Goal: Task Accomplishment & Management: Complete application form

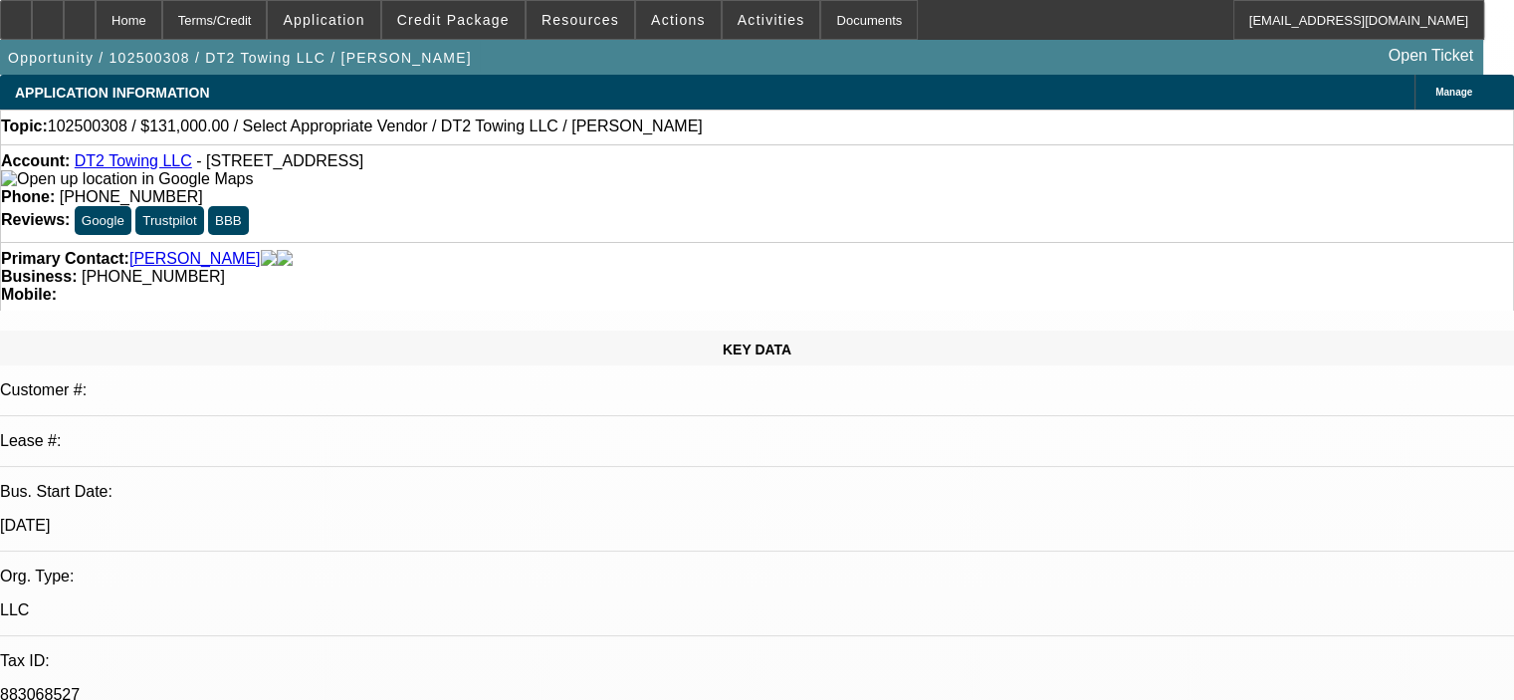
select select "0"
select select "2"
select select "0.1"
select select "4"
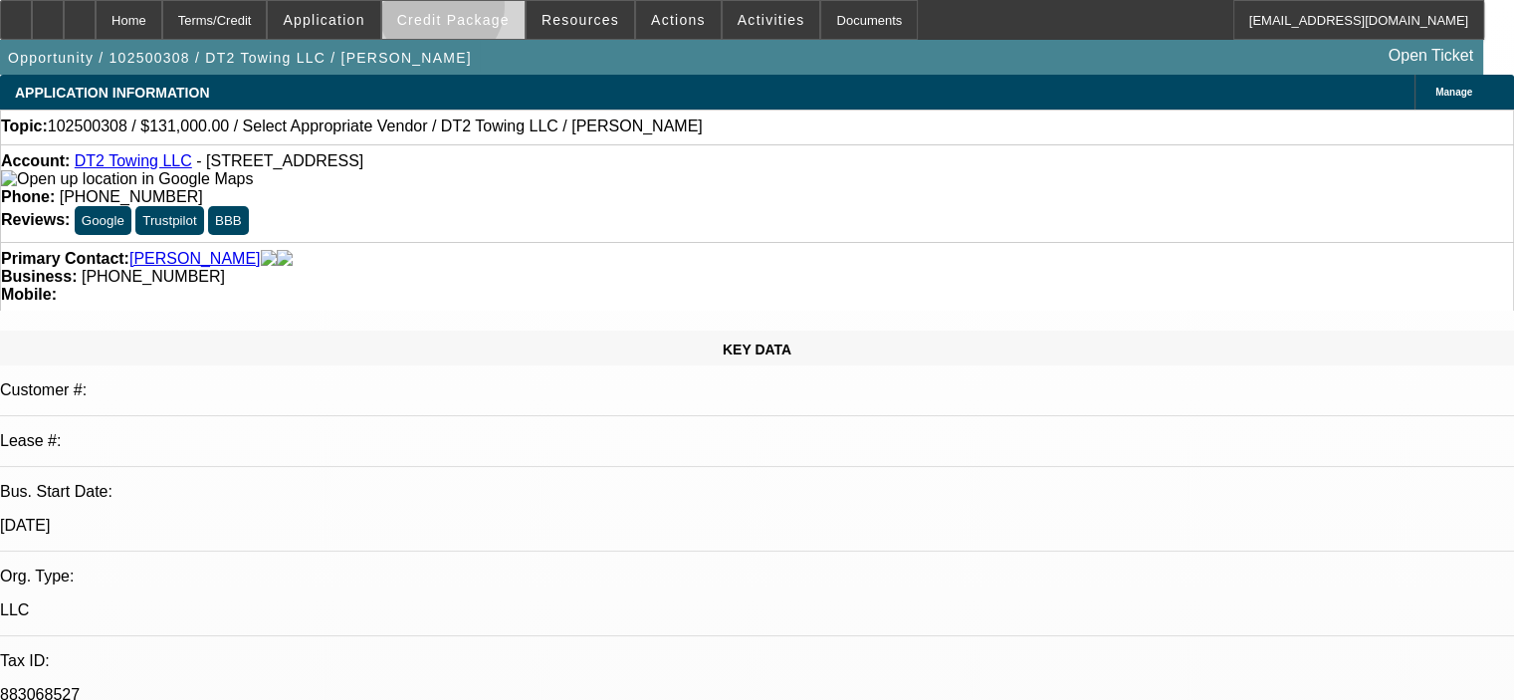
click at [470, 12] on span "Credit Package" at bounding box center [453, 20] width 112 height 16
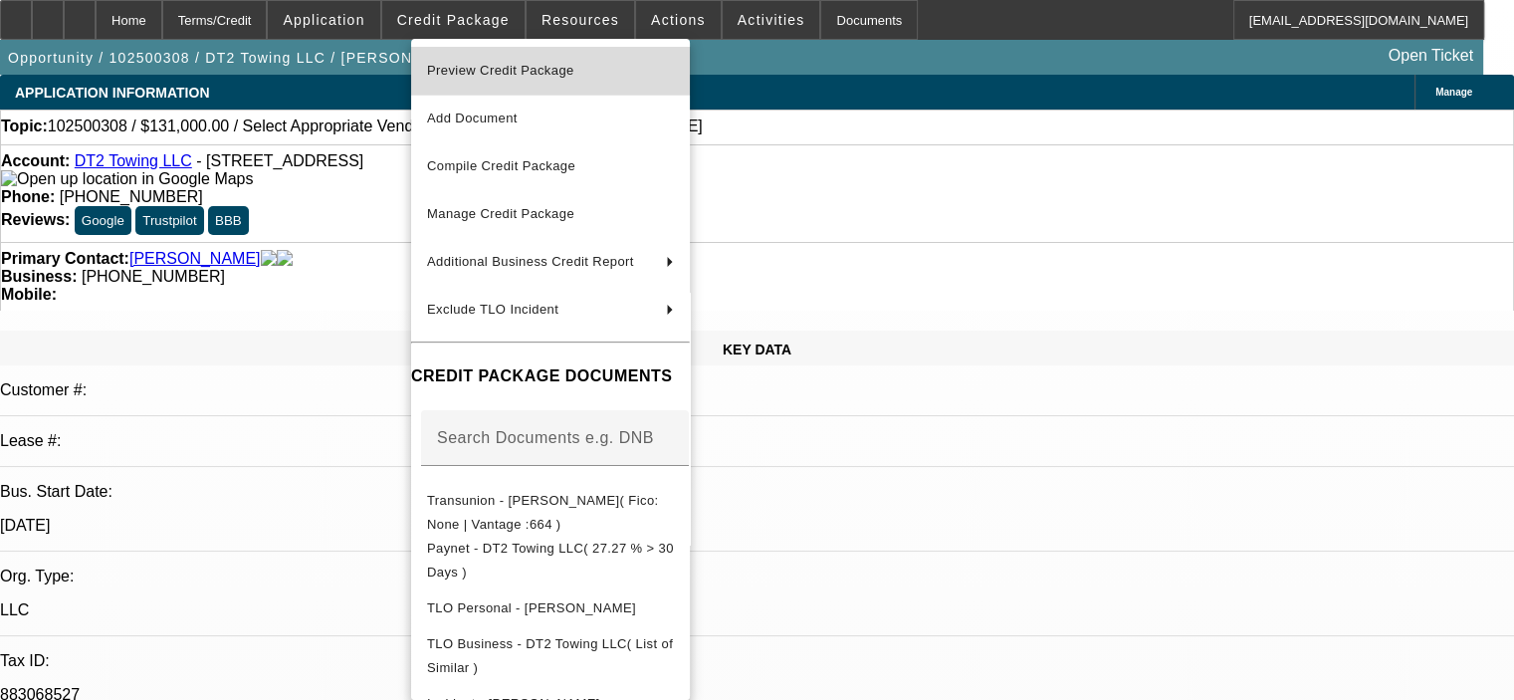
click at [540, 58] on button "Preview Credit Package" at bounding box center [550, 71] width 279 height 48
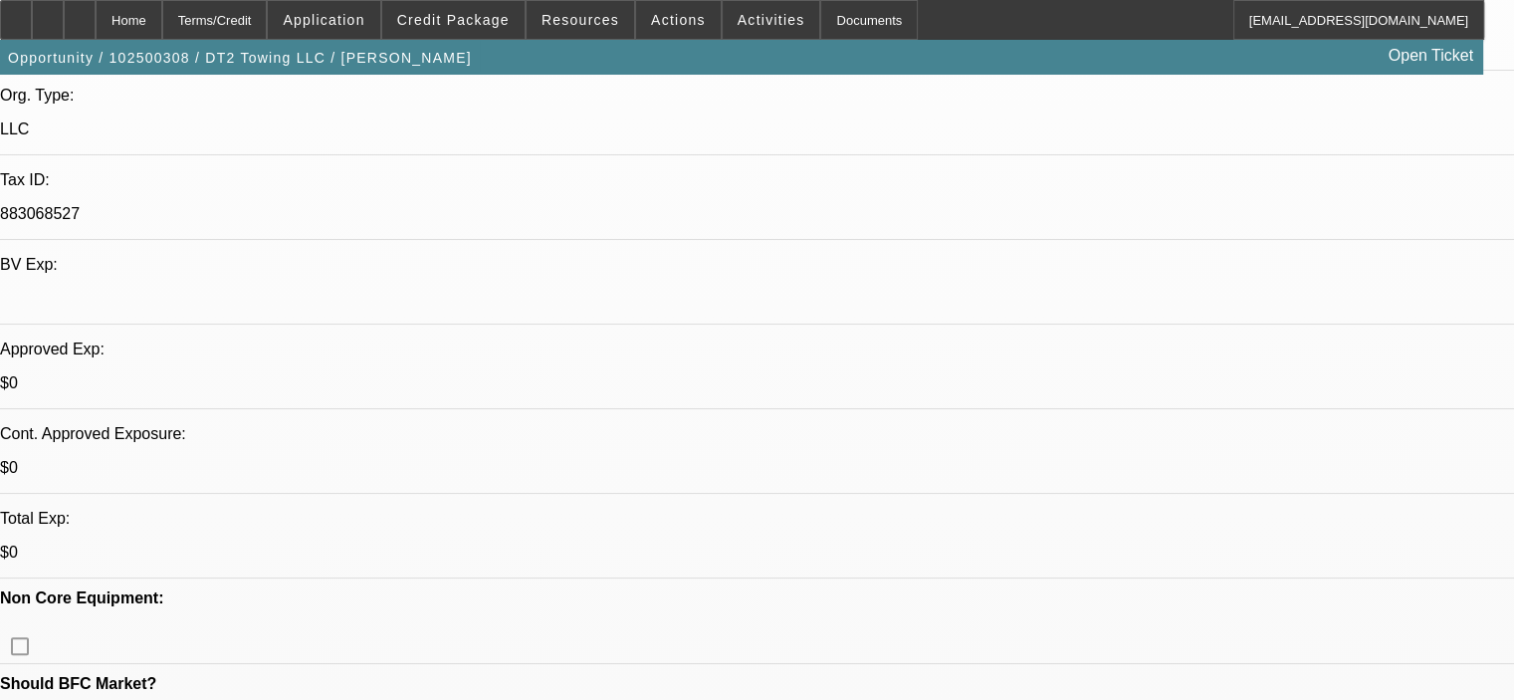
scroll to position [498, 0]
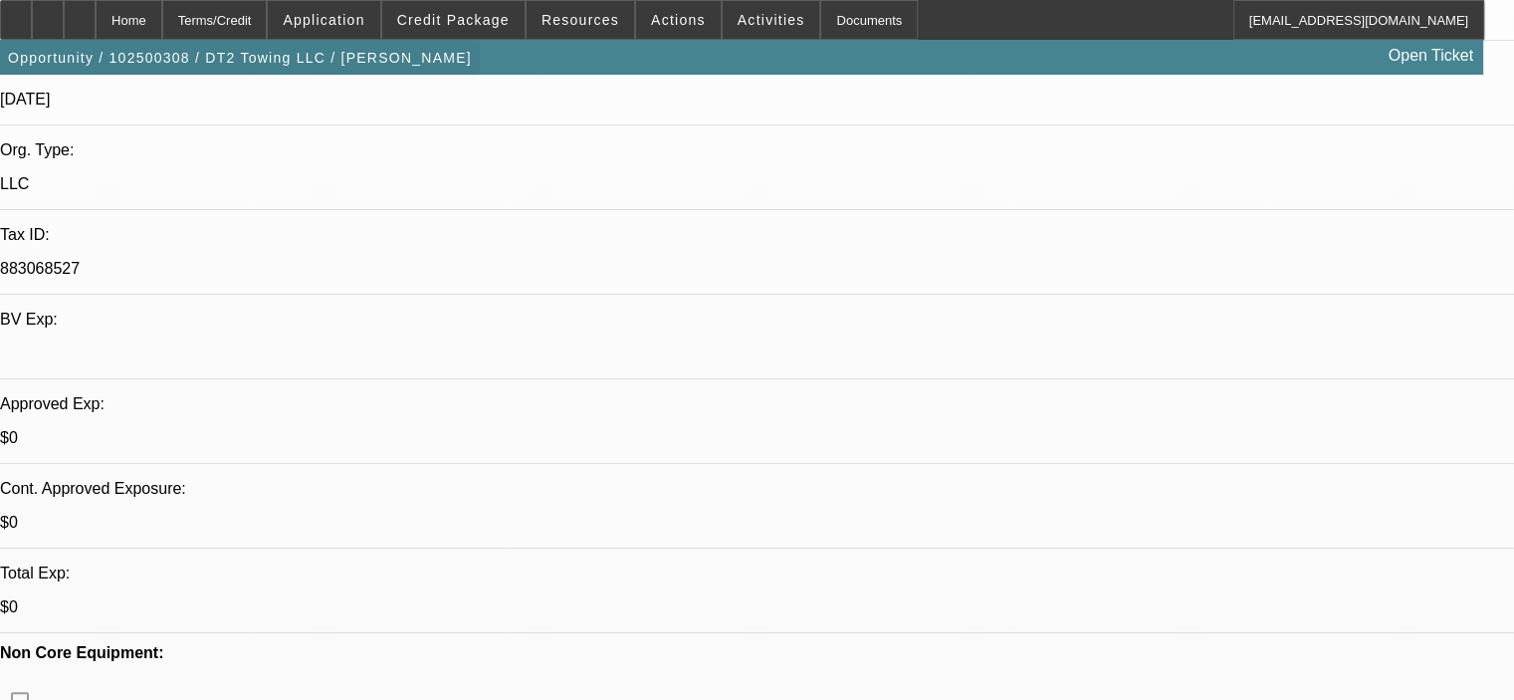
scroll to position [299, 0]
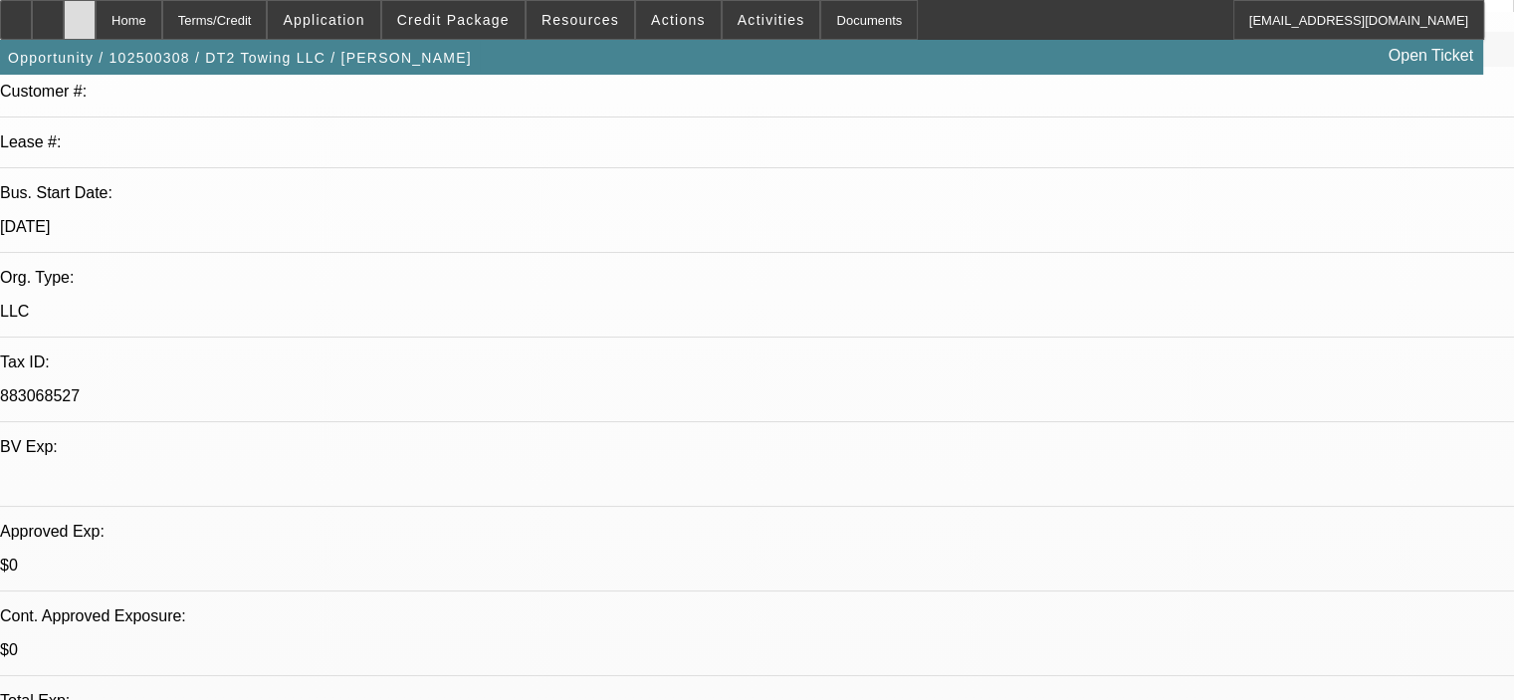
click at [80, 13] on icon at bounding box center [80, 13] width 0 height 0
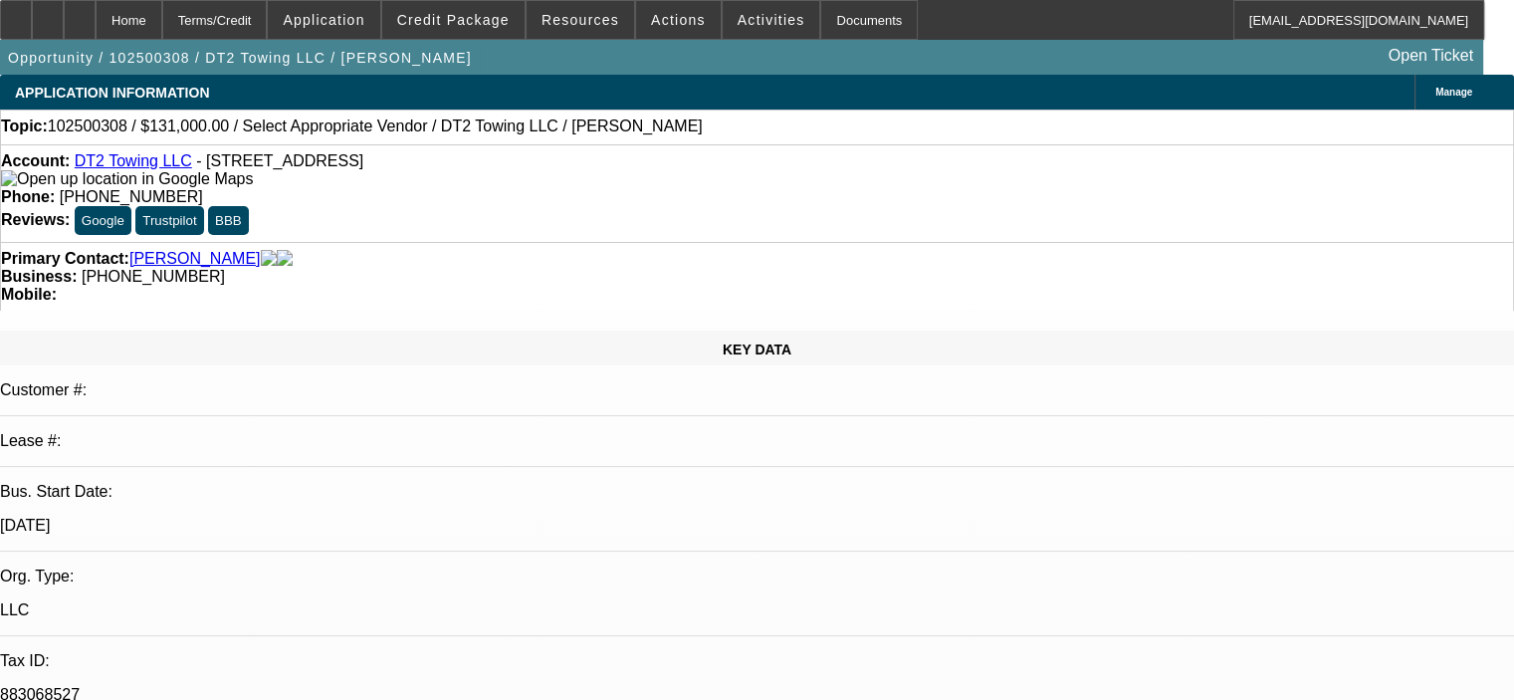
select select "0"
select select "2"
select select "0.1"
select select "1"
select select "2"
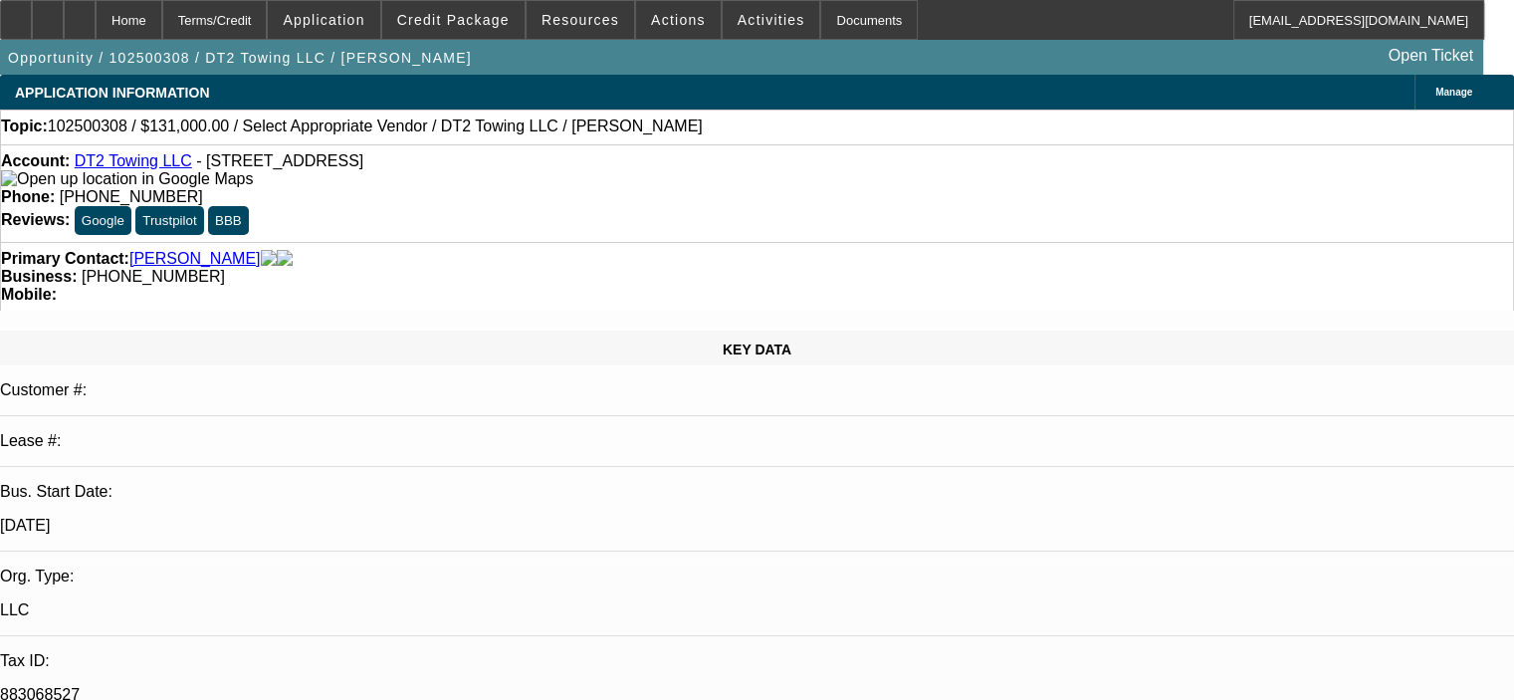
select select "4"
select select "0"
select select "2"
select select "0.1"
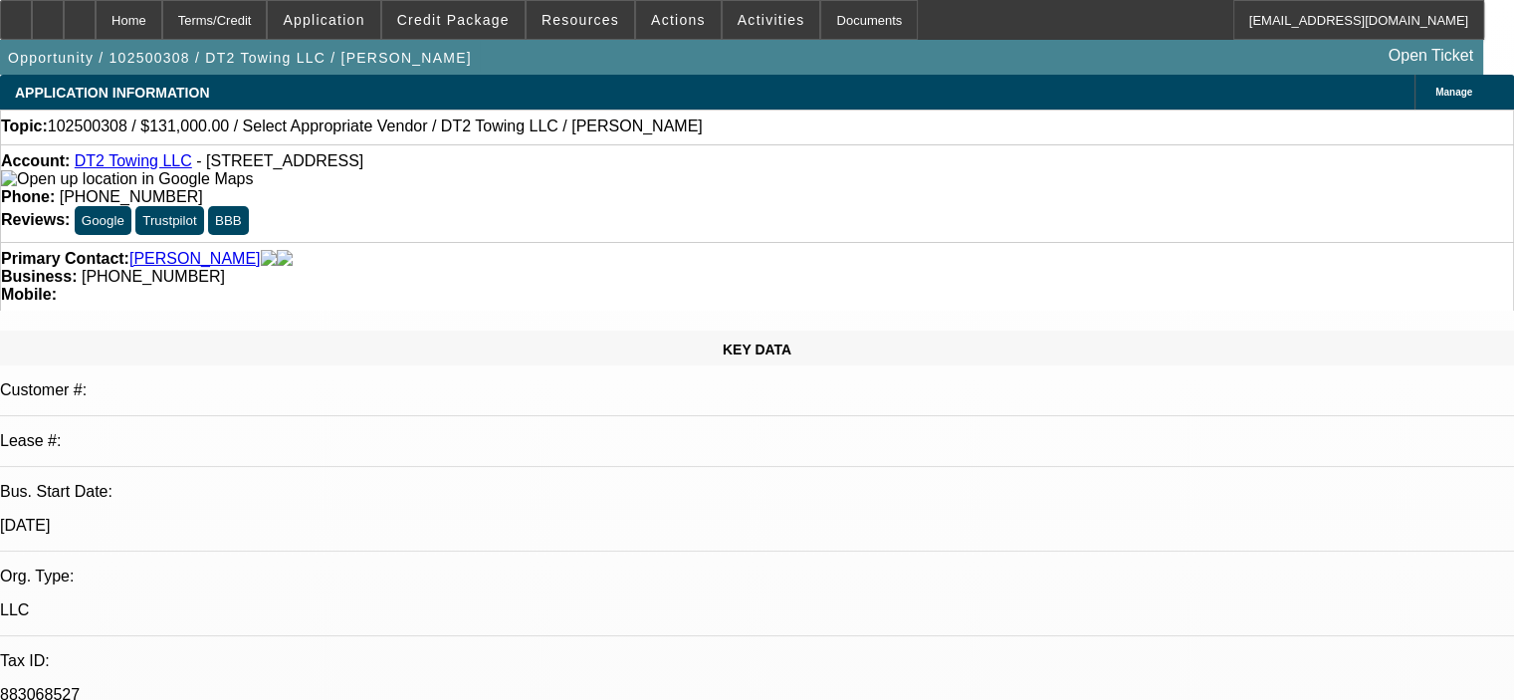
select select "4"
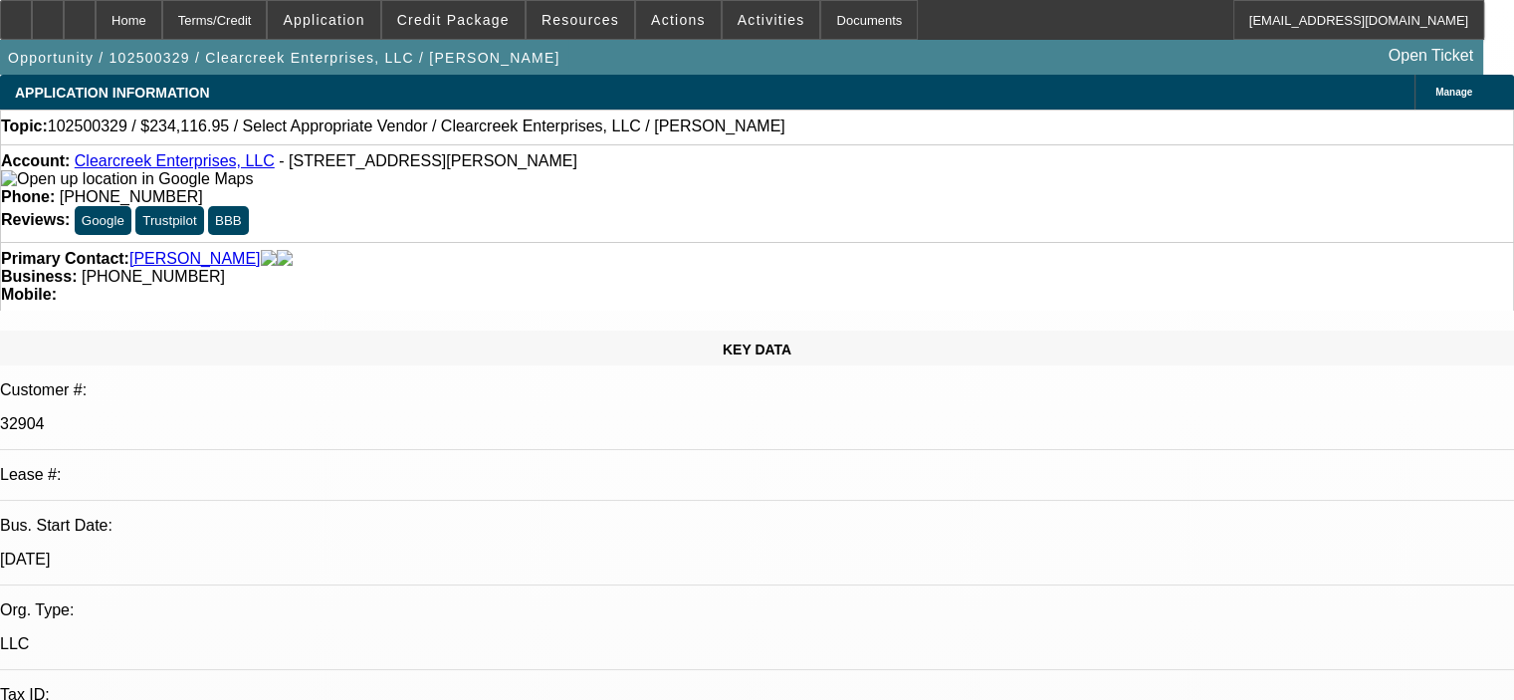
select select "0"
select select "2"
select select "0.1"
select select "1"
select select "2"
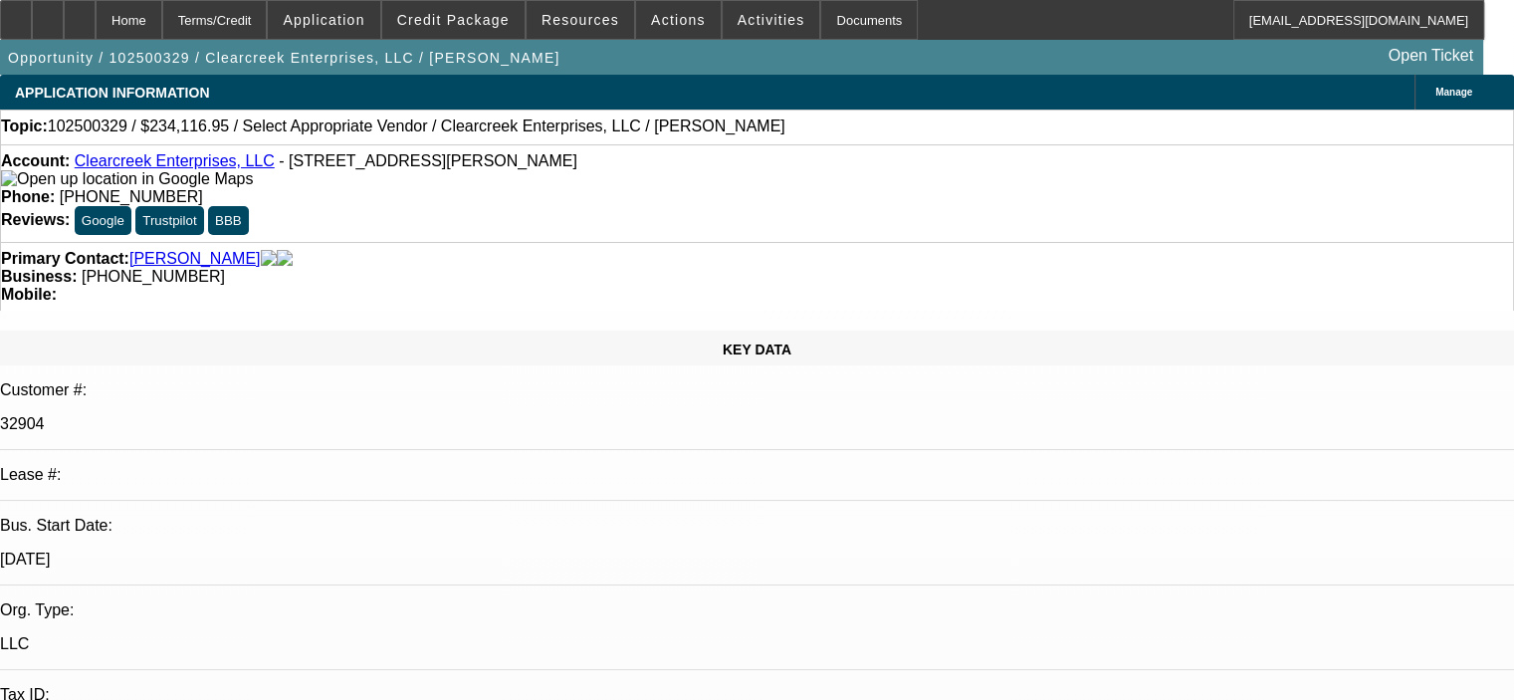
select select "4"
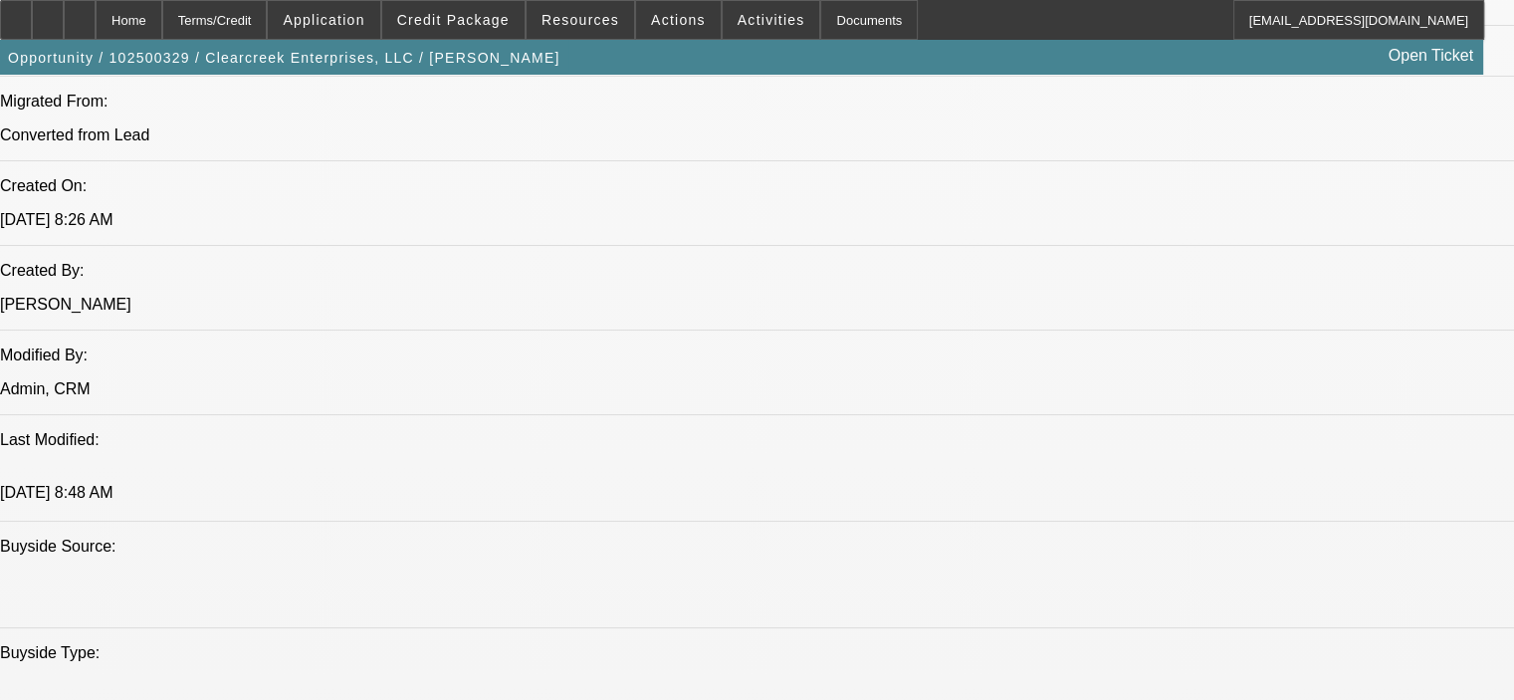
scroll to position [1493, 0]
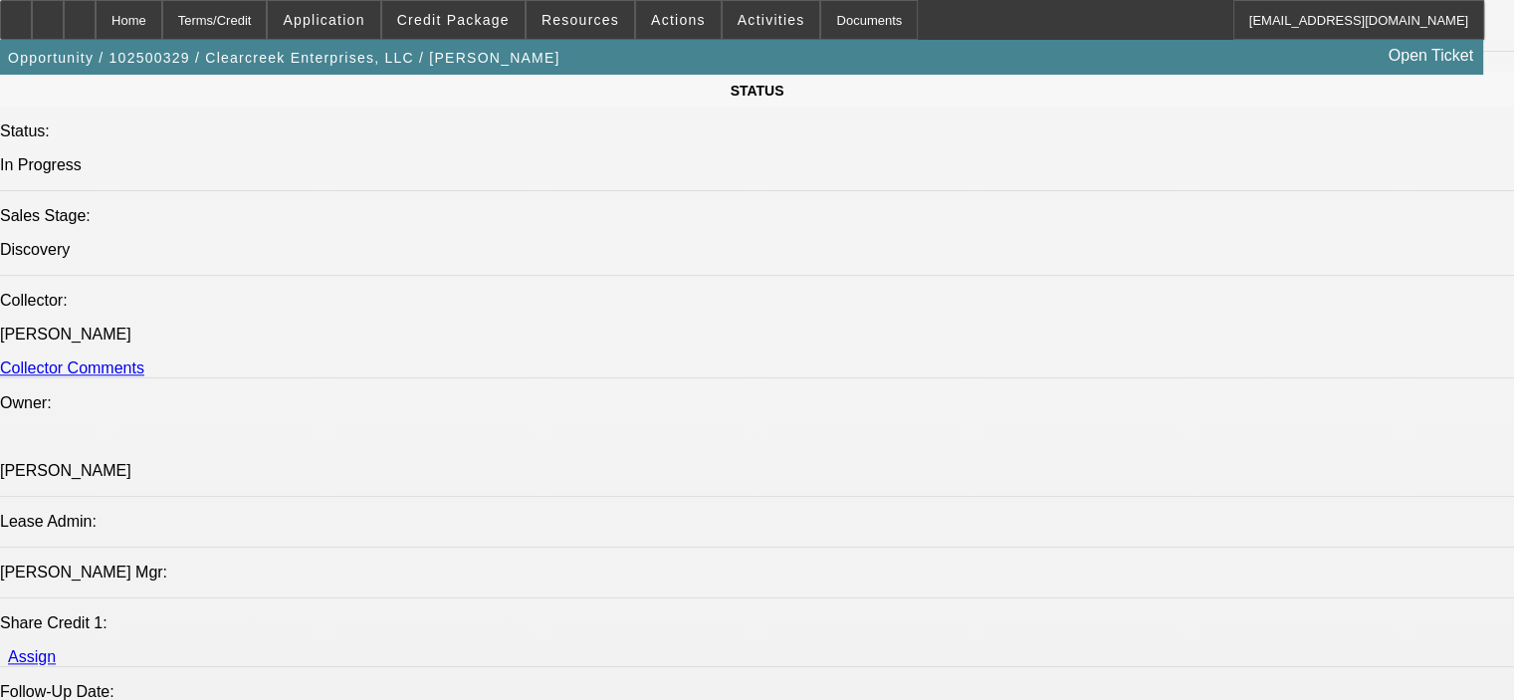
scroll to position [2090, 0]
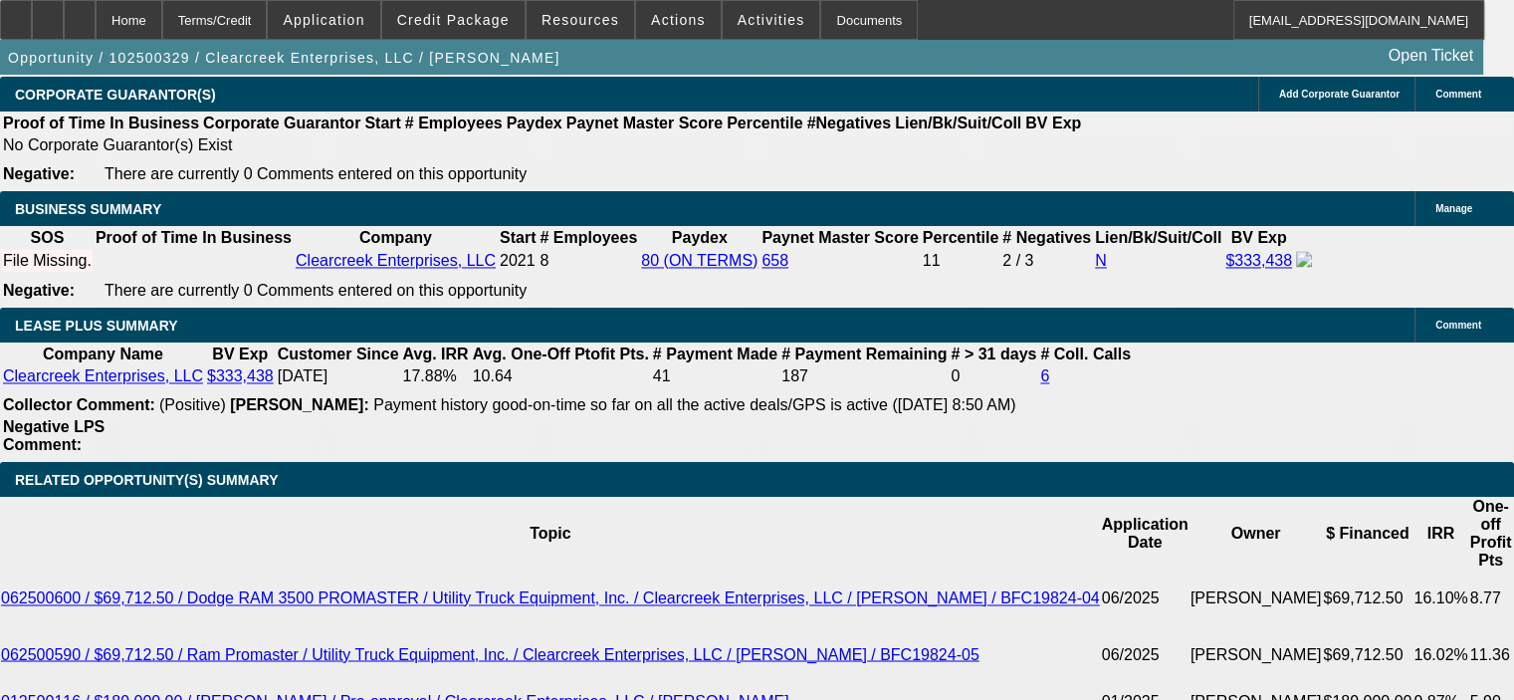
scroll to position [3483, 0]
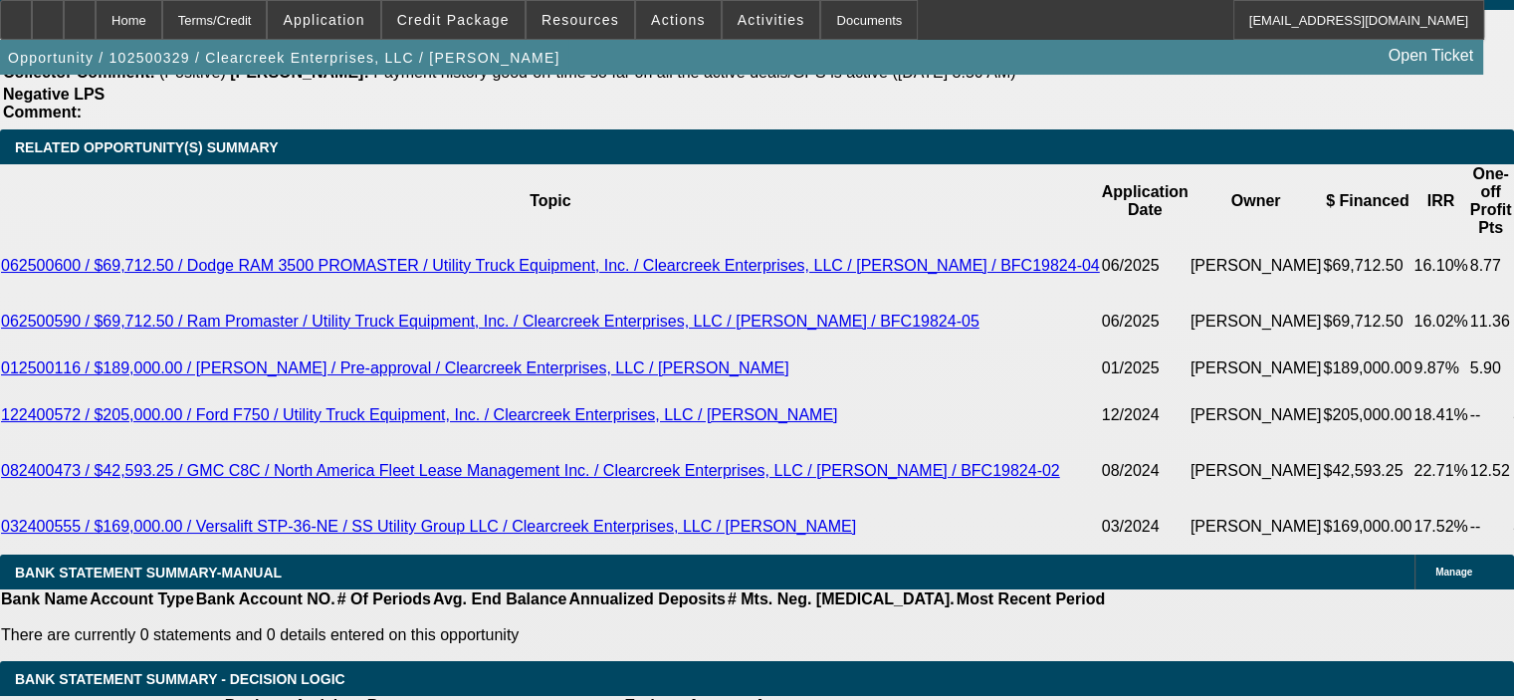
type input "$0.00"
type input "72"
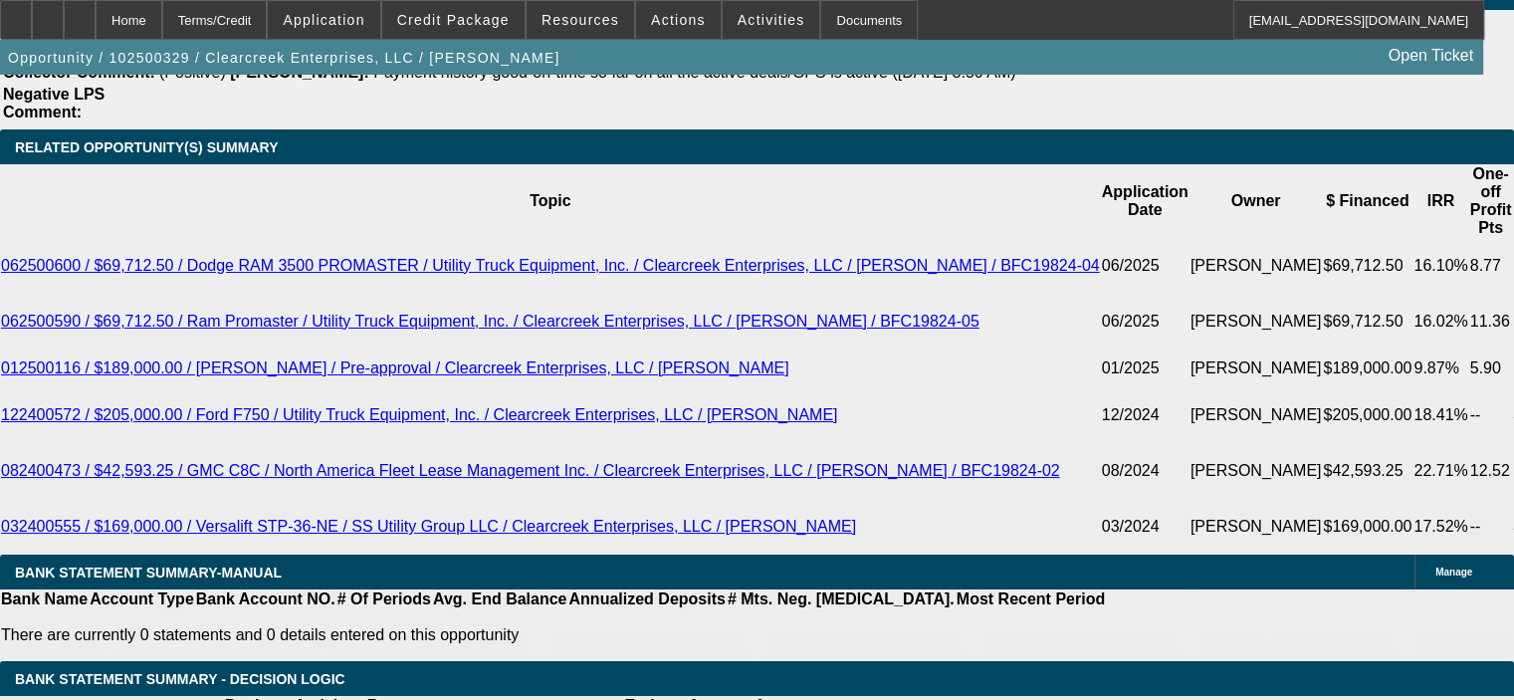
type input "9"
type input "$8,440.16"
type input "$4,220.08"
type input "9"
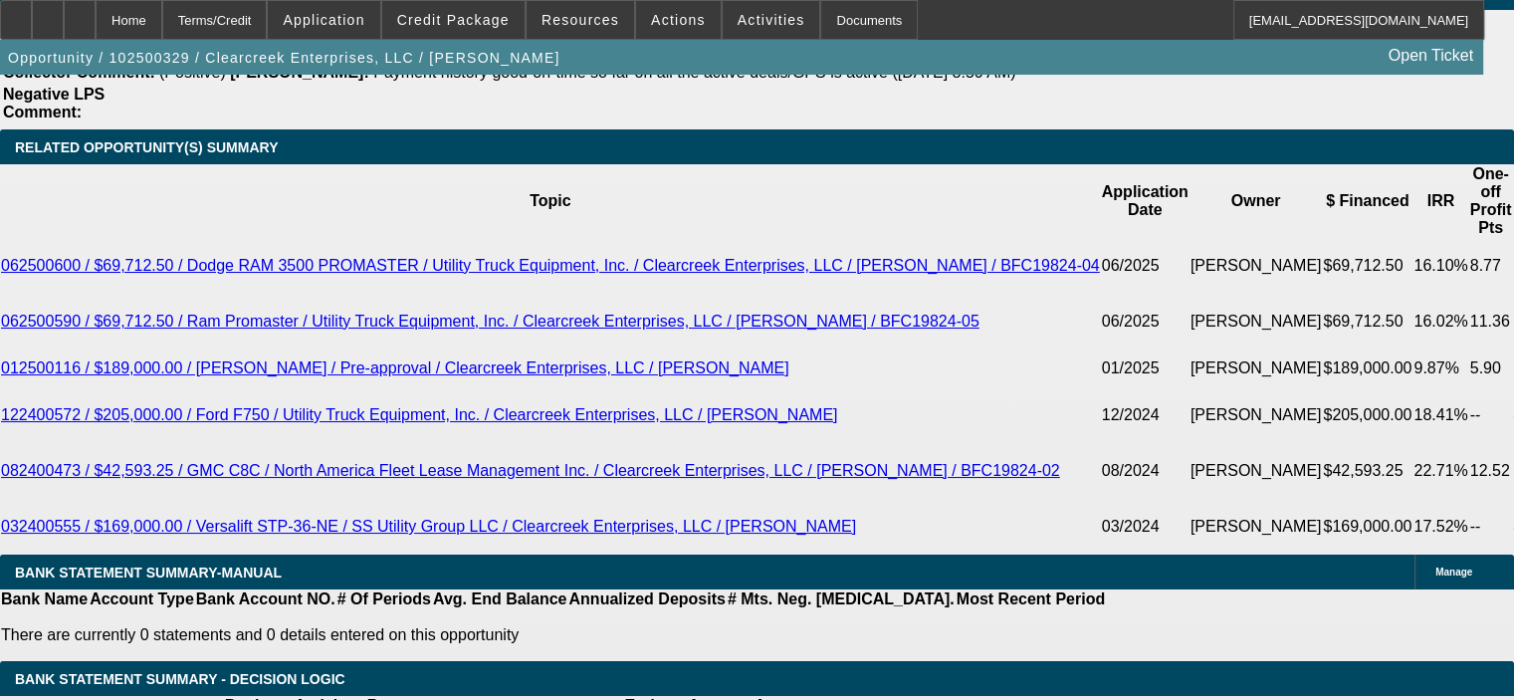
select select "0.1"
type input "$23,411.70"
type input "$7,596.16"
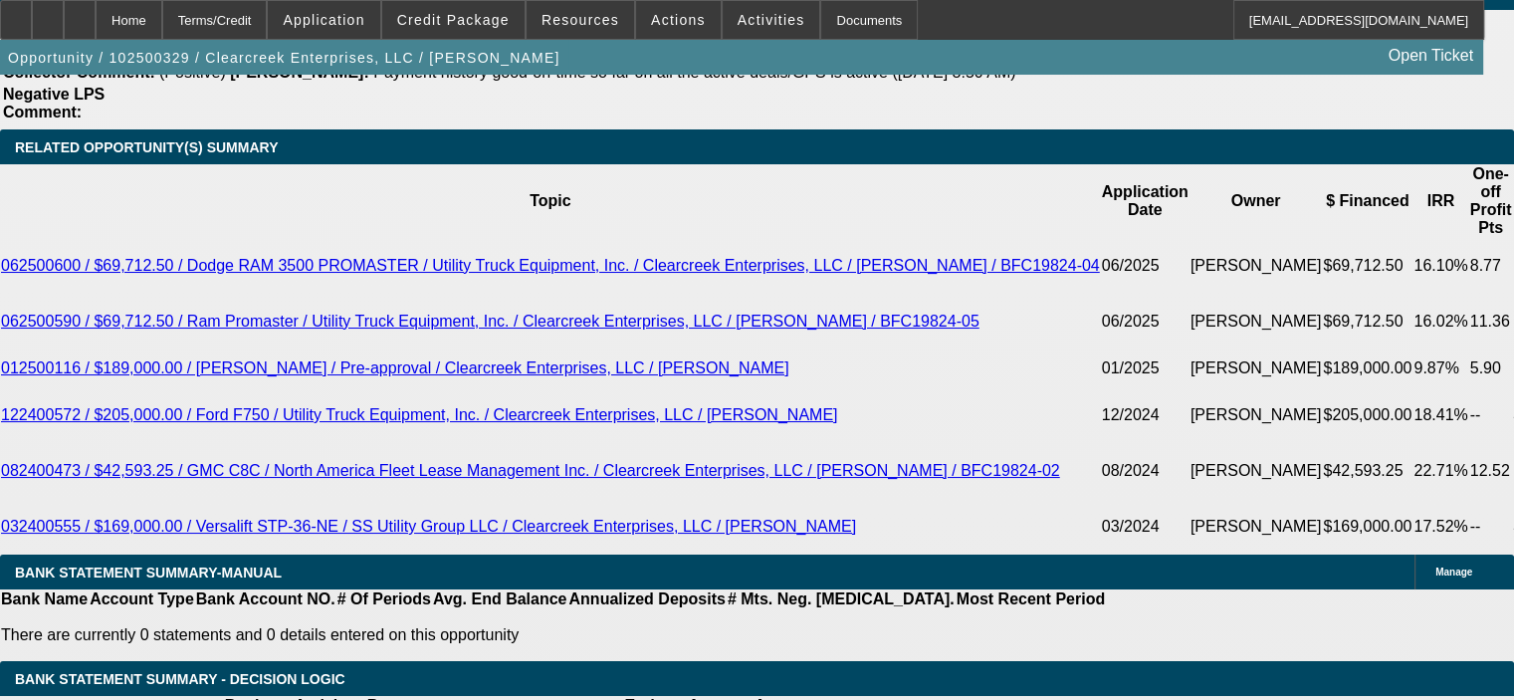
type input "$3,798.08"
select select "0.05"
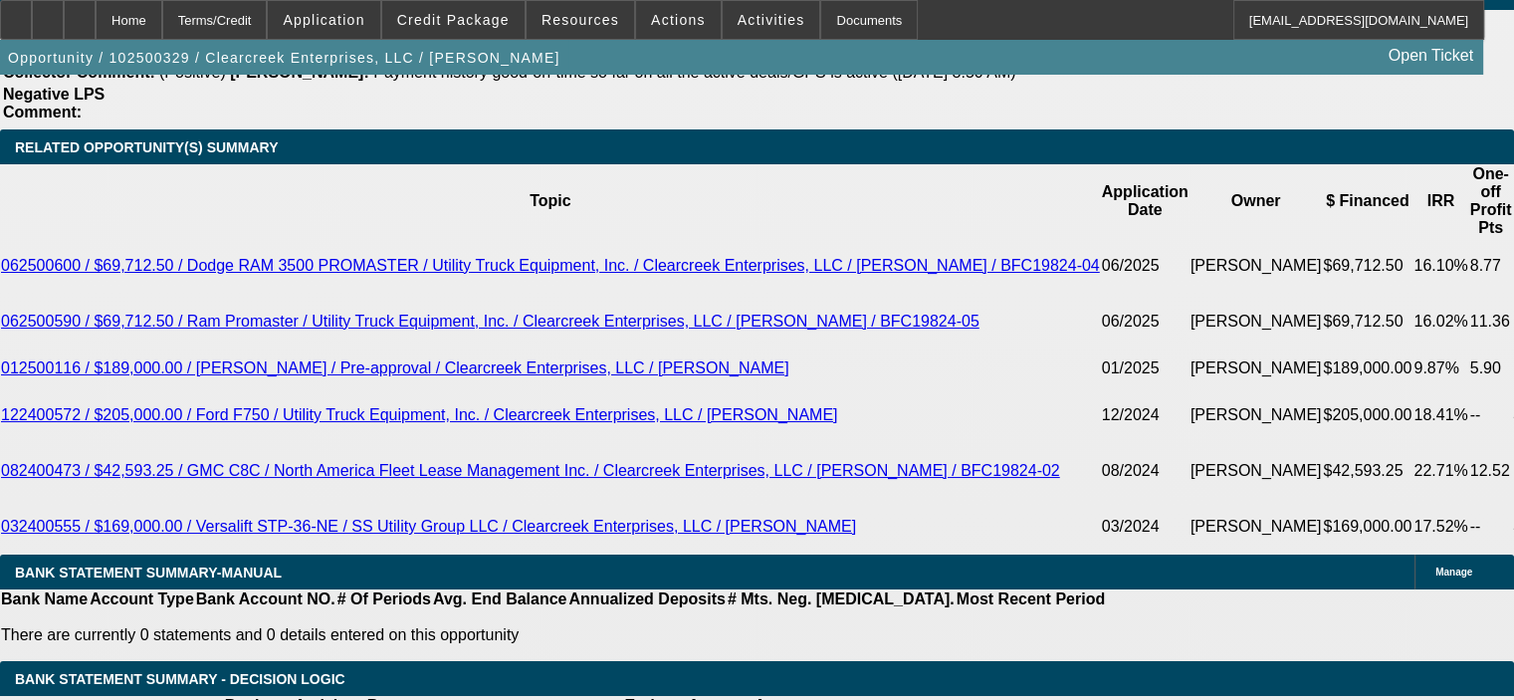
type input "$11,705.85"
type input "$8,018.16"
type input "$4,009.08"
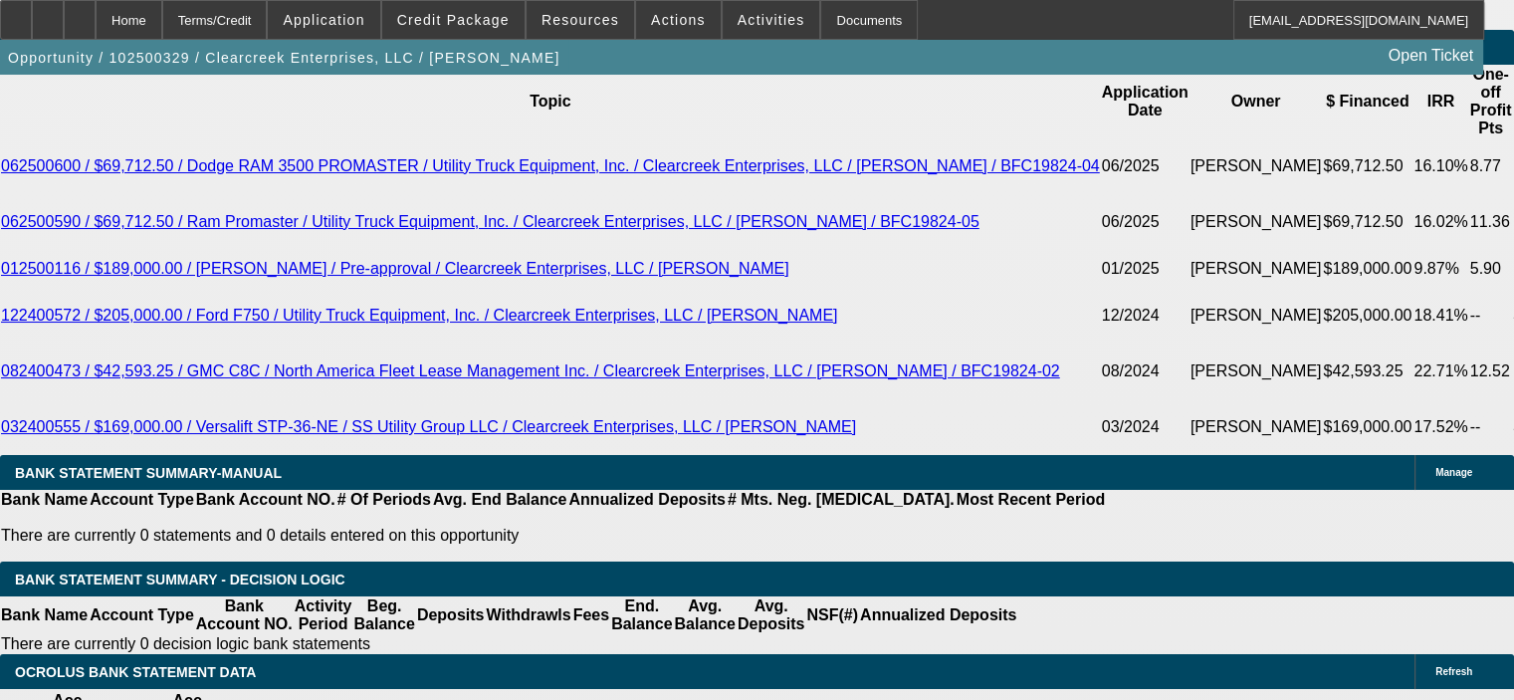
select select "0"
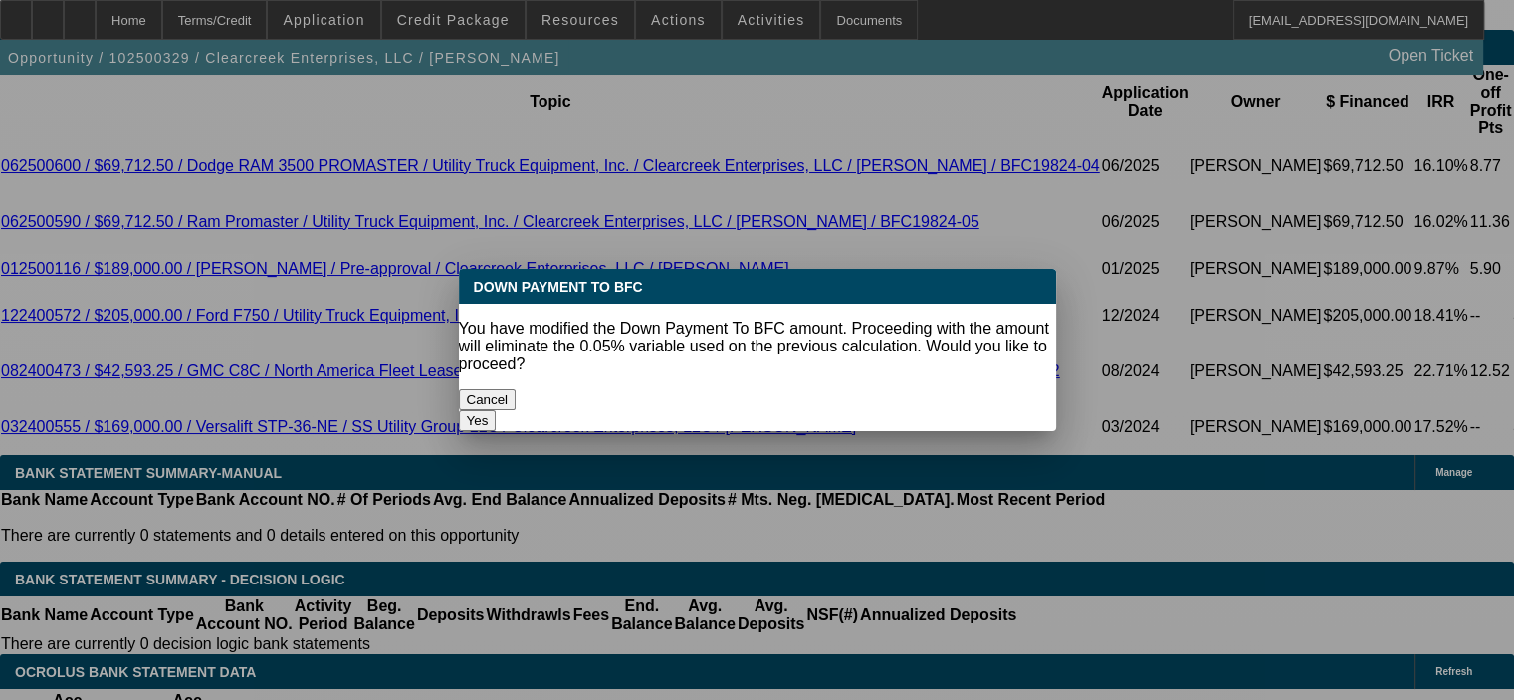
scroll to position [0, 0]
click at [497, 410] on button "Yes" at bounding box center [478, 420] width 38 height 21
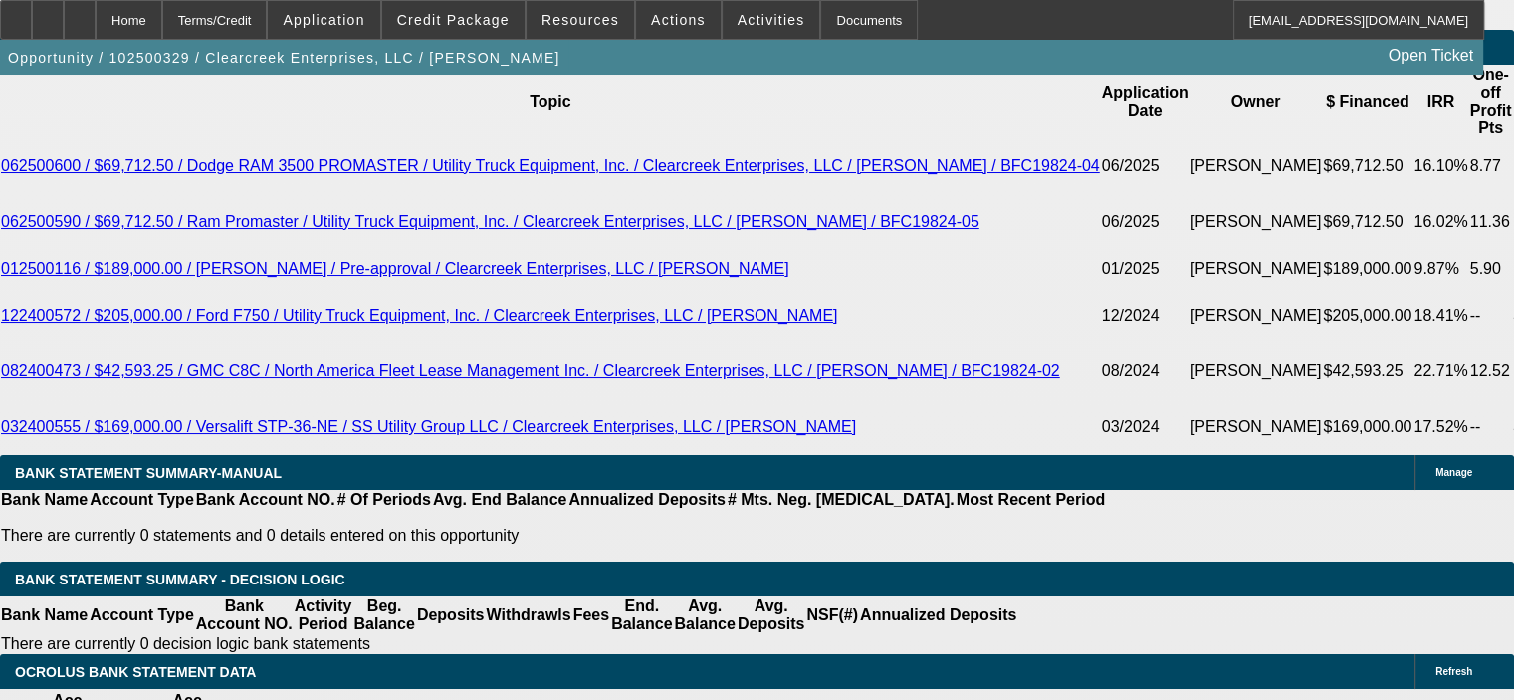
type input "$0.00"
type input "$8,440.16"
type input "$4,220.08"
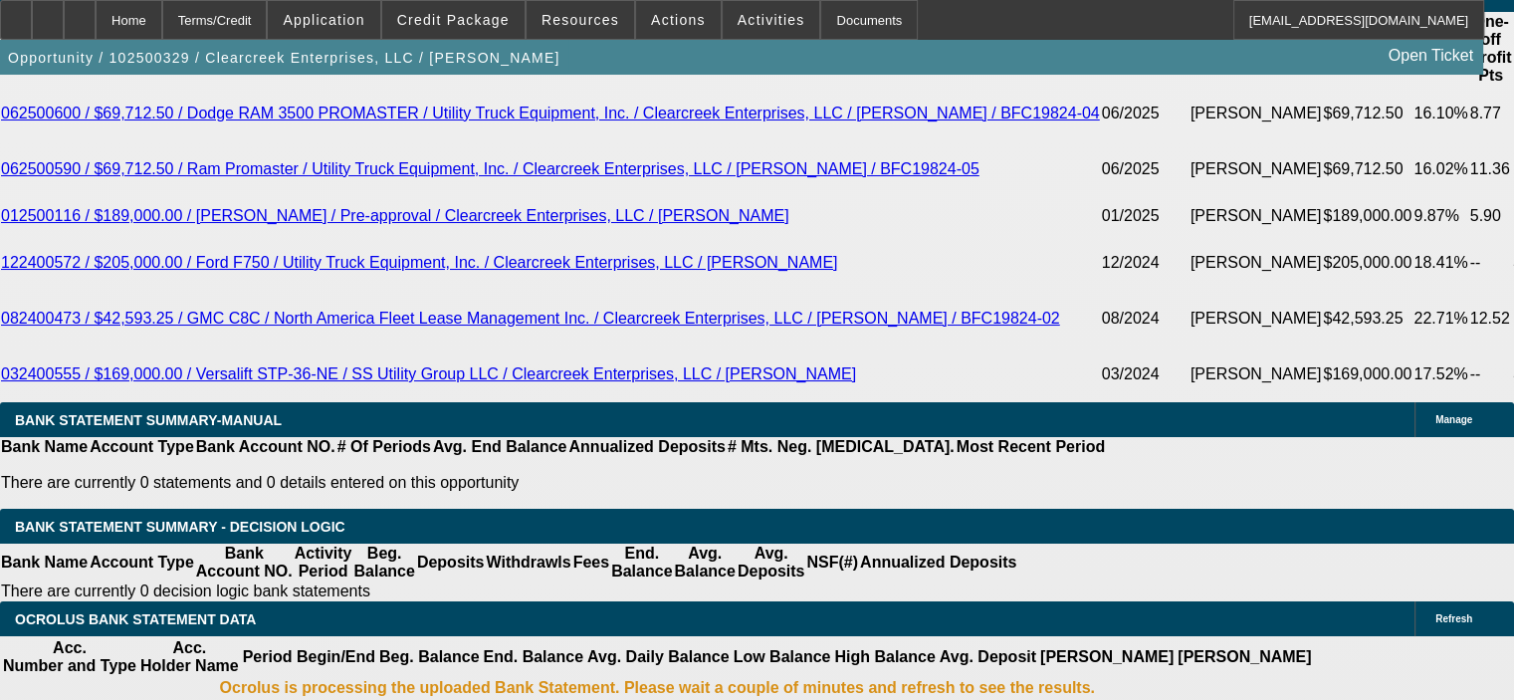
scroll to position [3682, 0]
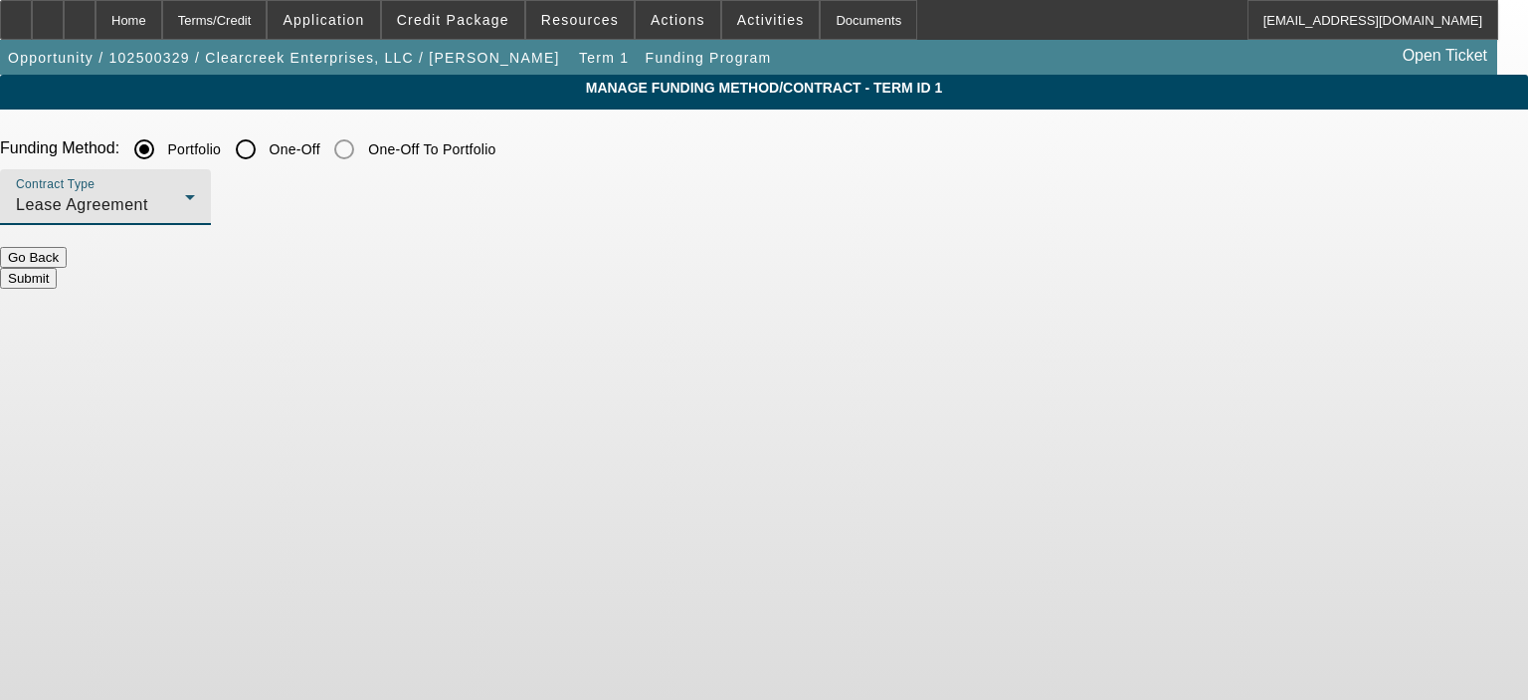
click at [185, 207] on div "Lease Agreement" at bounding box center [100, 205] width 169 height 24
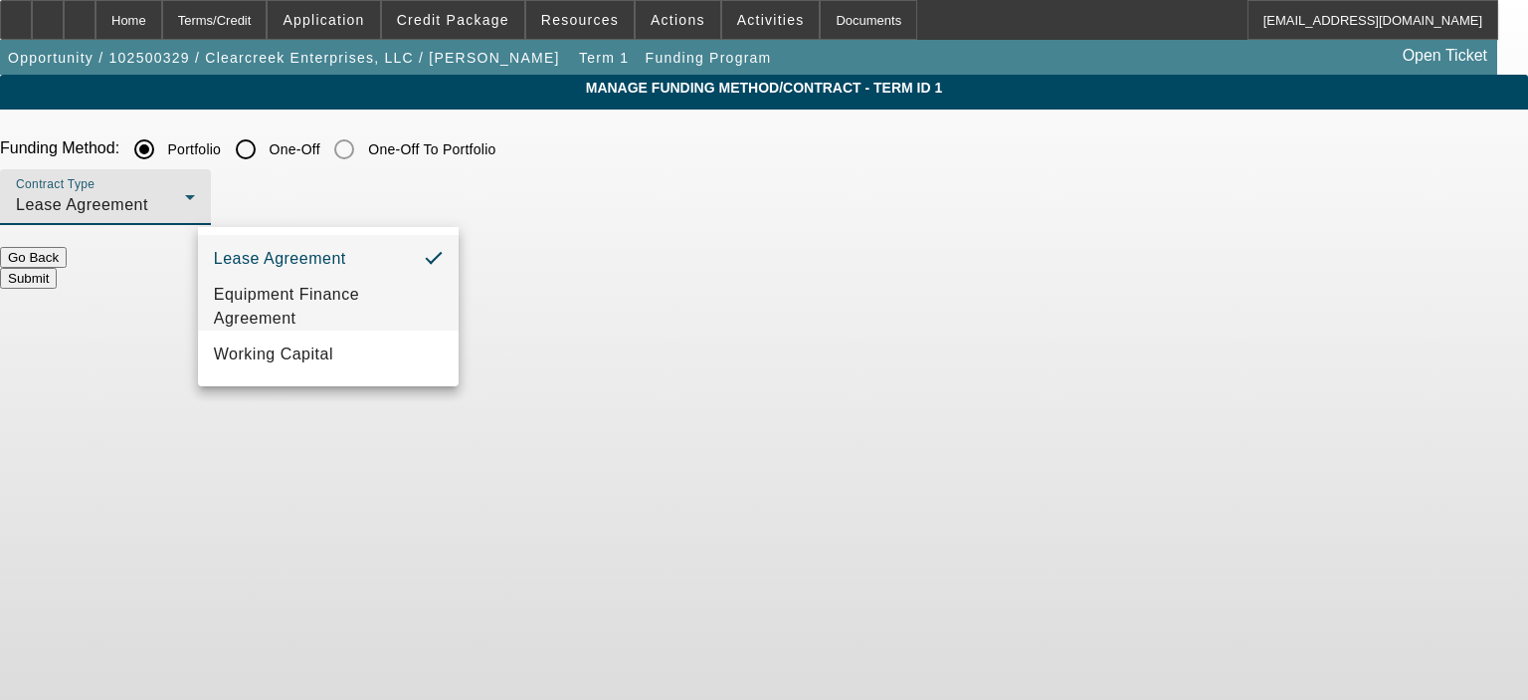
click at [370, 290] on span "Equipment Finance Agreement" at bounding box center [328, 307] width 229 height 48
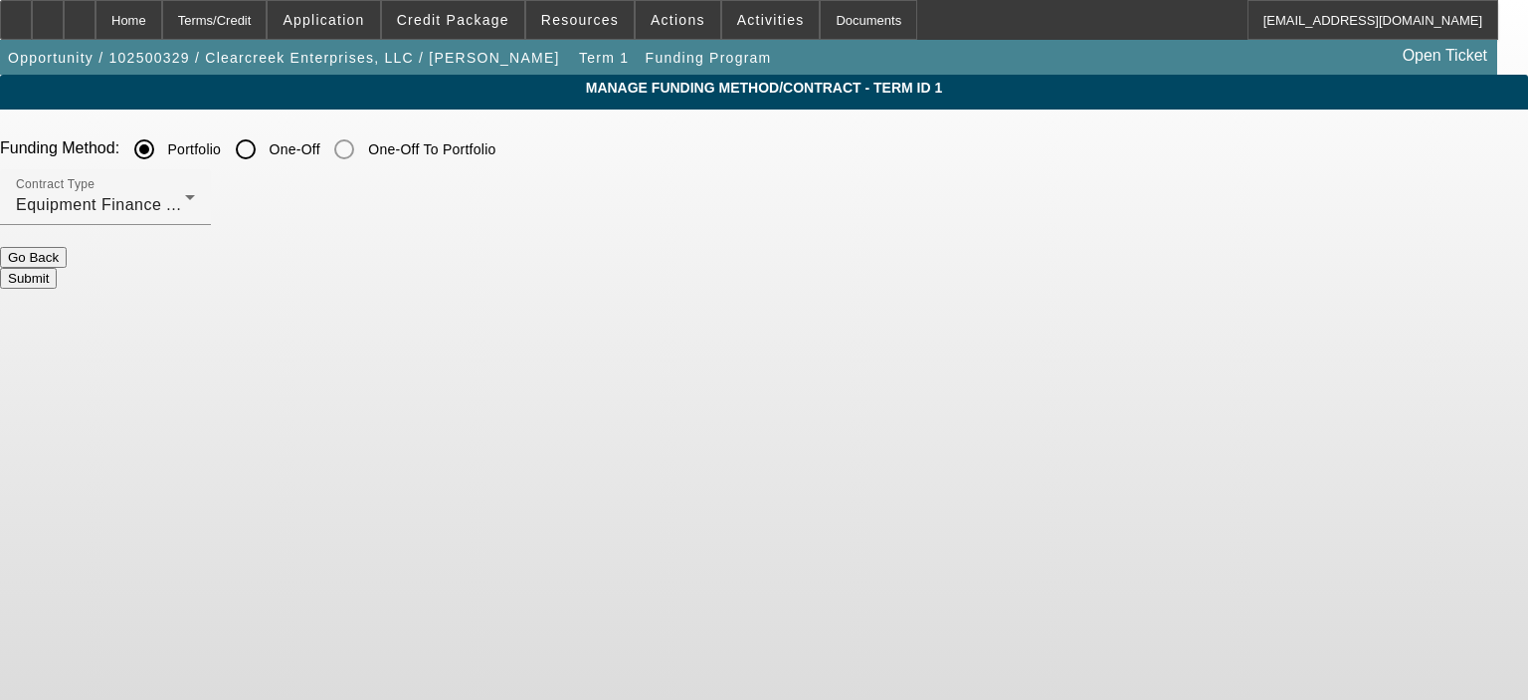
click at [57, 272] on button "Submit" at bounding box center [28, 278] width 57 height 21
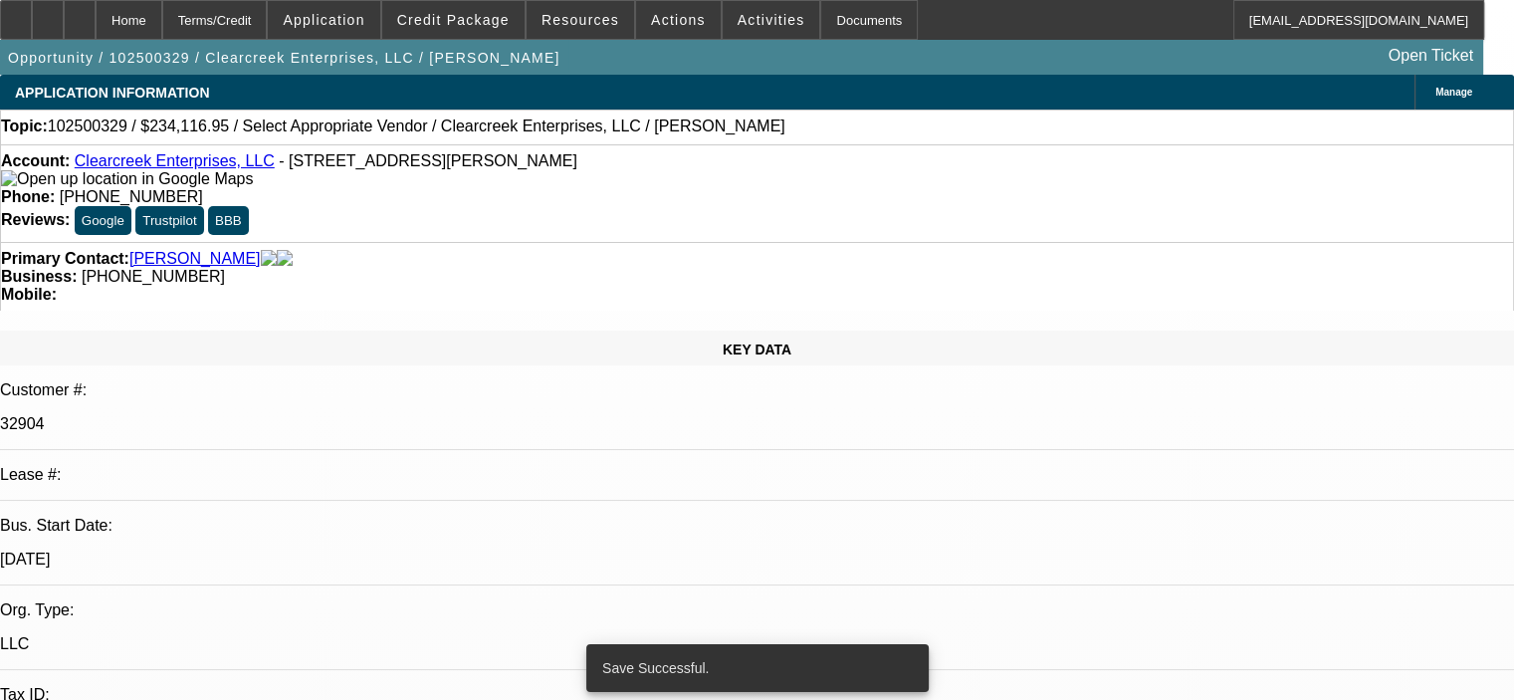
select select "0"
select select "2"
select select "0"
select select "6"
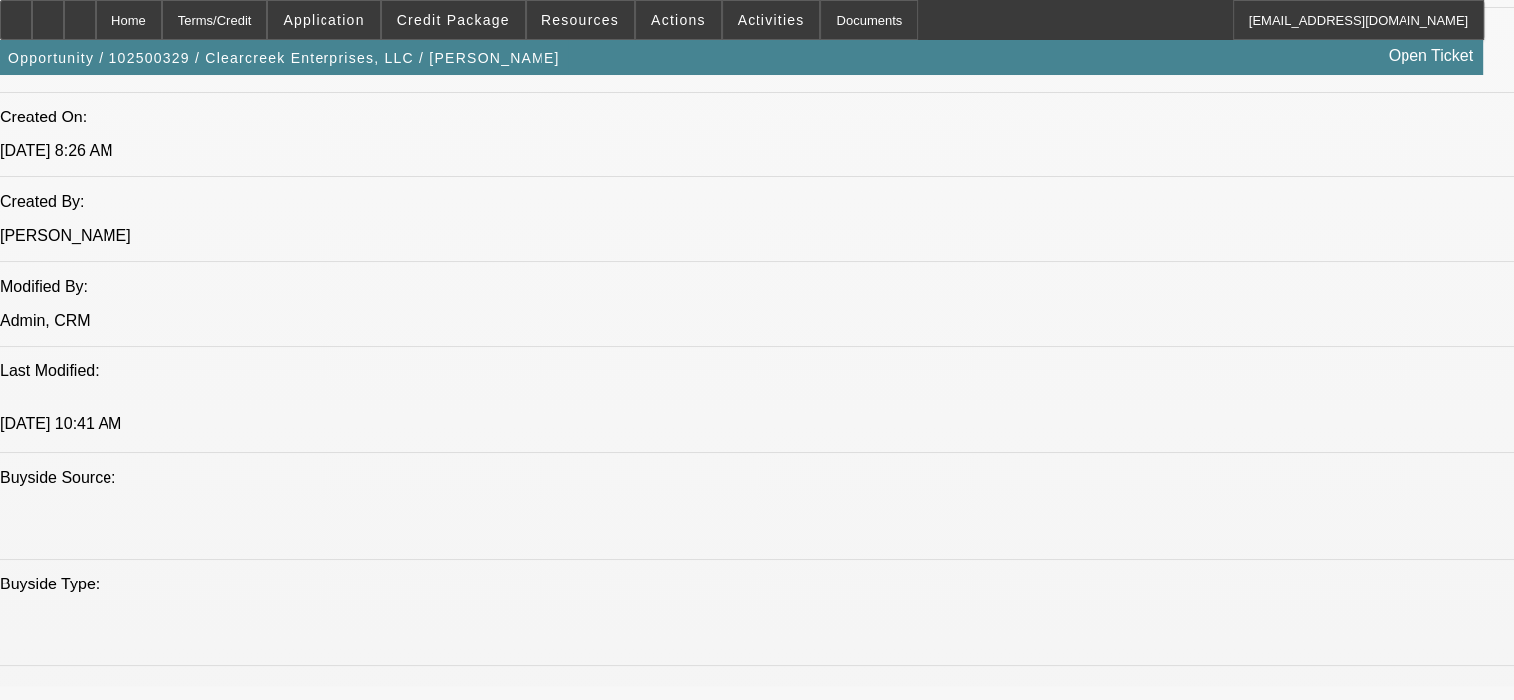
scroll to position [1493, 0]
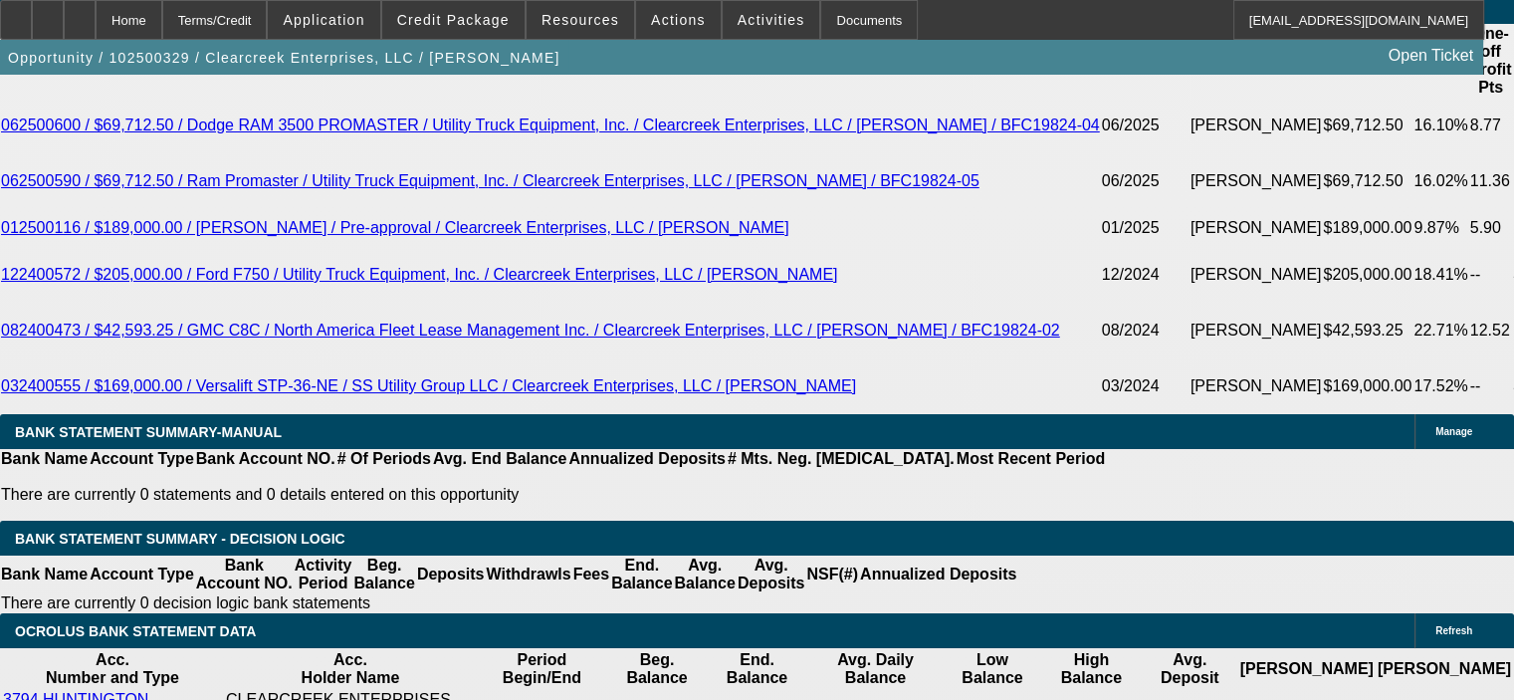
scroll to position [3682, 0]
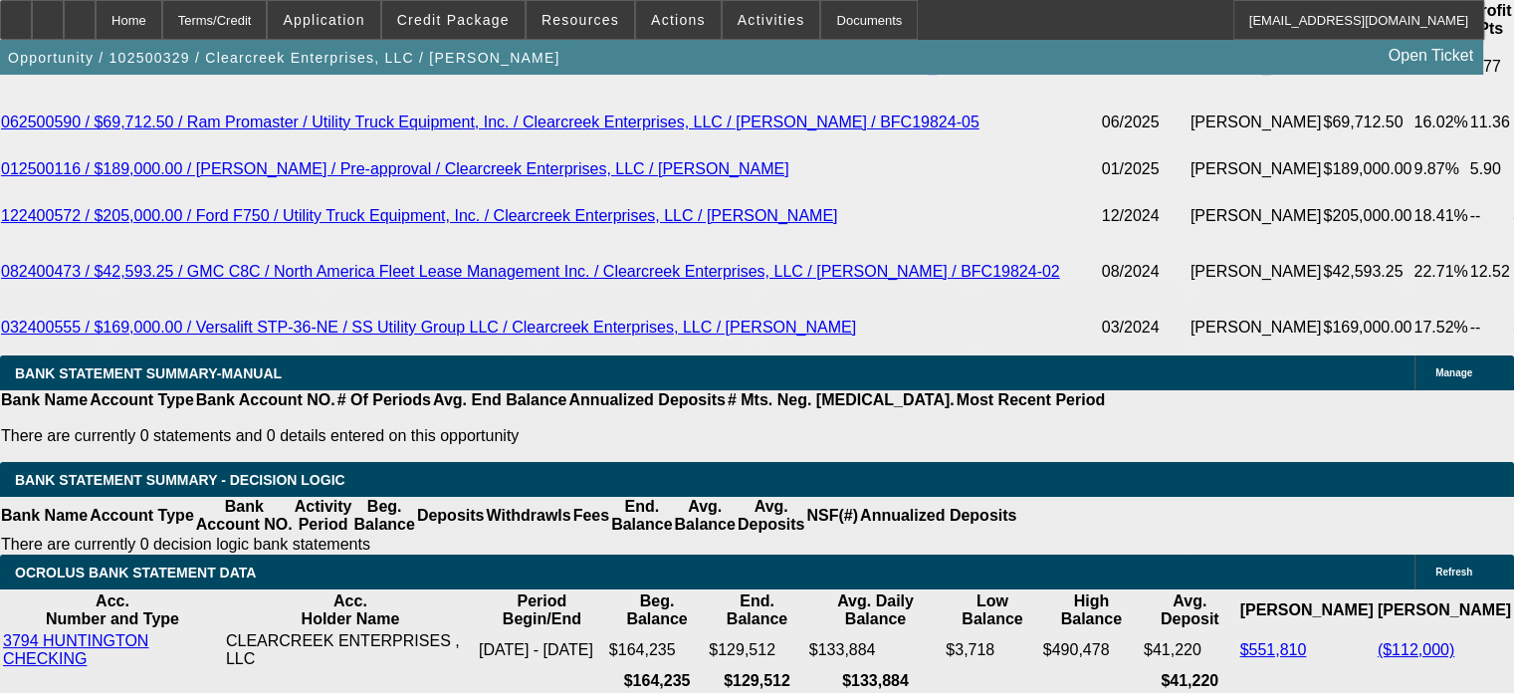
type input "0"
drag, startPoint x: 259, startPoint y: 482, endPoint x: 378, endPoint y: 476, distance: 119.6
type input "UNKNOWN"
type input "$23,411.70"
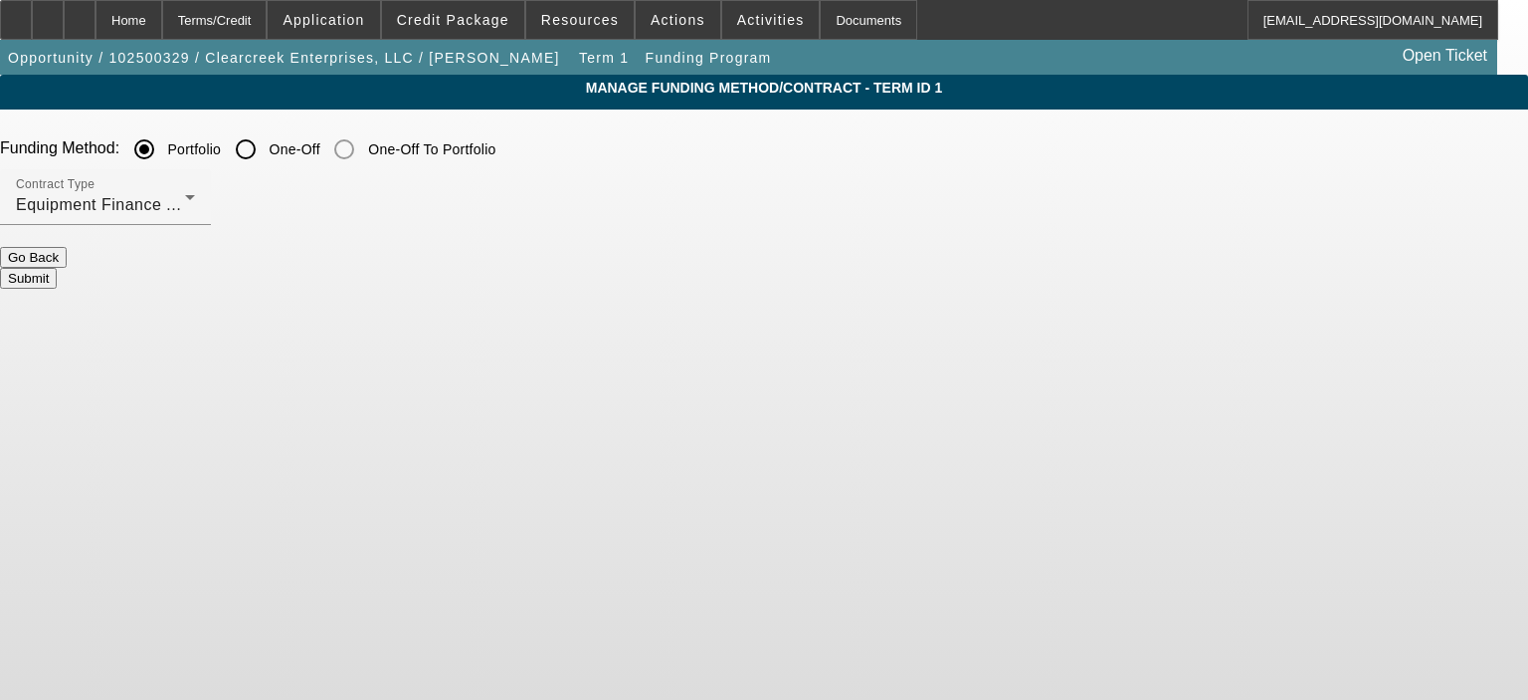
click at [266, 146] on input "One-Off" at bounding box center [246, 149] width 40 height 40
radio input "true"
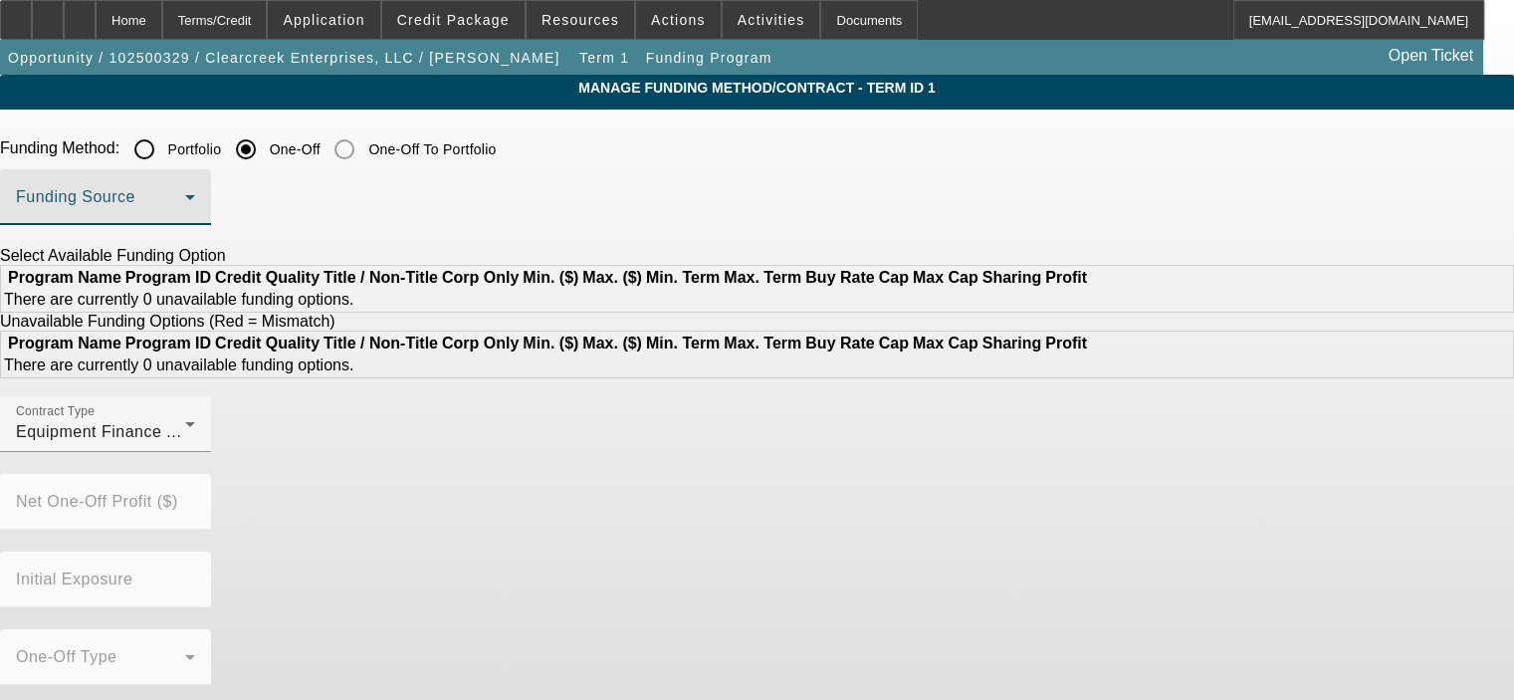
click at [185, 208] on span at bounding box center [100, 205] width 169 height 24
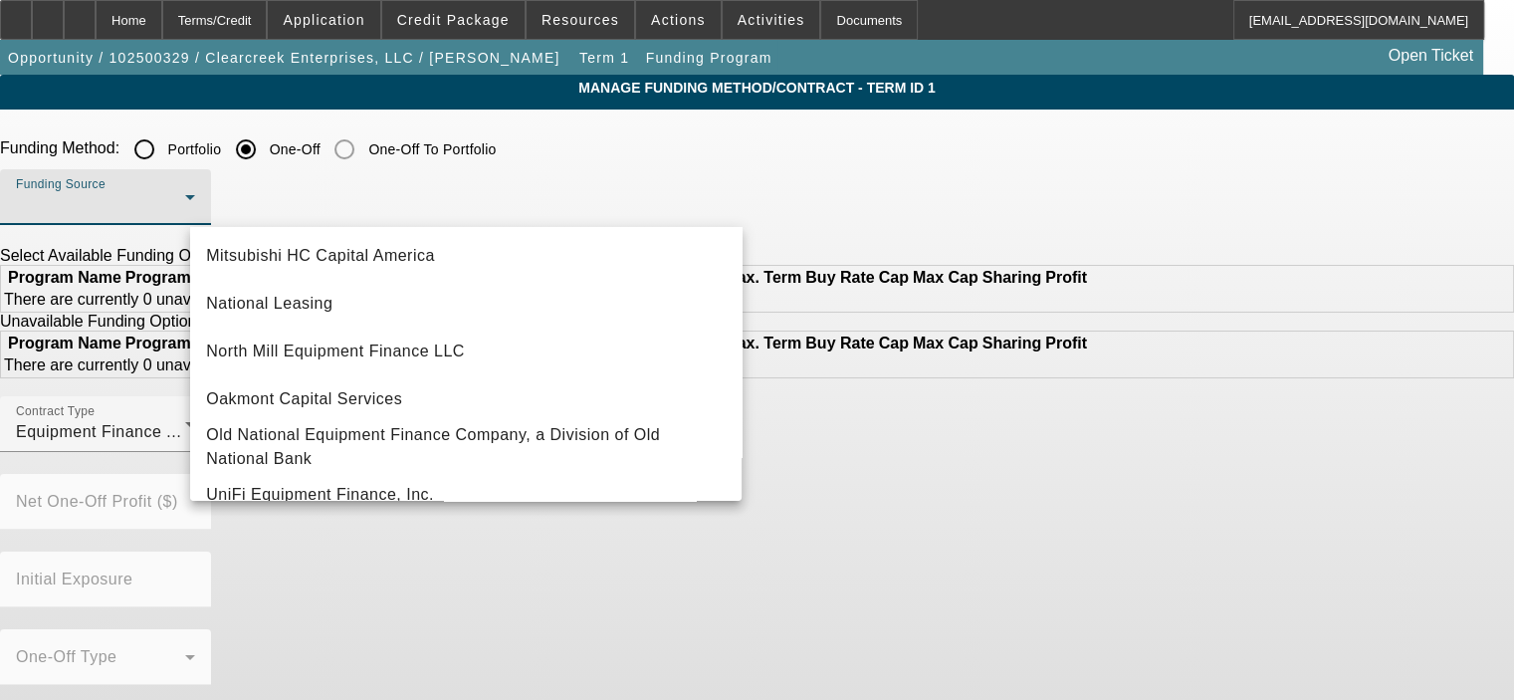
scroll to position [564, 0]
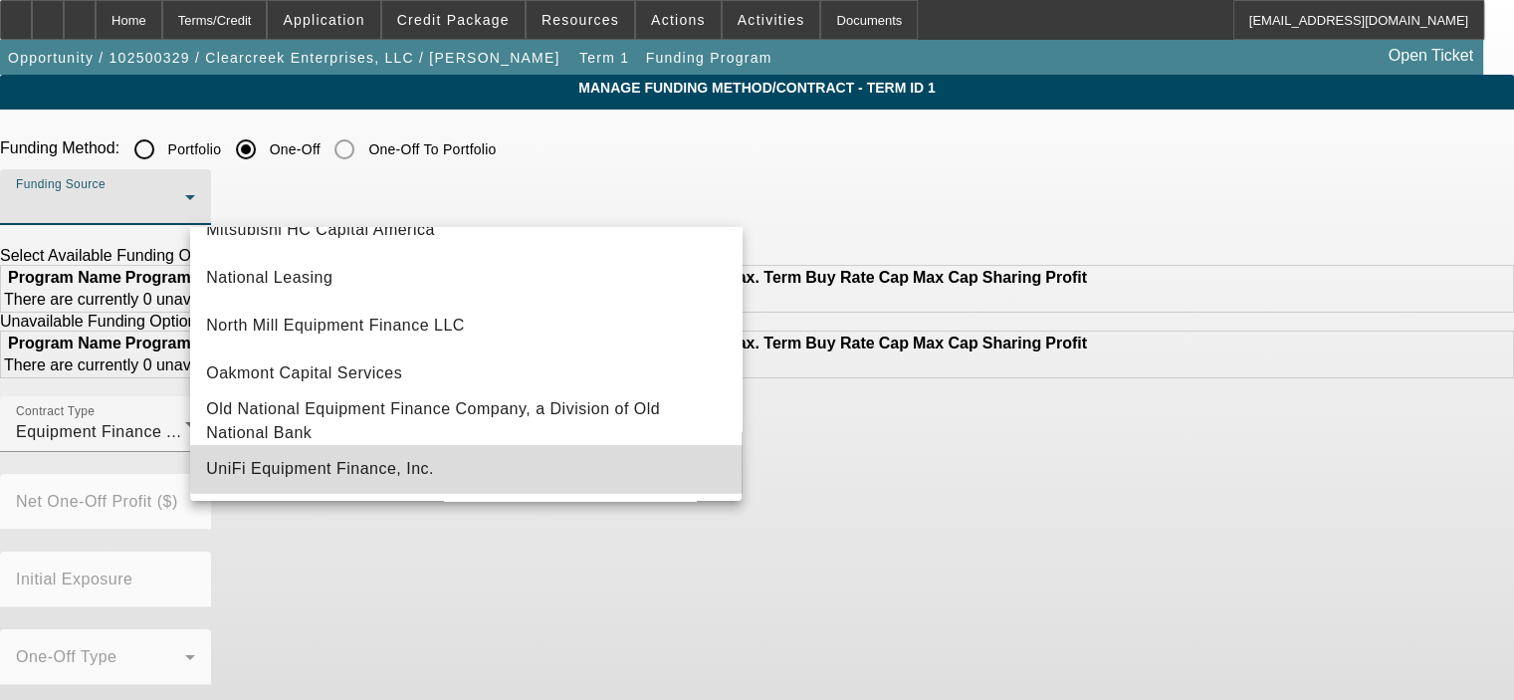
click at [489, 466] on mat-option "UniFi Equipment Finance, Inc." at bounding box center [465, 469] width 551 height 48
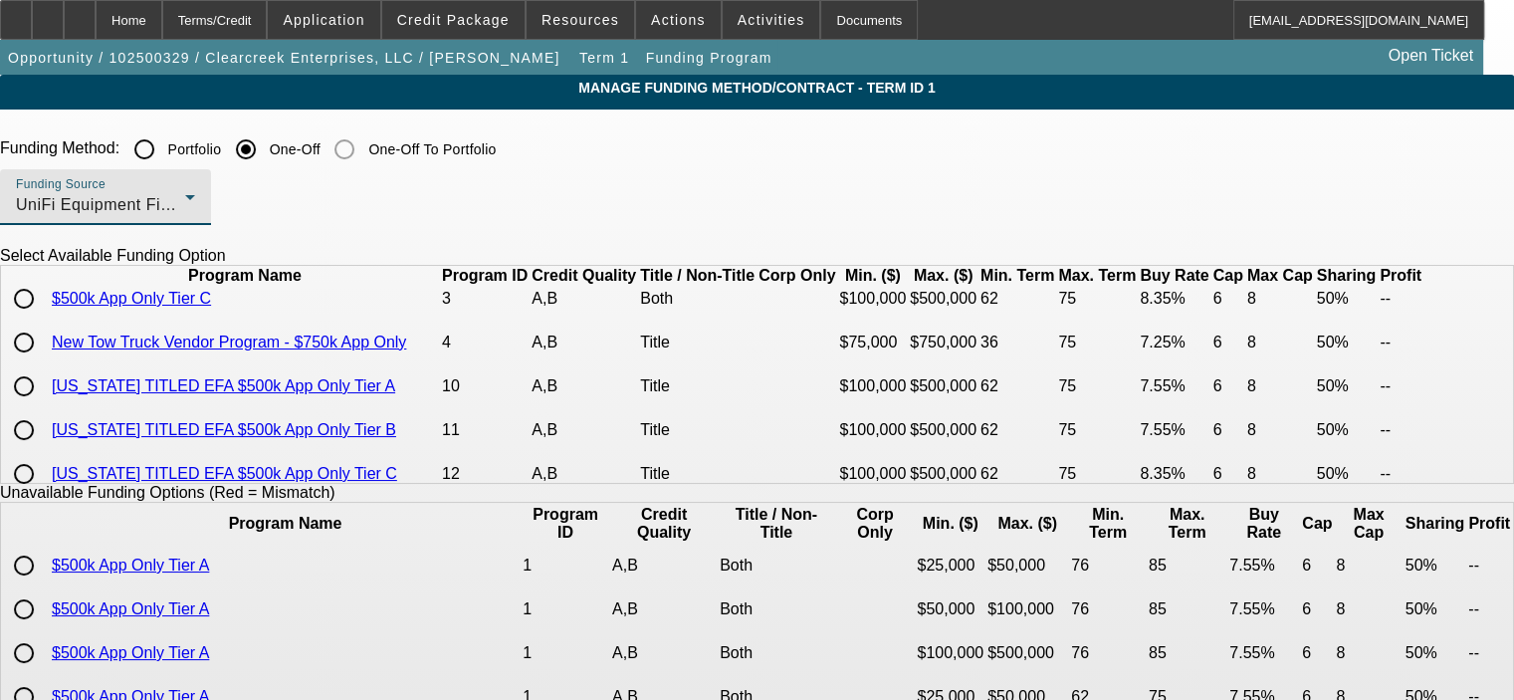
scroll to position [0, 0]
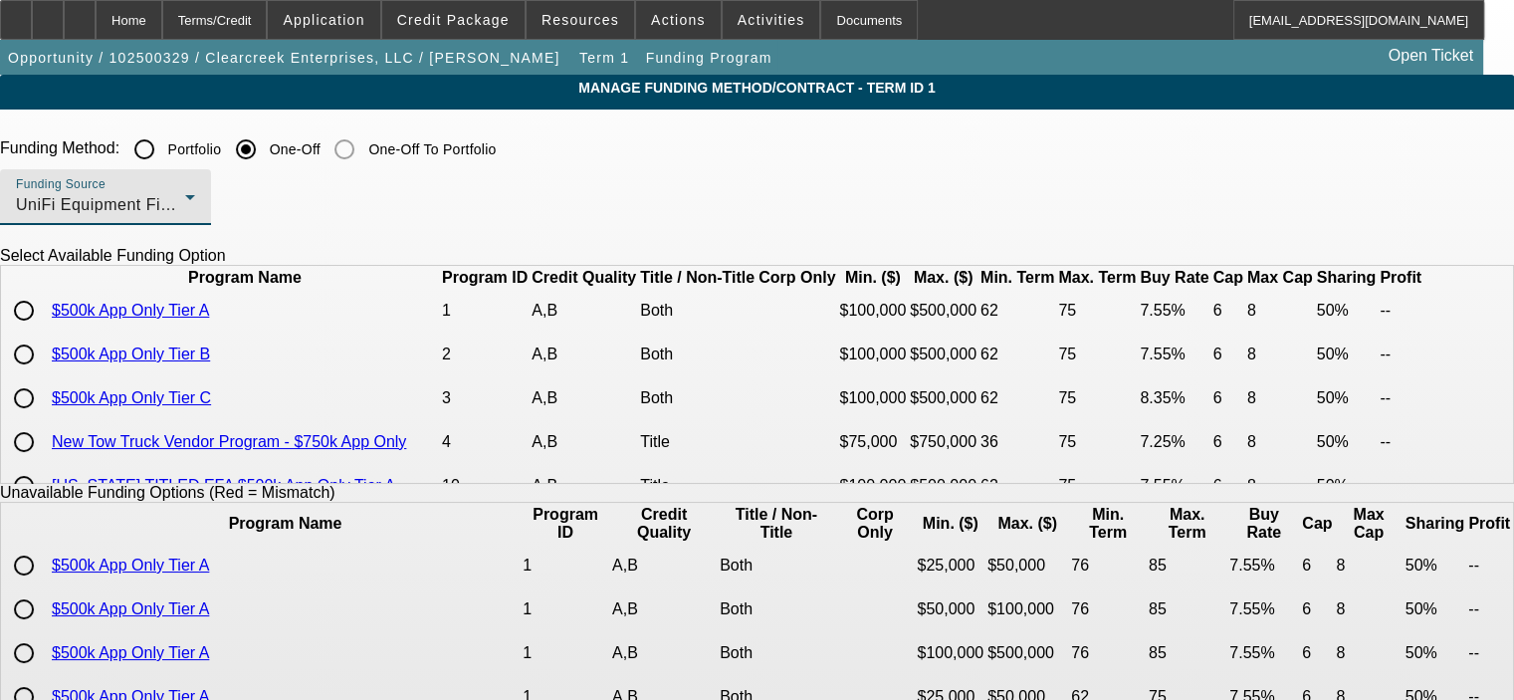
click at [44, 418] on input "radio" at bounding box center [24, 398] width 40 height 40
radio input "true"
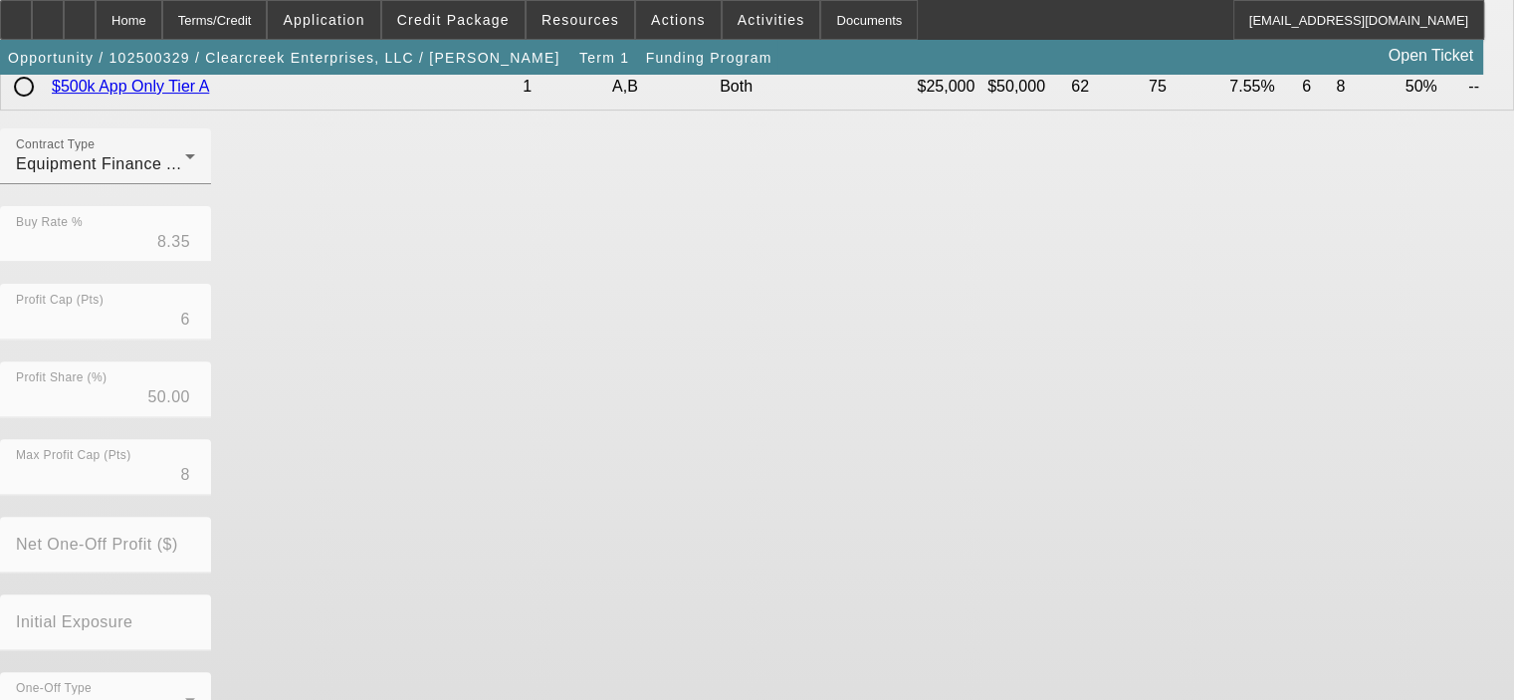
scroll to position [654, 0]
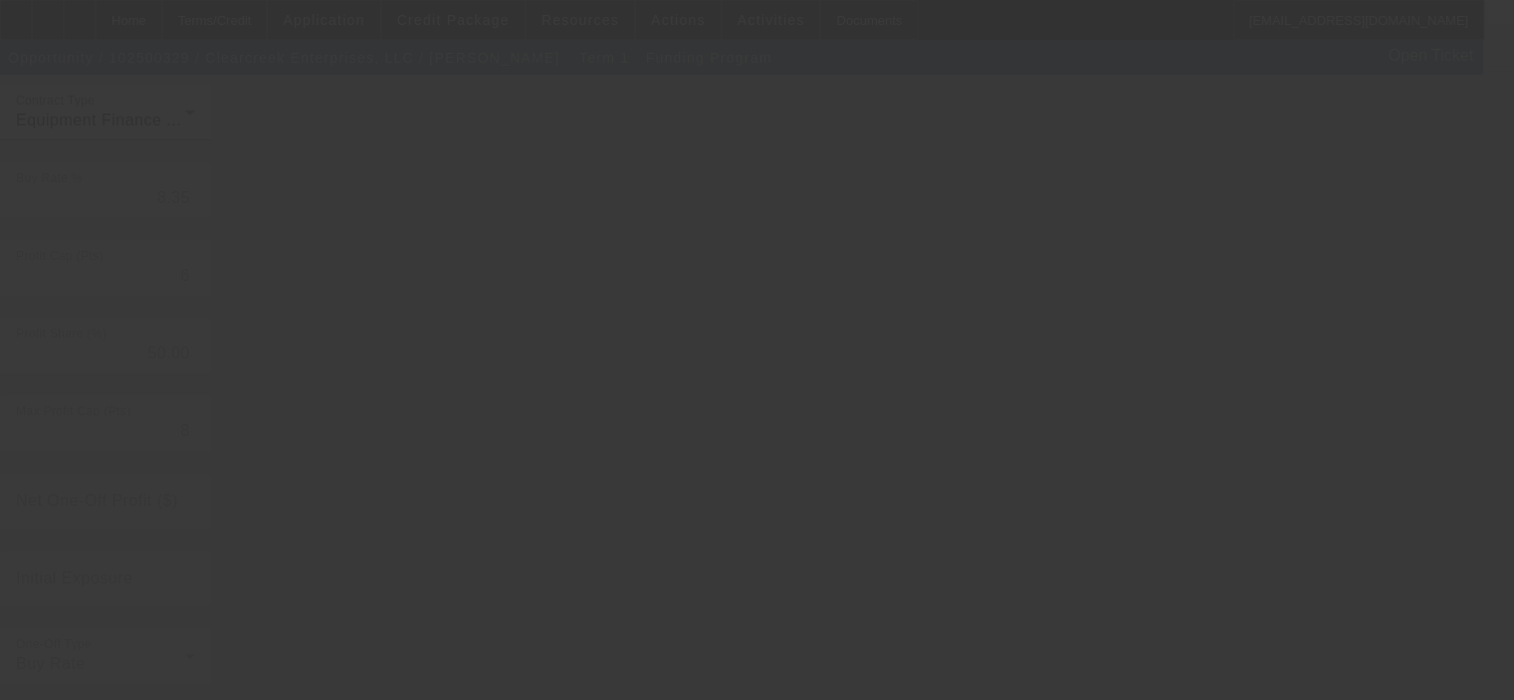
radio input "true"
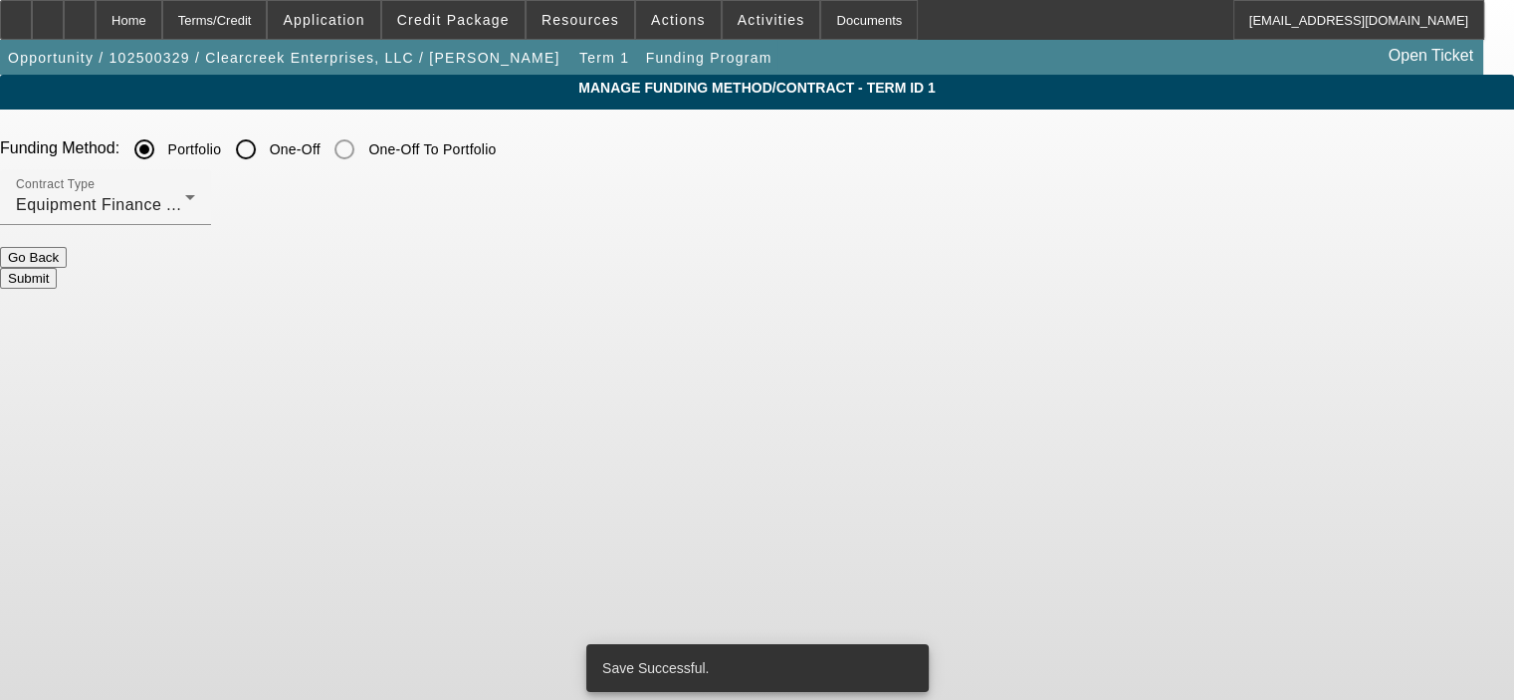
scroll to position [0, 0]
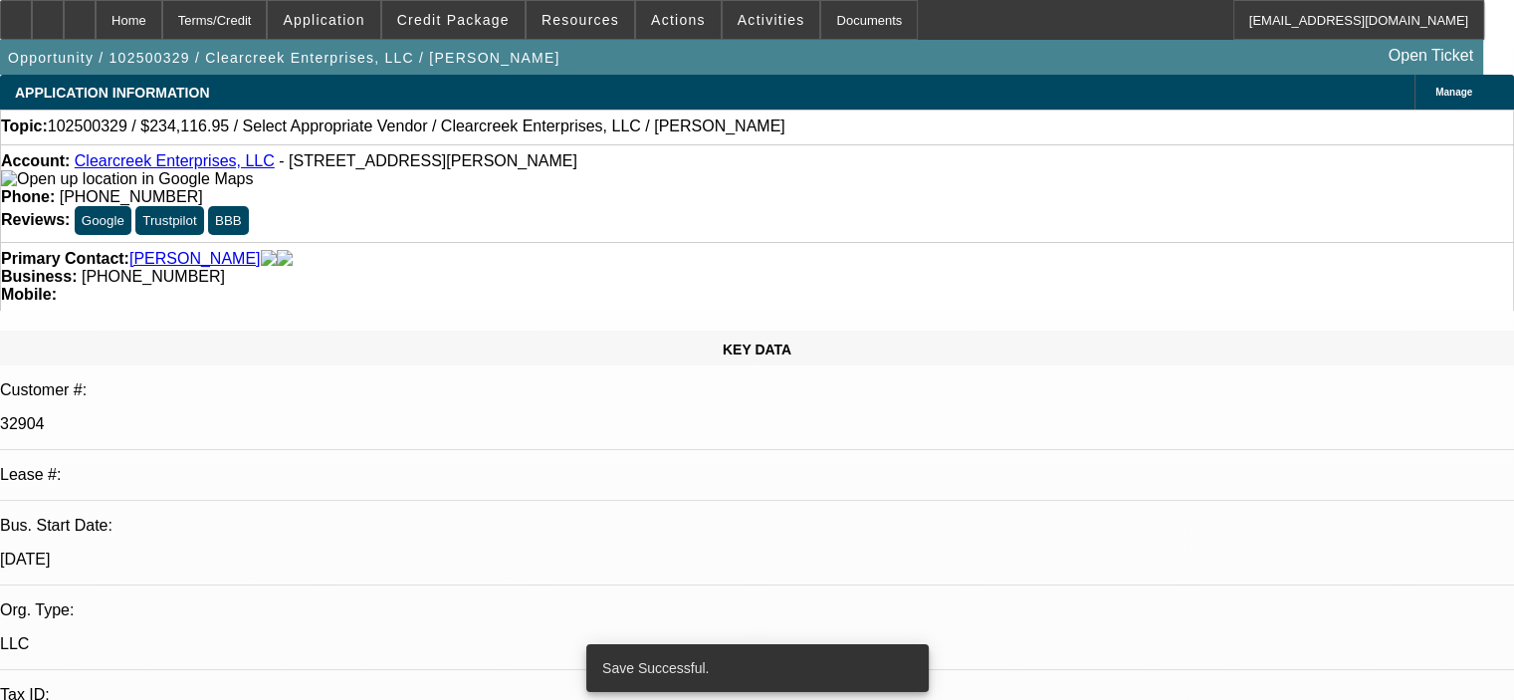
select select "0"
select select "2"
select select "0"
select select "6"
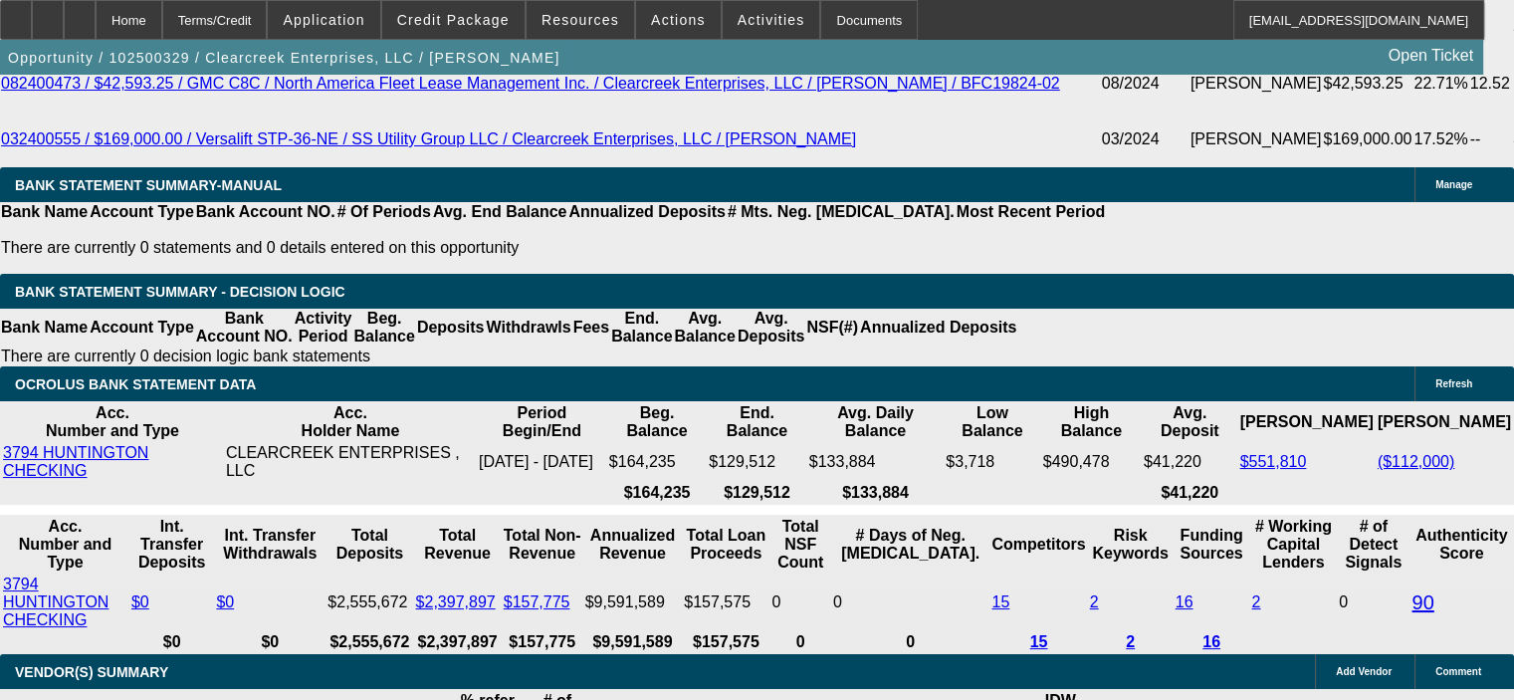
scroll to position [3881, 0]
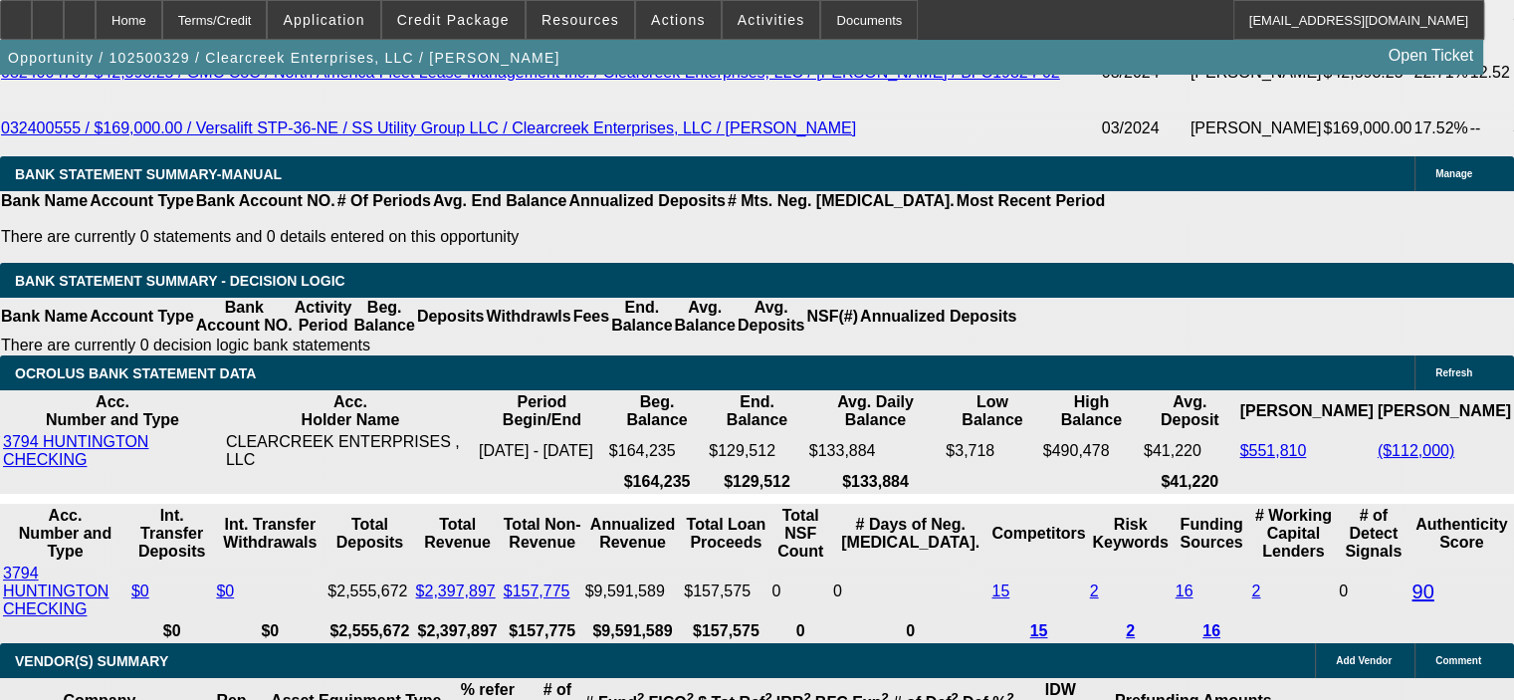
drag, startPoint x: 380, startPoint y: 262, endPoint x: 482, endPoint y: 266, distance: 101.6
type input "UNKNOWN"
type input "8"
type input "$8,209.66"
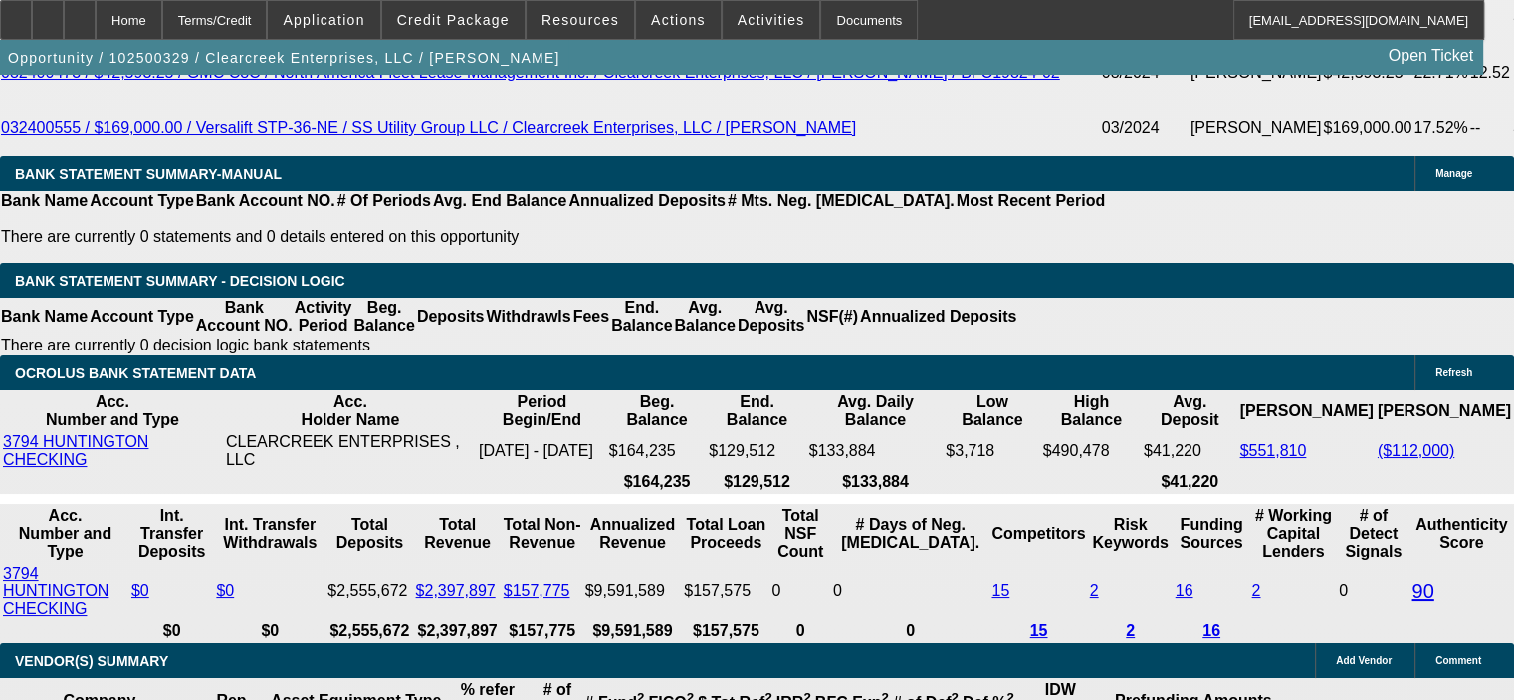
type input "$4,104.83"
type input "8.5"
type input "$8,324.44"
type input "$4,162.22"
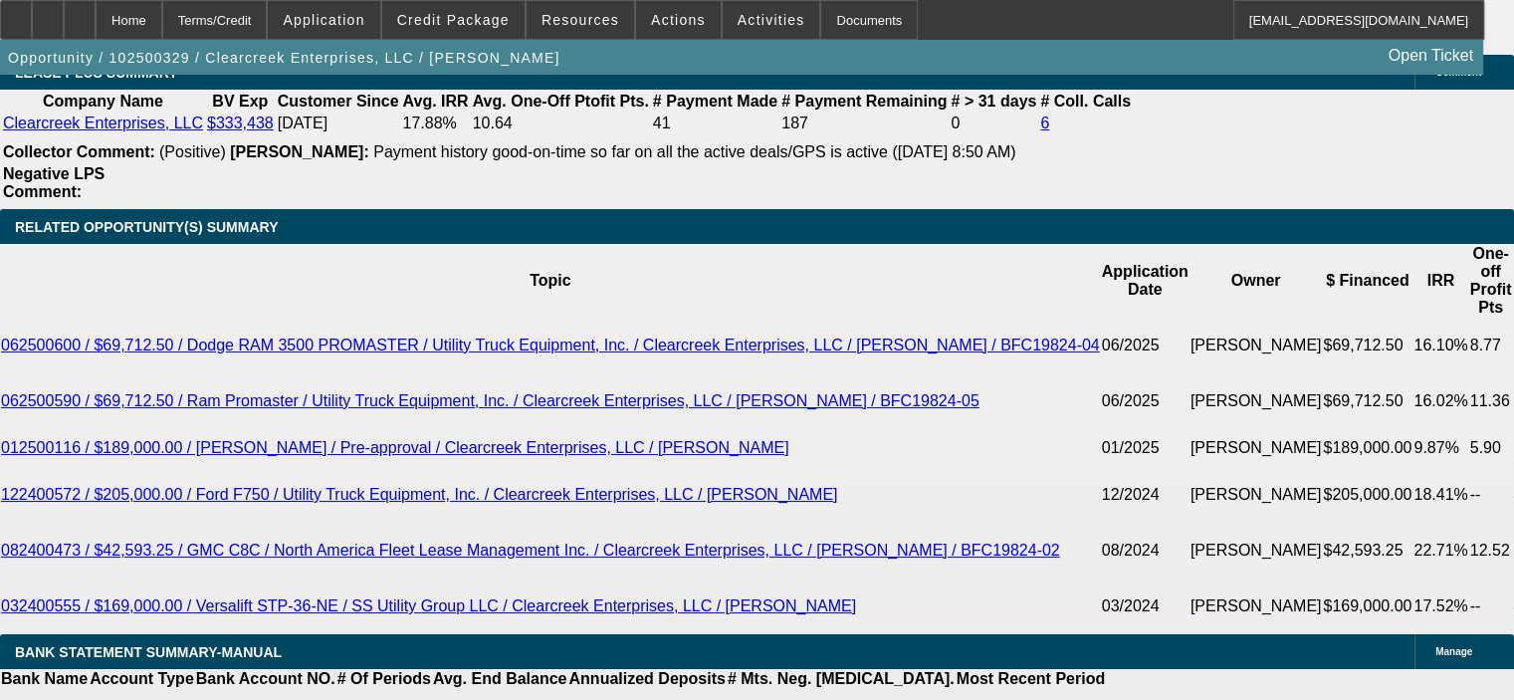
scroll to position [3383, 0]
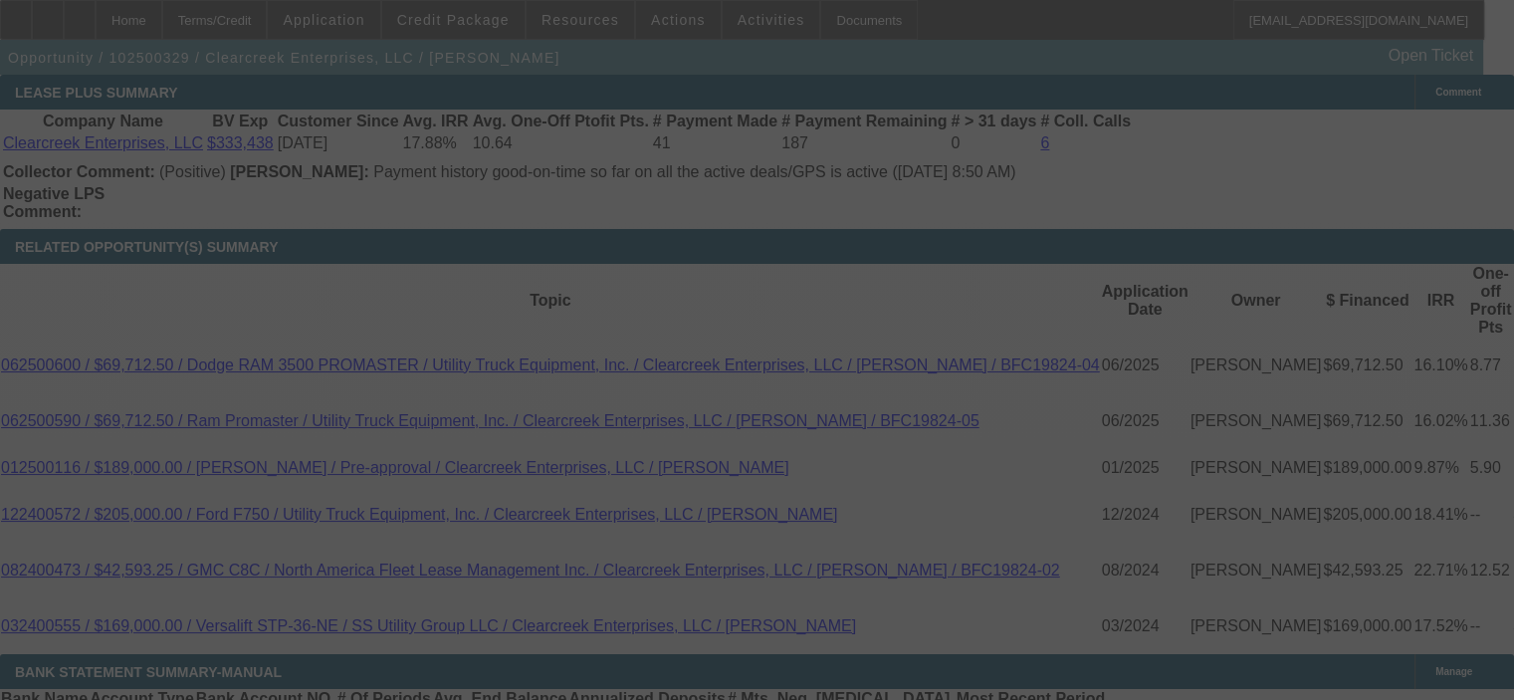
select select "0"
select select "2"
select select "0"
select select "6"
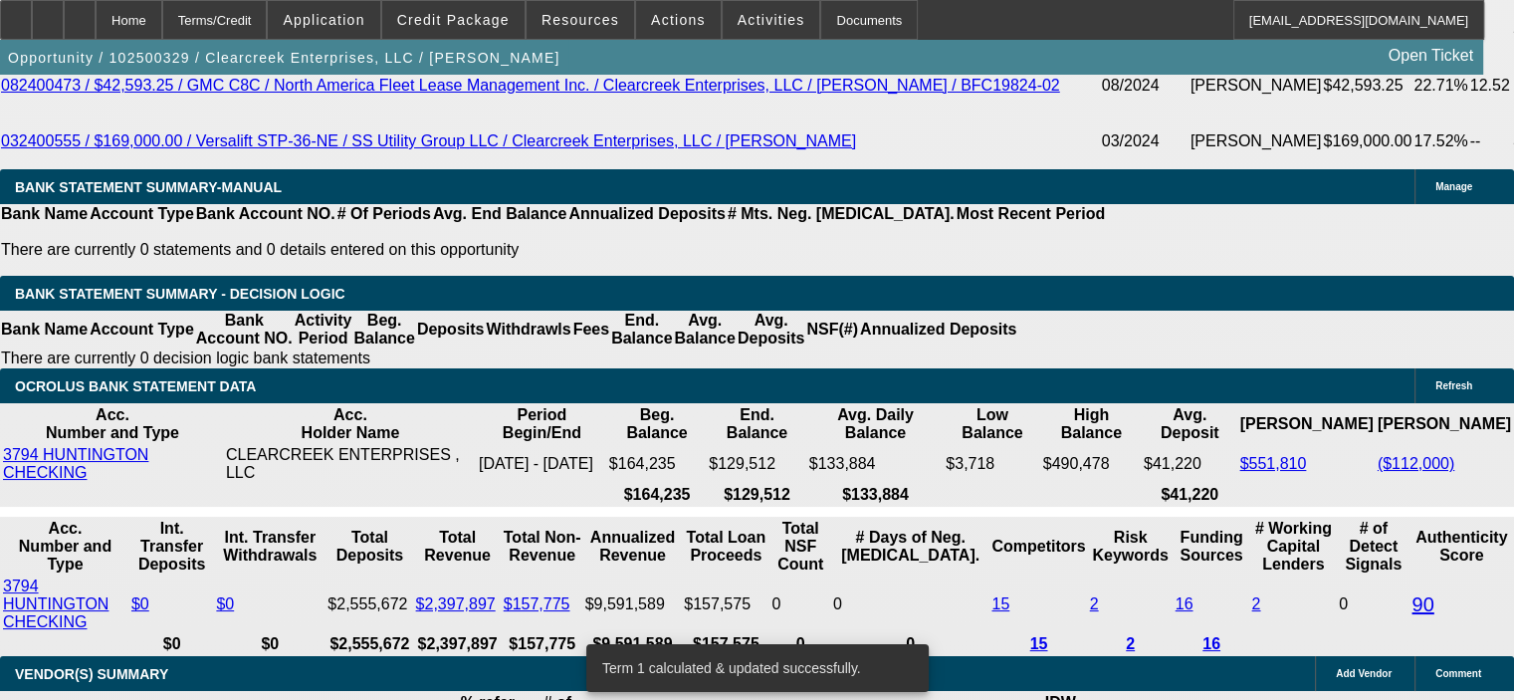
scroll to position [3881, 0]
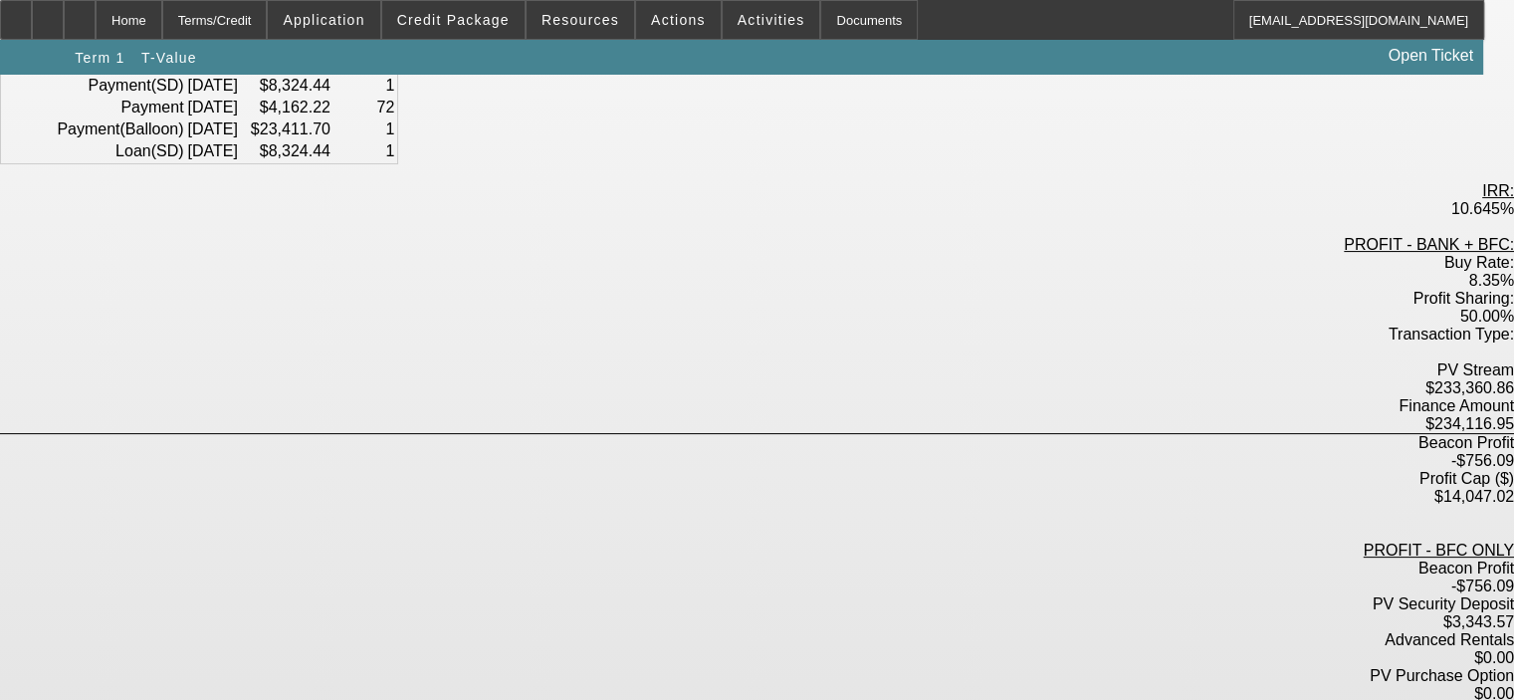
scroll to position [398, 0]
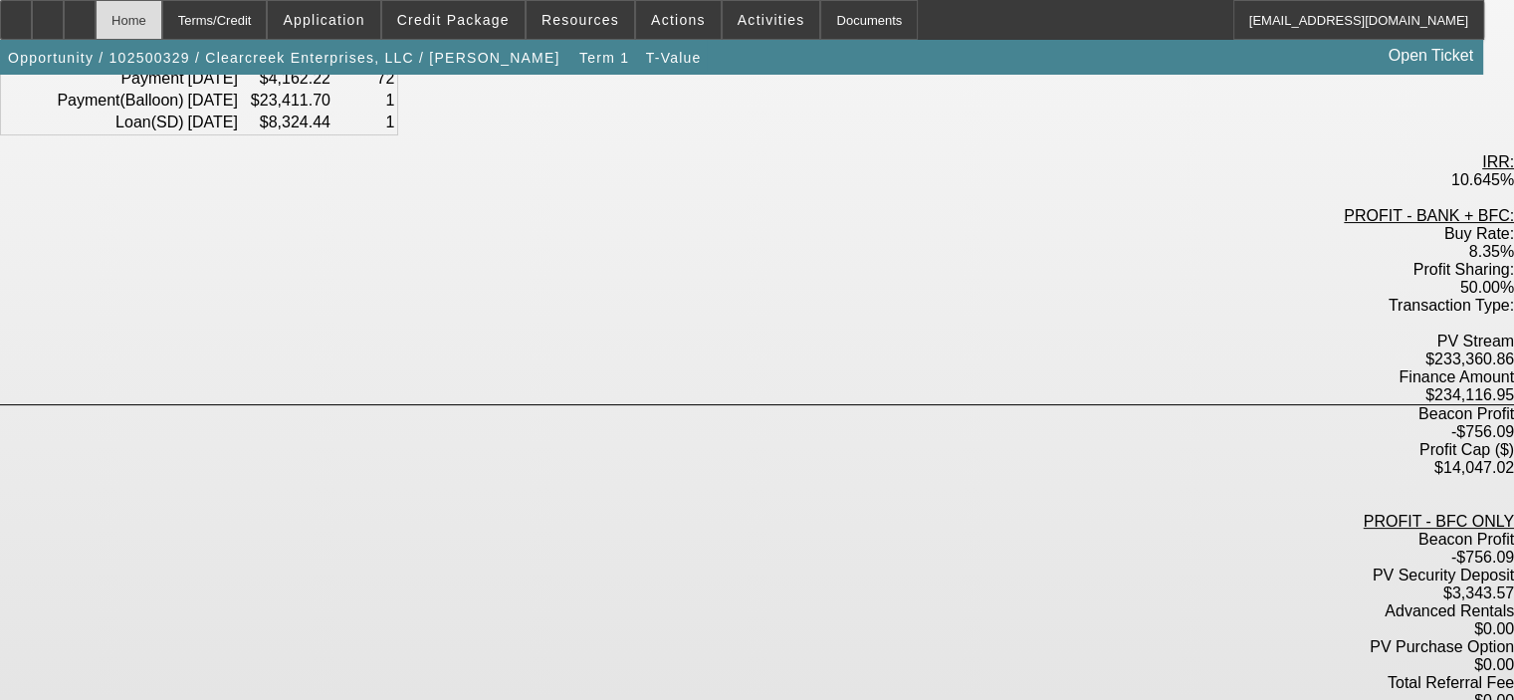
click at [162, 23] on div "Home" at bounding box center [129, 20] width 67 height 40
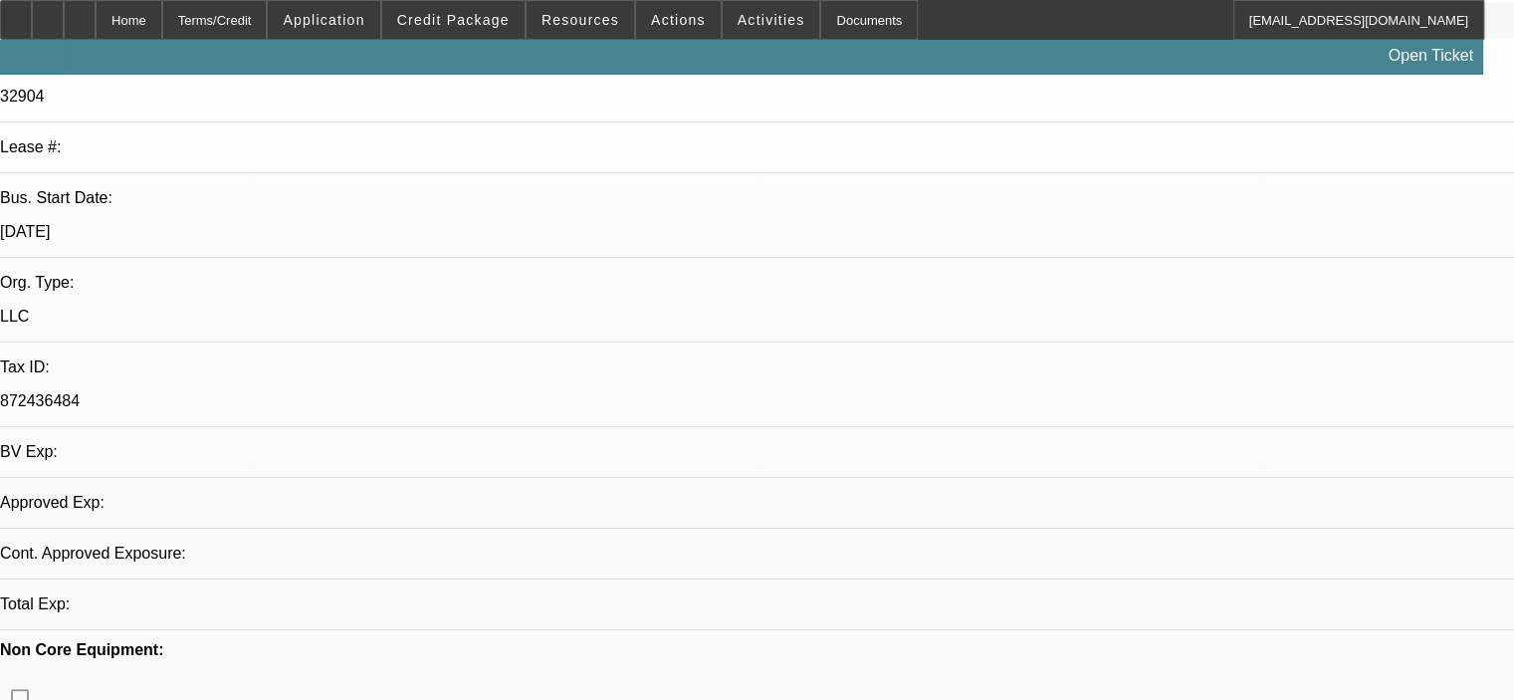
select select "0"
select select "2"
select select "0"
select select "6"
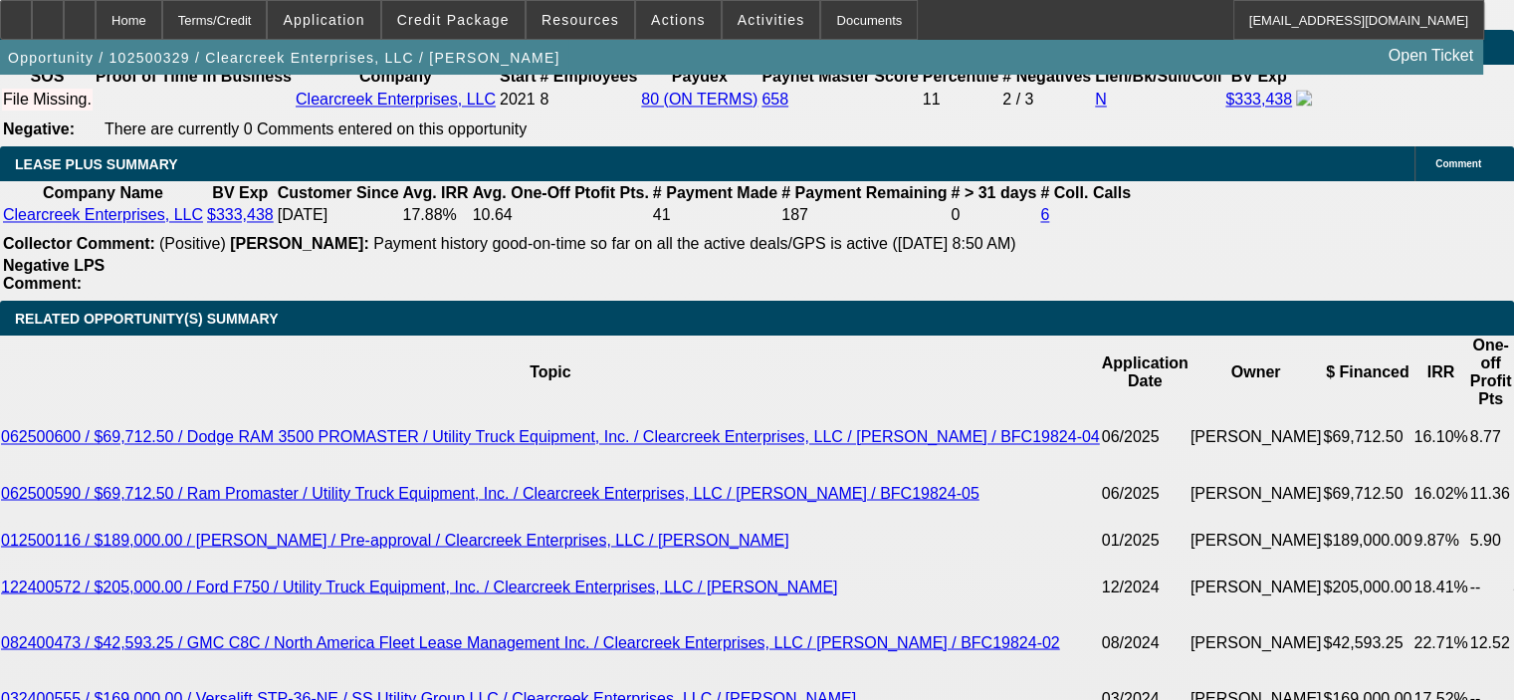
scroll to position [3054, 0]
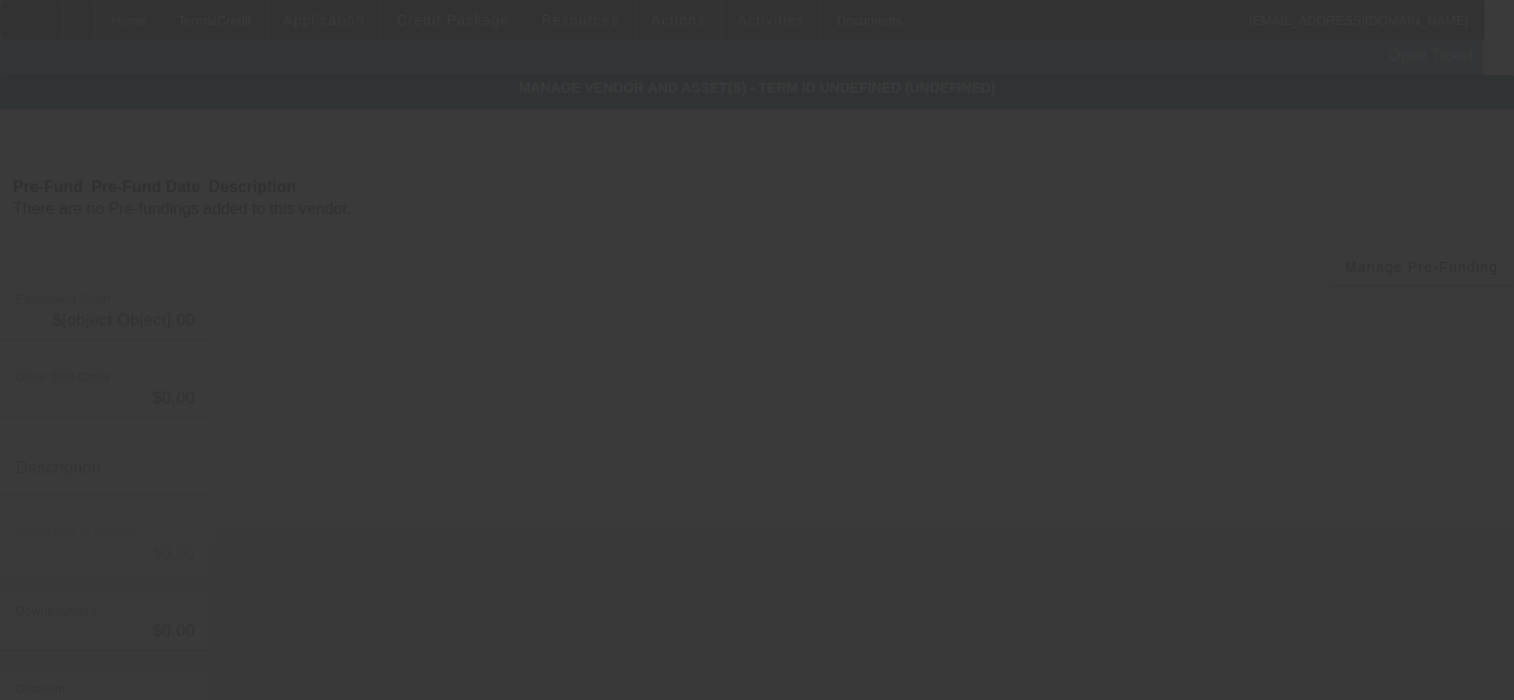
type input "$214,118.32"
type input "$19,998.63"
type input "Sales tax and freight"
type input "$234,116.95"
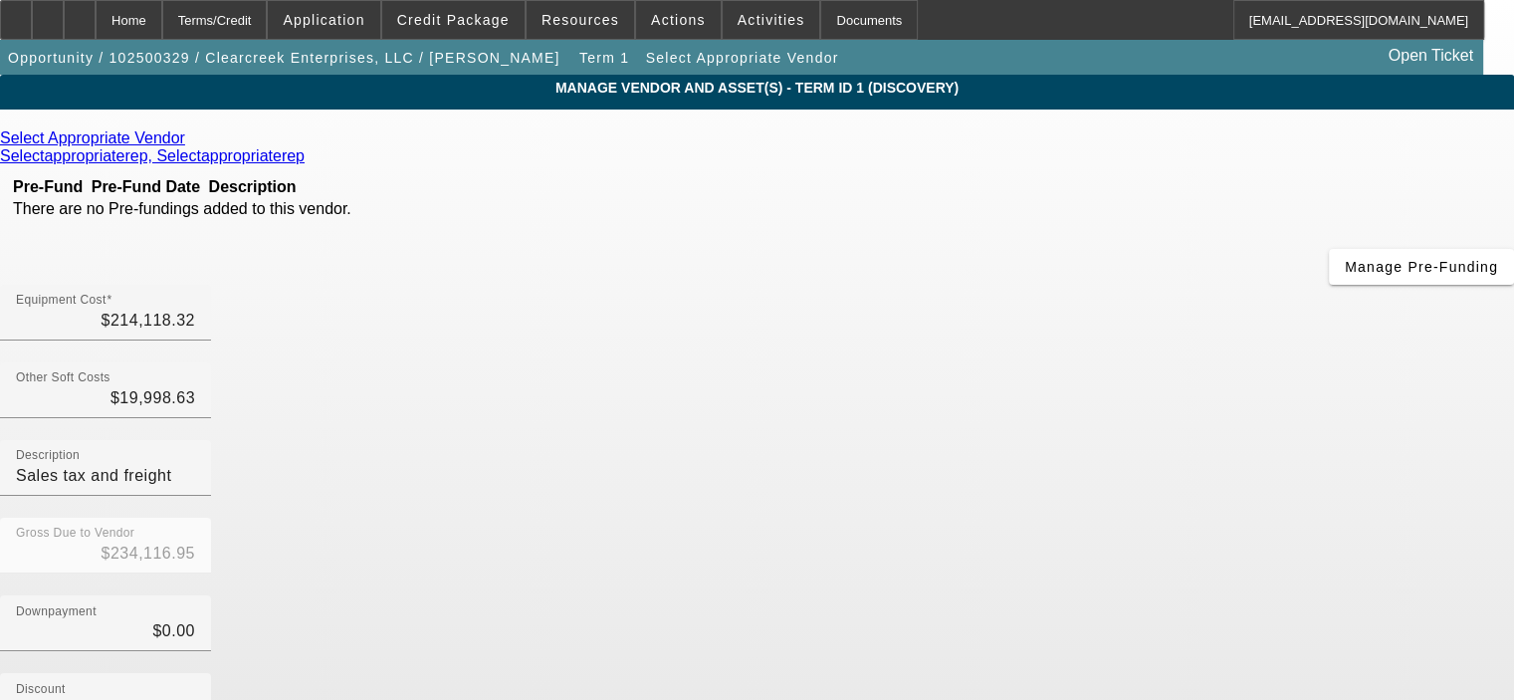
click at [190, 134] on link at bounding box center [187, 138] width 5 height 18
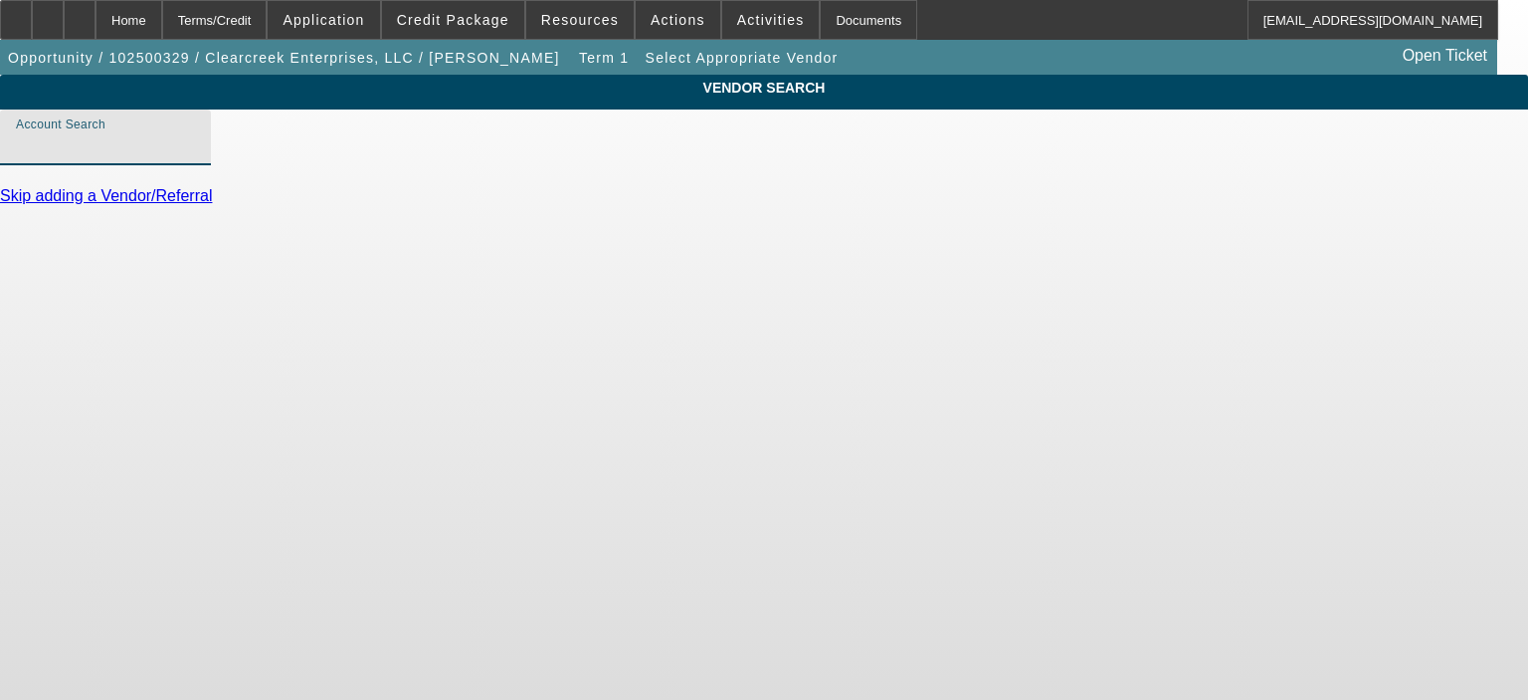
click at [195, 157] on input "Account Search" at bounding box center [105, 145] width 179 height 24
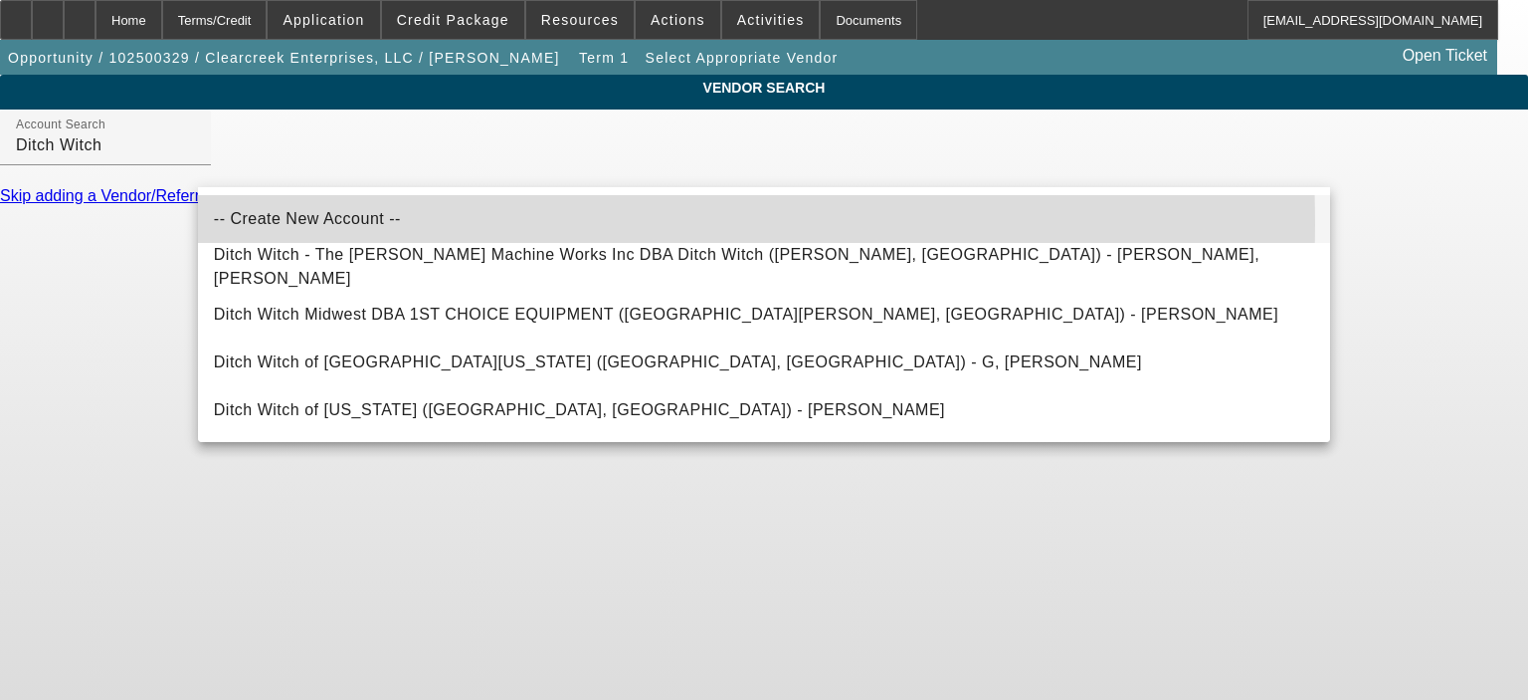
click at [299, 224] on span "-- Create New Account --" at bounding box center [307, 218] width 187 height 17
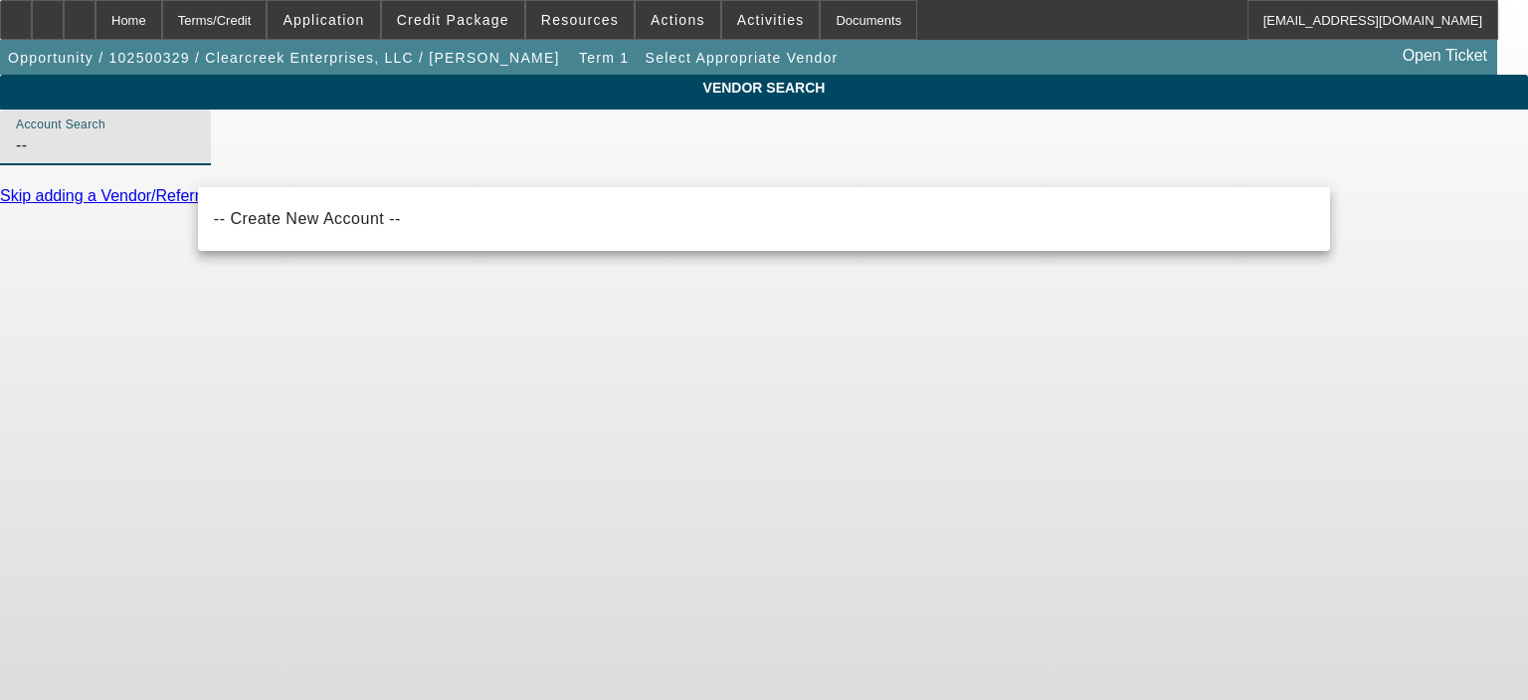
type input "-"
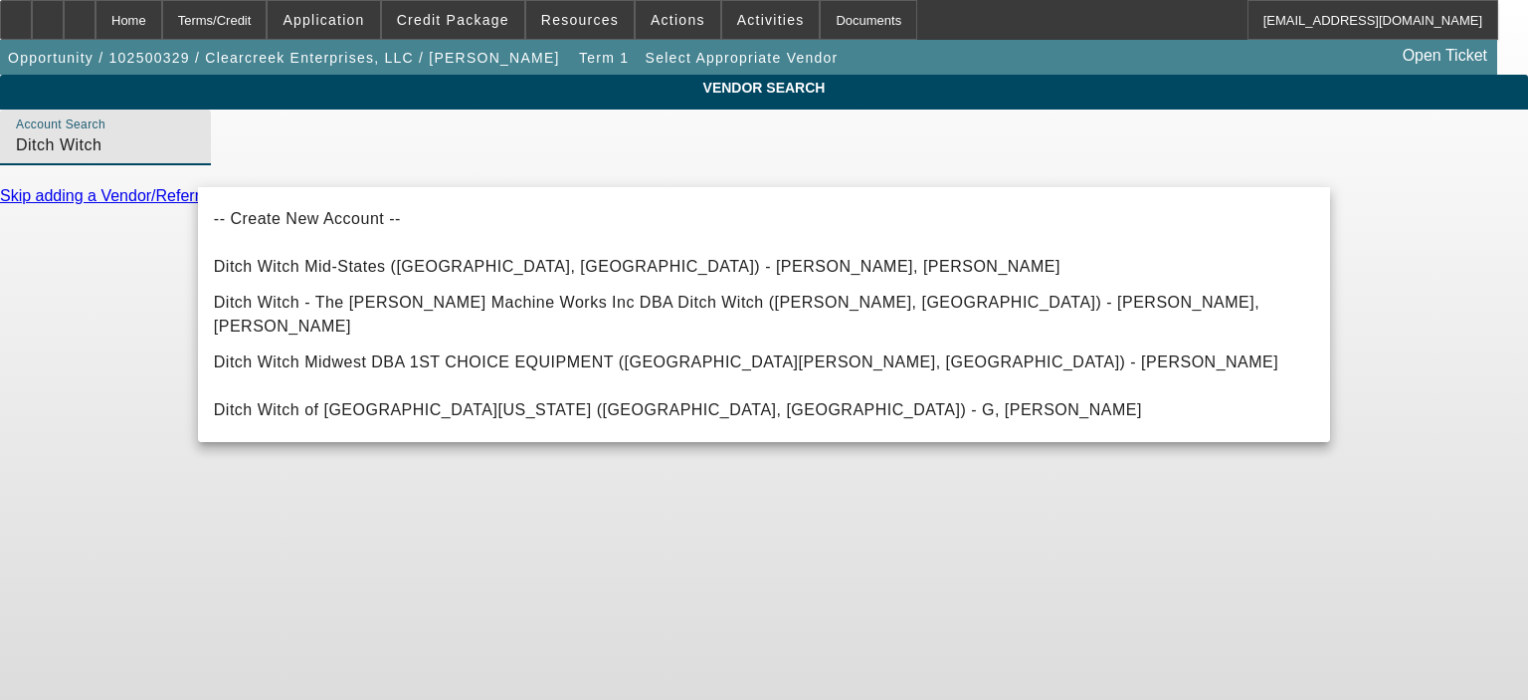
click at [443, 262] on span "Ditch Witch Mid-States (Columbus, OH) - Walter, Chase" at bounding box center [637, 266] width 847 height 17
type input "Ditch Witch Mid-States (Columbus, OH) - Walter, Chase"
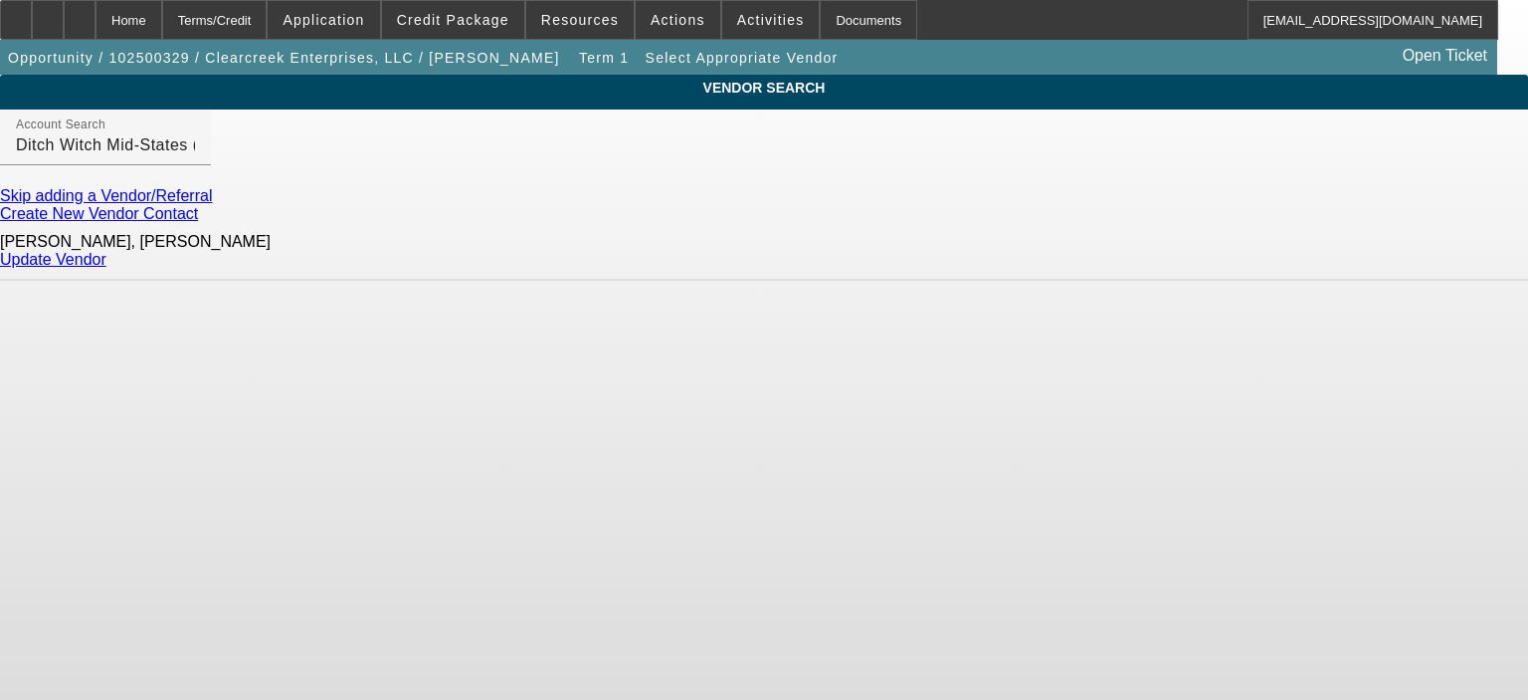
click at [106, 251] on link "Update Vendor" at bounding box center [53, 259] width 106 height 17
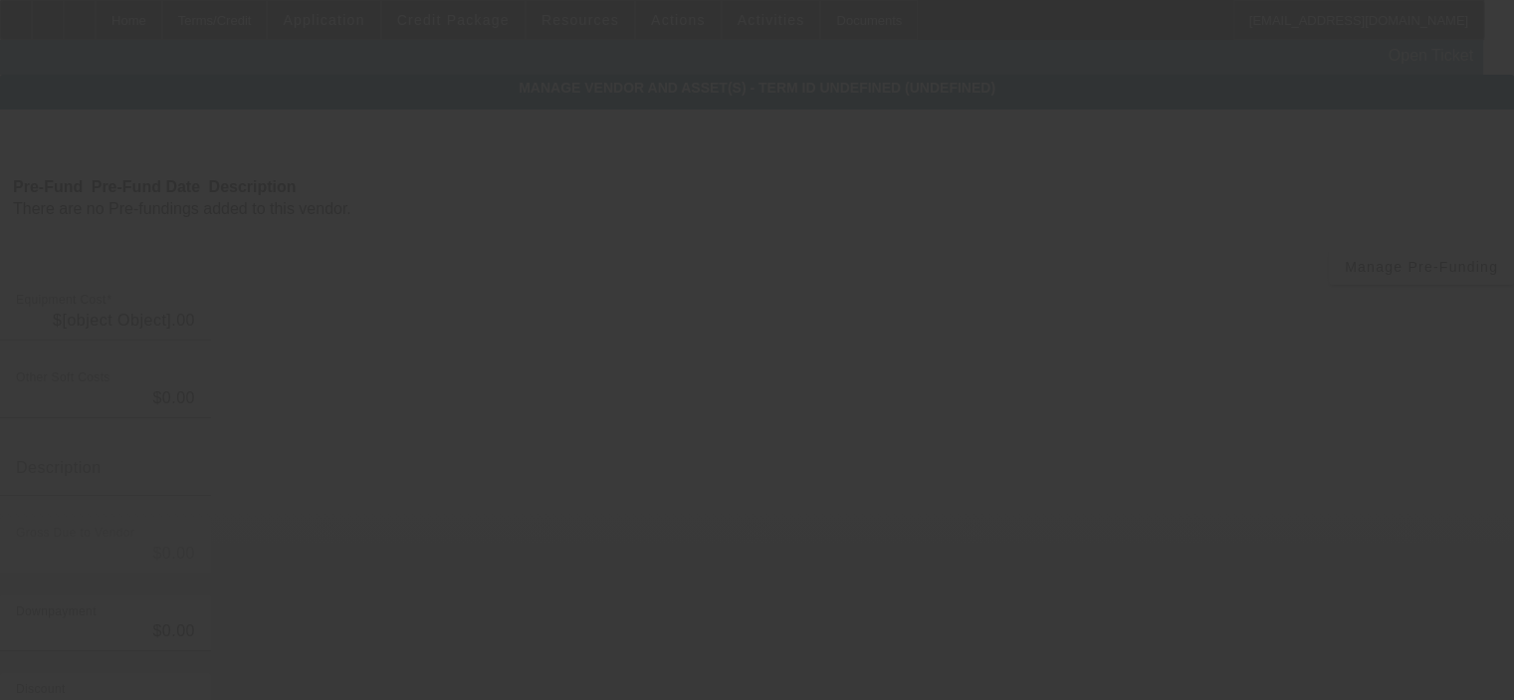
type input "$214,118.32"
type input "$19,998.63"
type input "Sales tax and freight"
type input "$234,116.95"
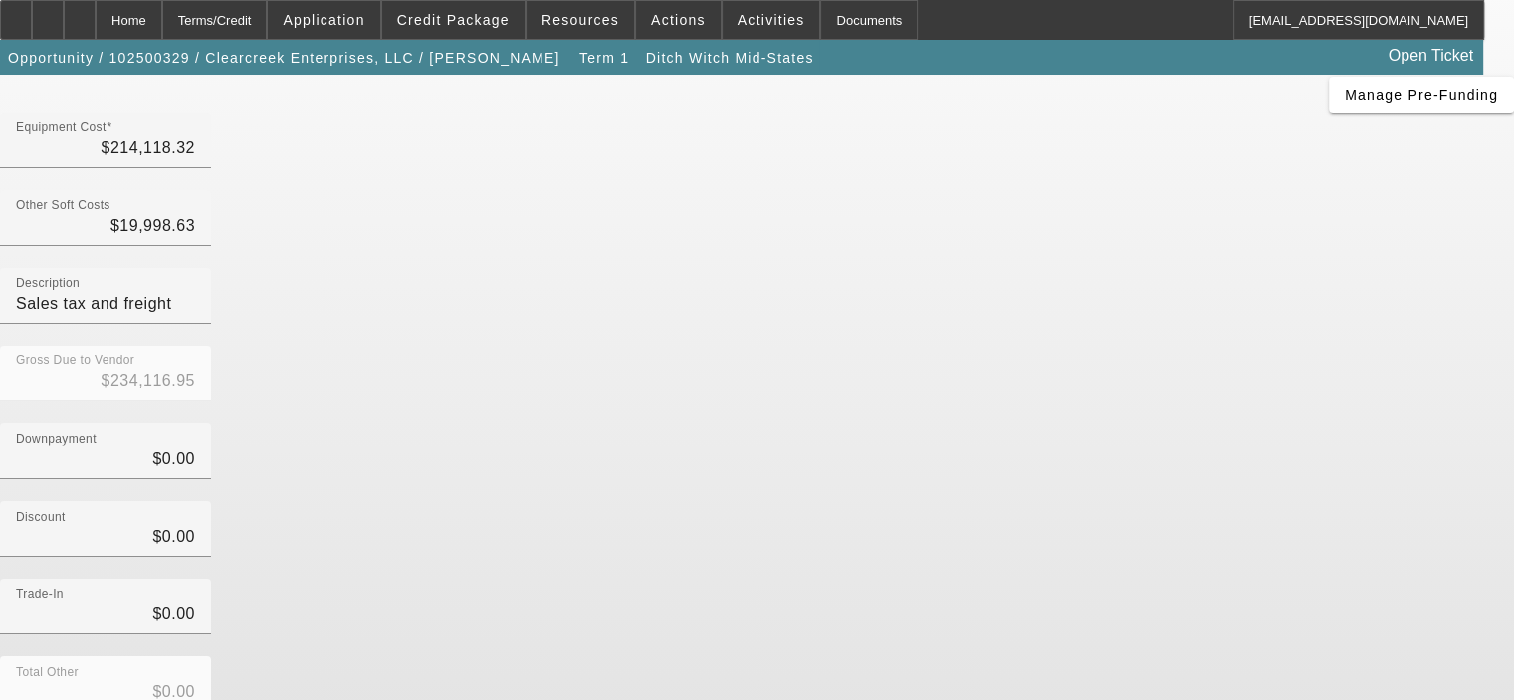
scroll to position [220, 0]
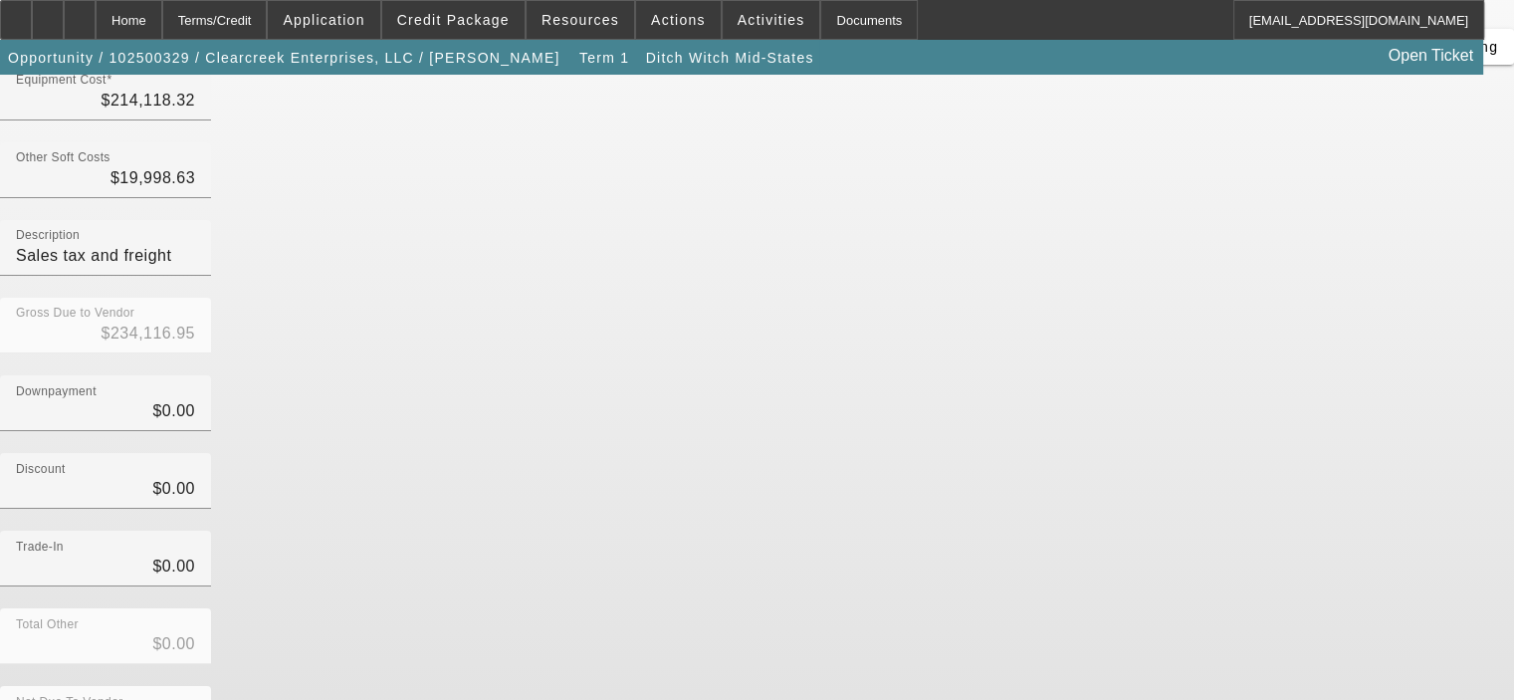
drag, startPoint x: 1187, startPoint y: 409, endPoint x: 1214, endPoint y: 457, distance: 54.8
click at [1188, 608] on div "Total Other $0.00" at bounding box center [757, 647] width 1514 height 78
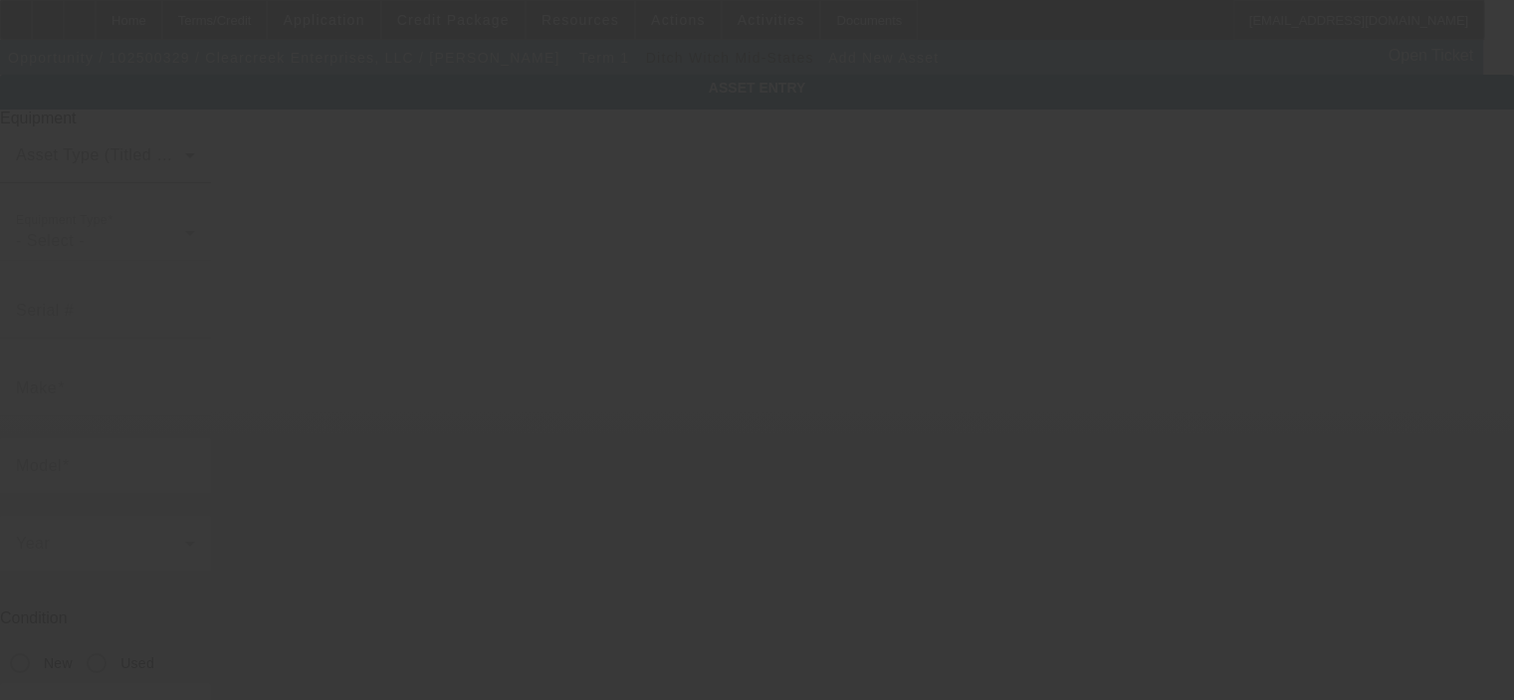
type input "8730 Cincinnati Zanesville Rd SW"
type input "Amanda"
type input "43102"
type input "Fairfield"
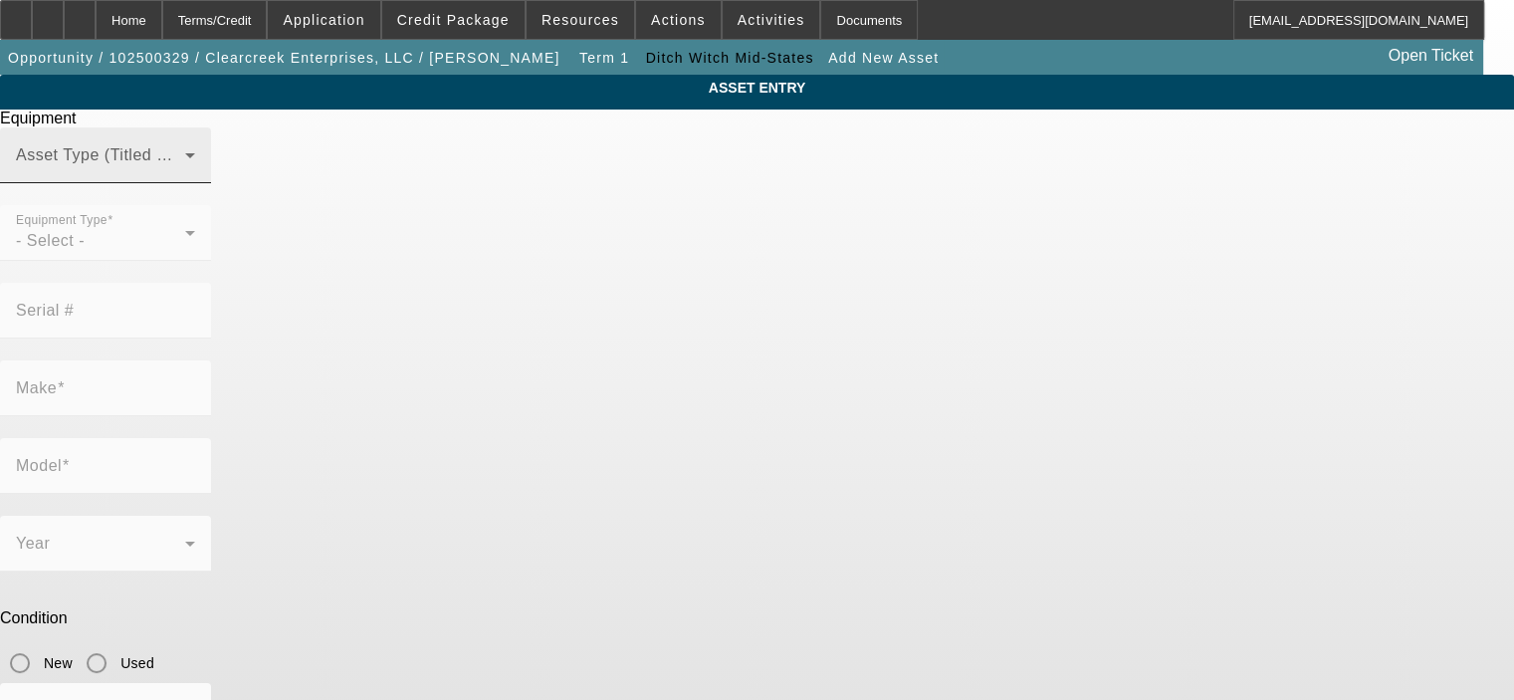
click at [195, 176] on div "Asset Type (Titled or Non-Titled)" at bounding box center [105, 155] width 179 height 56
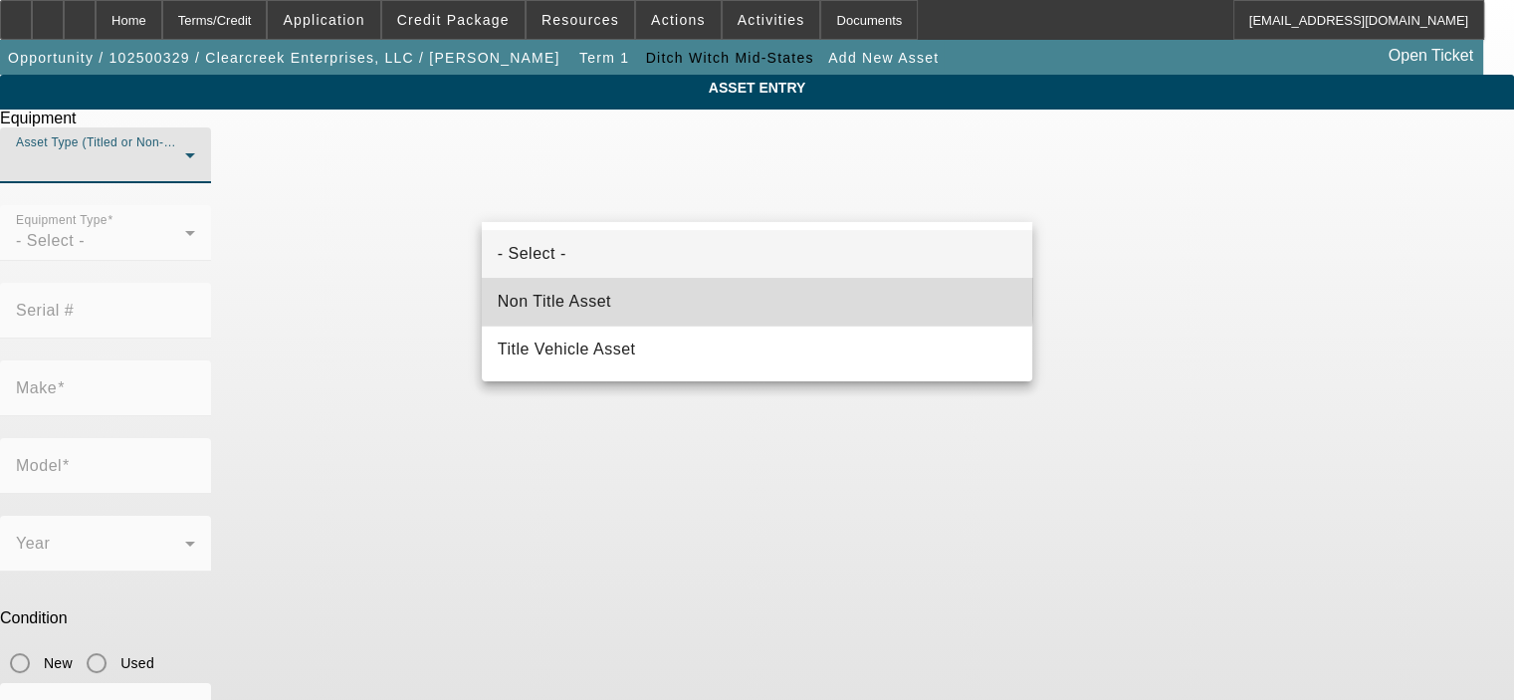
click at [720, 290] on mat-option "Non Title Asset" at bounding box center [757, 302] width 550 height 48
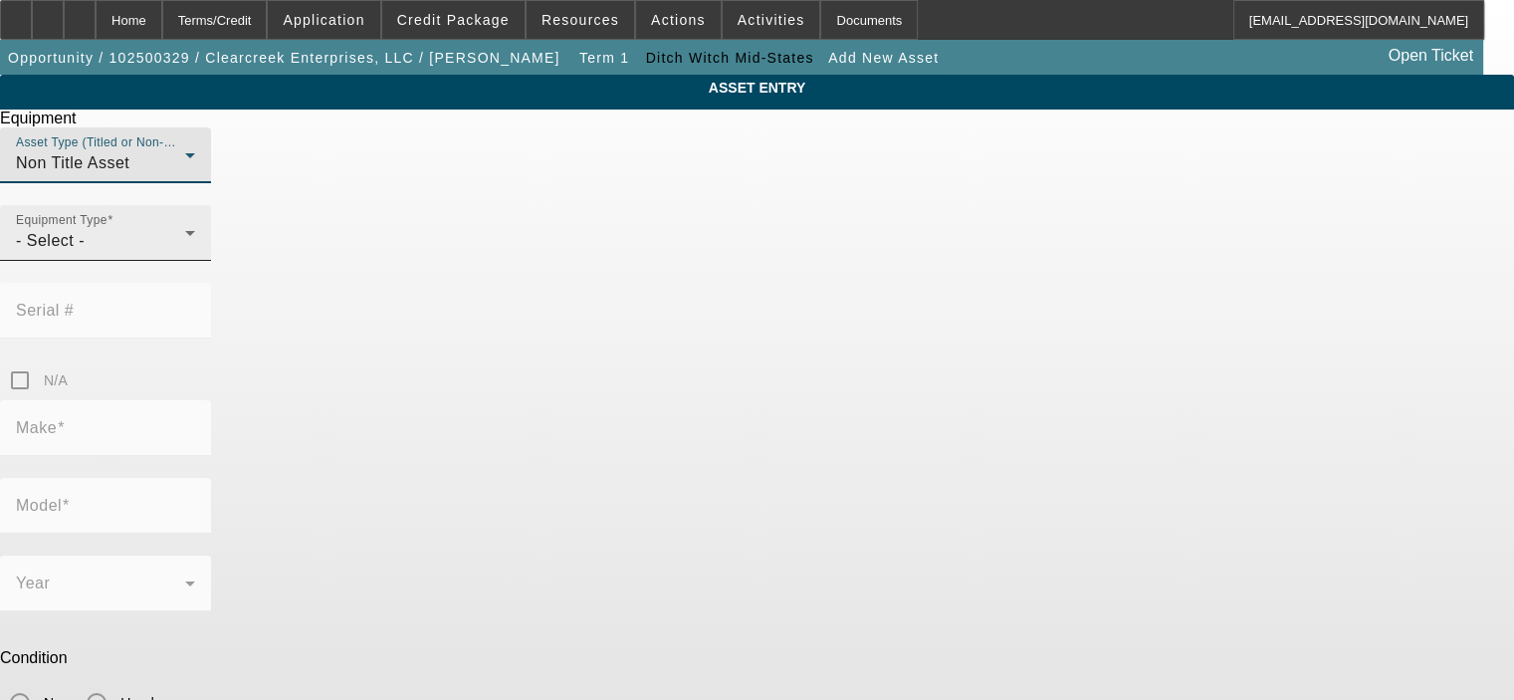
click at [202, 245] on icon at bounding box center [190, 233] width 24 height 24
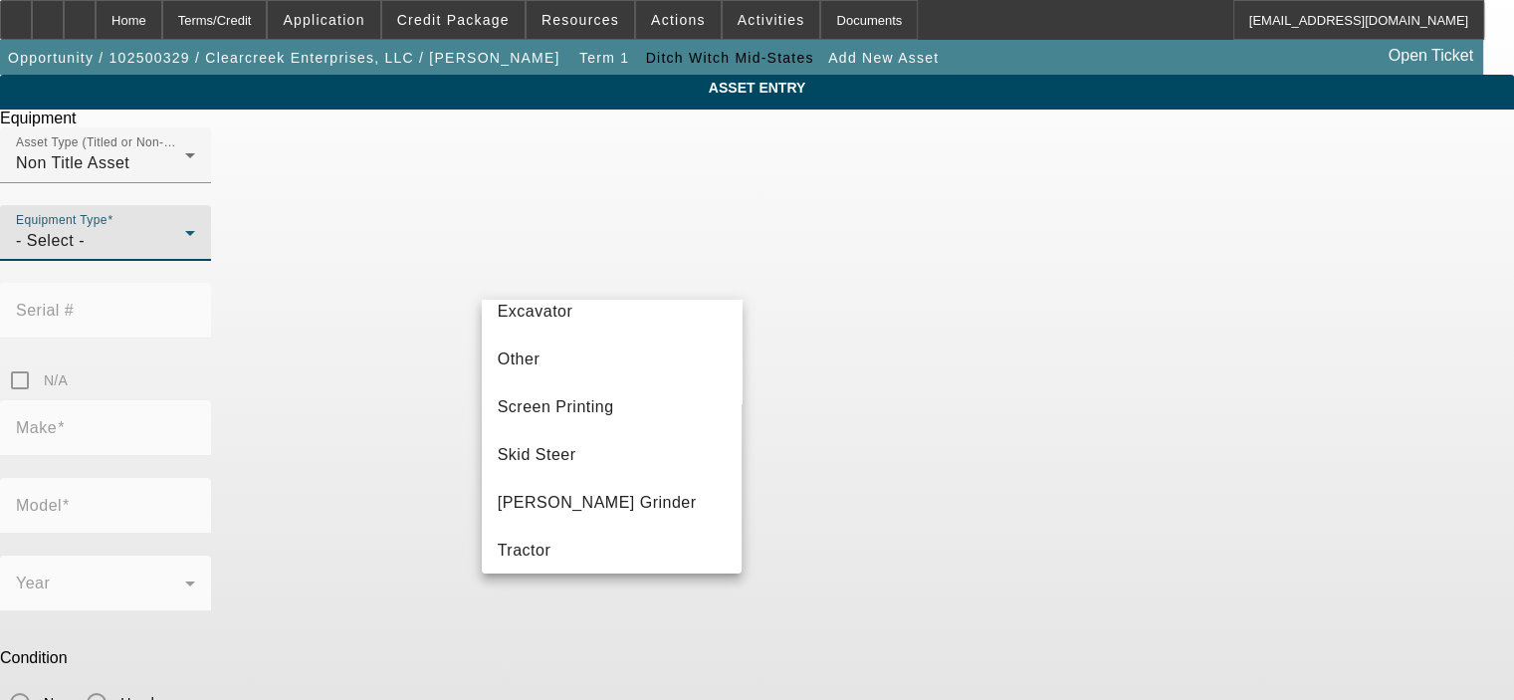
scroll to position [348, 0]
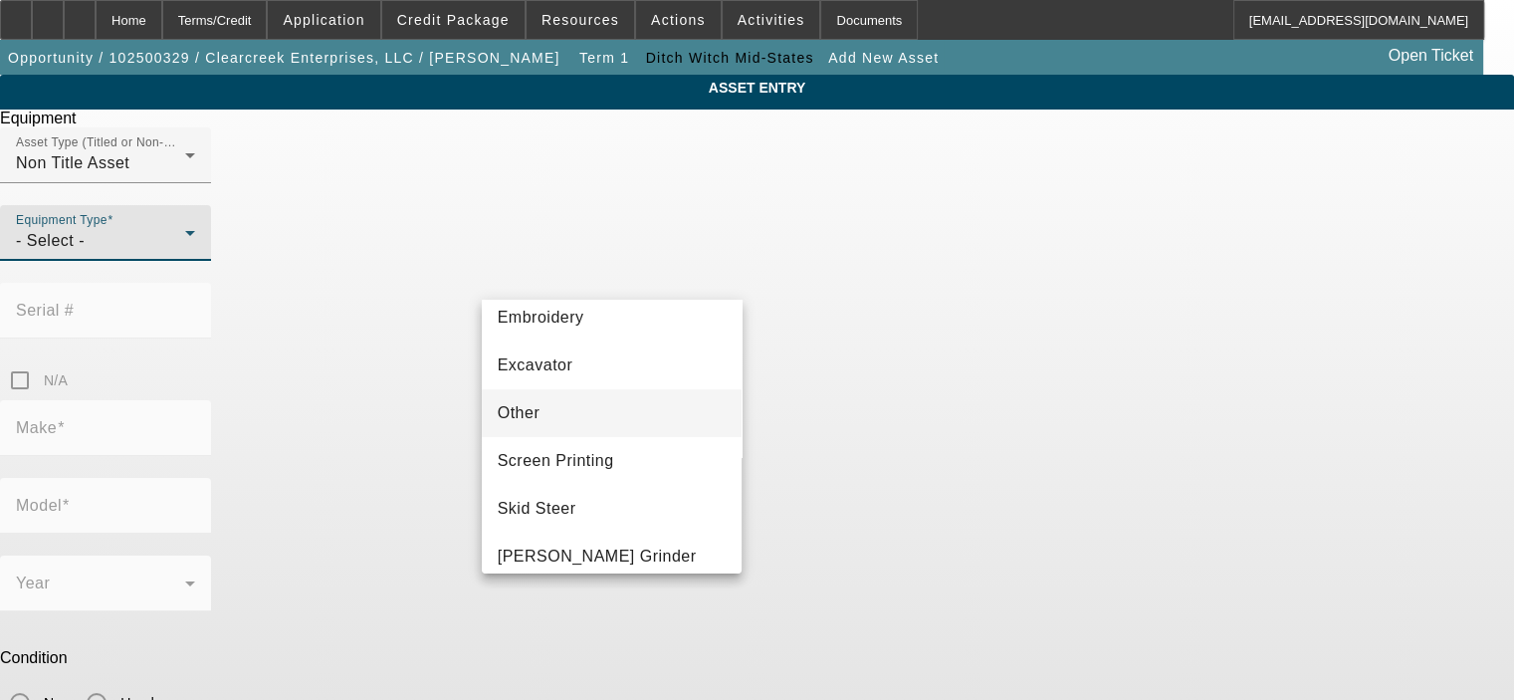
click at [643, 419] on mat-option "Other" at bounding box center [612, 413] width 261 height 48
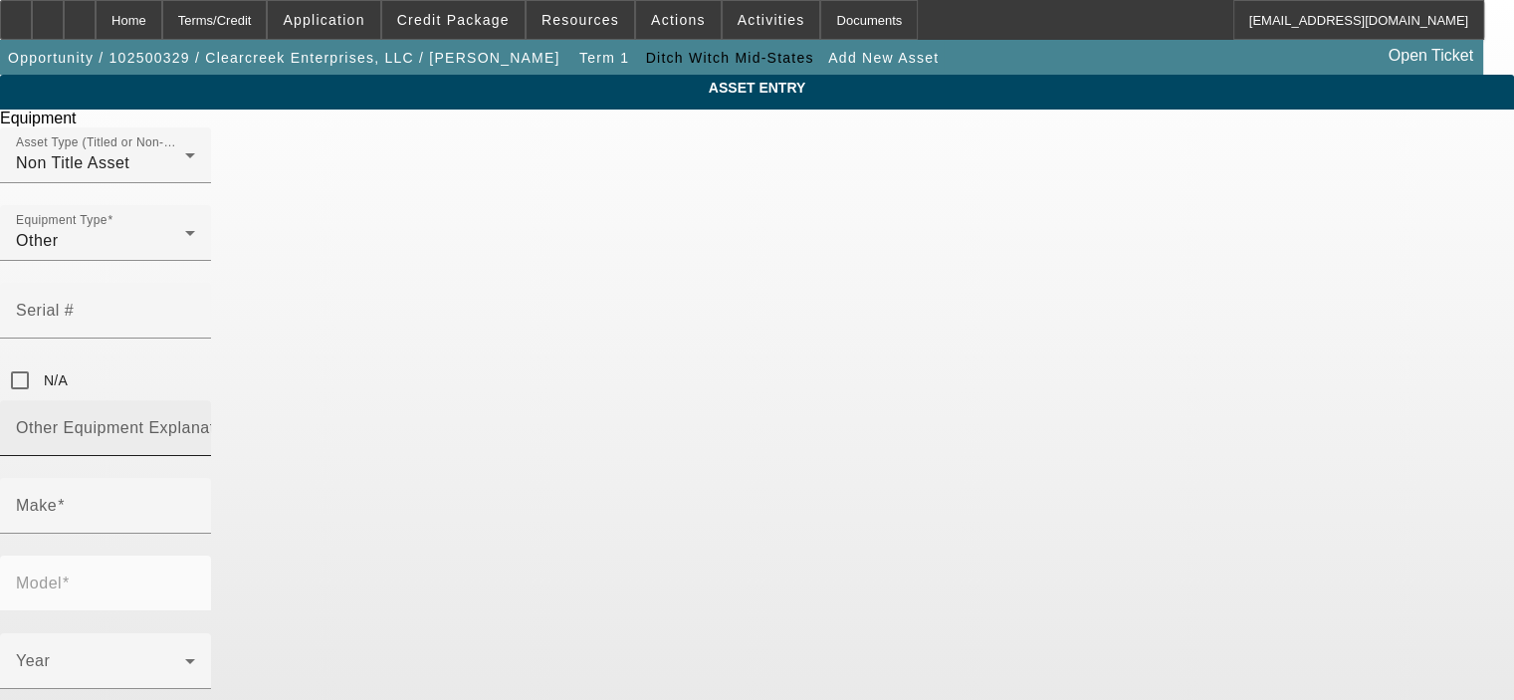
click at [238, 419] on mat-label "Other Equipment Explanation" at bounding box center [127, 427] width 222 height 17
click at [195, 424] on input "Other Equipment Explanation" at bounding box center [105, 436] width 179 height 24
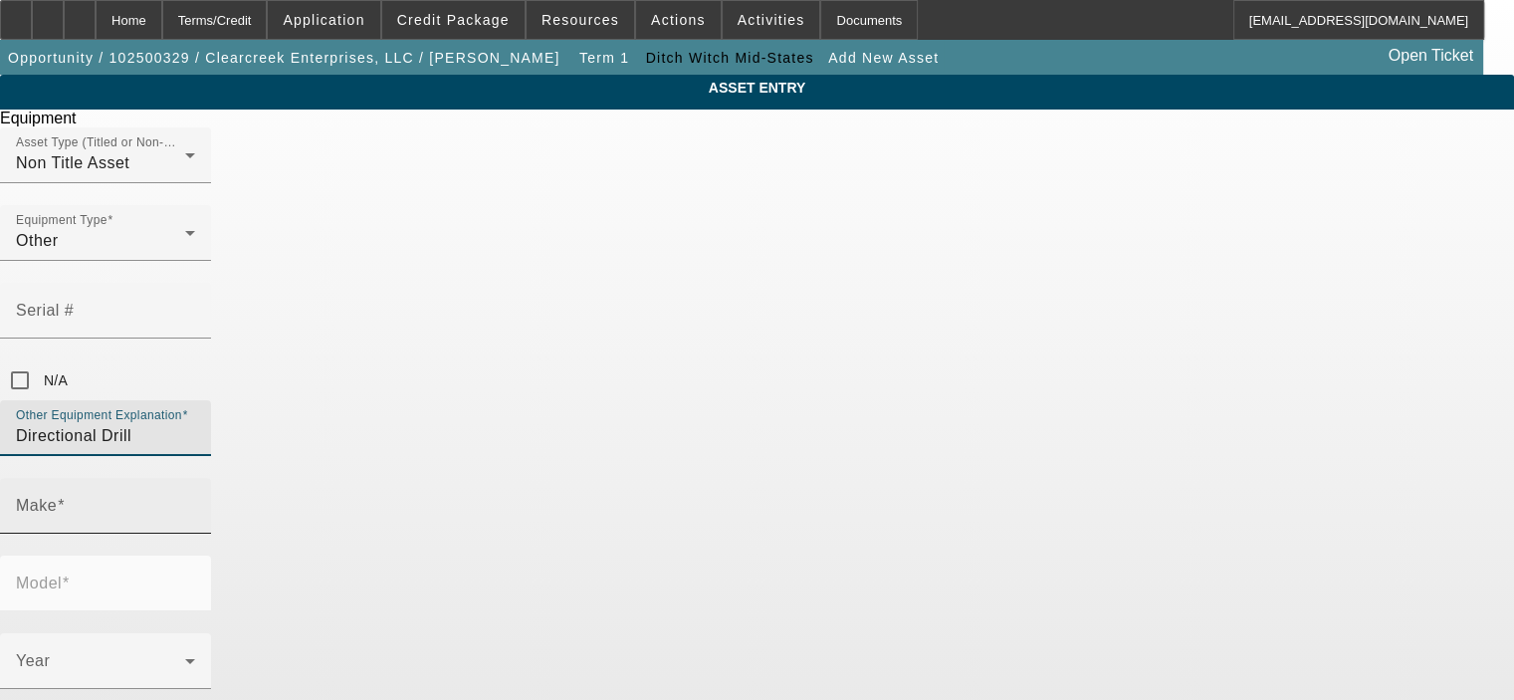
type input "Directional Drill"
click at [195, 502] on input "Make" at bounding box center [105, 514] width 179 height 24
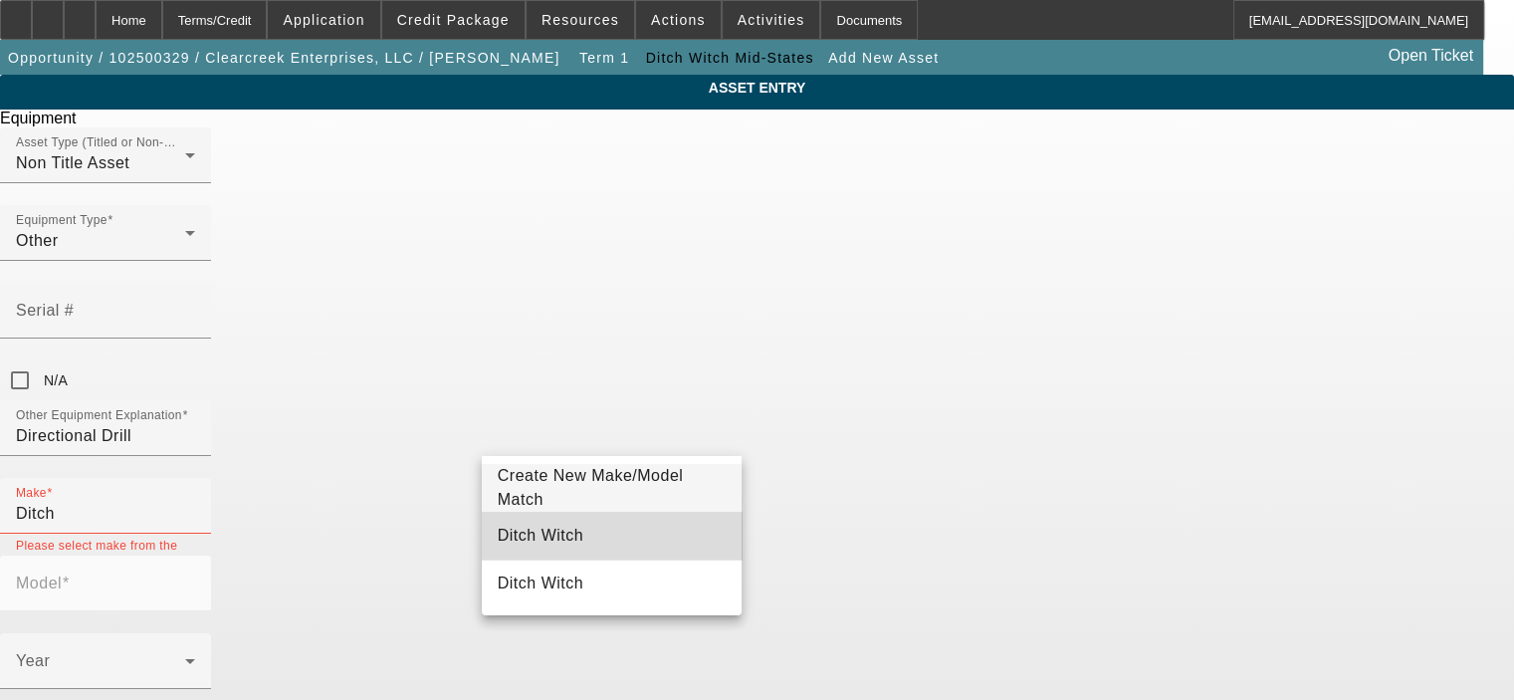
click at [652, 535] on mat-option "Ditch Witch" at bounding box center [612, 535] width 261 height 48
type input "Ditch Witch"
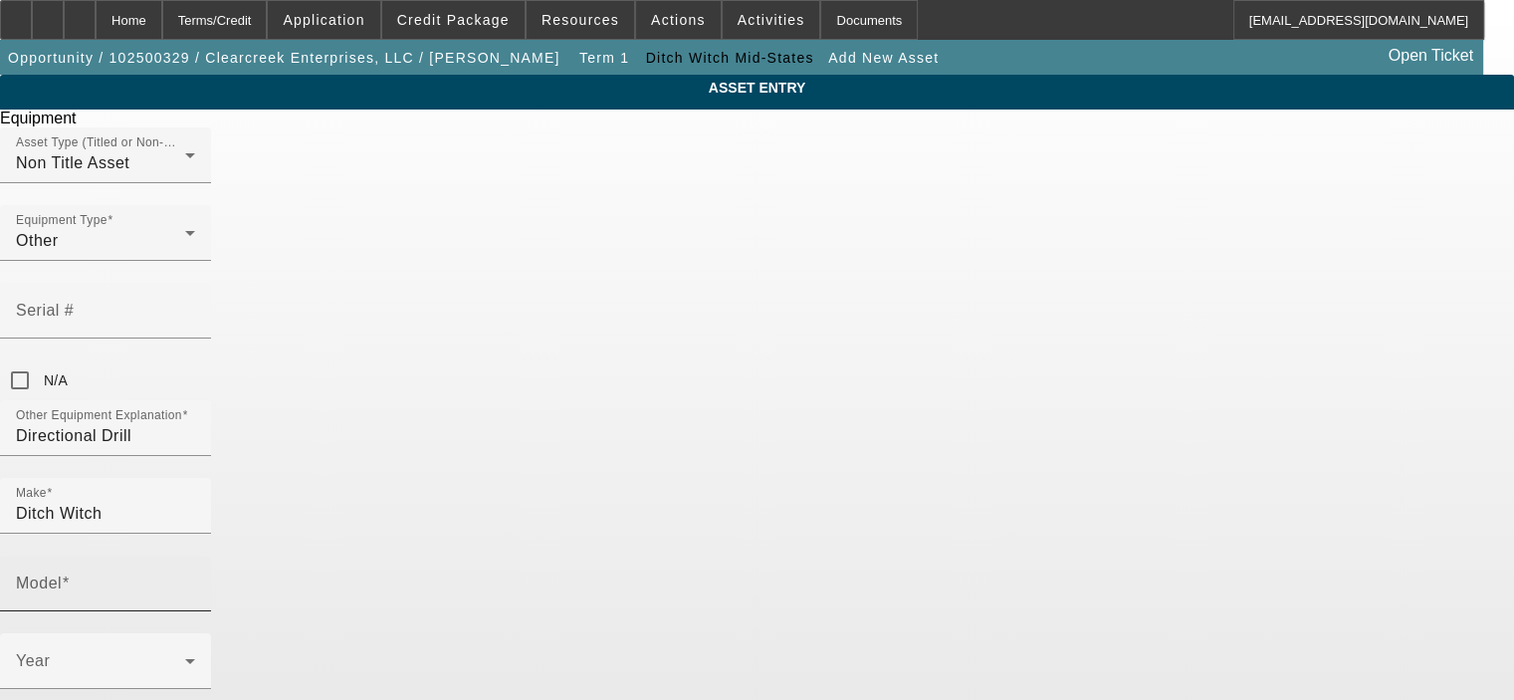
click at [70, 574] on span at bounding box center [66, 582] width 8 height 17
click at [195, 579] on input "Model" at bounding box center [105, 591] width 179 height 24
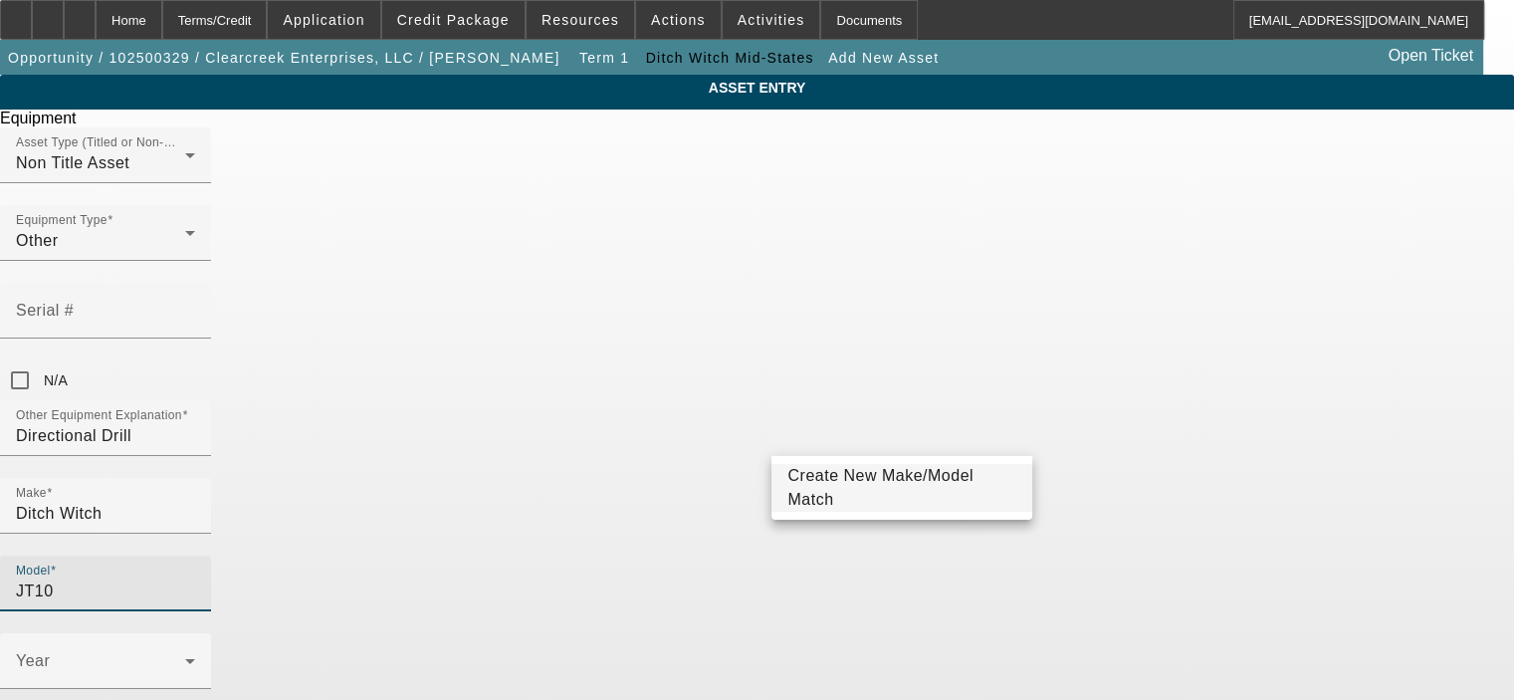
type input "JT10"
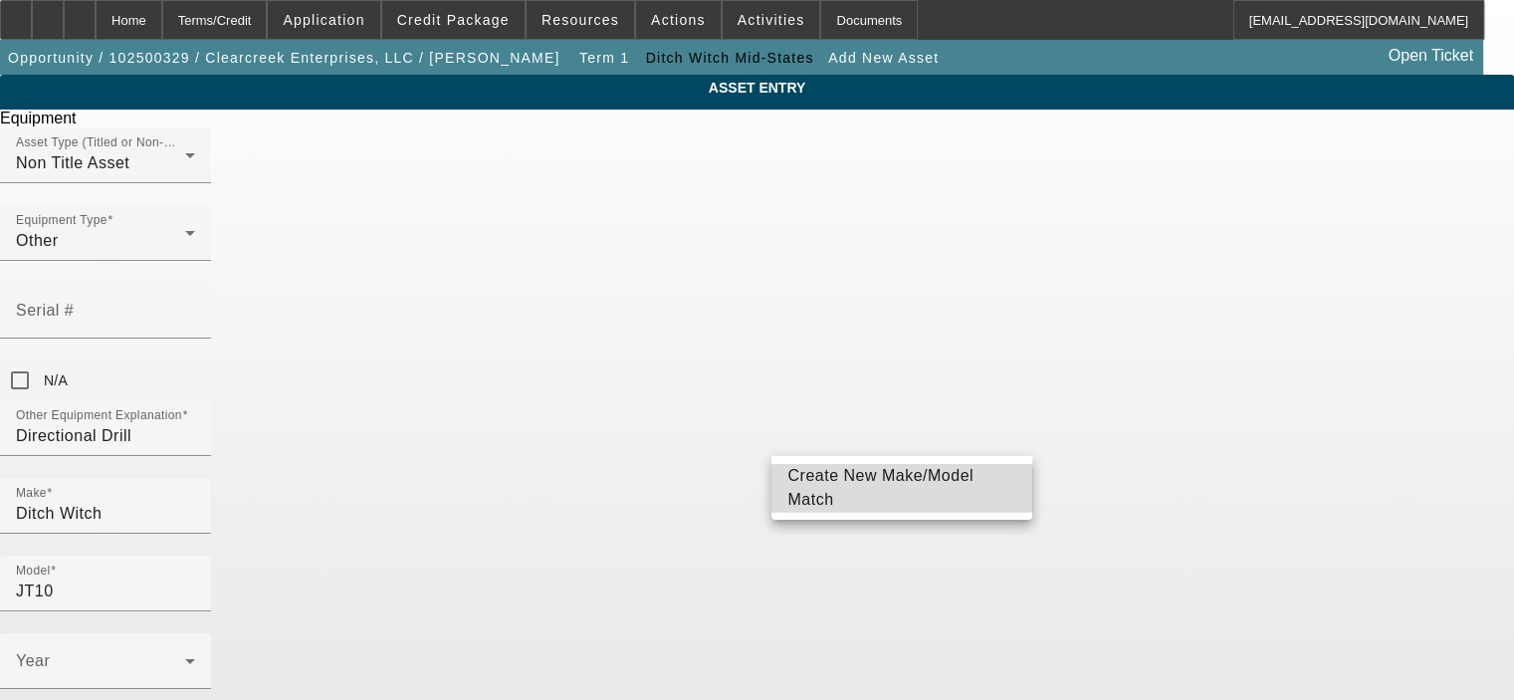
click at [852, 498] on span "Create New Make/Model Match" at bounding box center [901, 488] width 229 height 48
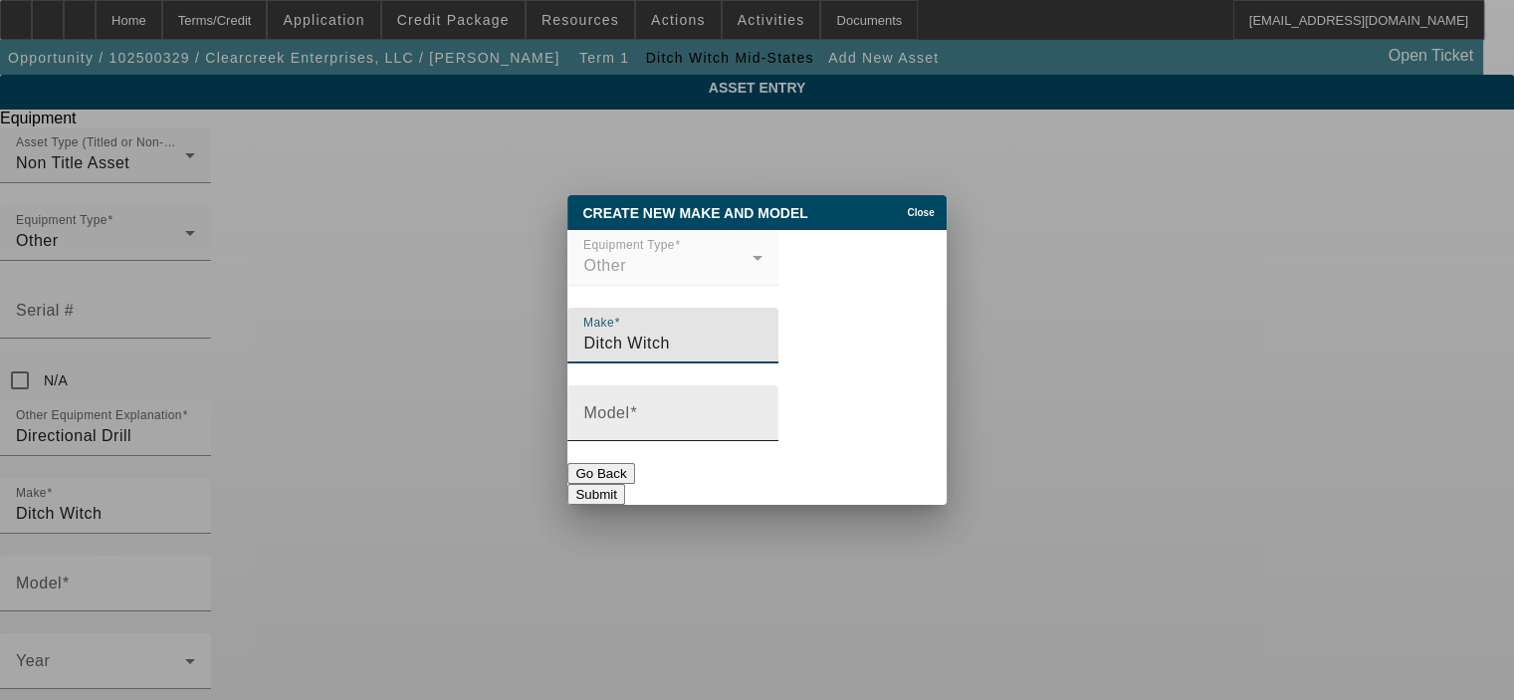
click at [716, 433] on input "Model" at bounding box center [672, 421] width 179 height 24
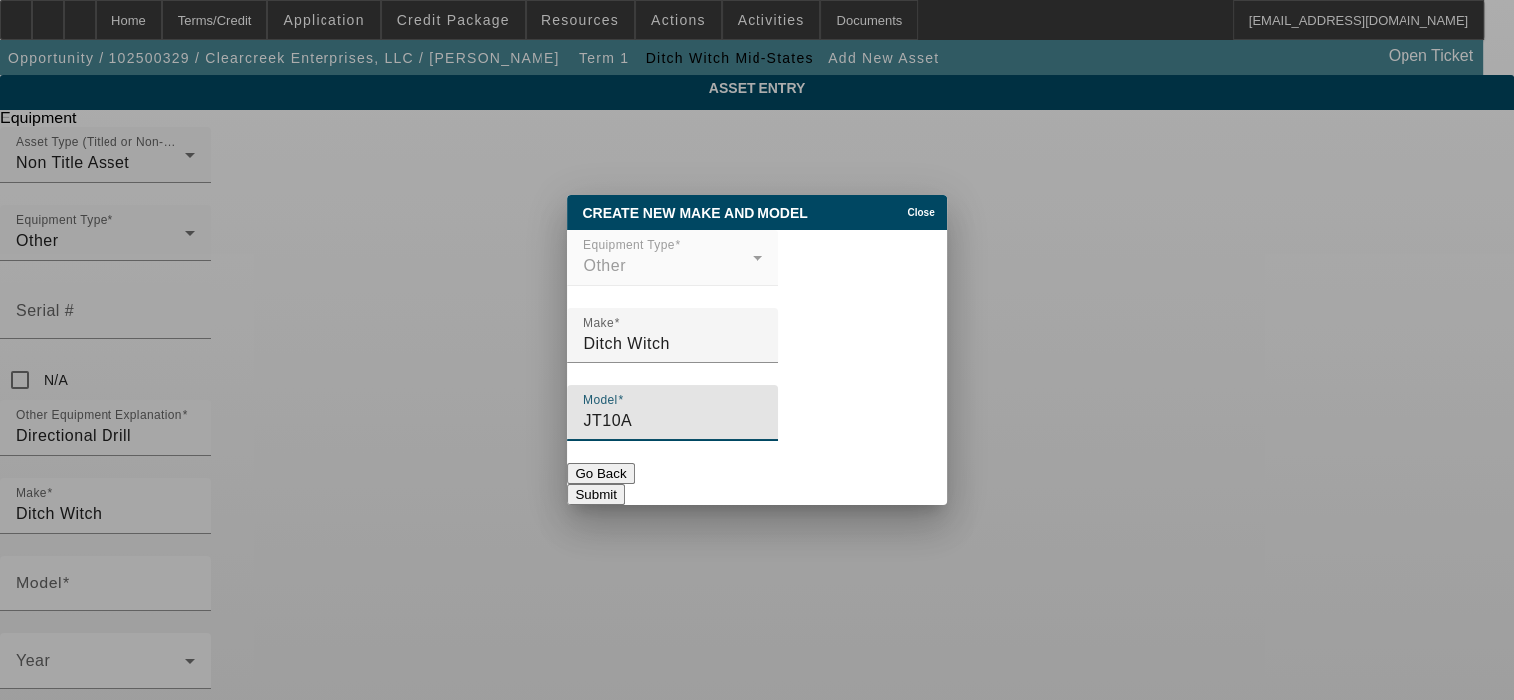
type input "JT10A"
click at [624, 484] on button "Submit" at bounding box center [595, 494] width 57 height 21
type input "JT10A"
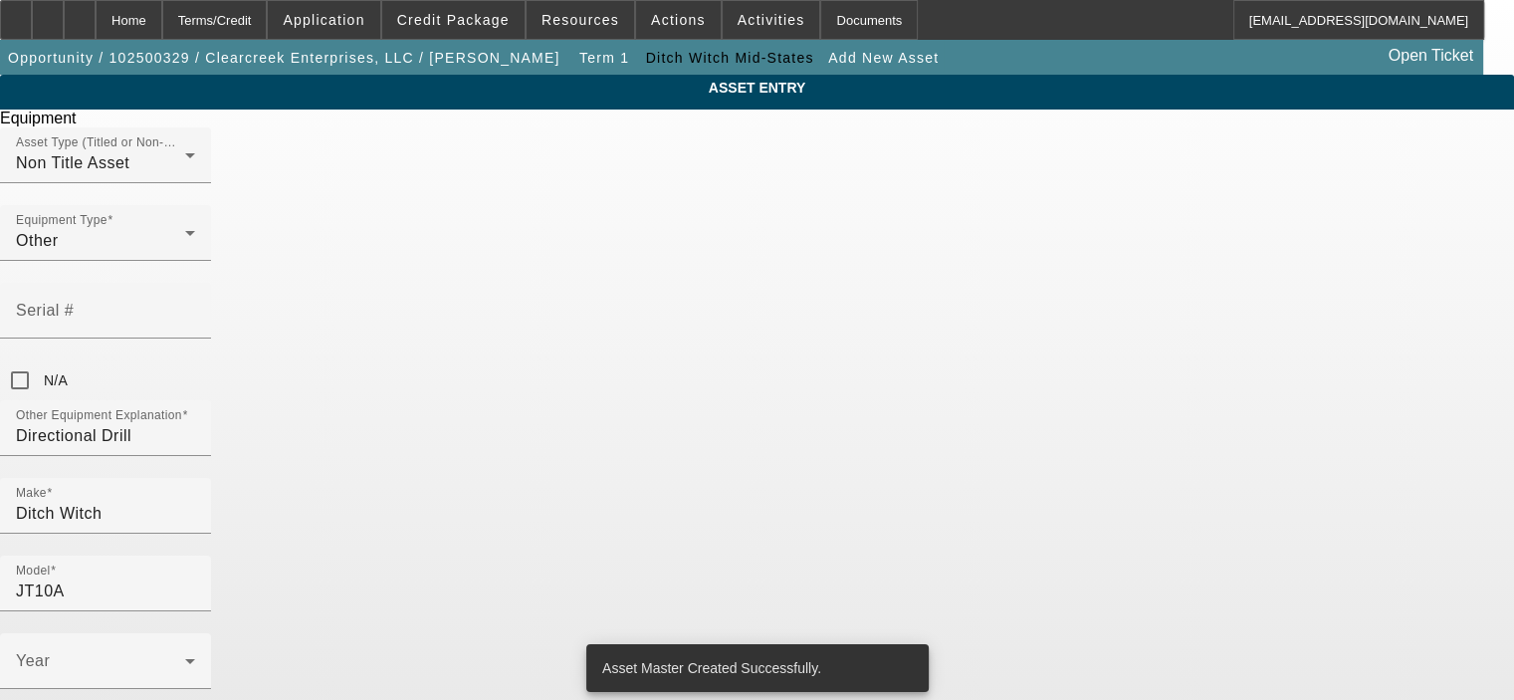
radio input "true"
click at [185, 657] on span at bounding box center [100, 669] width 169 height 24
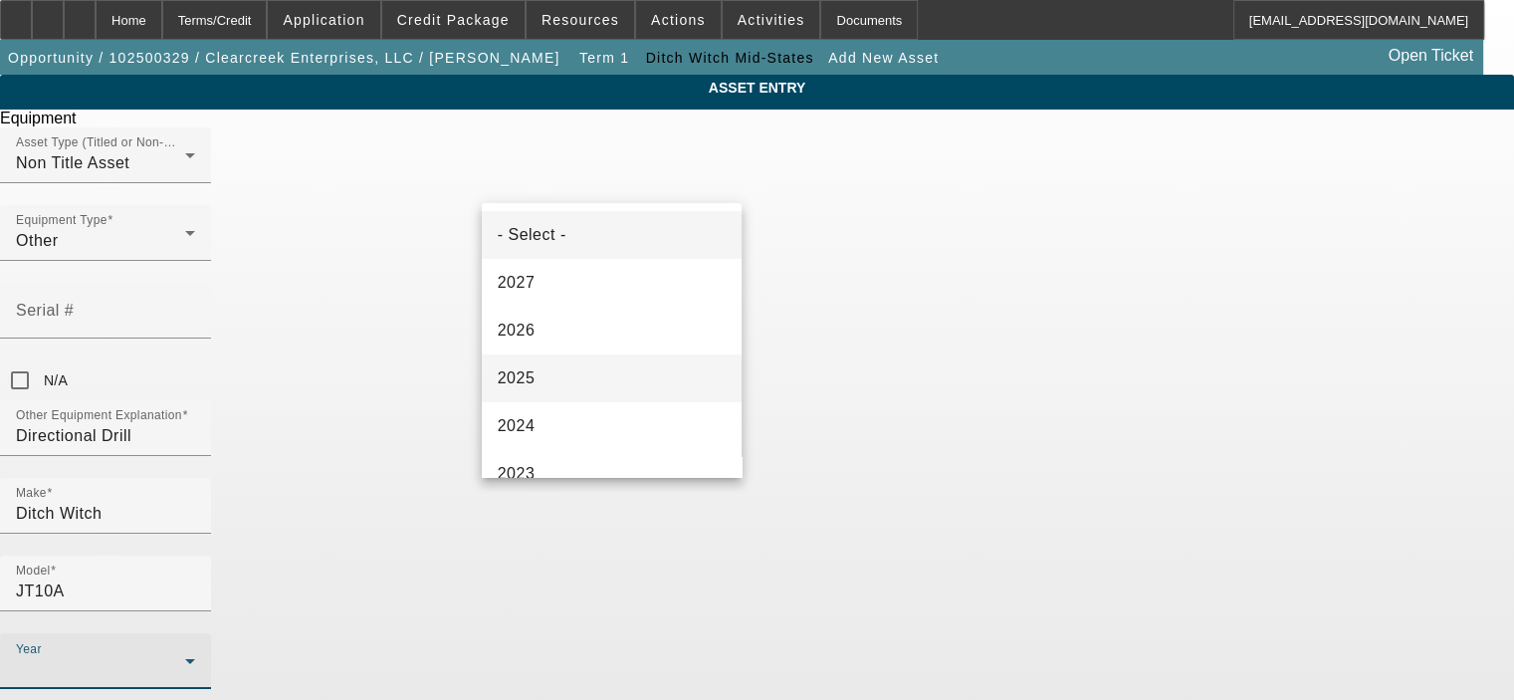
click at [609, 393] on mat-option "2025" at bounding box center [612, 378] width 261 height 48
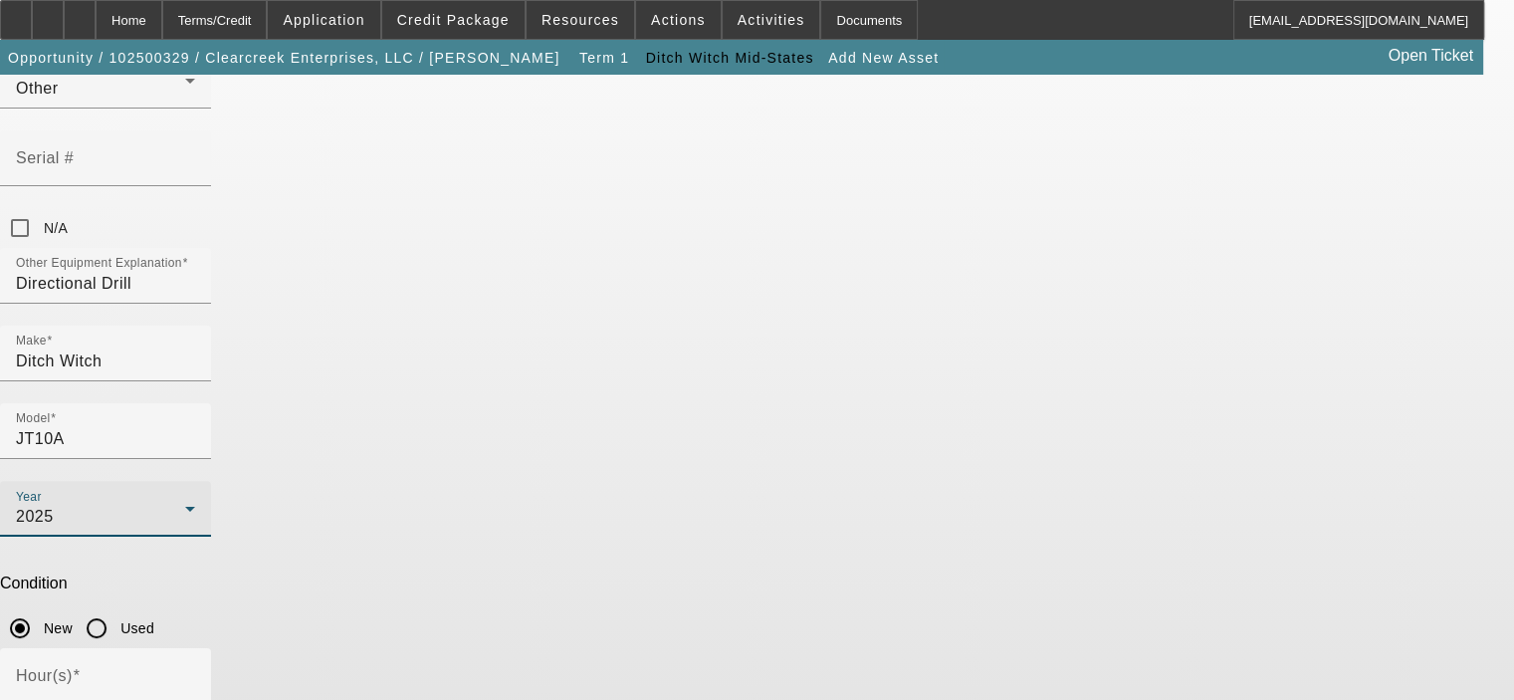
scroll to position [199, 0]
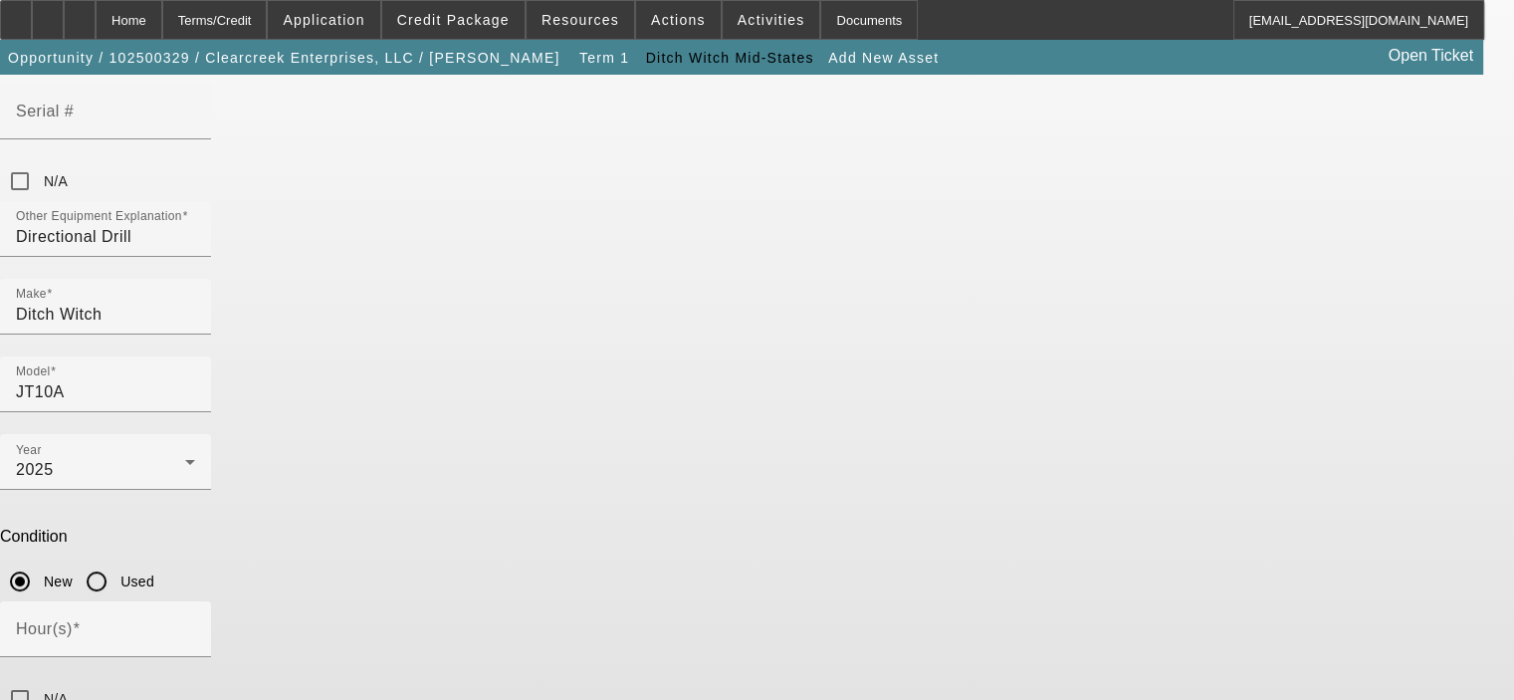
type textarea "Directional Drill"
click at [195, 625] on input "Hour(s)" at bounding box center [105, 637] width 179 height 24
type input "0"
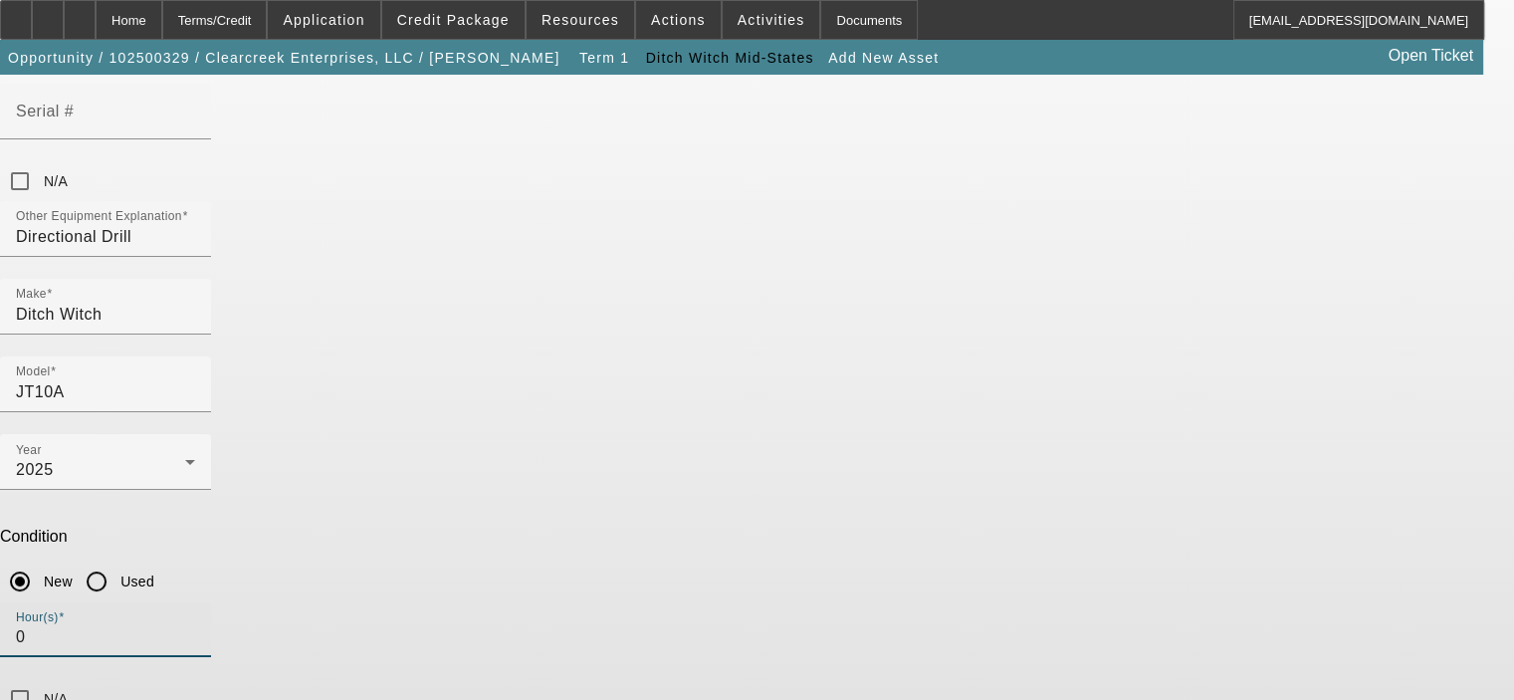
click at [918, 679] on div "N/A" at bounding box center [757, 699] width 1514 height 40
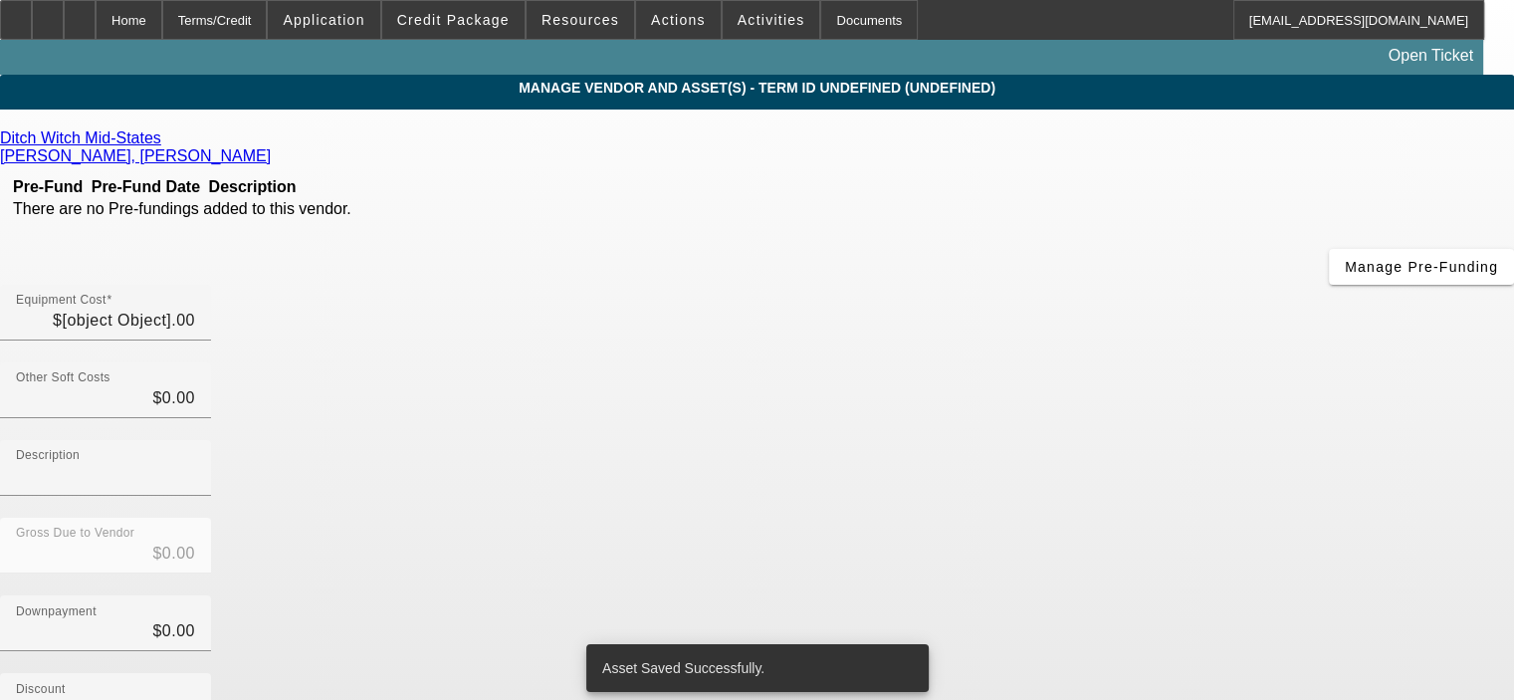
type input "$214,118.32"
type input "$19,998.63"
type input "Sales tax and freight"
type input "$234,116.95"
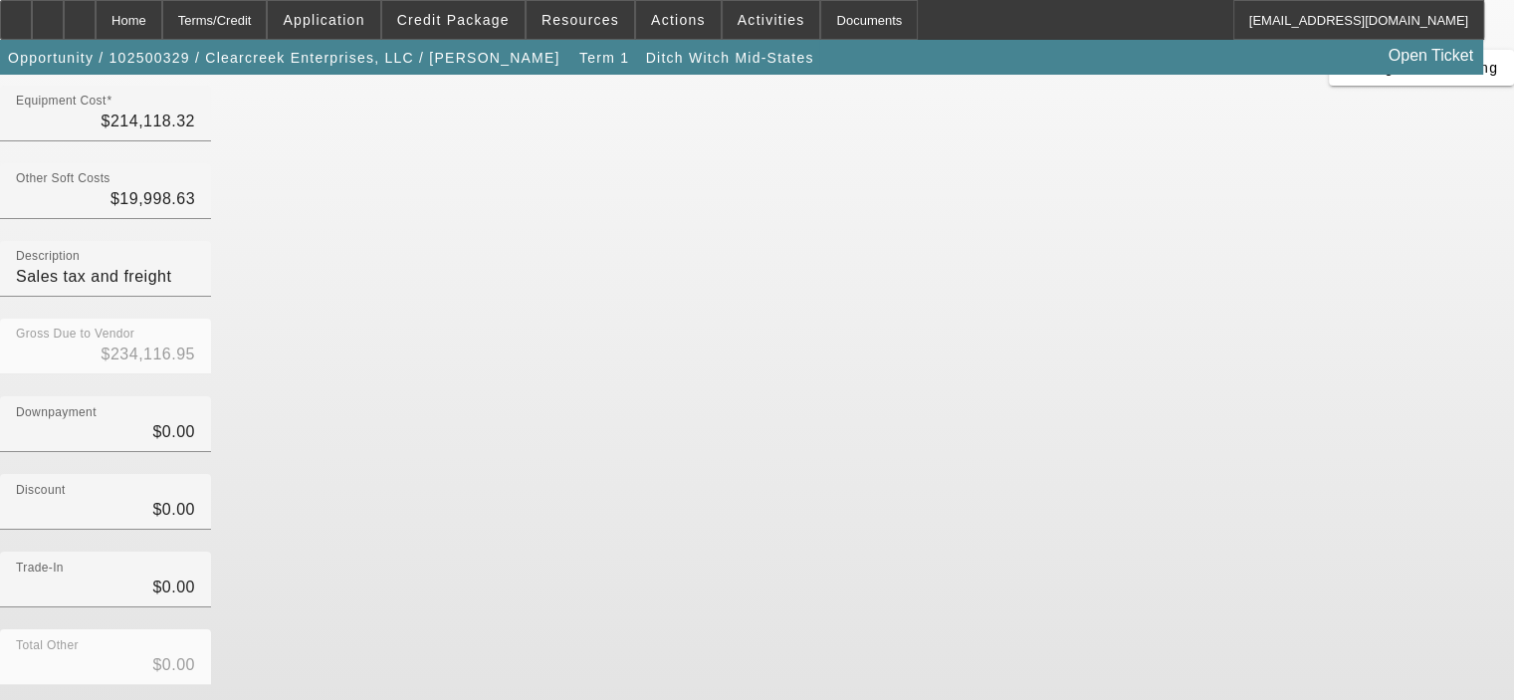
scroll to position [228, 0]
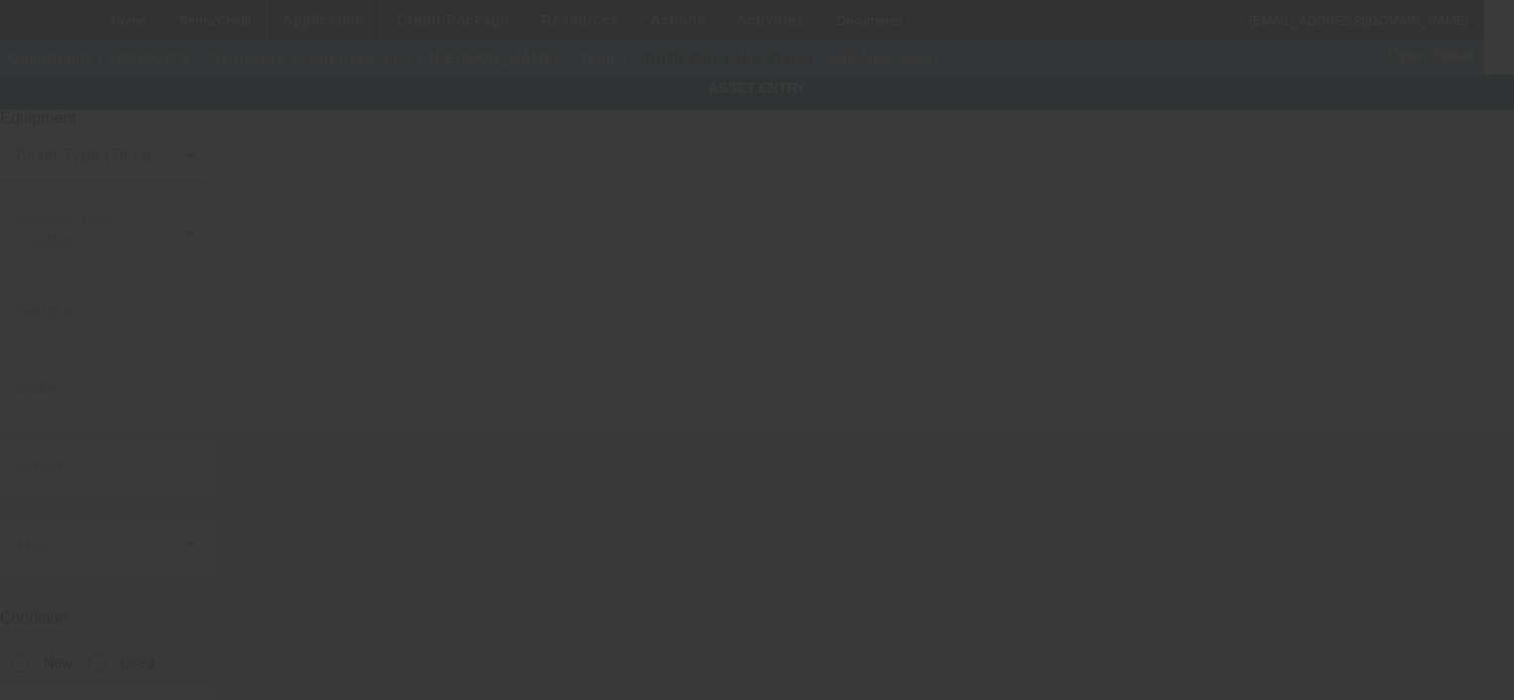
type input "8730 Cincinnati Zanesville Rd SW"
type input "Amanda"
type input "43102"
type input "Fairfield"
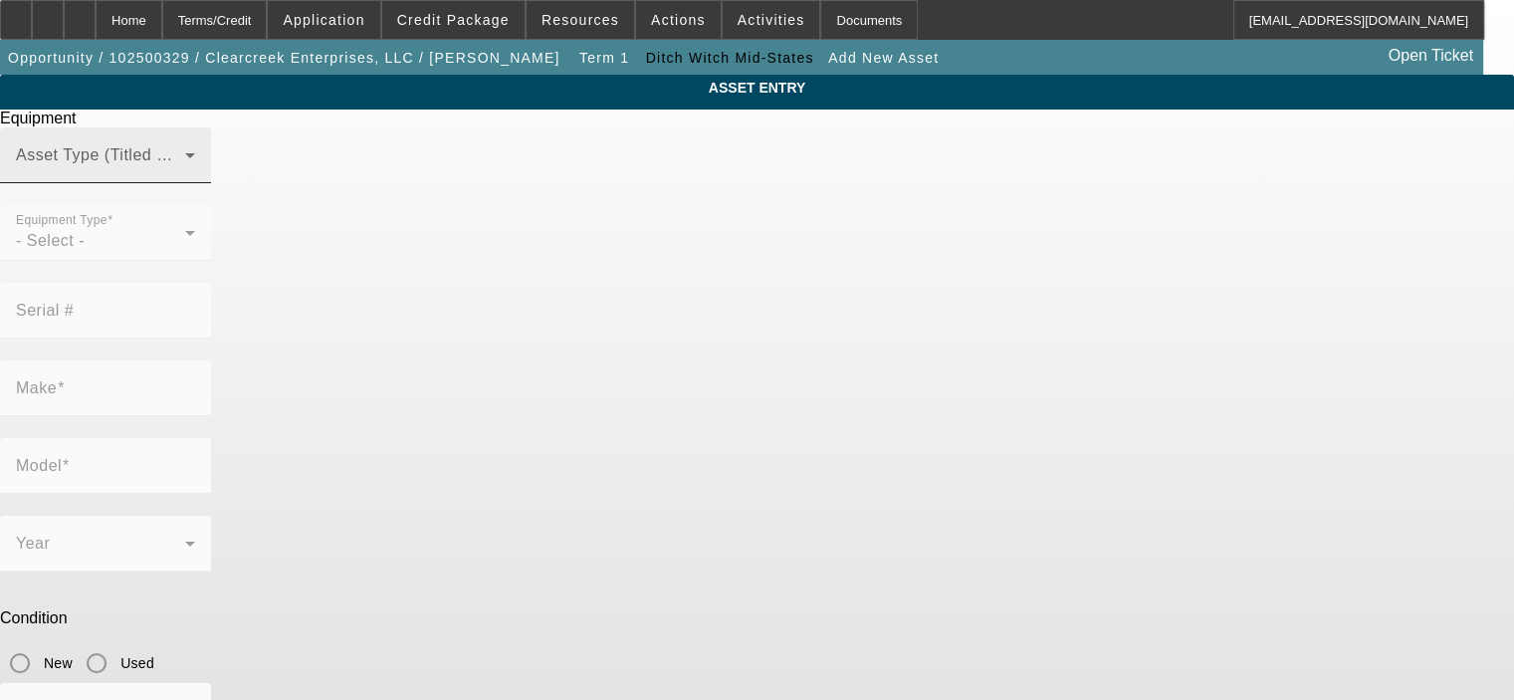
click at [185, 175] on span at bounding box center [100, 163] width 169 height 24
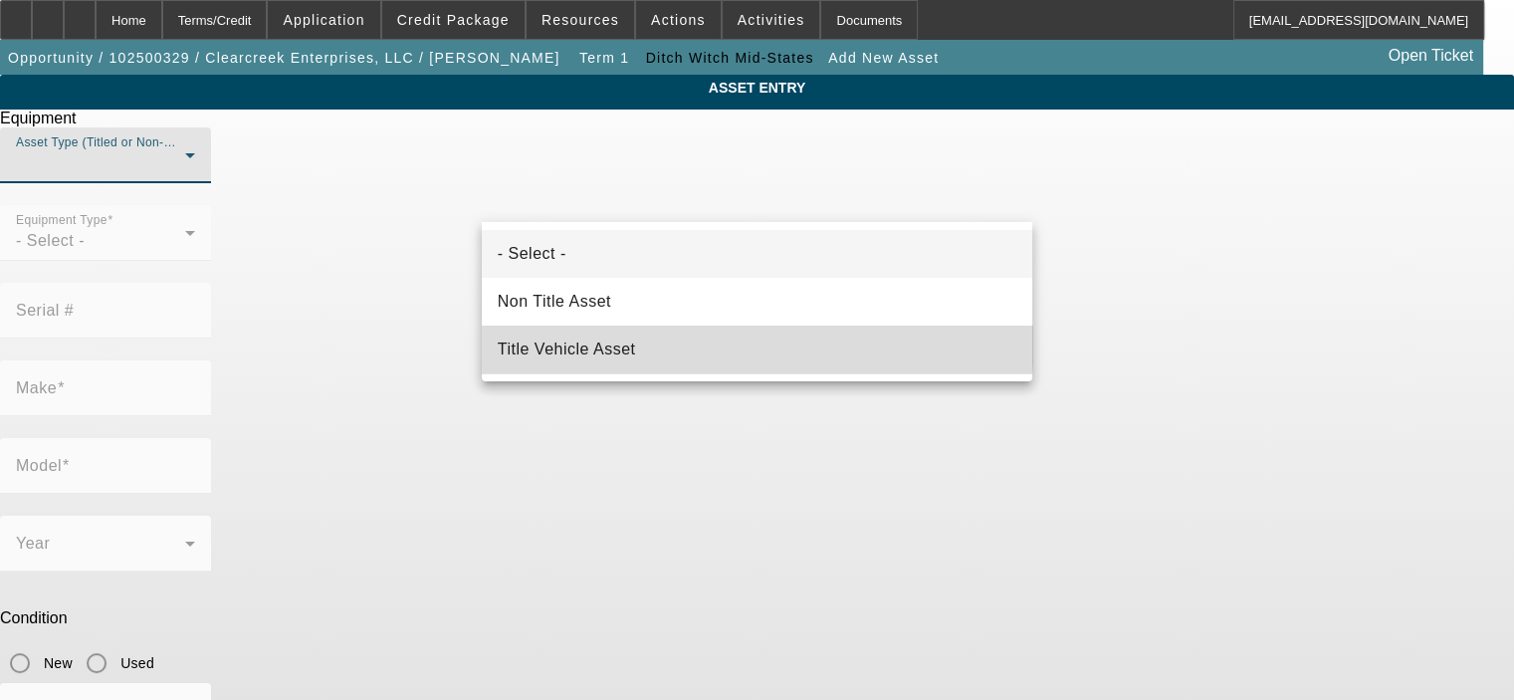
click at [685, 337] on mat-option "Title Vehicle Asset" at bounding box center [757, 349] width 550 height 48
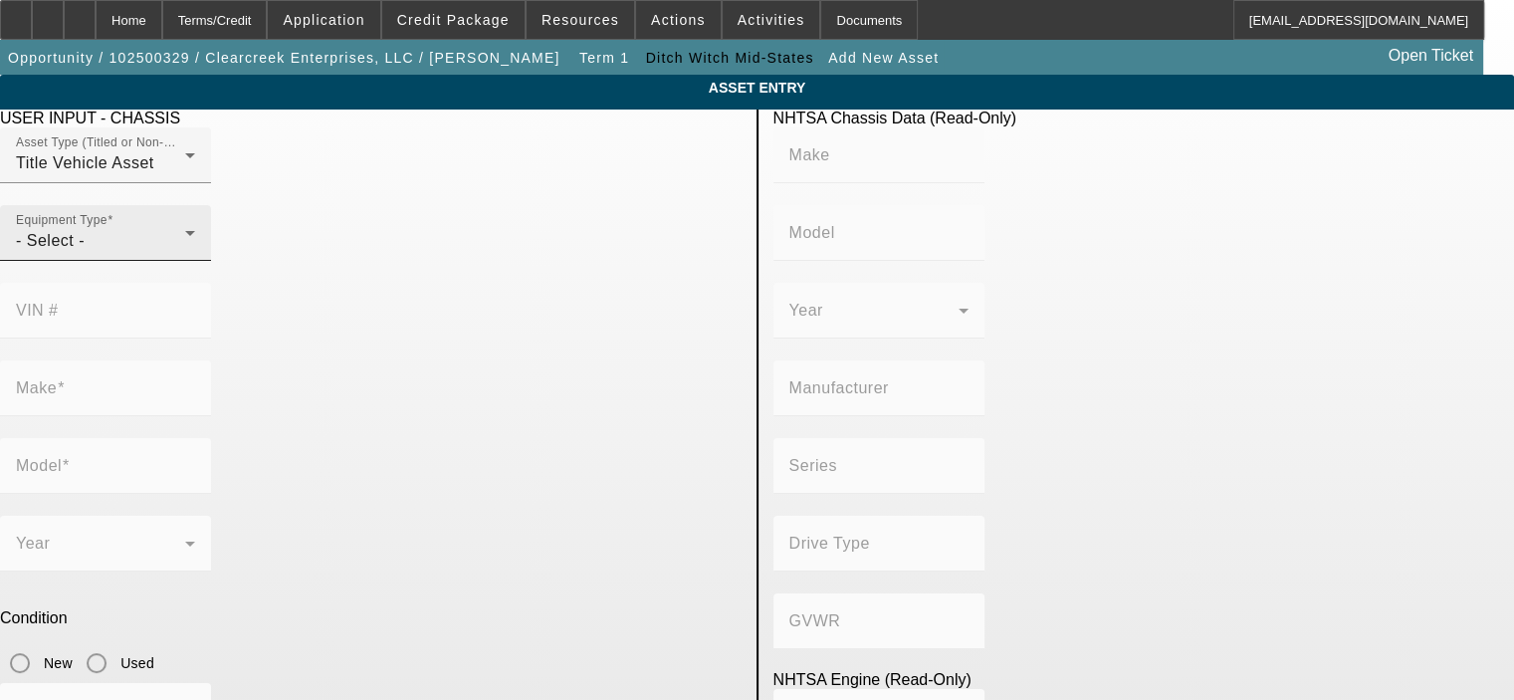
click at [211, 261] on div "Equipment Type - Select -" at bounding box center [105, 233] width 211 height 56
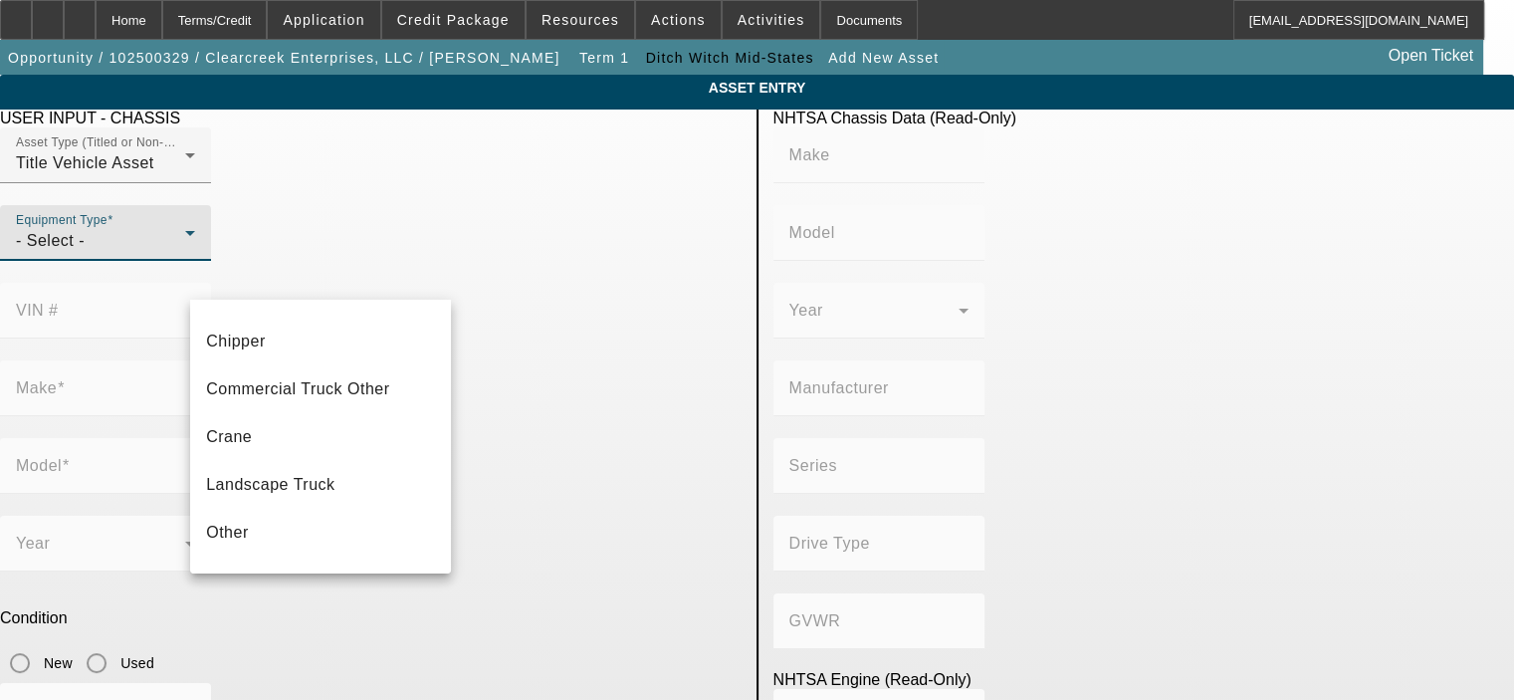
scroll to position [219, 0]
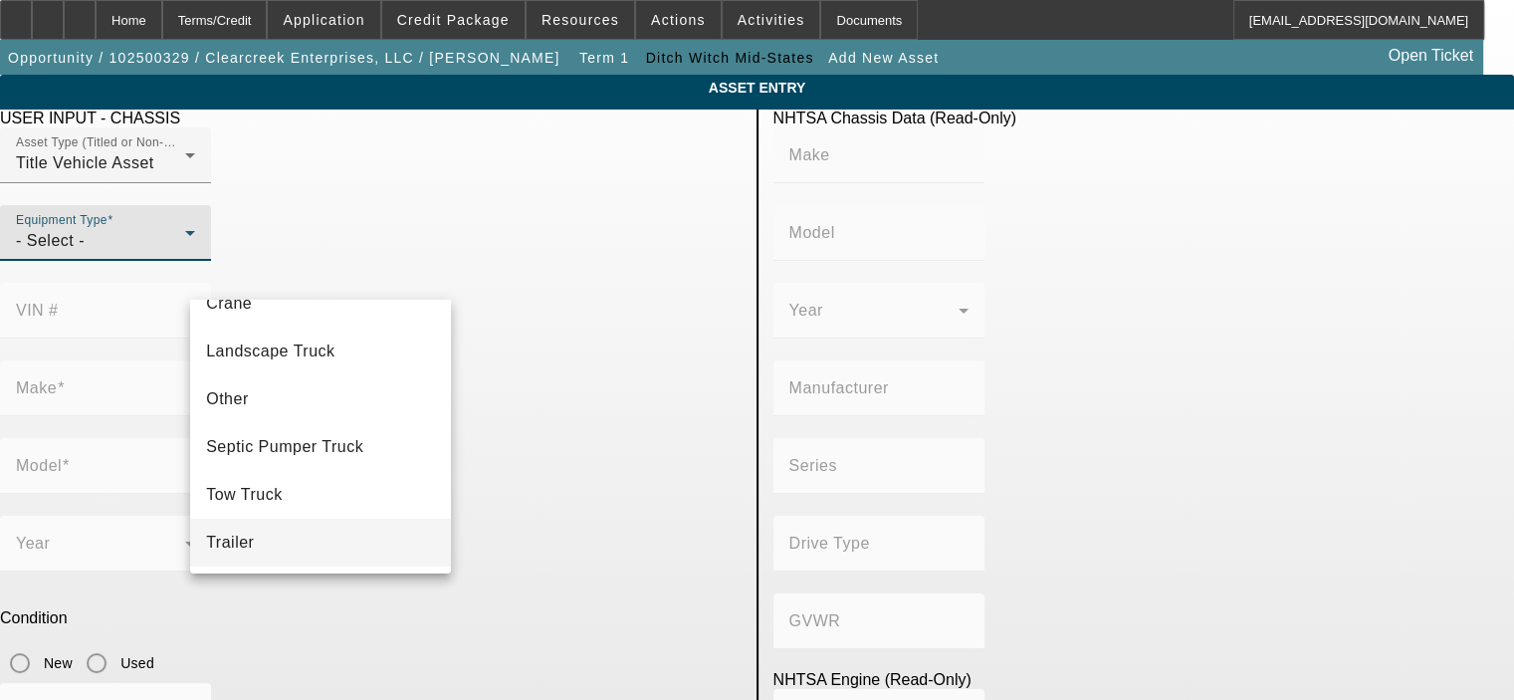
click at [372, 551] on mat-option "Trailer" at bounding box center [320, 542] width 261 height 48
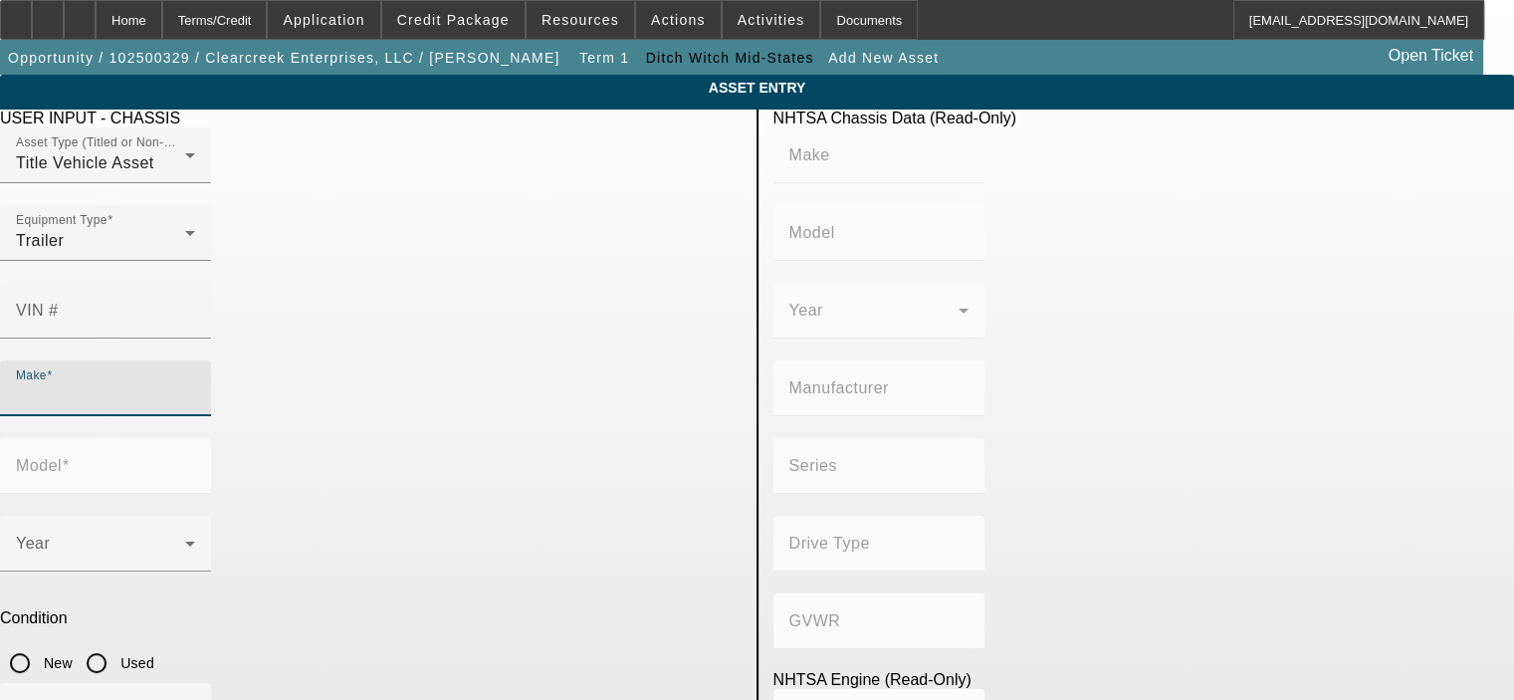
click at [195, 384] on input "Make" at bounding box center [105, 396] width 179 height 24
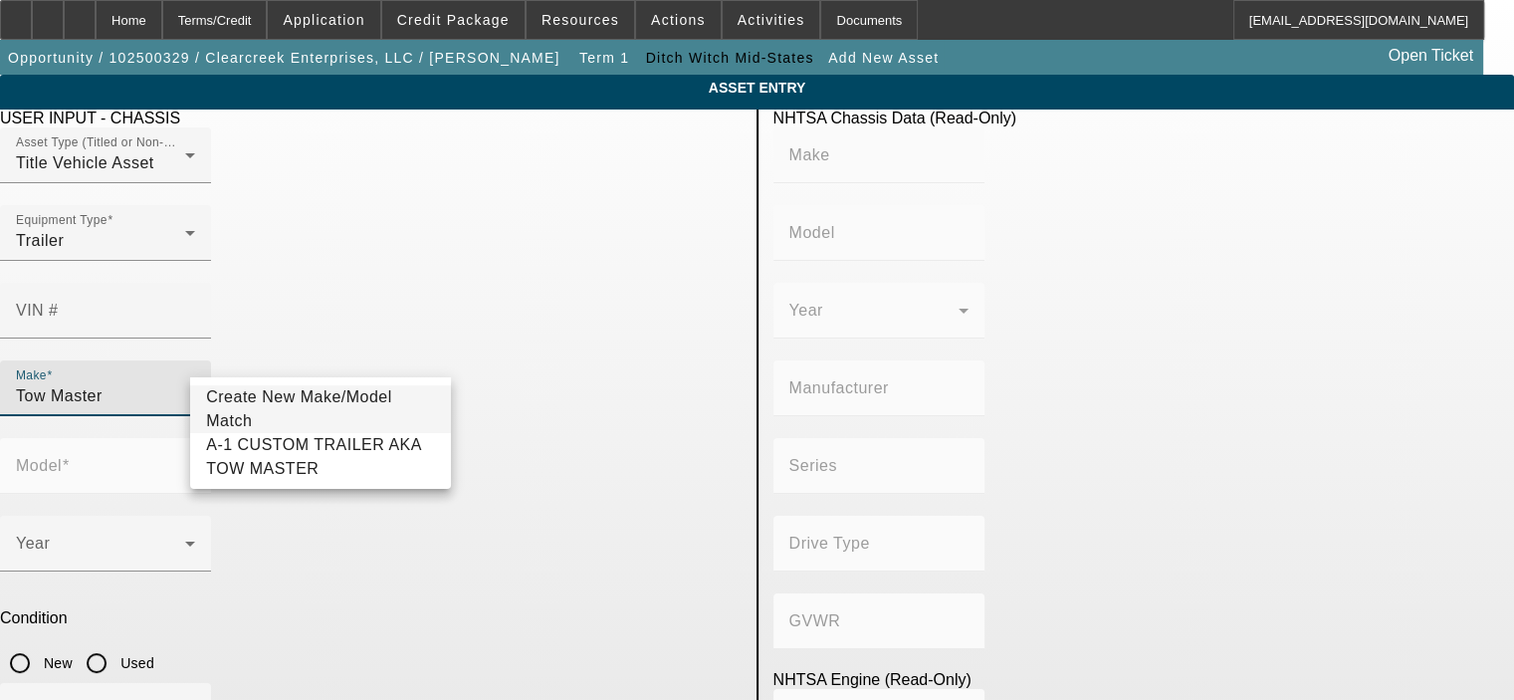
type input "Tow Master"
click at [331, 401] on span "Create New Make/Model Match" at bounding box center [320, 409] width 229 height 48
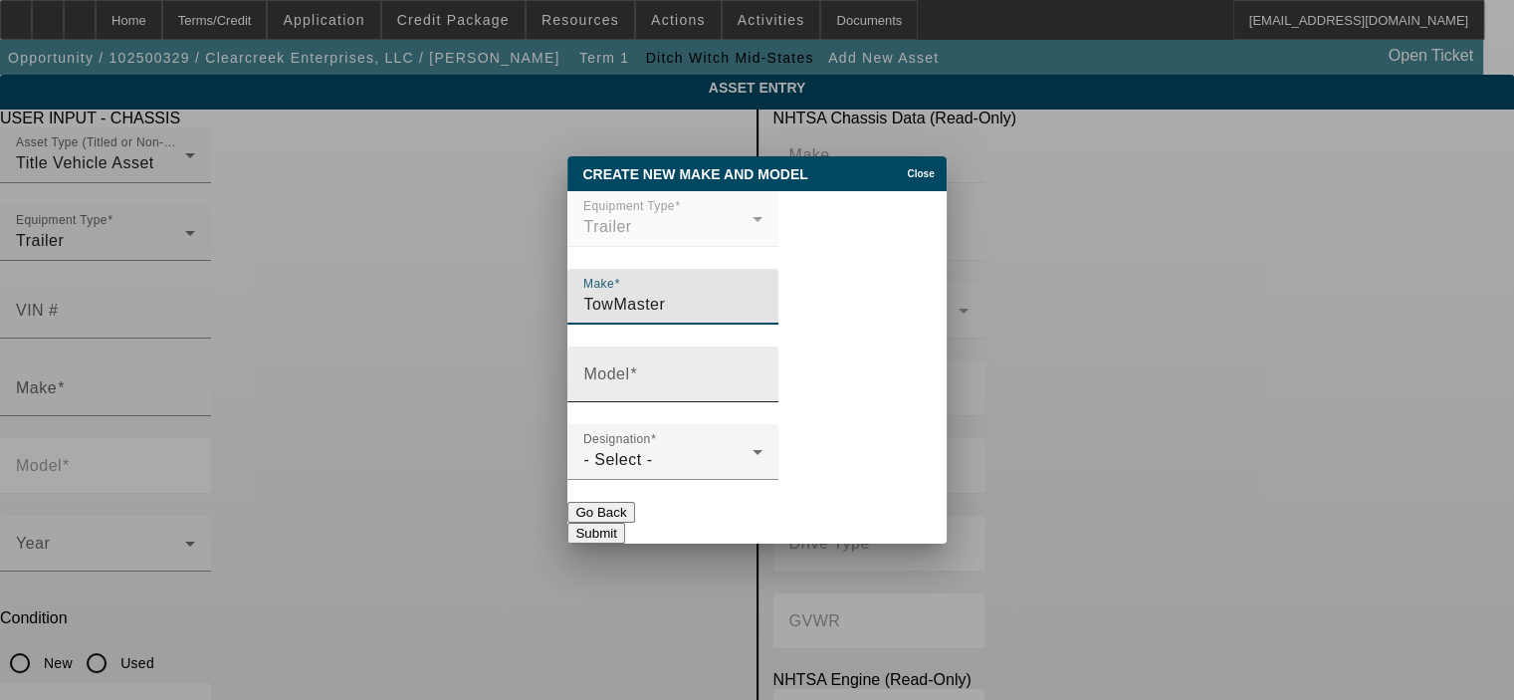
type input "TowMaster"
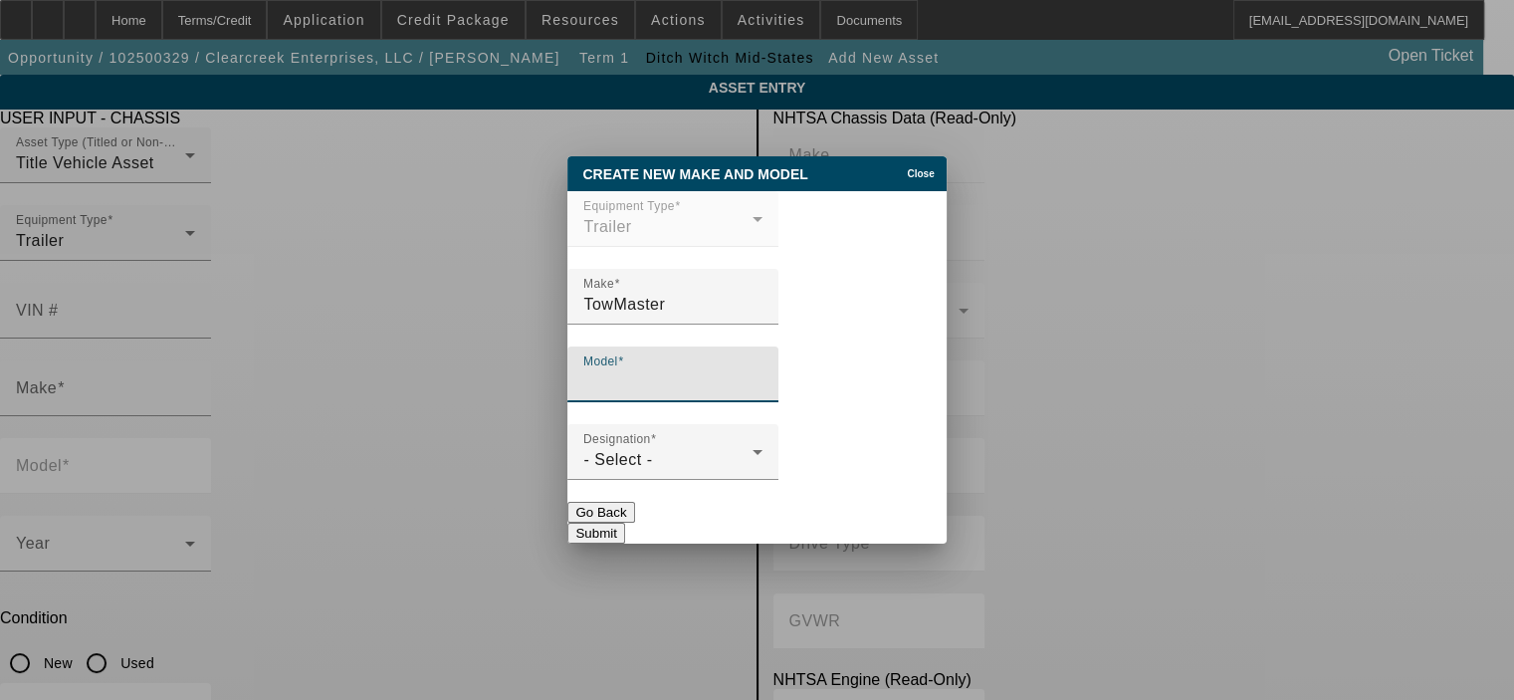
click at [665, 386] on input "Model" at bounding box center [672, 382] width 179 height 24
type input "T-14D"
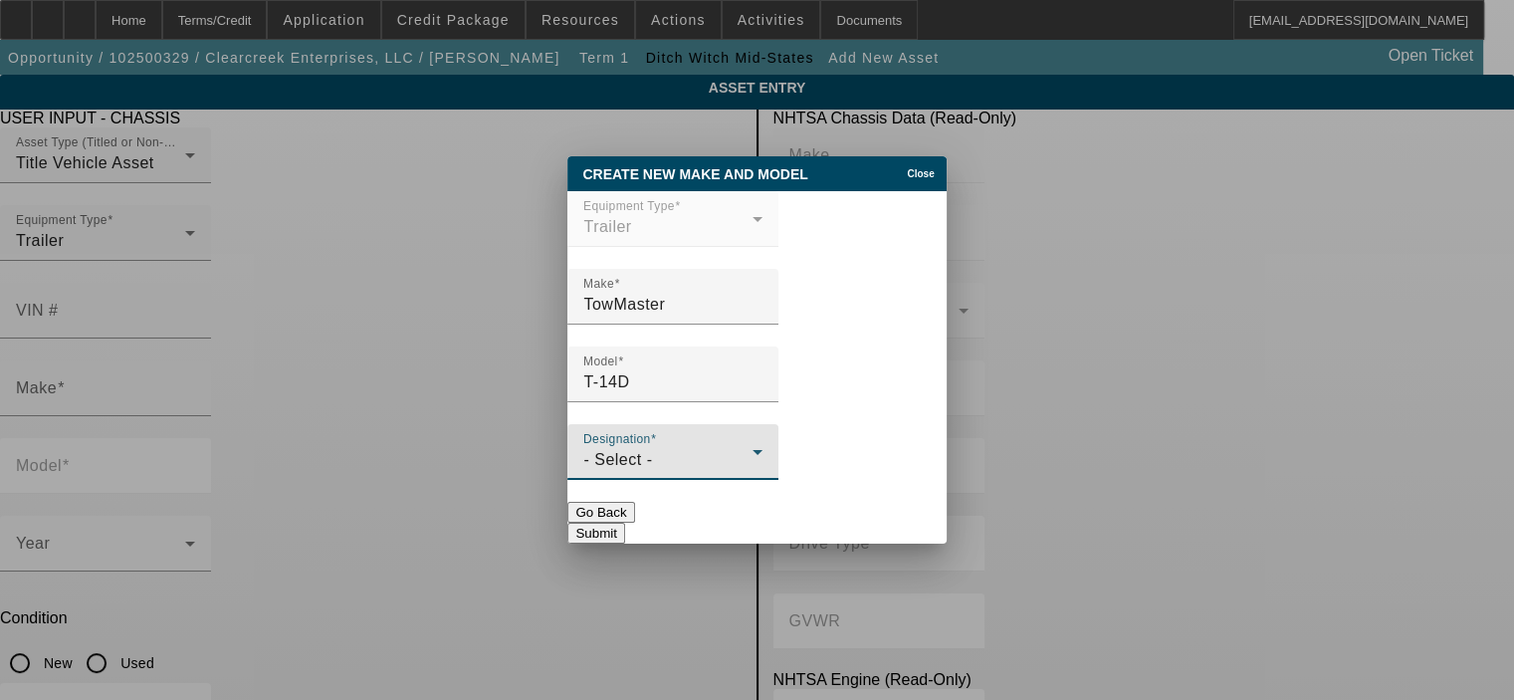
click at [738, 453] on div "- Select -" at bounding box center [667, 460] width 169 height 24
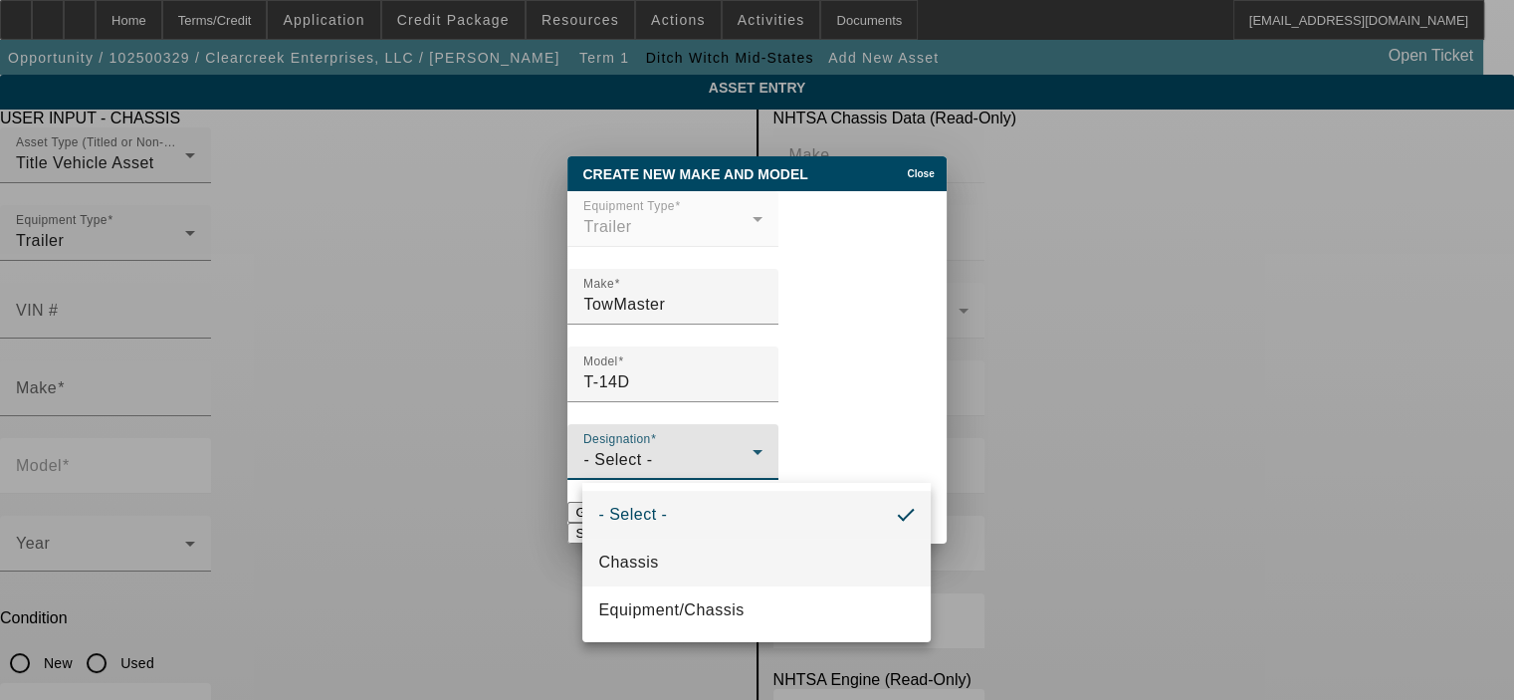
click at [698, 557] on mat-option "Chassis" at bounding box center [756, 562] width 348 height 48
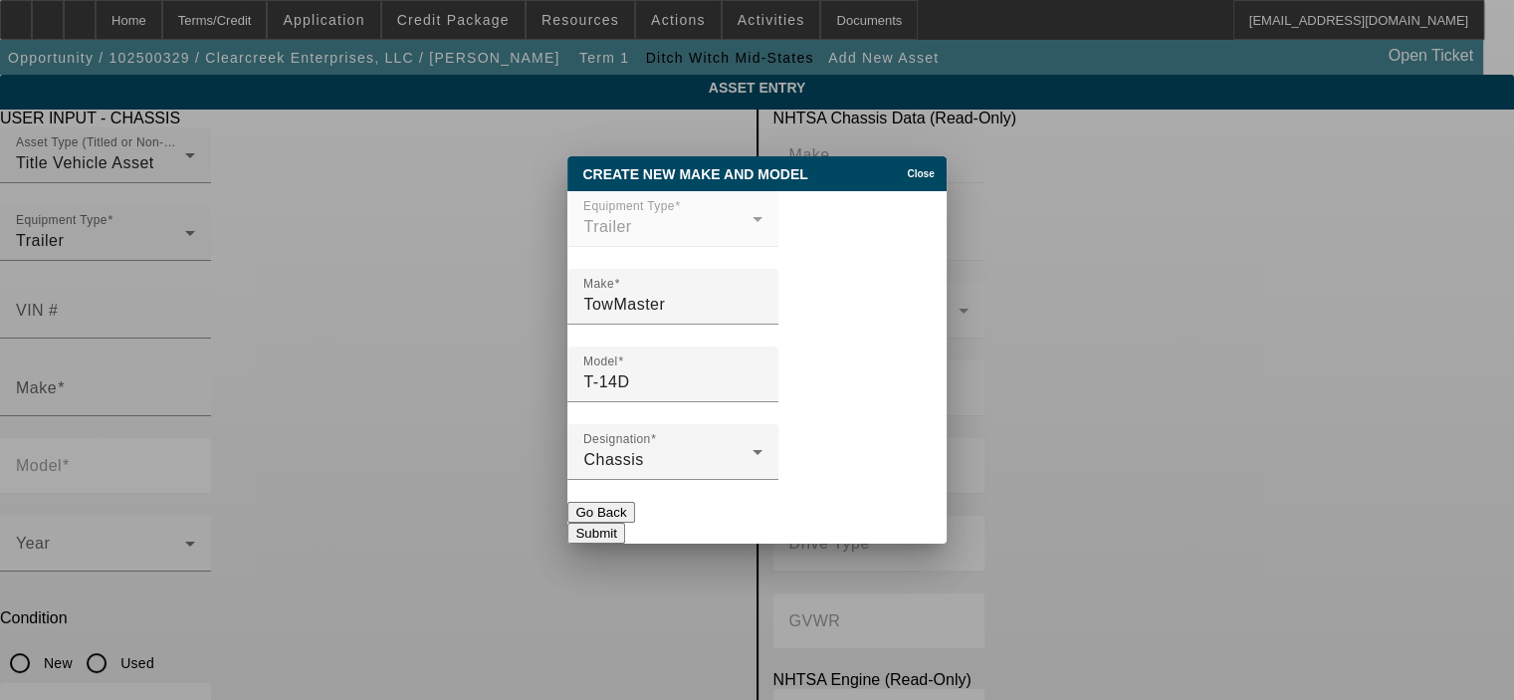
click at [624, 522] on button "Submit" at bounding box center [595, 532] width 57 height 21
type input "TowMaster"
type input "T-14D"
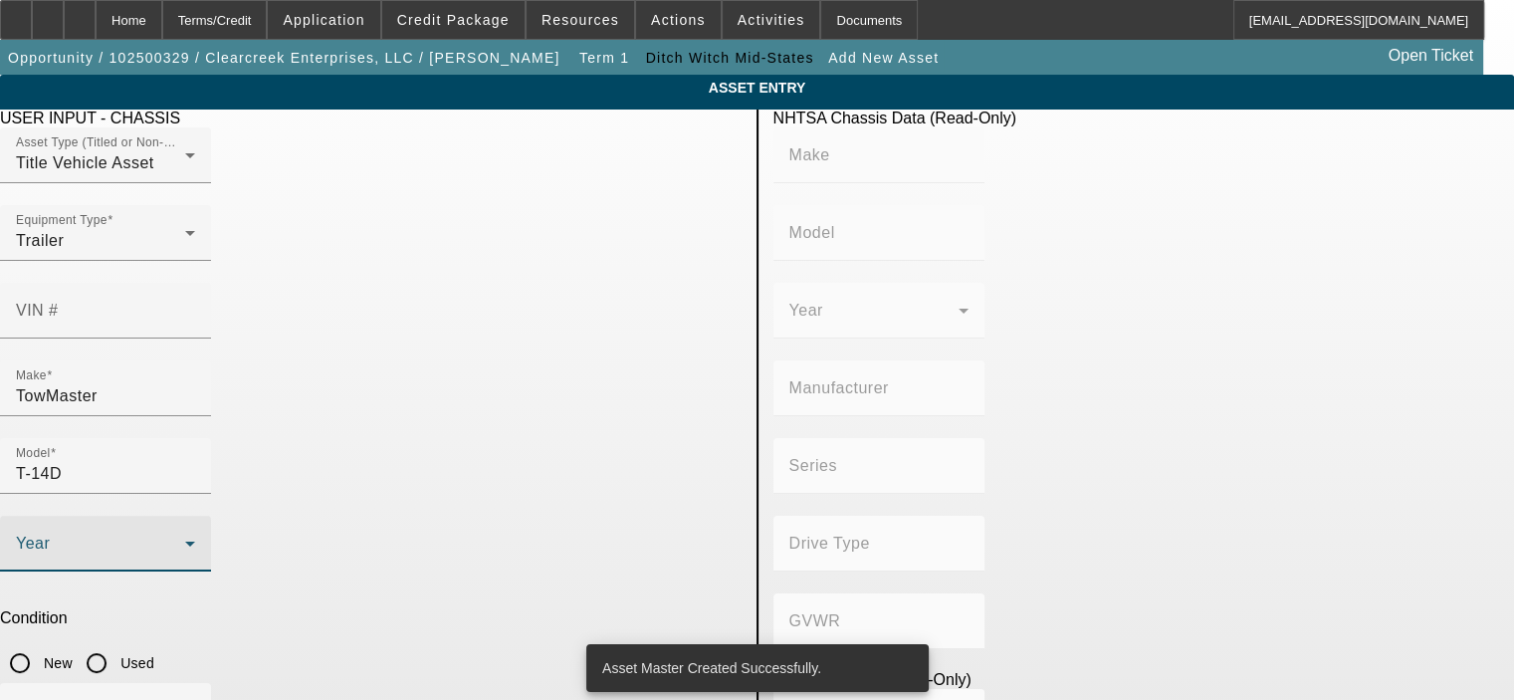
click at [185, 539] on span at bounding box center [100, 551] width 169 height 24
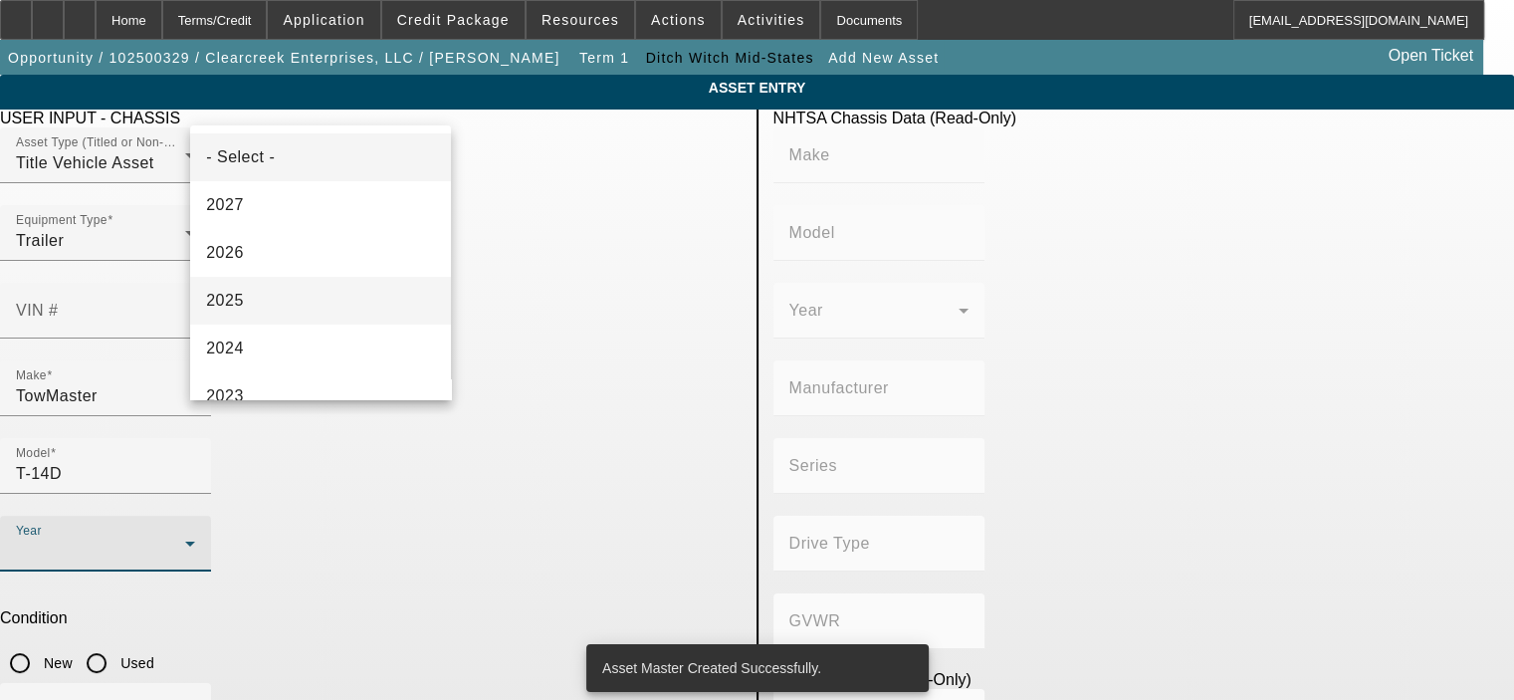
click at [311, 304] on mat-option "2025" at bounding box center [320, 301] width 261 height 48
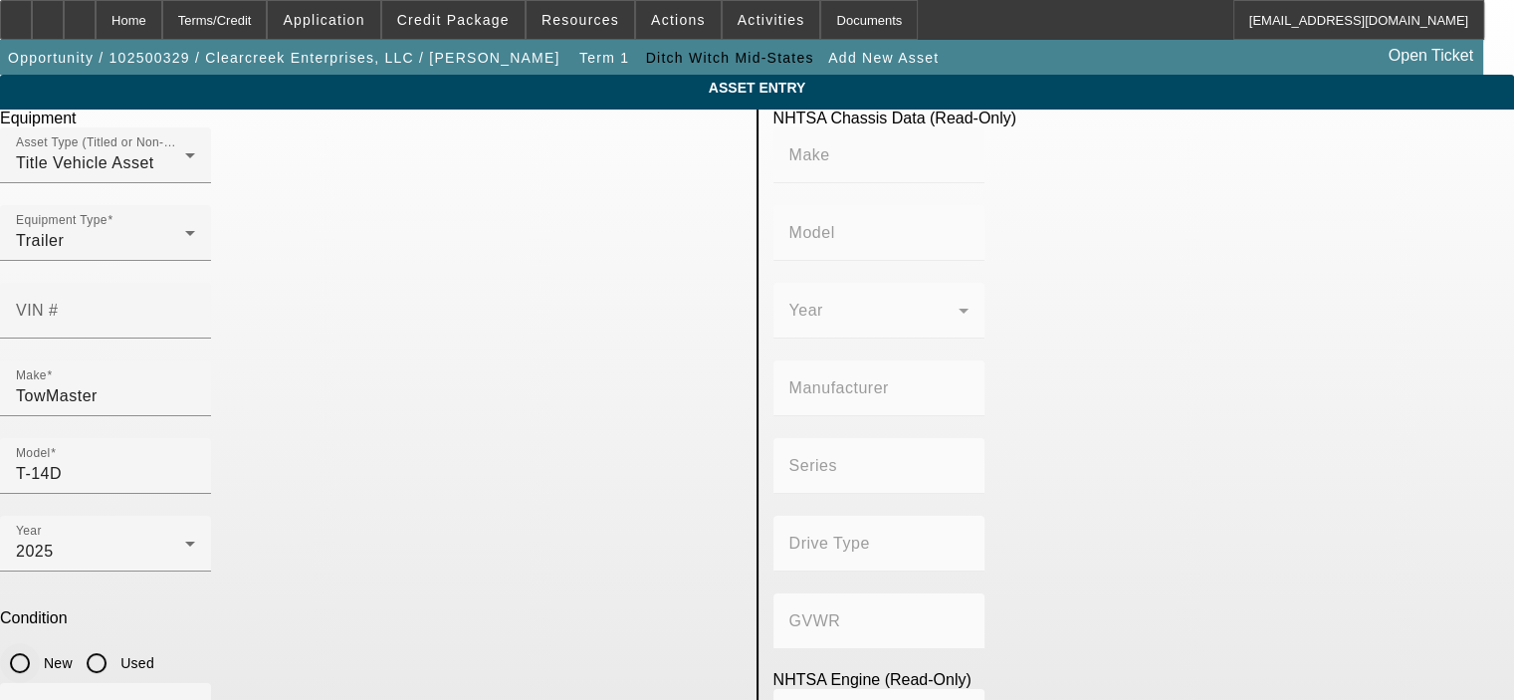
click at [40, 643] on input "New" at bounding box center [20, 663] width 40 height 40
radio input "true"
type textarea "Trailer"
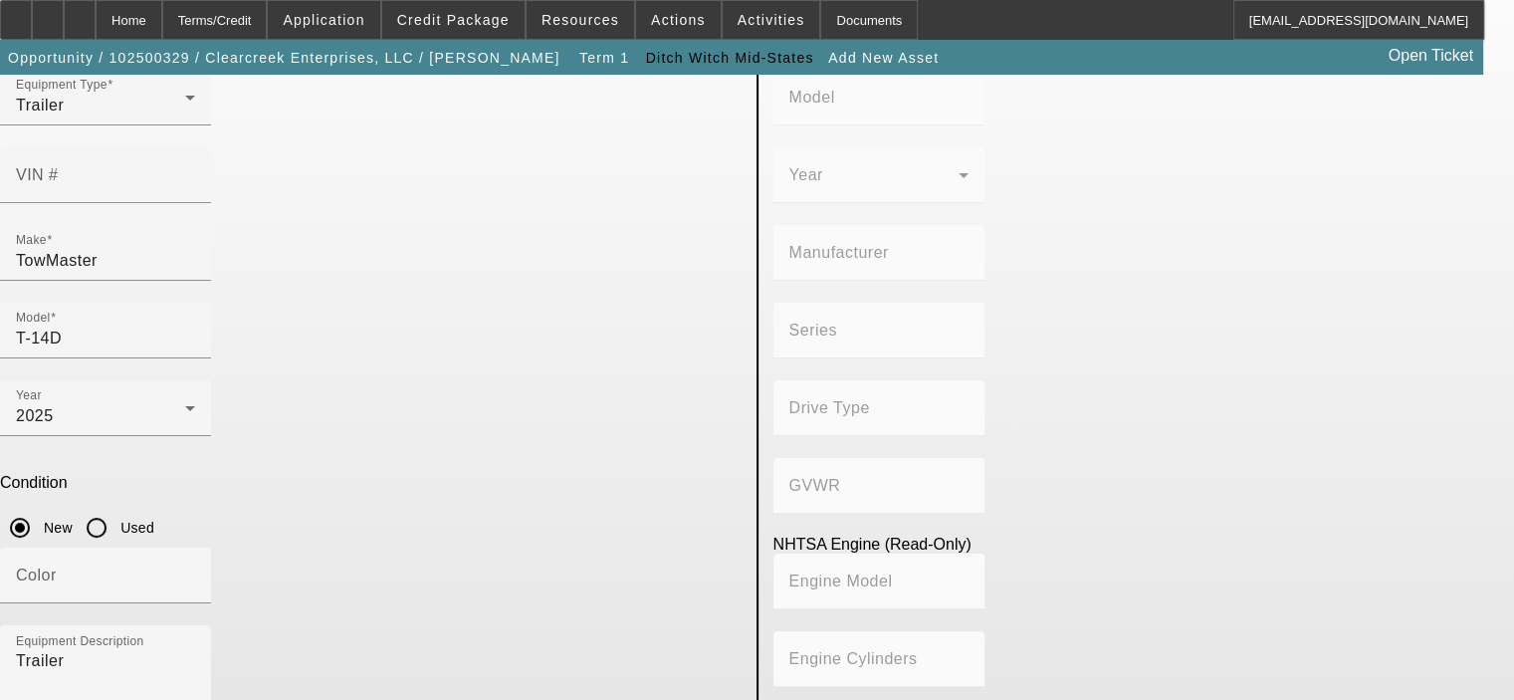
scroll to position [167, 0]
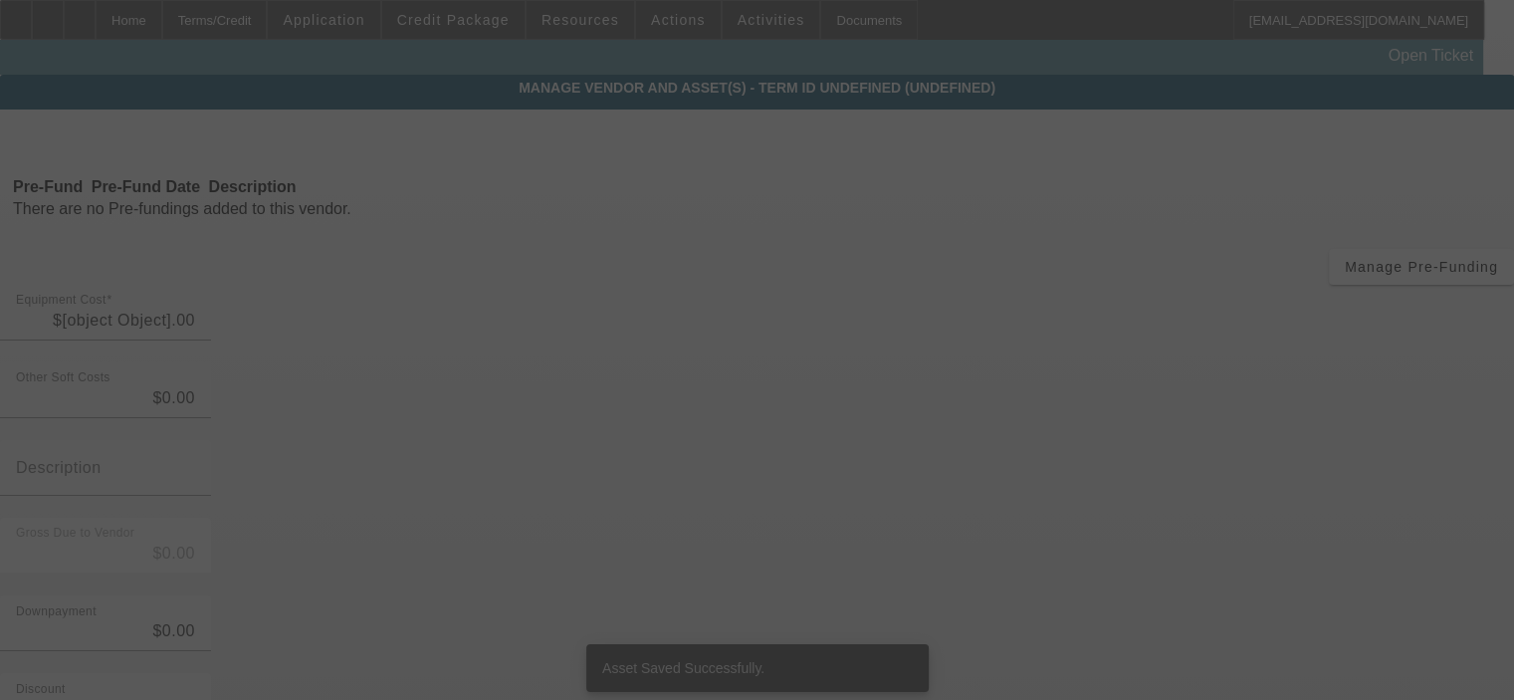
type input "$214,118.32"
type input "$19,998.63"
type input "Sales tax and freight"
type input "$234,116.95"
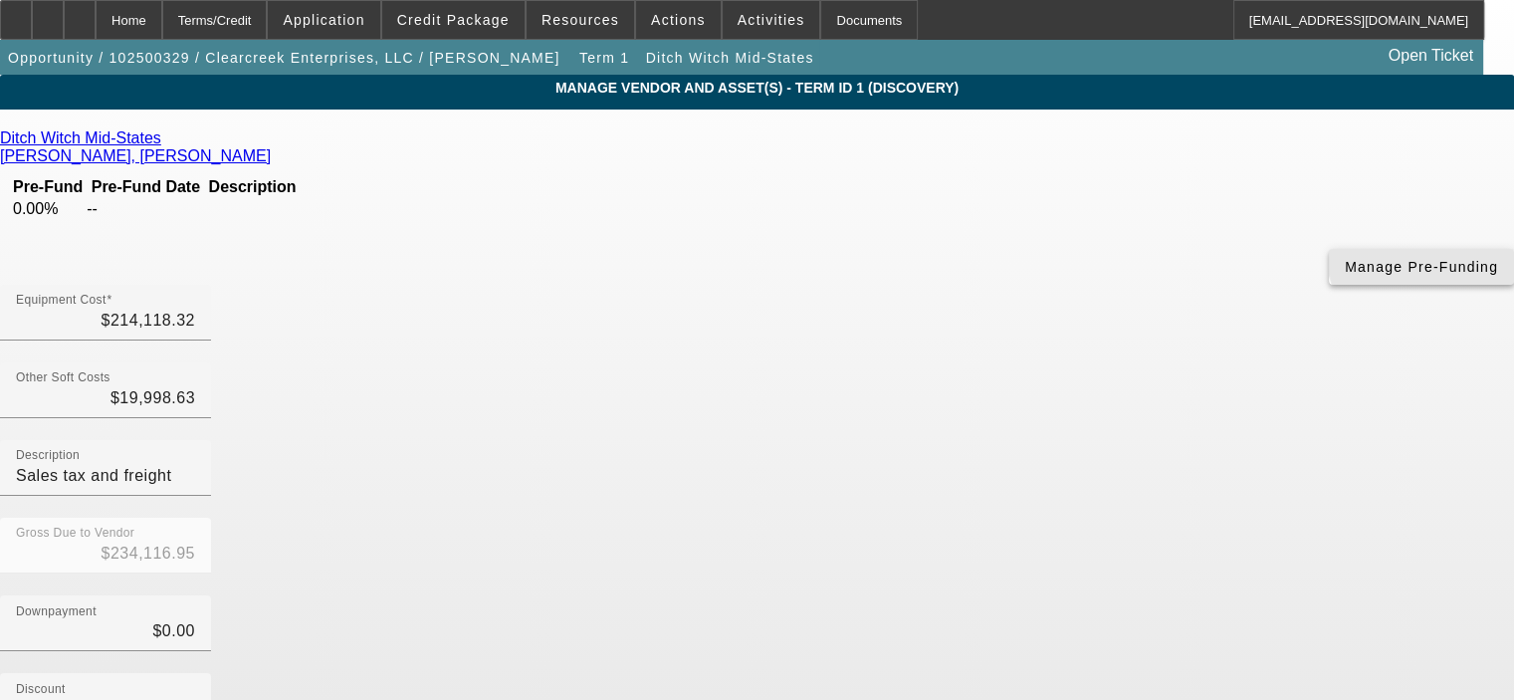
click at [1328, 286] on span "button" at bounding box center [1420, 267] width 185 height 48
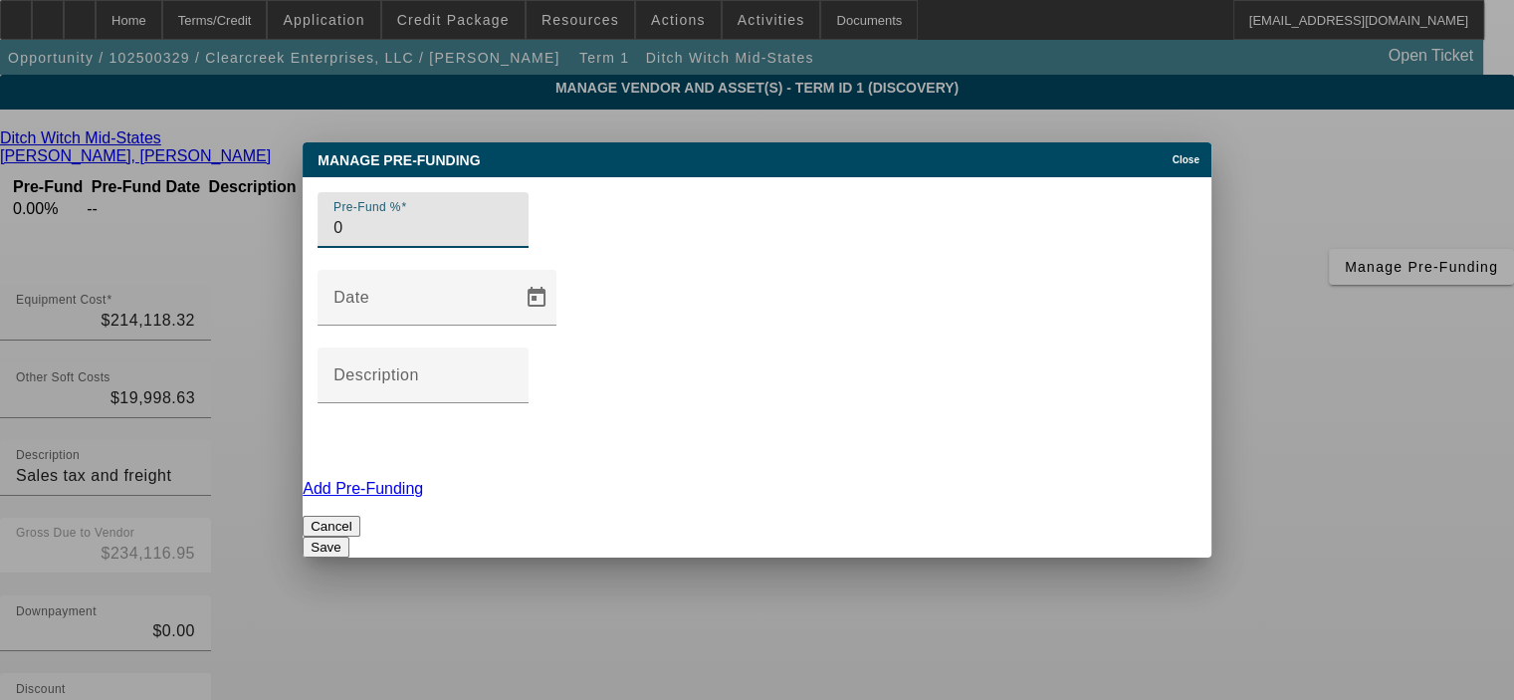
drag, startPoint x: 420, startPoint y: 329, endPoint x: 342, endPoint y: 326, distance: 77.7
click at [342, 248] on div "Pre-Fund % 0" at bounding box center [422, 220] width 211 height 56
type input "100"
drag, startPoint x: 458, startPoint y: 428, endPoint x: 496, endPoint y: 424, distance: 38.0
click at [462, 515] on div "Cancel Save" at bounding box center [757, 536] width 909 height 42
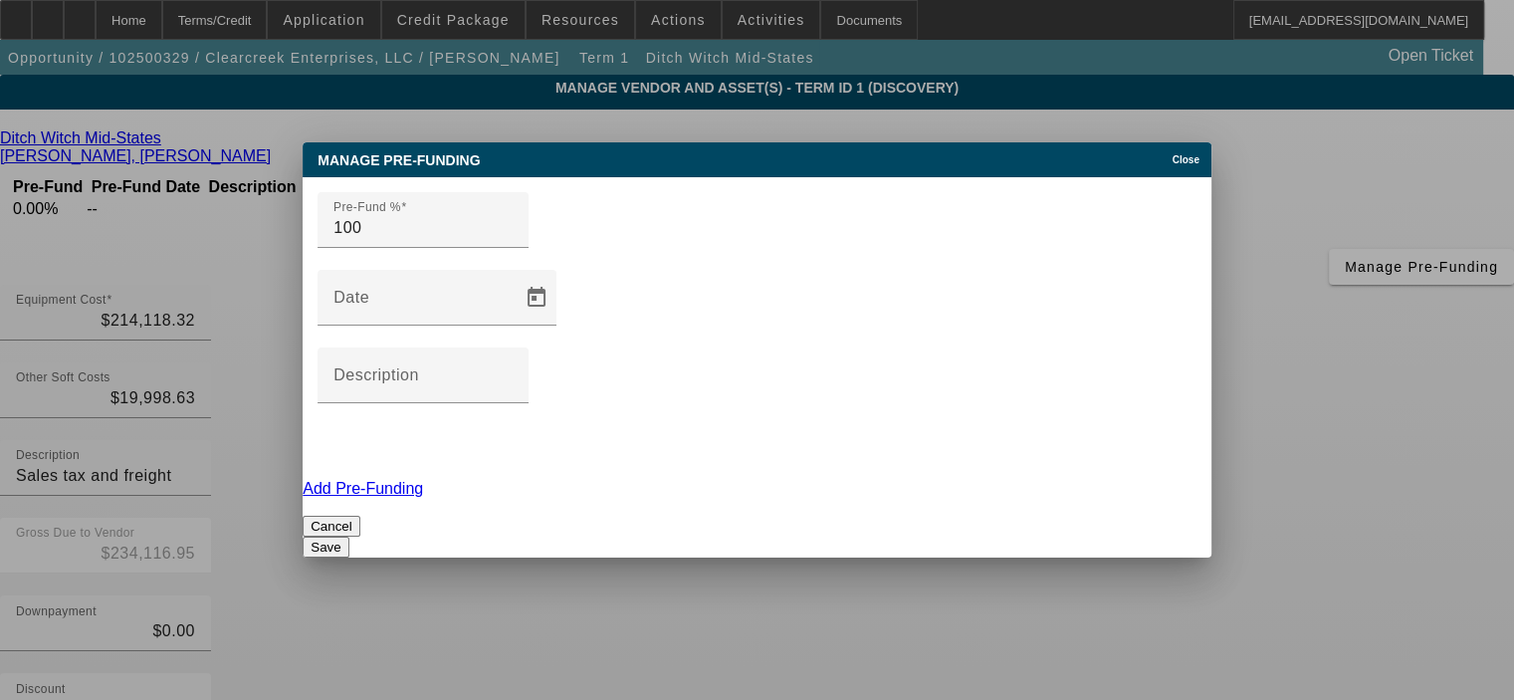
click at [348, 536] on button "Save" at bounding box center [326, 546] width 46 height 21
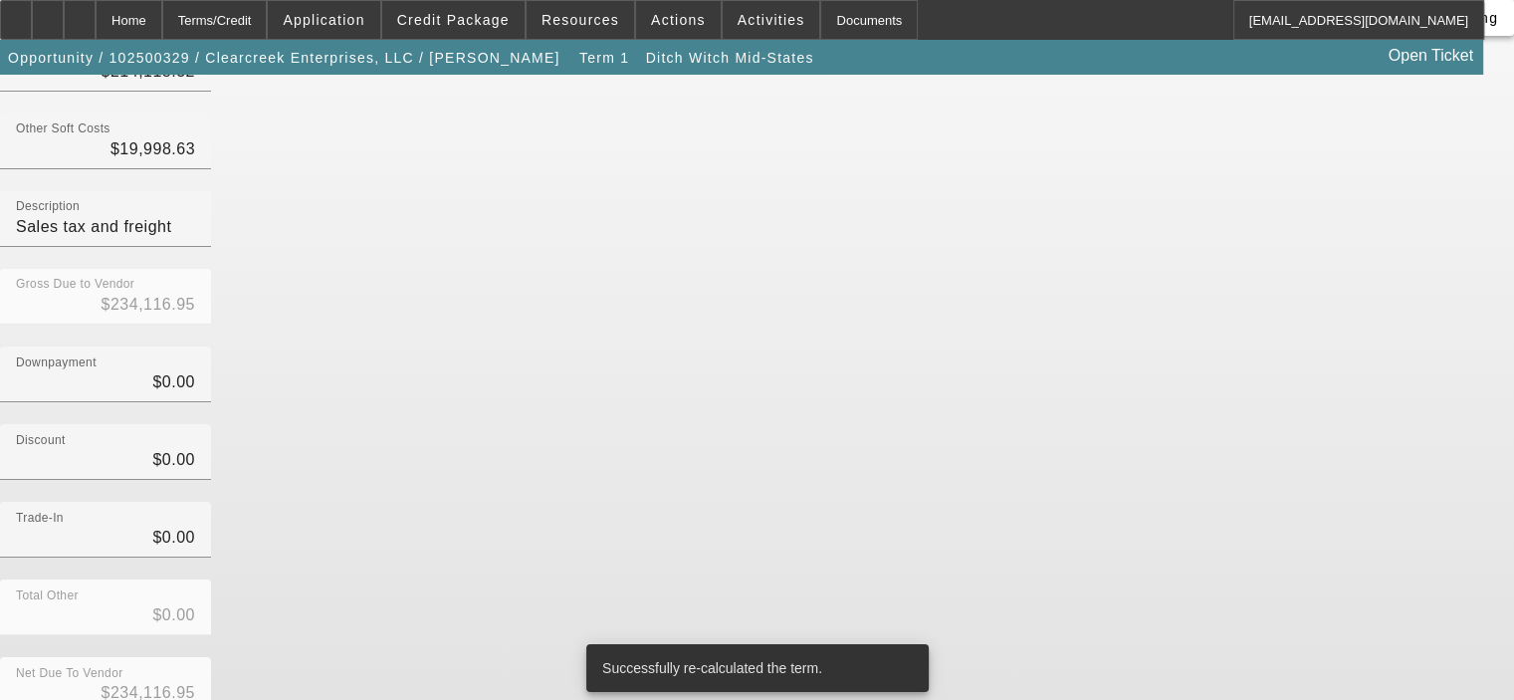
scroll to position [258, 0]
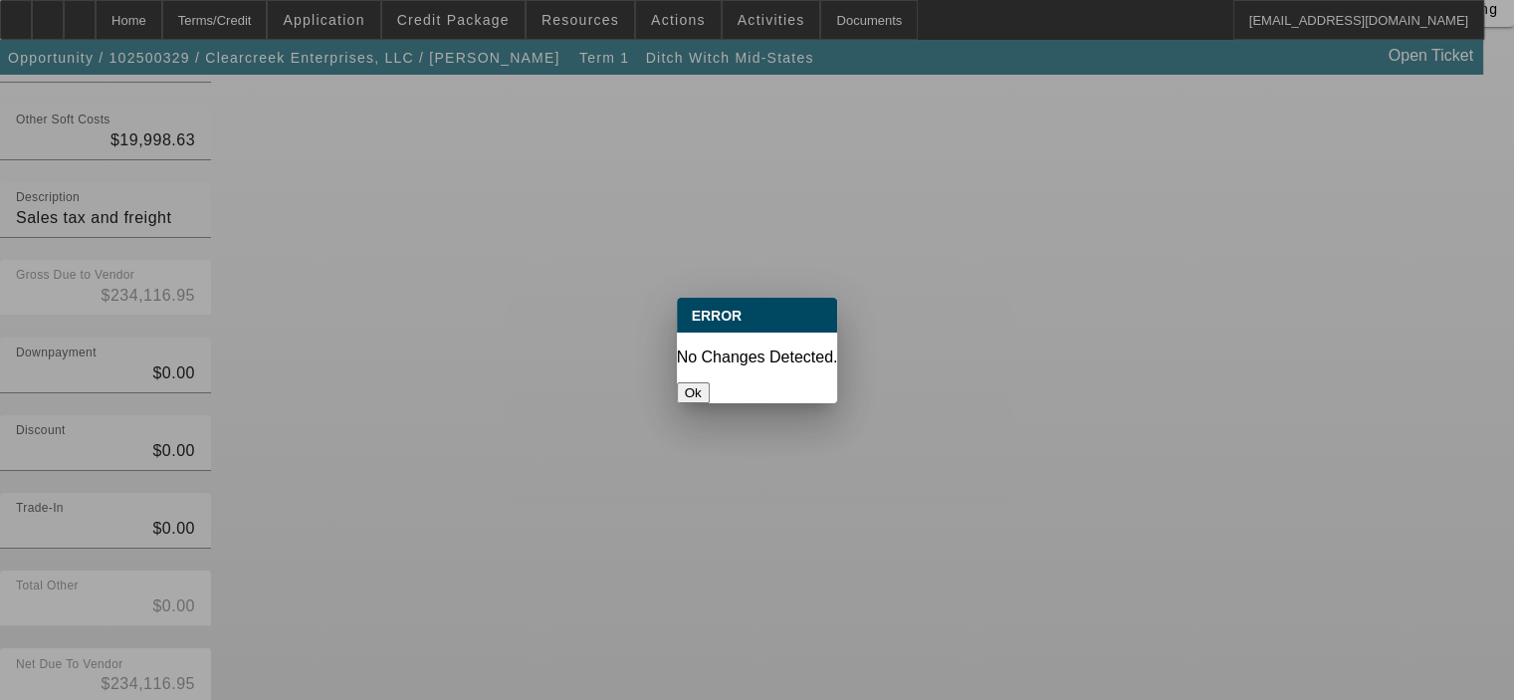
scroll to position [0, 0]
click at [709, 382] on button "Ok" at bounding box center [693, 392] width 33 height 21
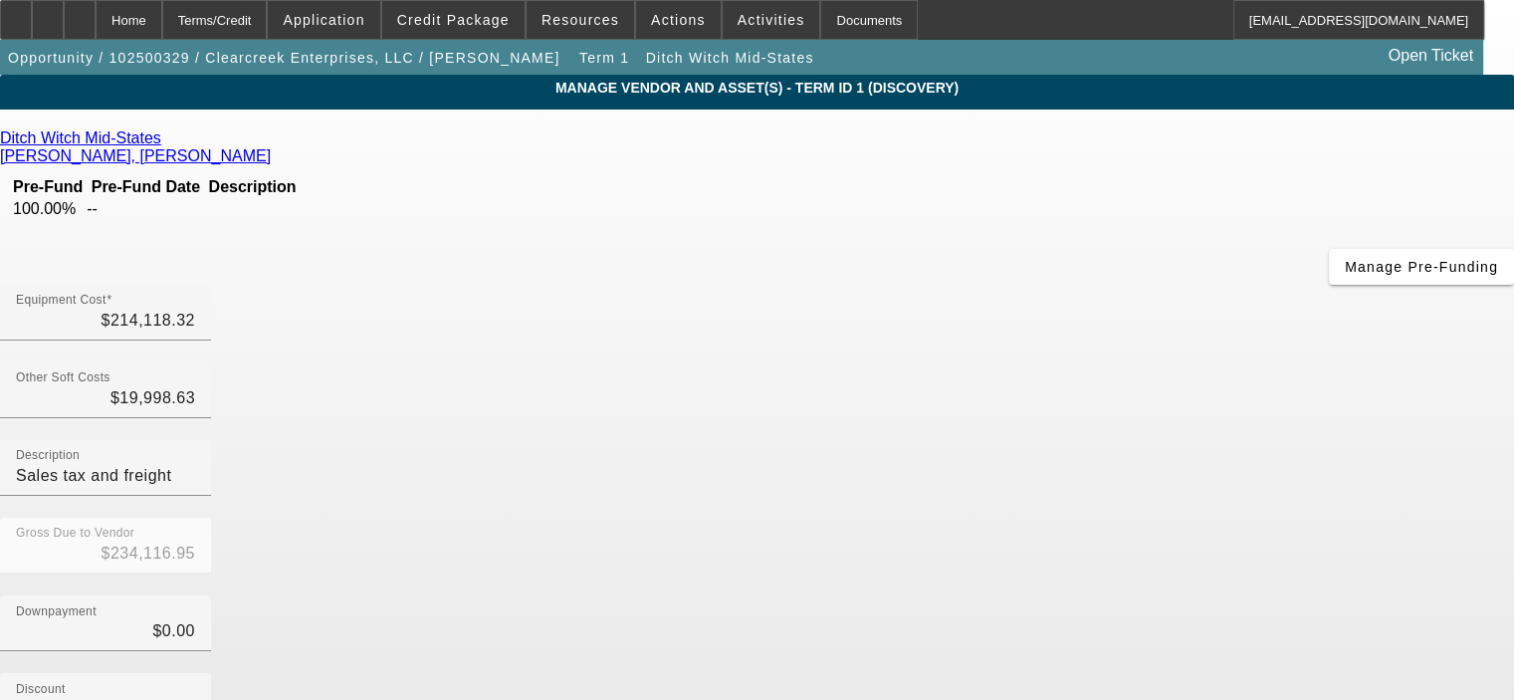
scroll to position [258, 0]
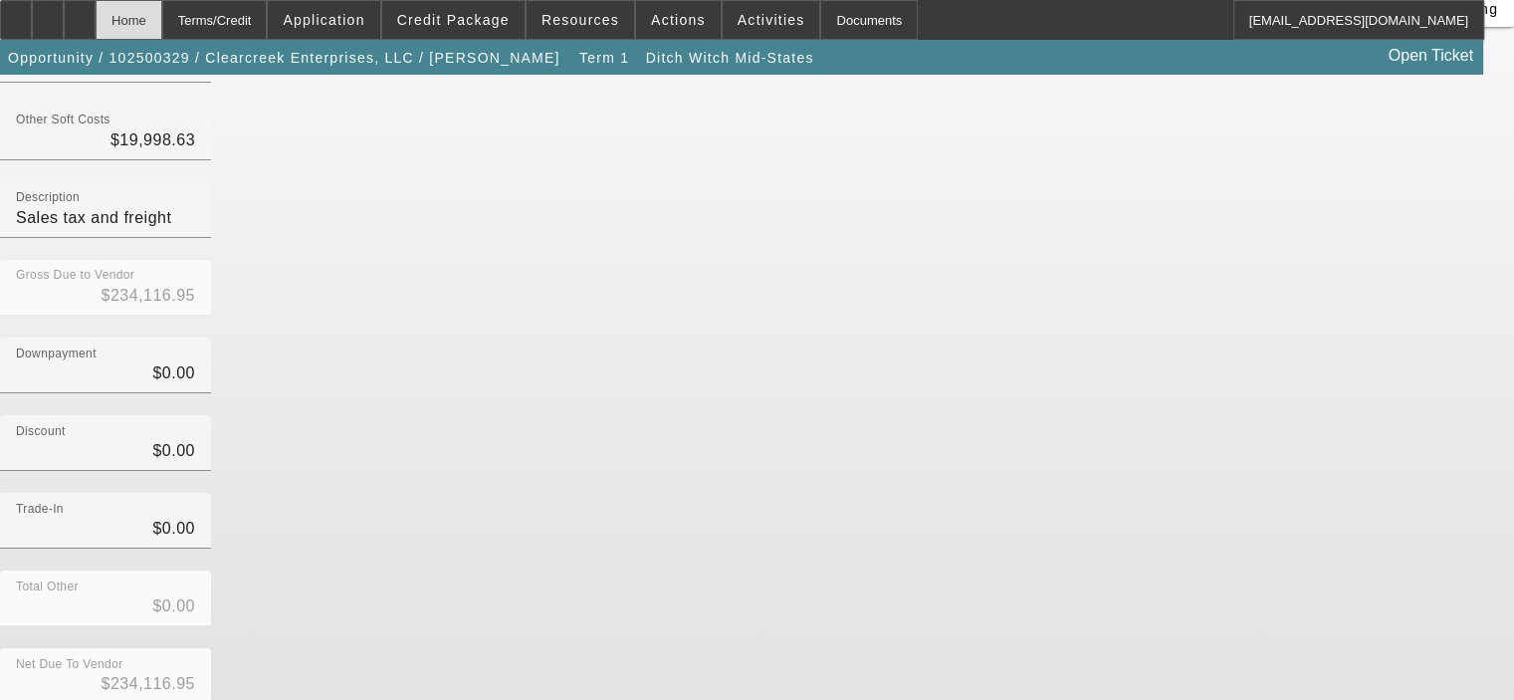
click at [162, 9] on div "Home" at bounding box center [129, 20] width 67 height 40
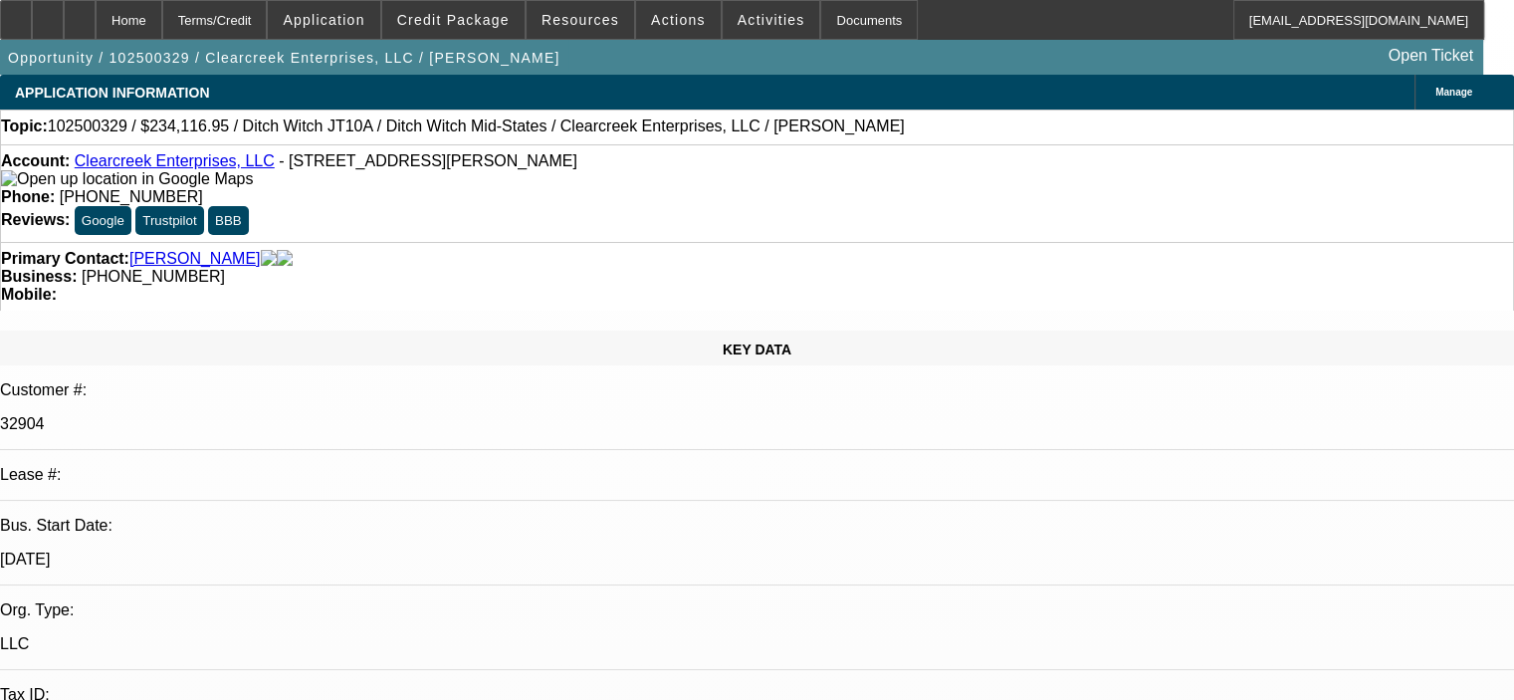
select select "0"
select select "2"
select select "0"
select select "6"
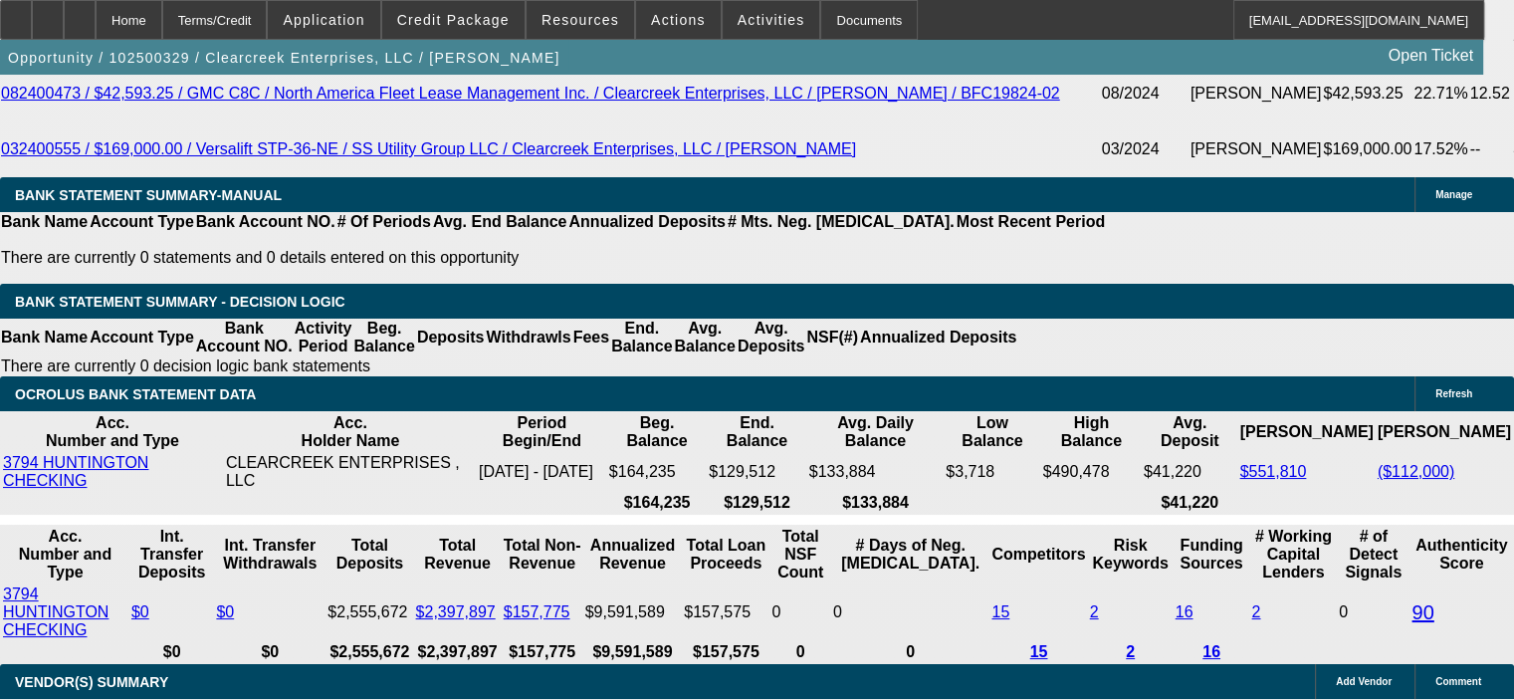
scroll to position [3853, 0]
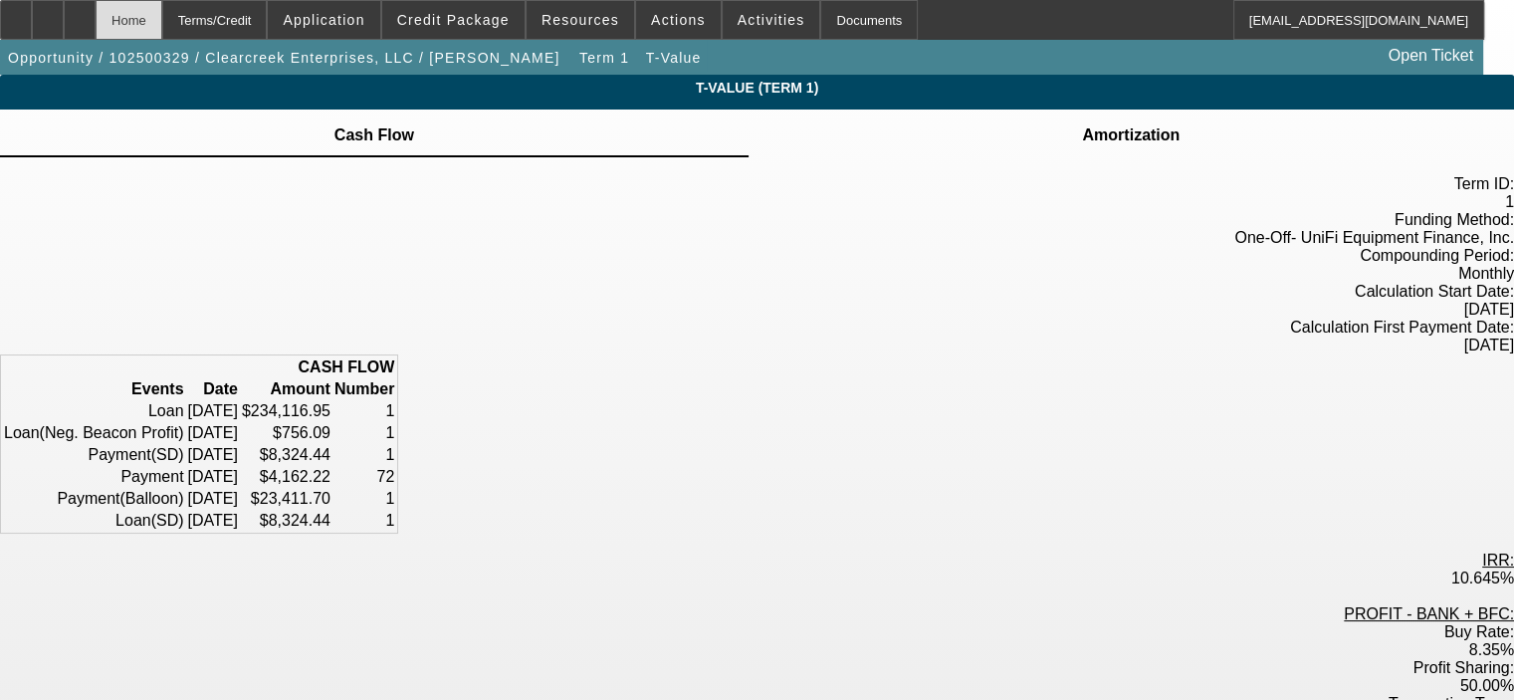
click at [162, 25] on div "Home" at bounding box center [129, 20] width 67 height 40
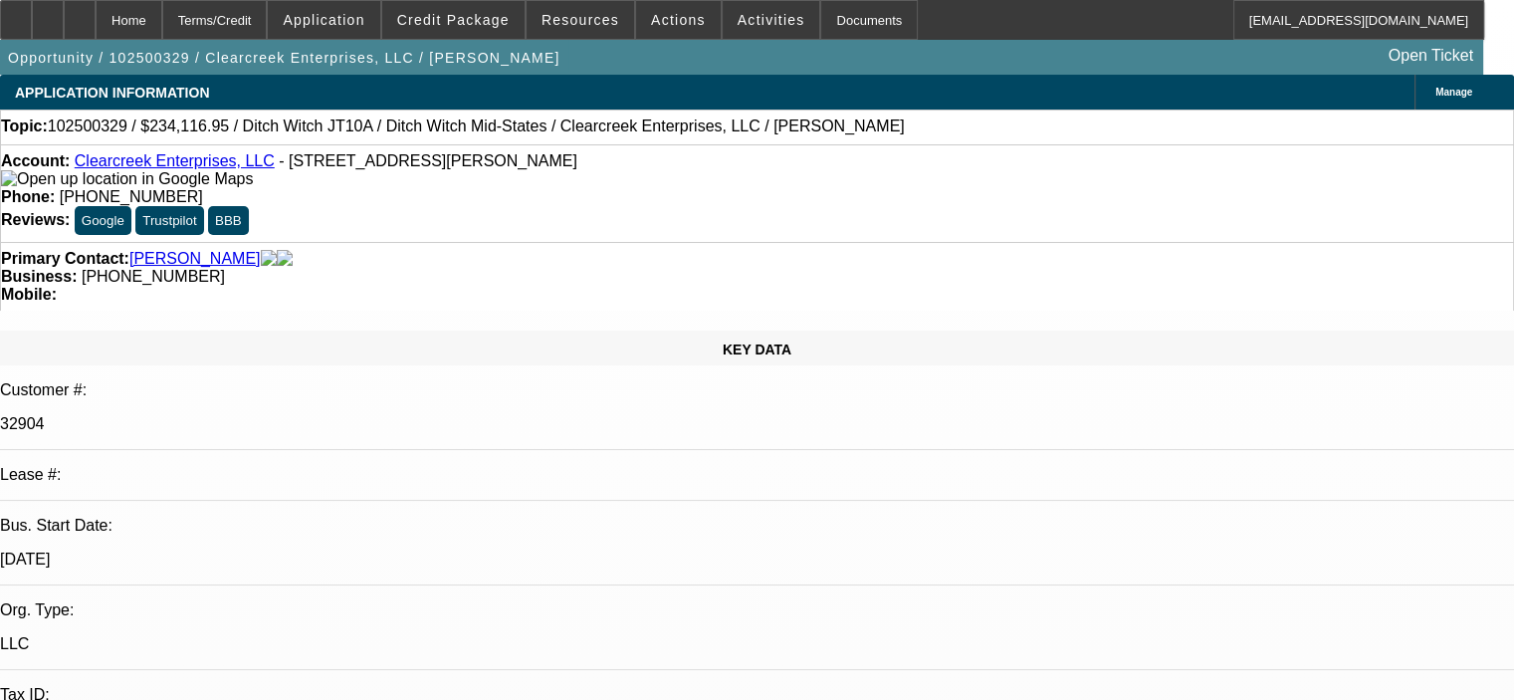
select select "0"
select select "2"
select select "0"
select select "6"
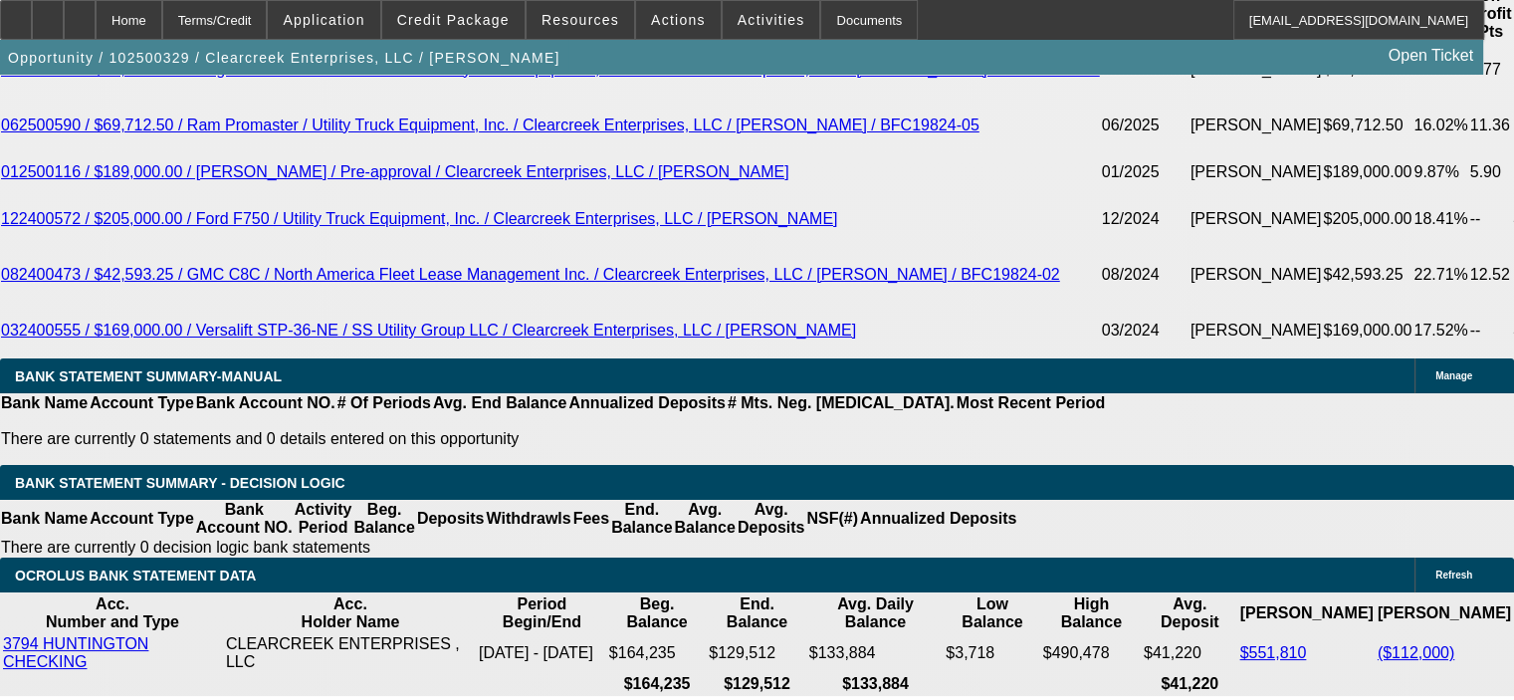
scroll to position [3692, 0]
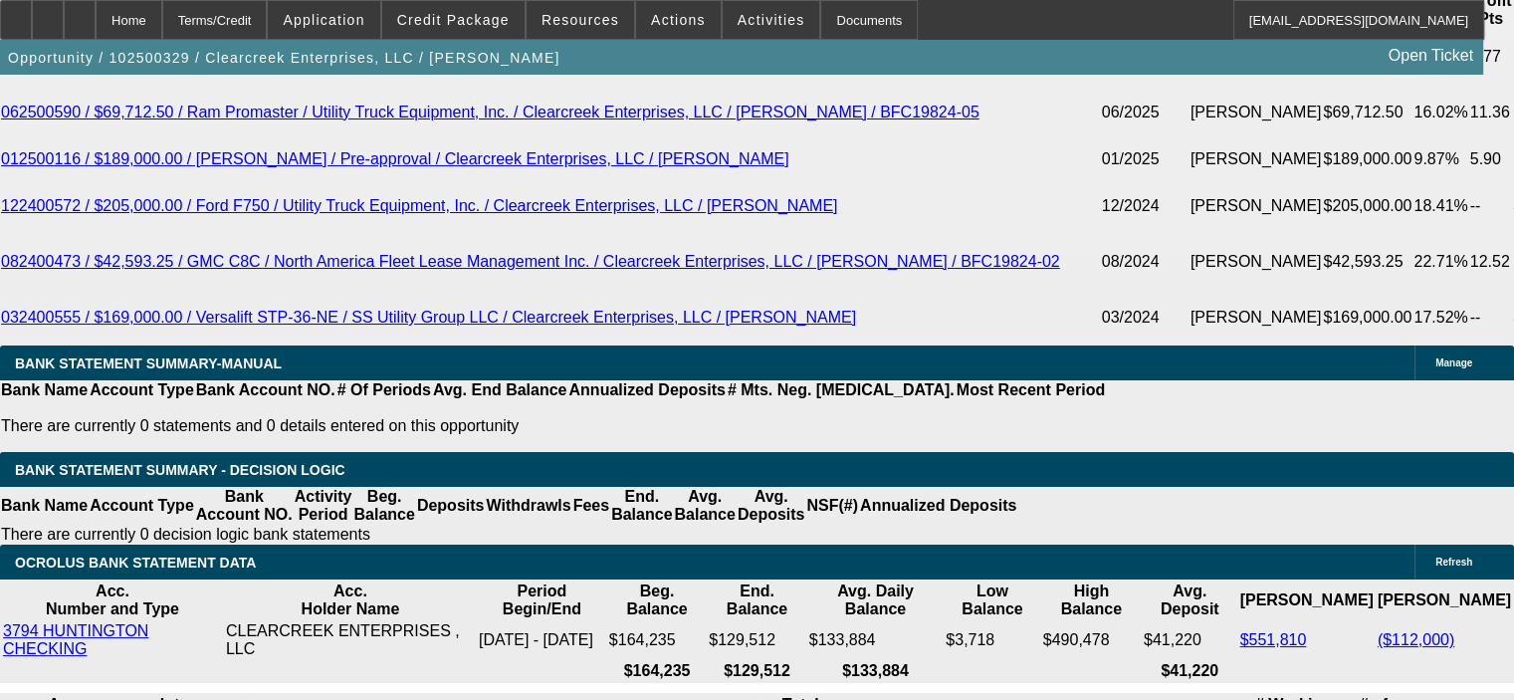
select select "0"
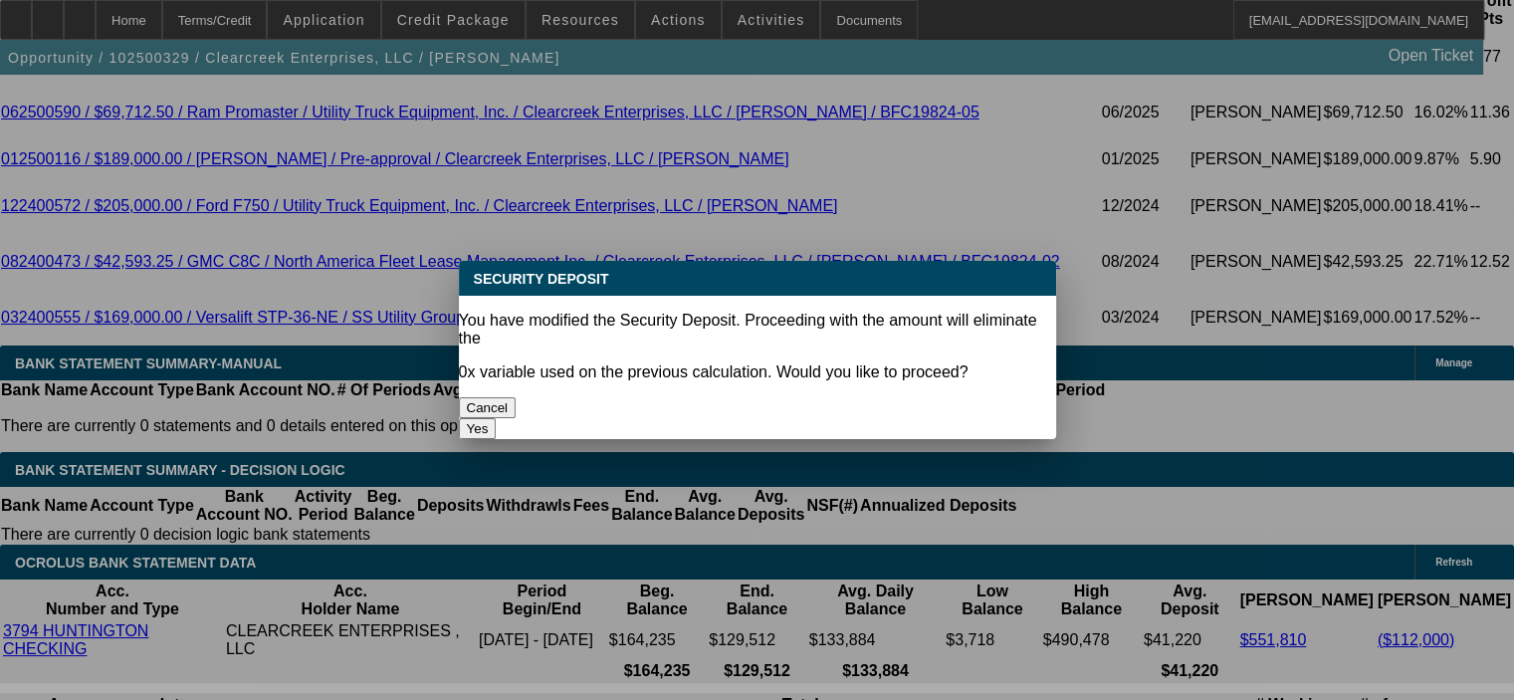
scroll to position [0, 0]
click at [497, 418] on button "Yes" at bounding box center [478, 428] width 38 height 21
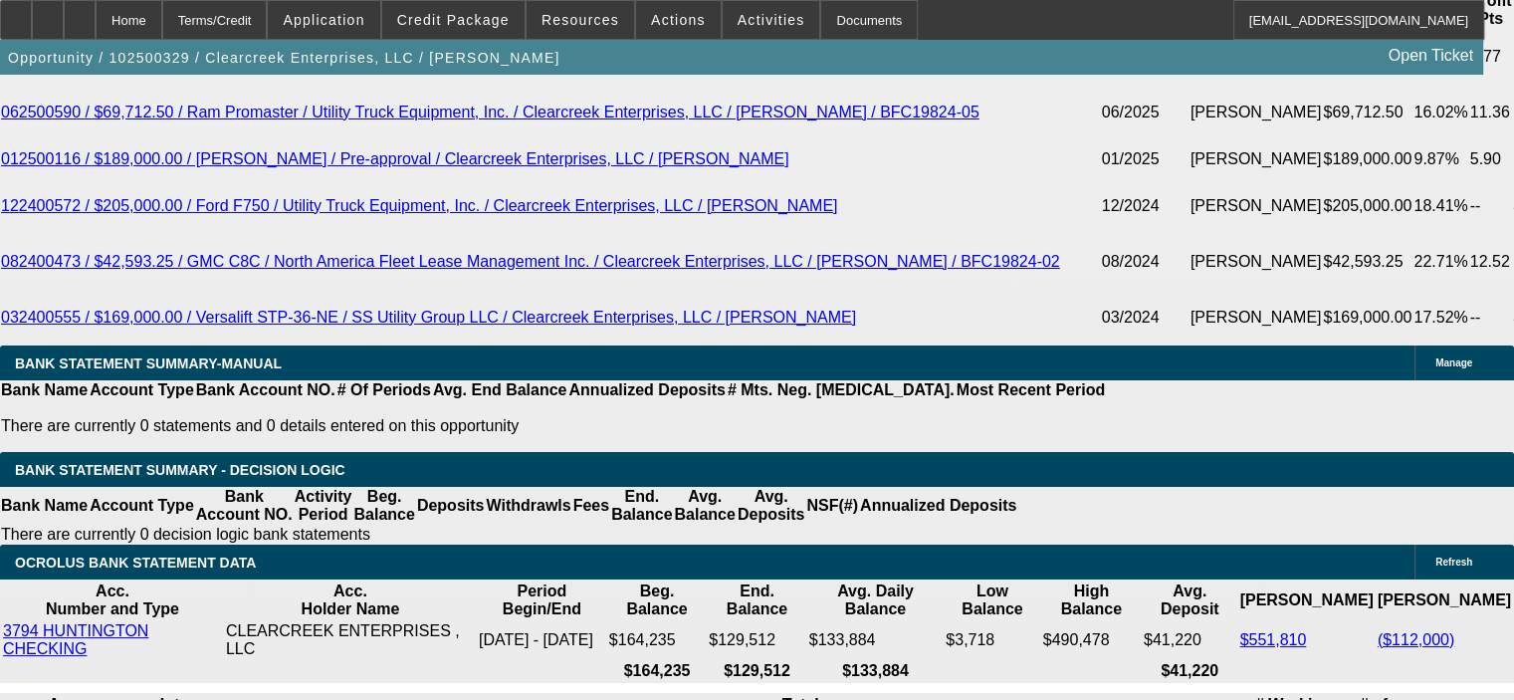
type input "$0.00"
type input "UNKNOWN"
select select "1"
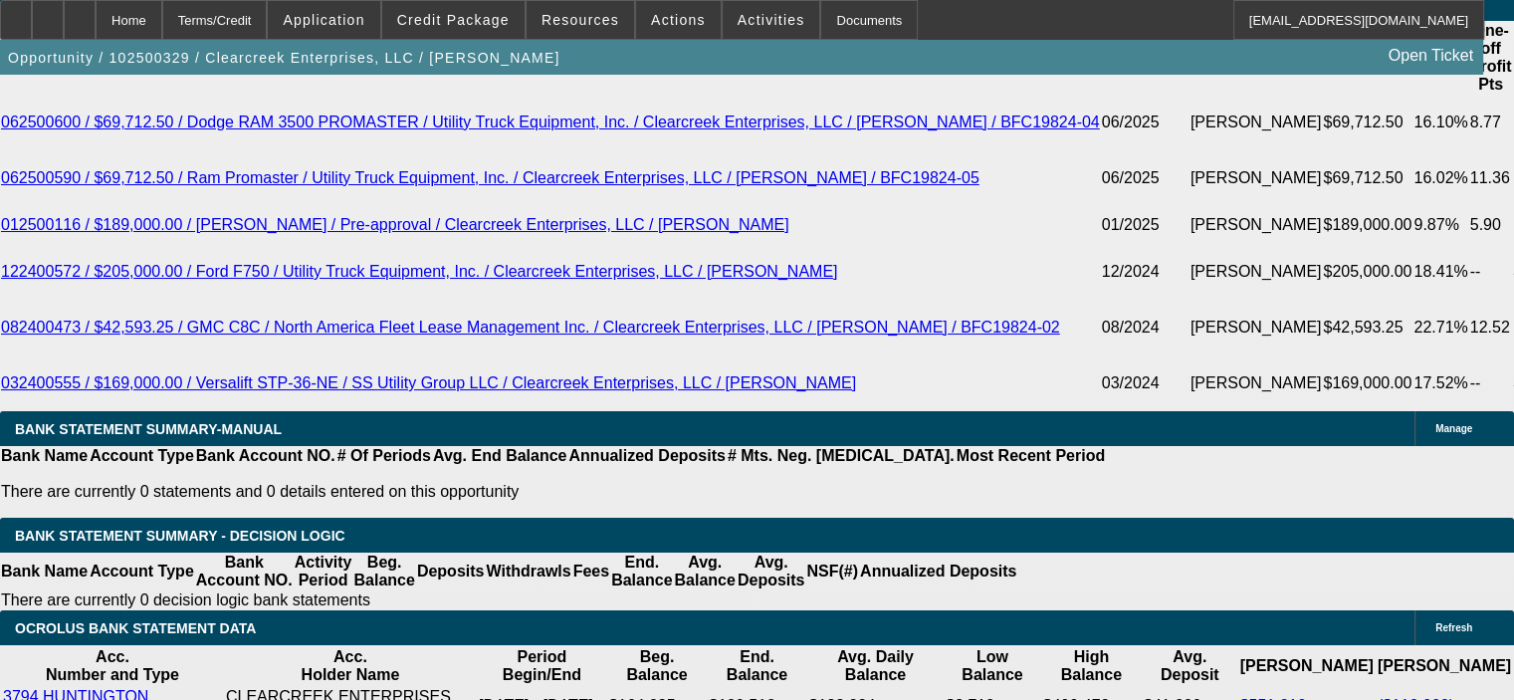
scroll to position [3493, 0]
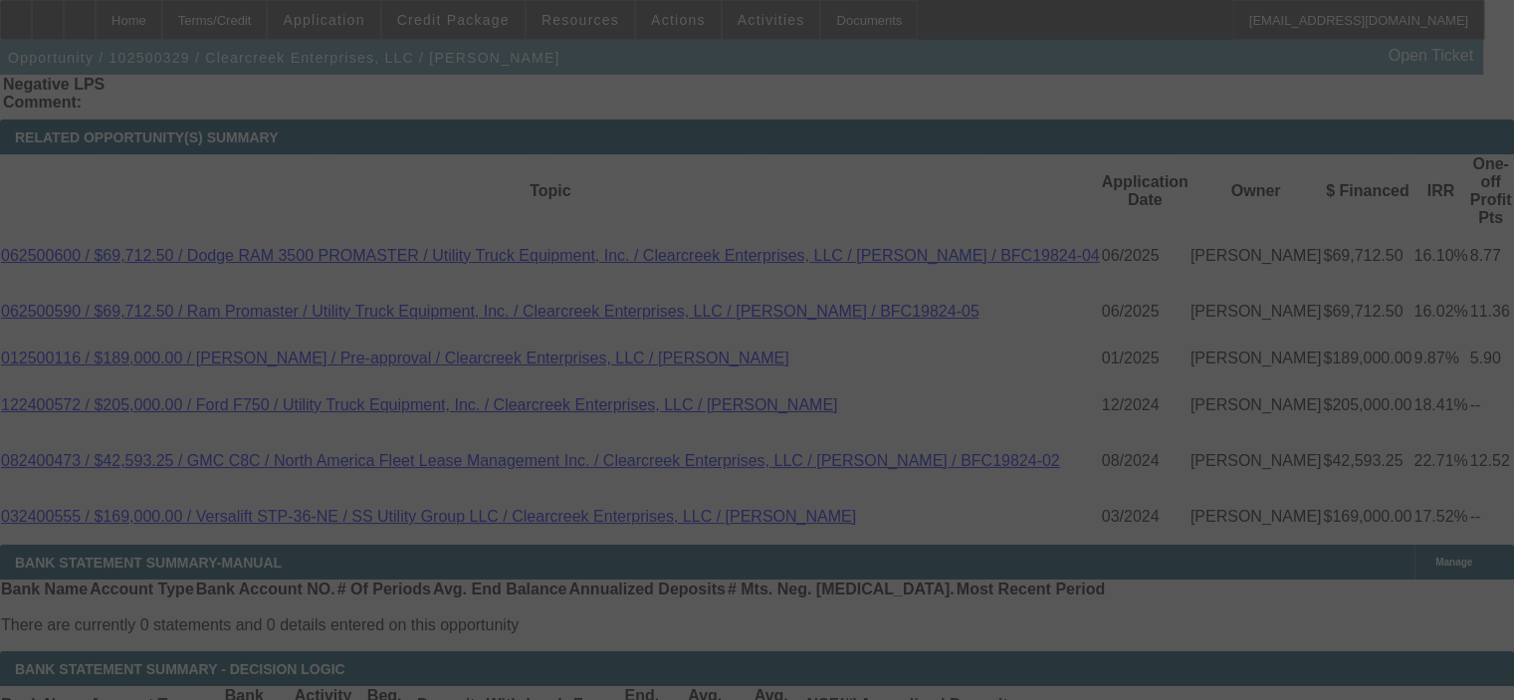
select select "0"
select select "6"
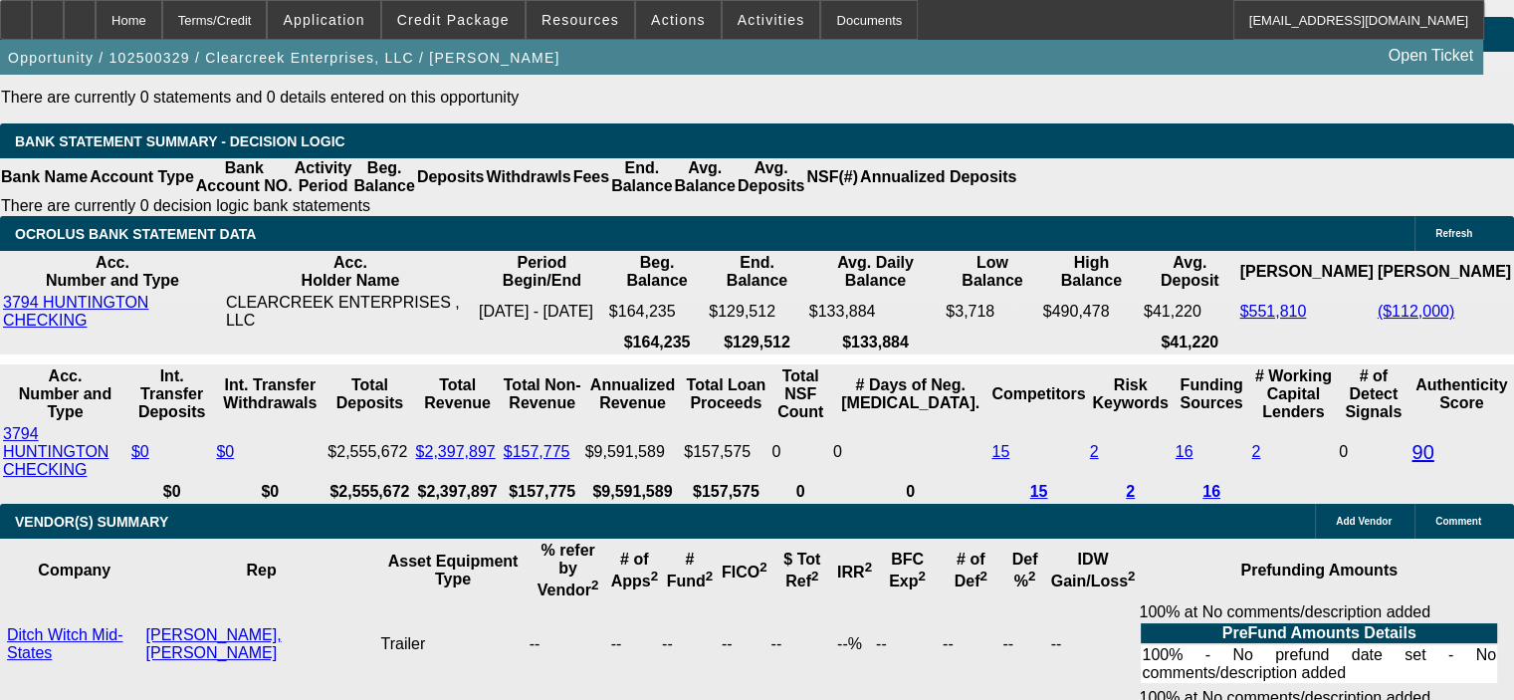
scroll to position [4008, 0]
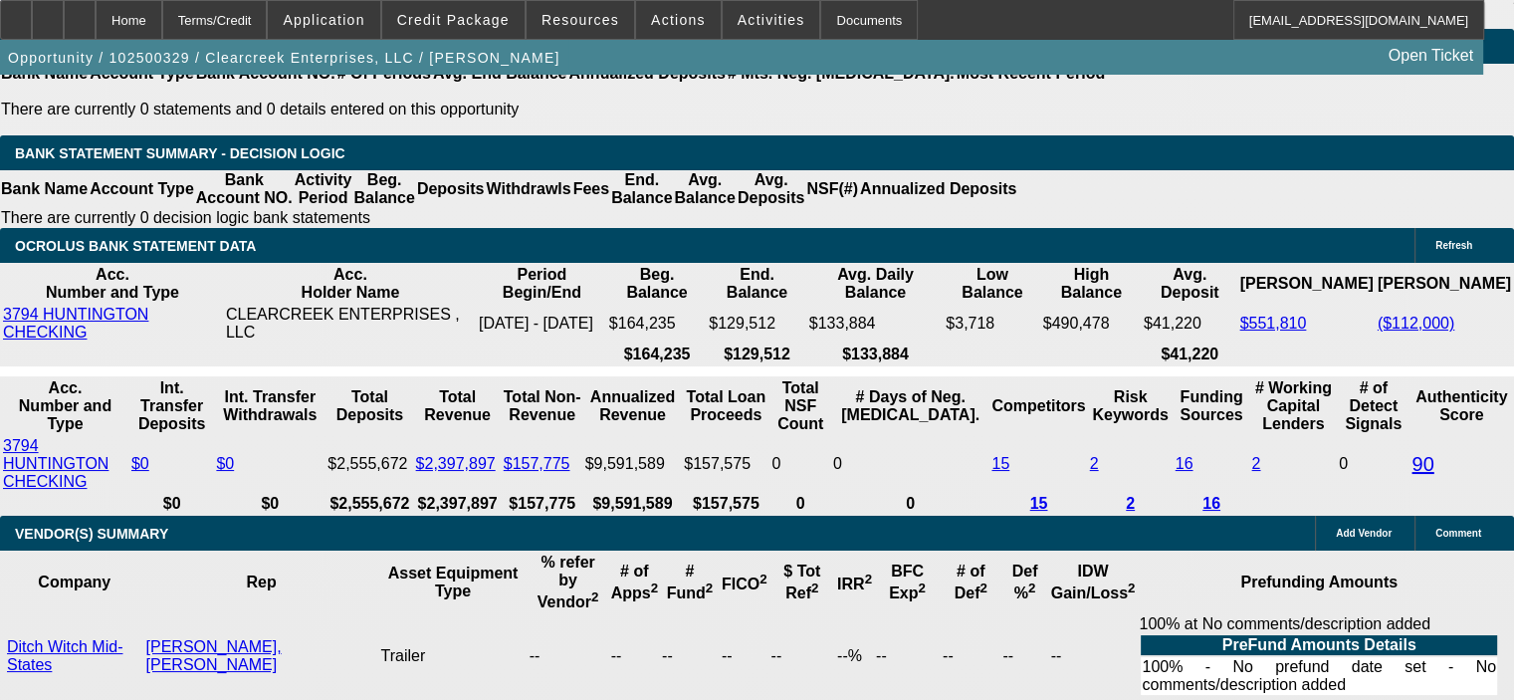
select select "2"
type input "$8,324.44"
type input "UNKNOWN"
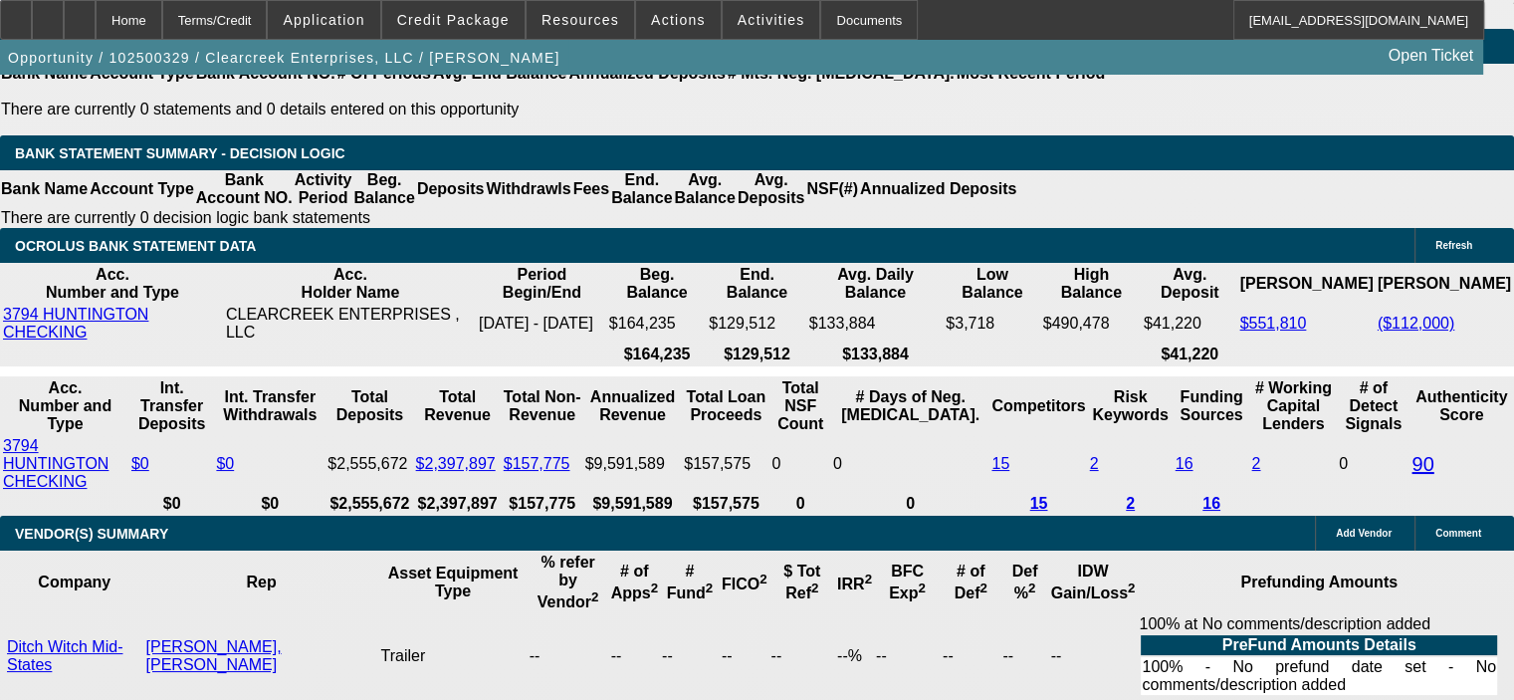
select select "2"
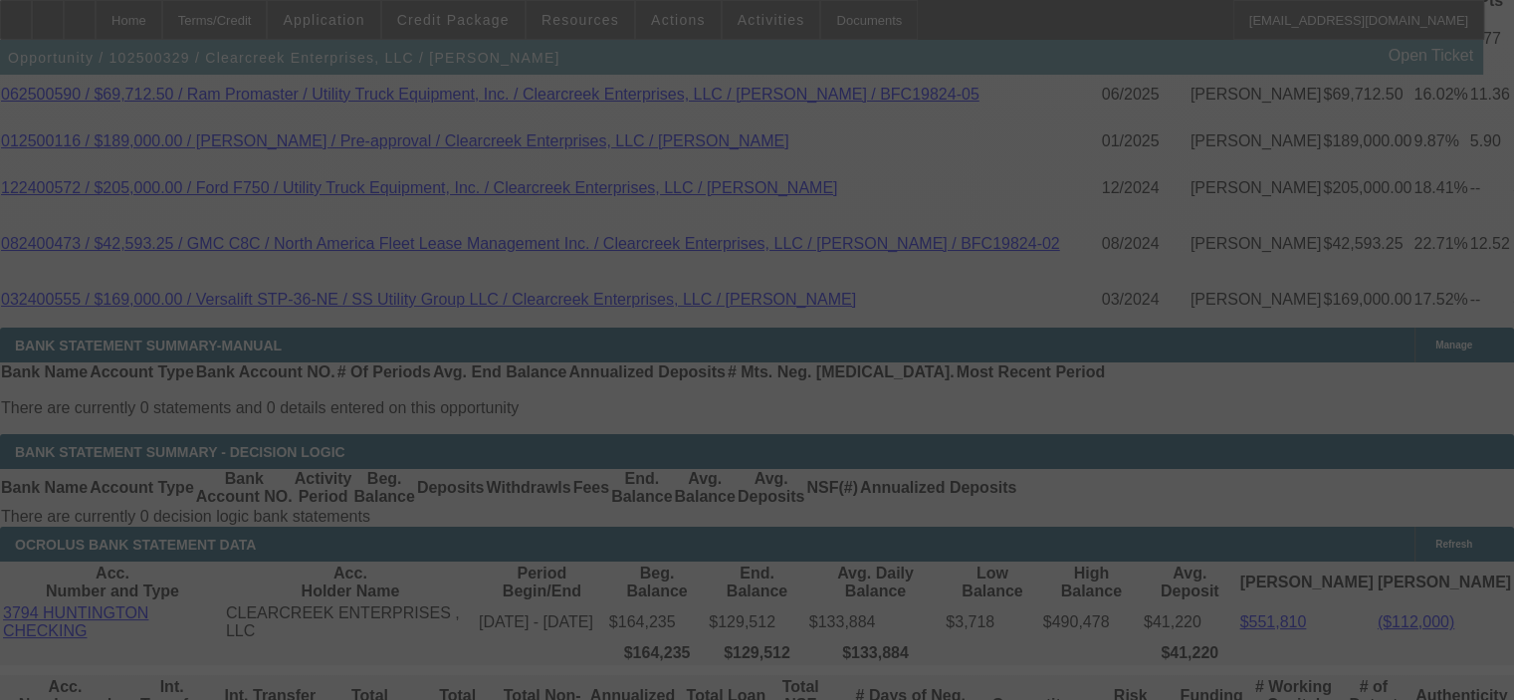
select select "0"
select select "2"
select select "0"
select select "6"
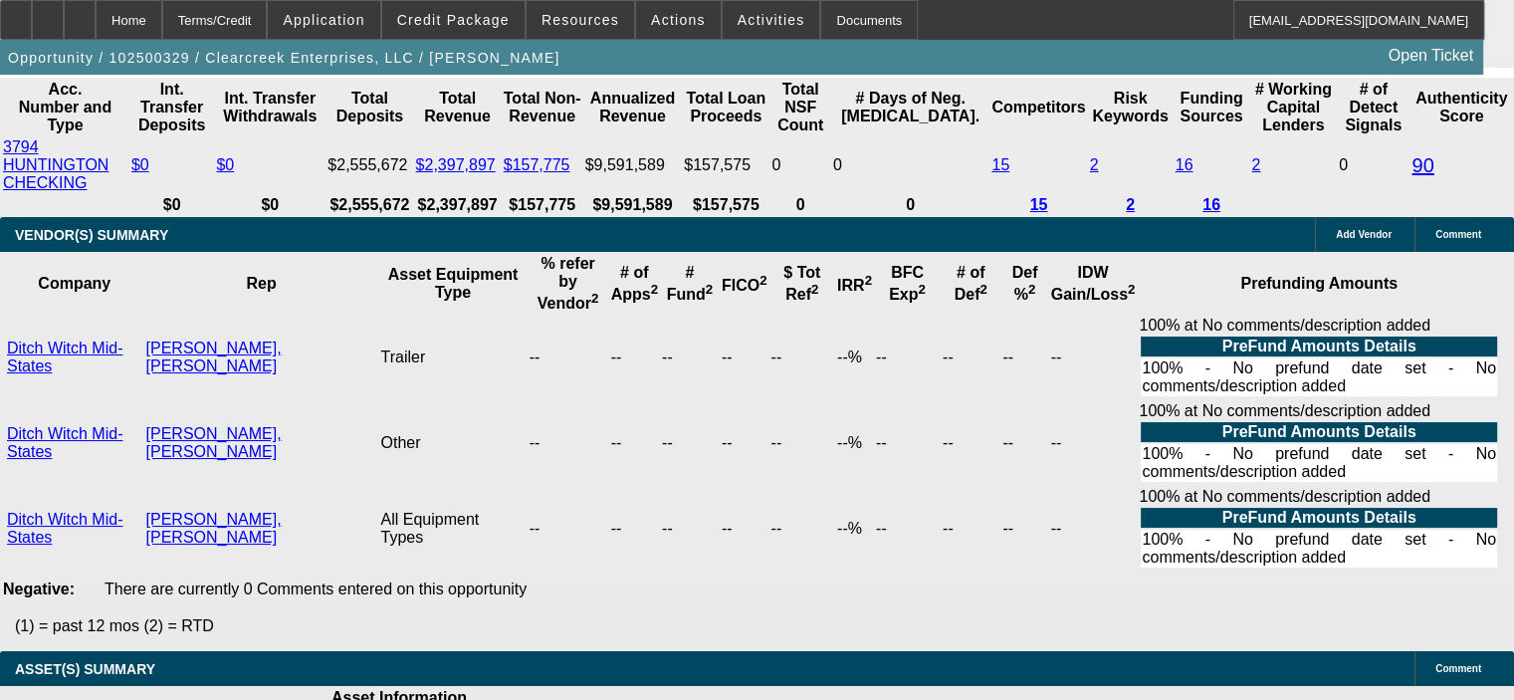
scroll to position [4307, 0]
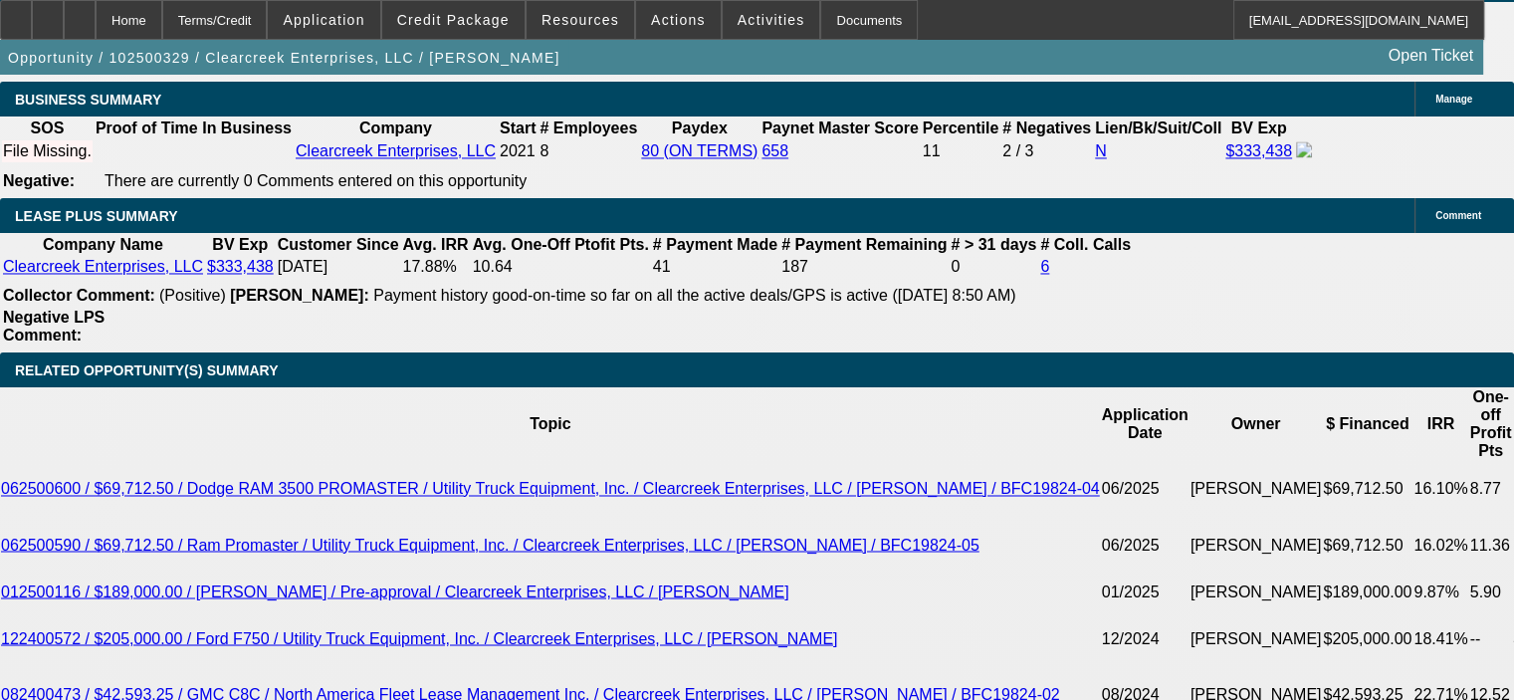
scroll to position [3212, 0]
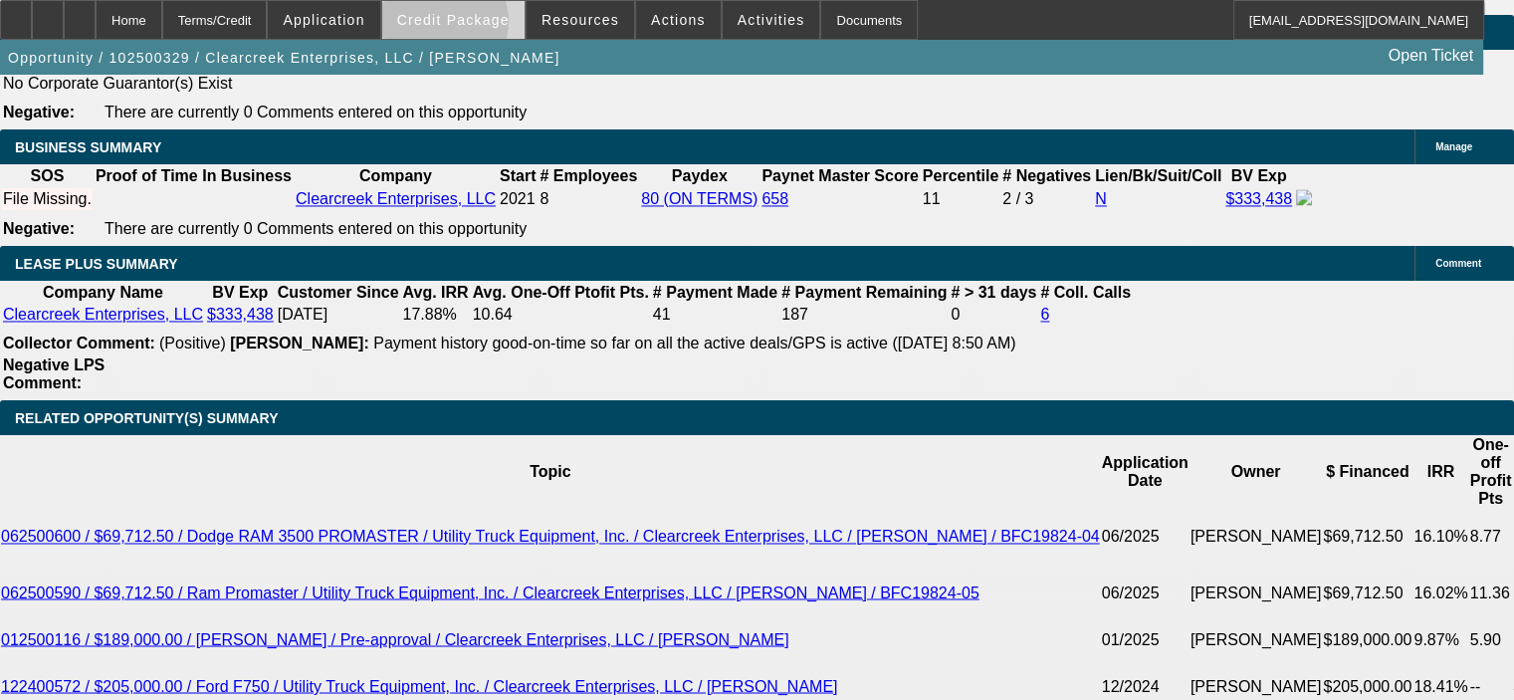
click at [473, 26] on span "Credit Package" at bounding box center [453, 20] width 112 height 16
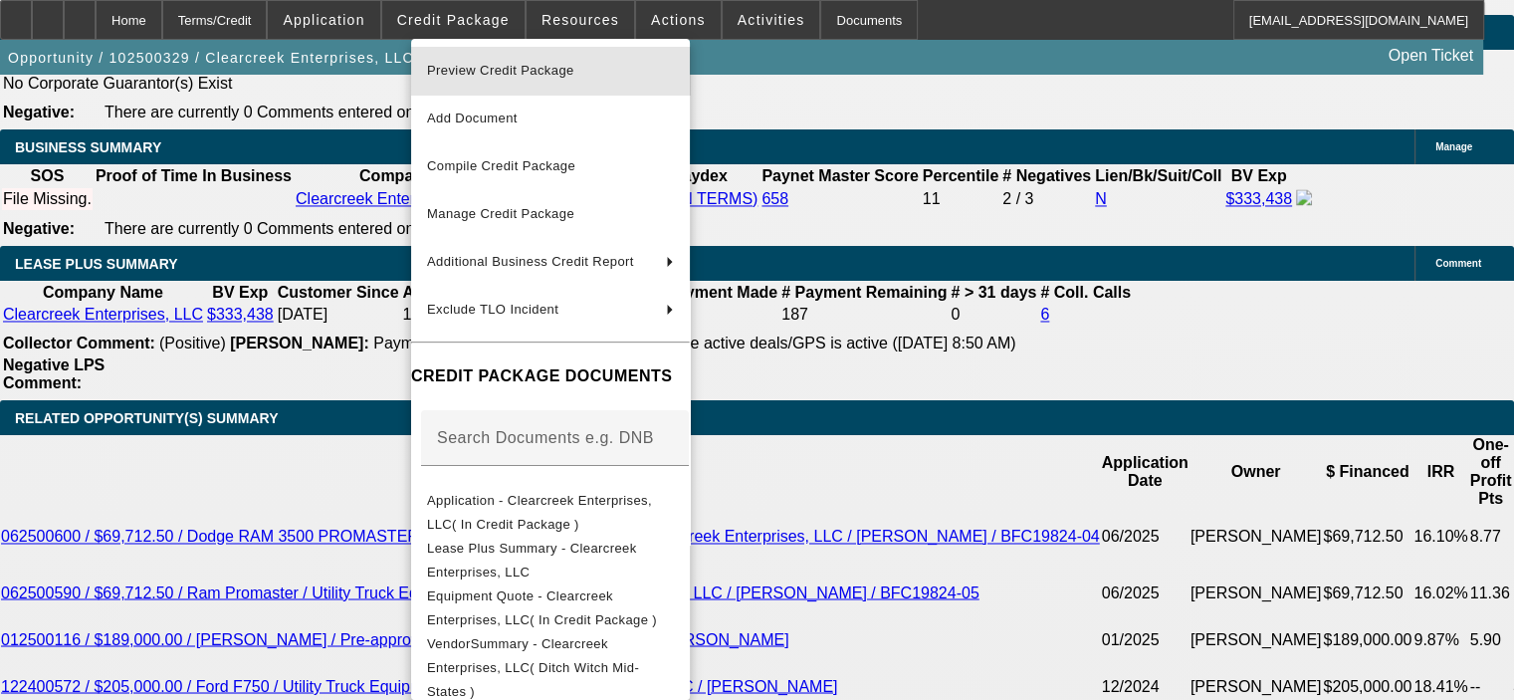
click at [510, 69] on span "Preview Credit Package" at bounding box center [500, 70] width 147 height 15
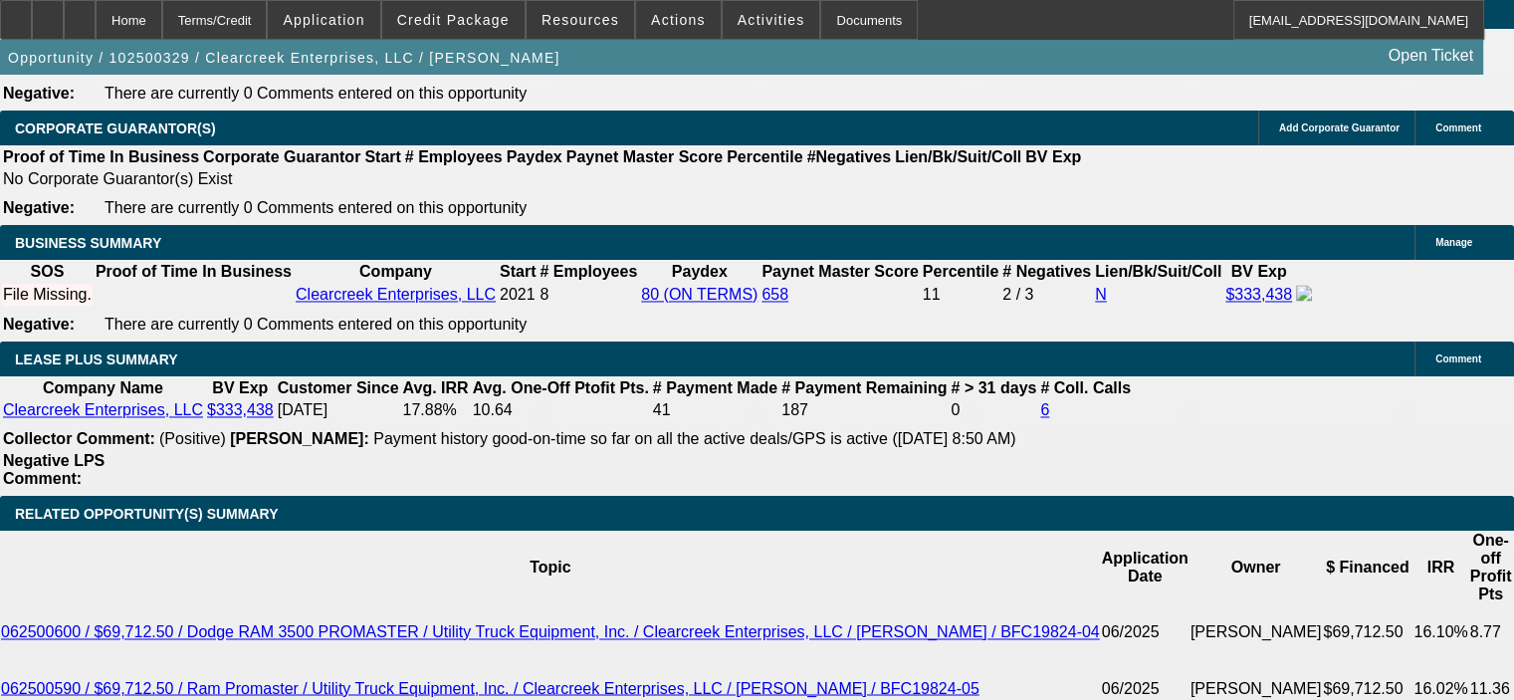
scroll to position [3113, 0]
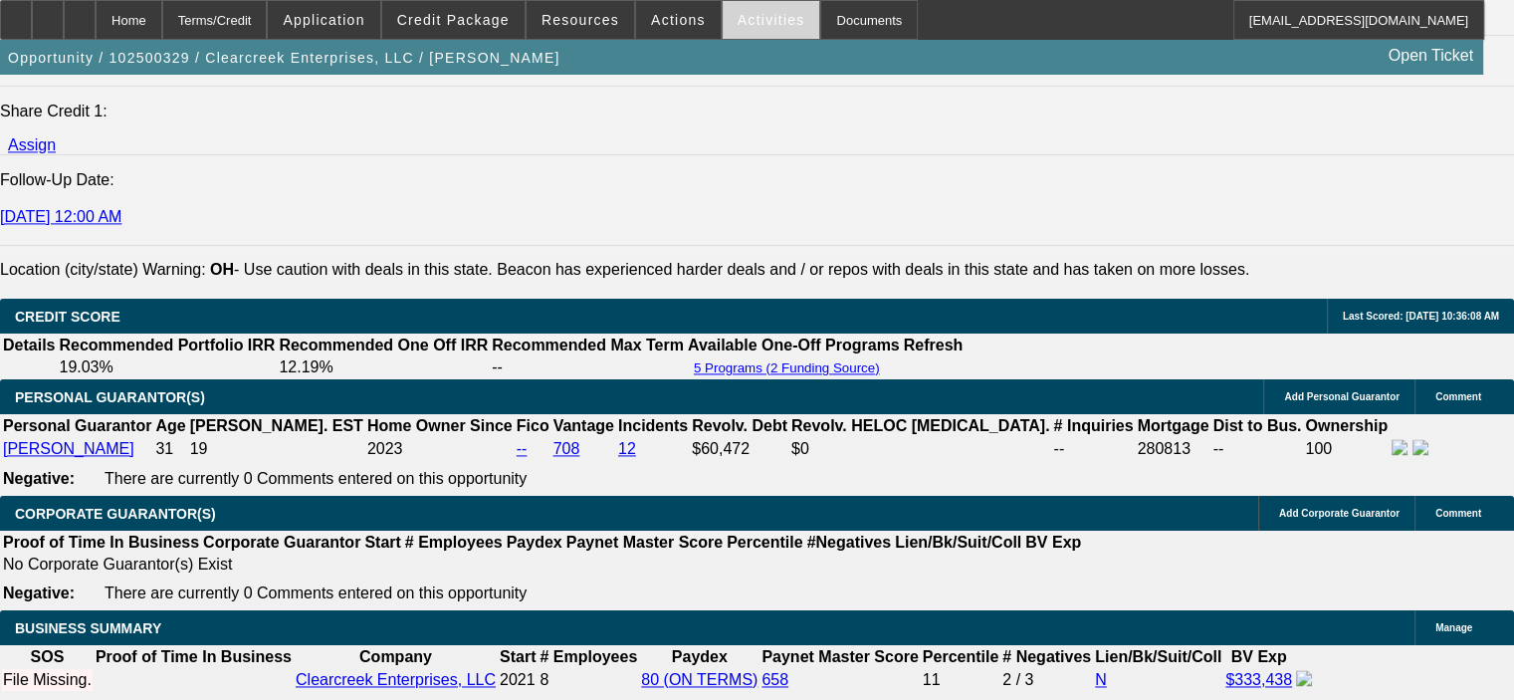
scroll to position [2715, 0]
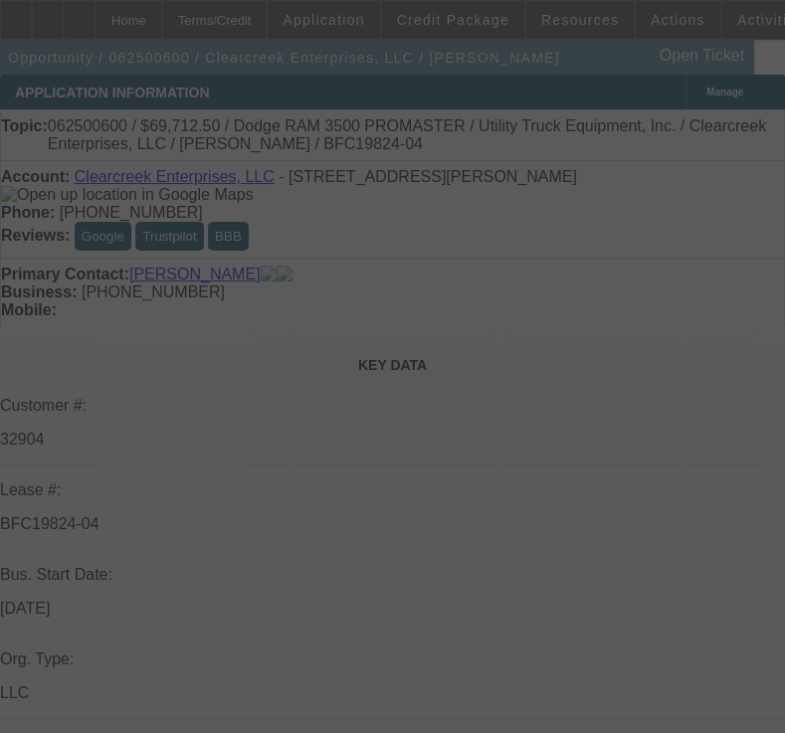
select select "0"
select select "6"
select select "0"
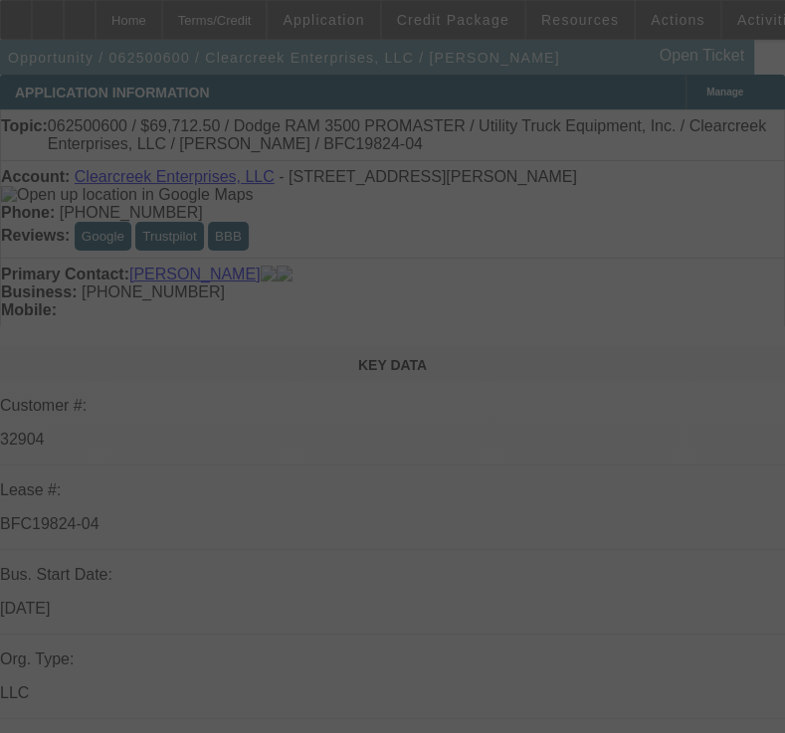
select select "0"
select select "6"
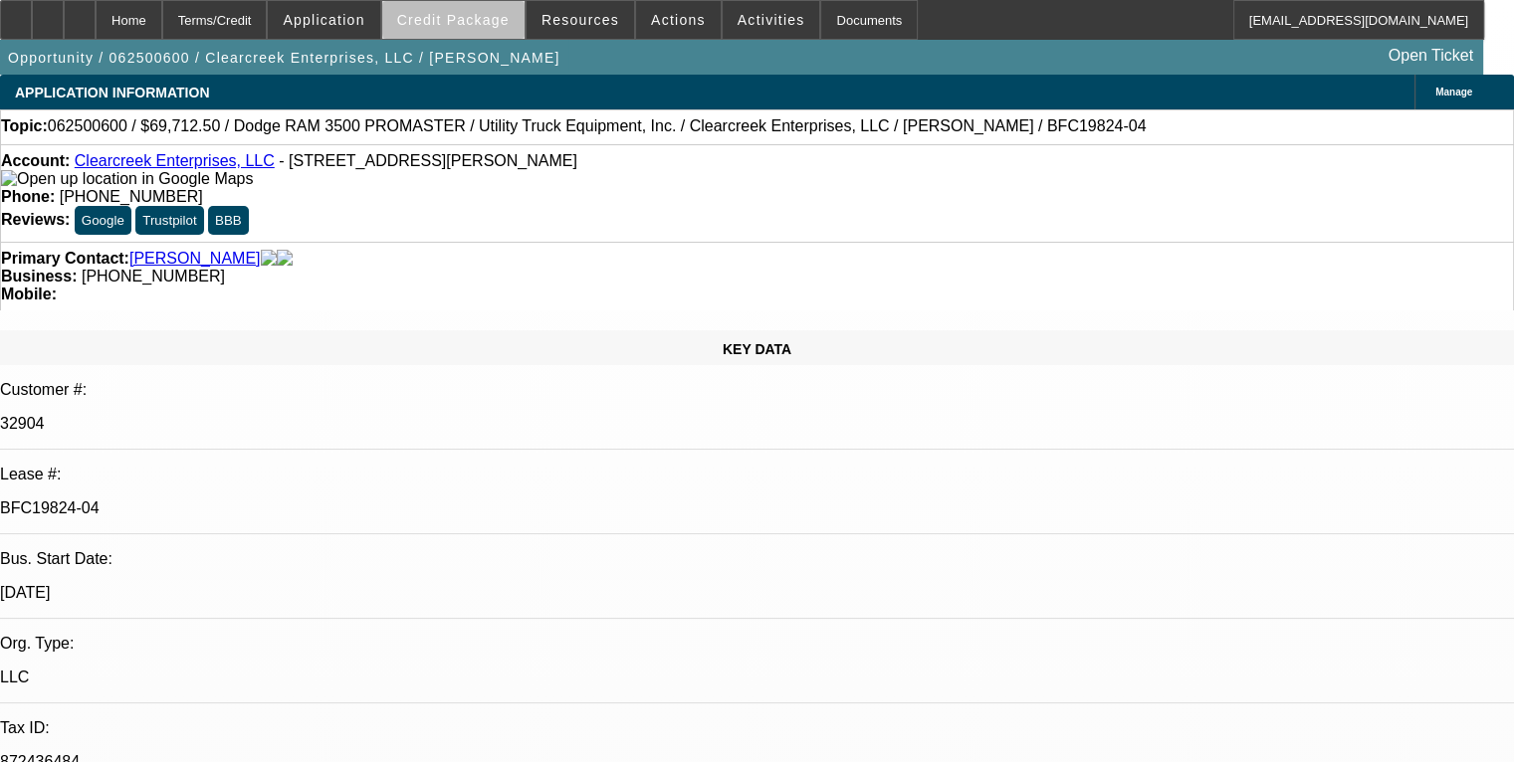
click at [486, 22] on span "Credit Package" at bounding box center [453, 20] width 112 height 16
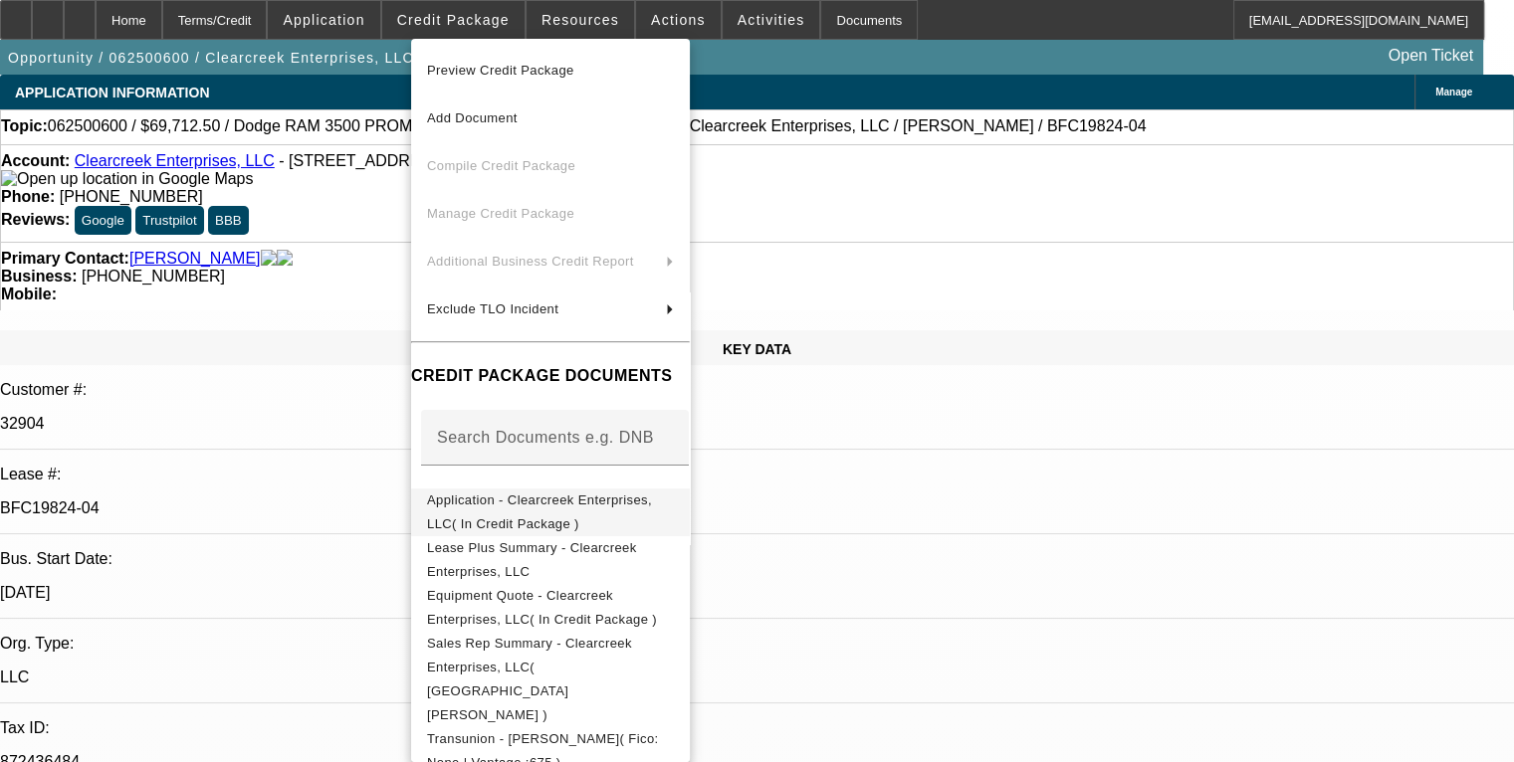
click at [609, 505] on span "Application - Clearcreek Enterprises, LLC( In Credit Package )" at bounding box center [539, 512] width 225 height 39
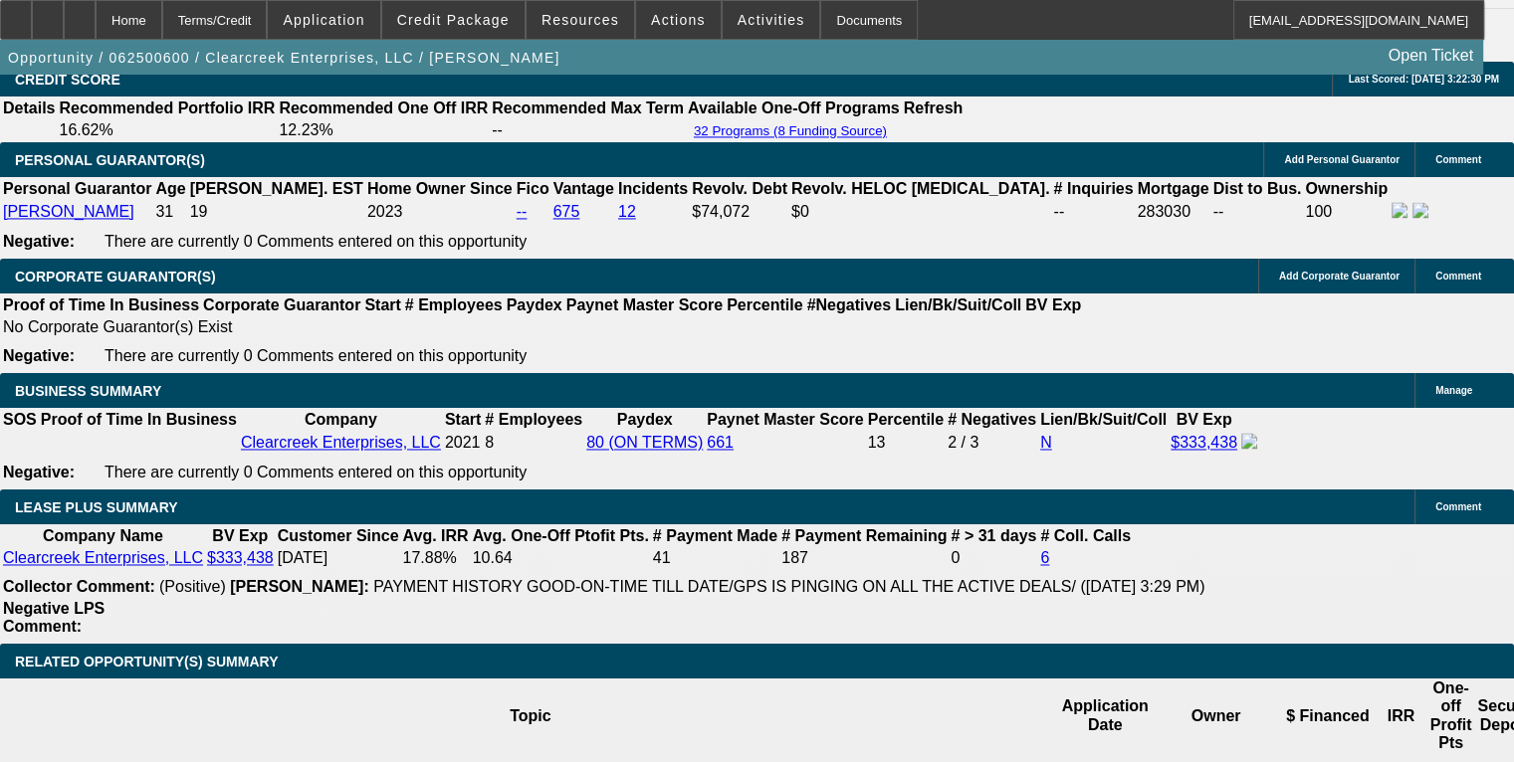
scroll to position [3184, 0]
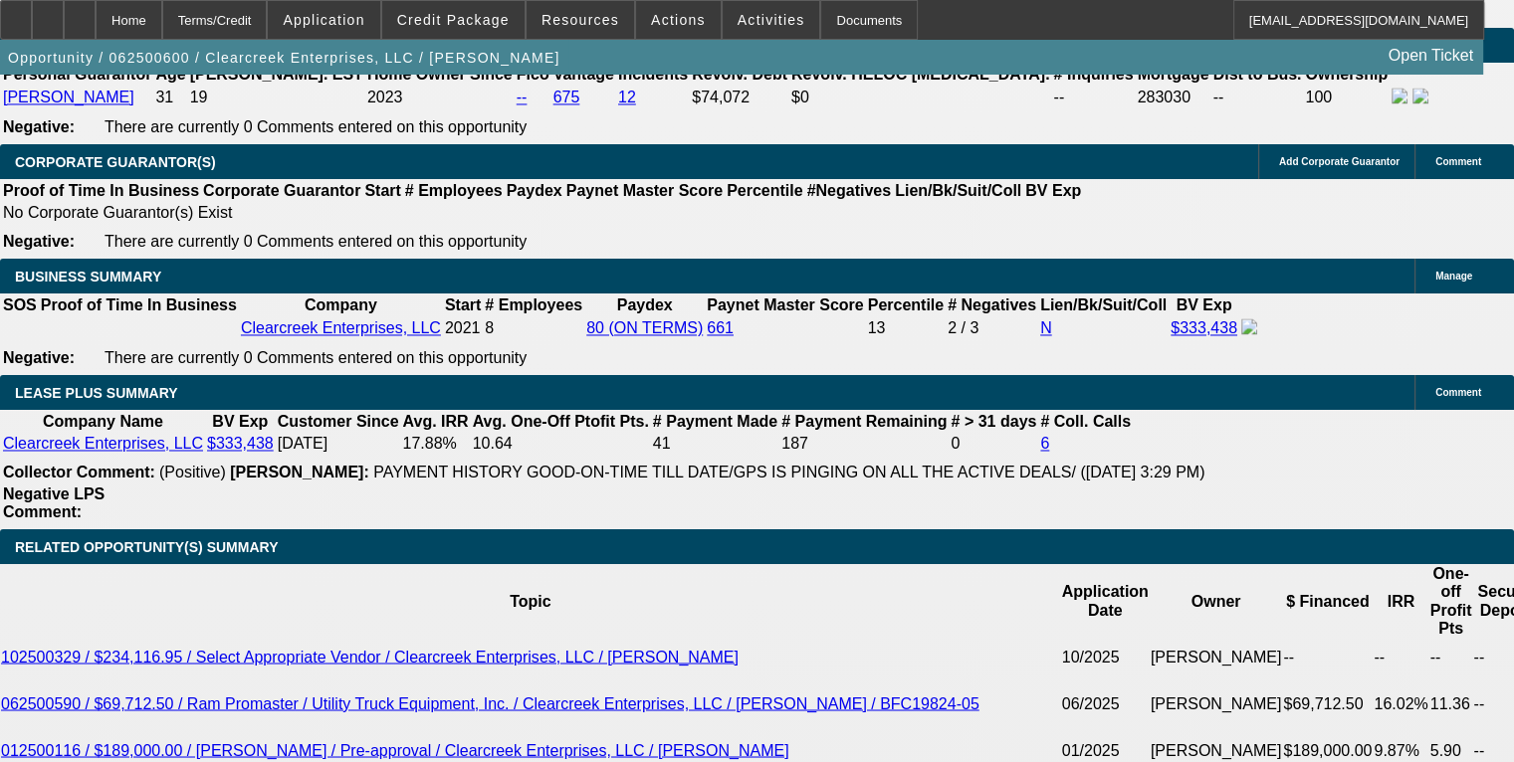
drag, startPoint x: 111, startPoint y: 415, endPoint x: 950, endPoint y: 521, distance: 845.6
copy div "Clearcreek Enterprises has been providing Fiber Optic installation services in …"
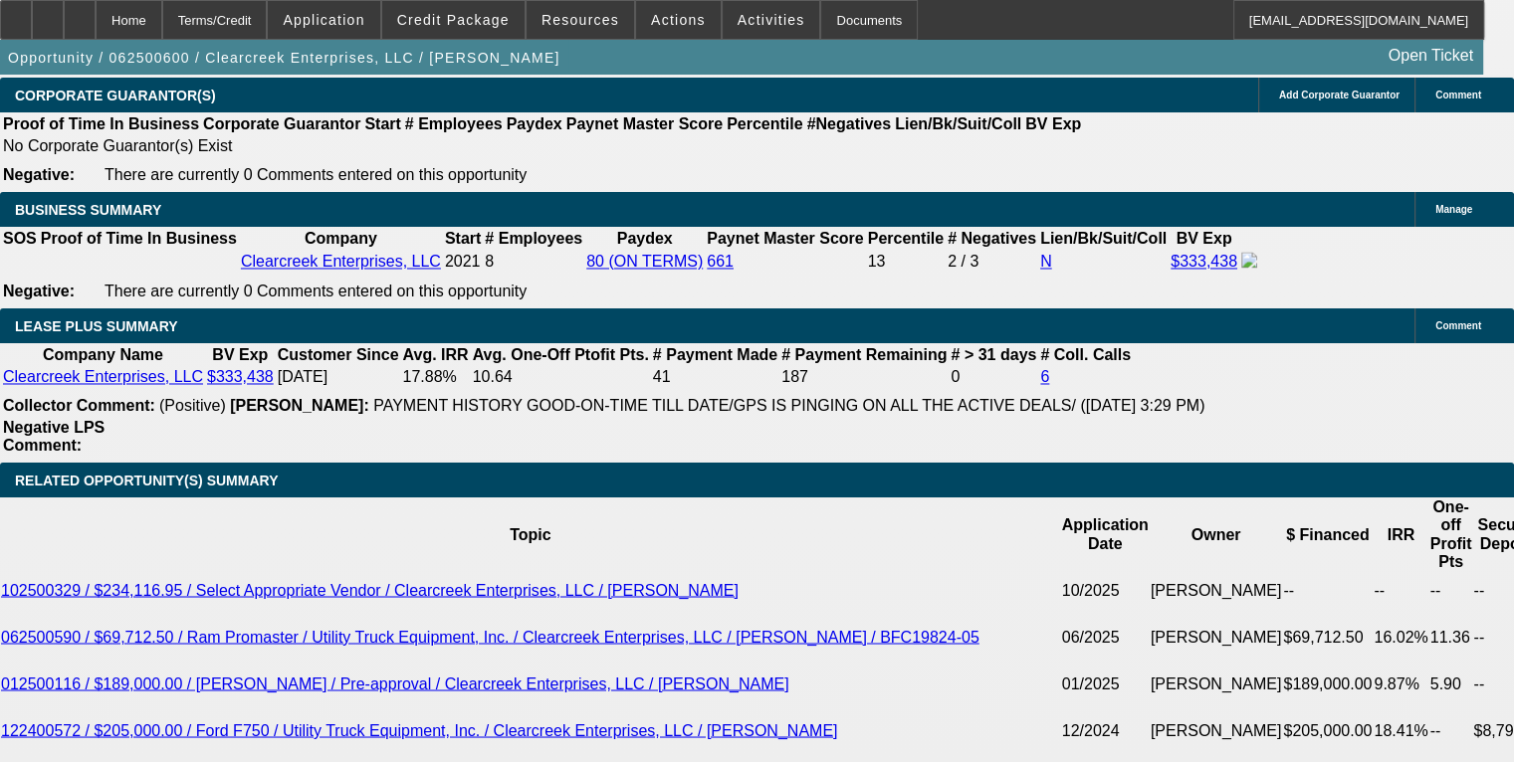
scroll to position [3201, 0]
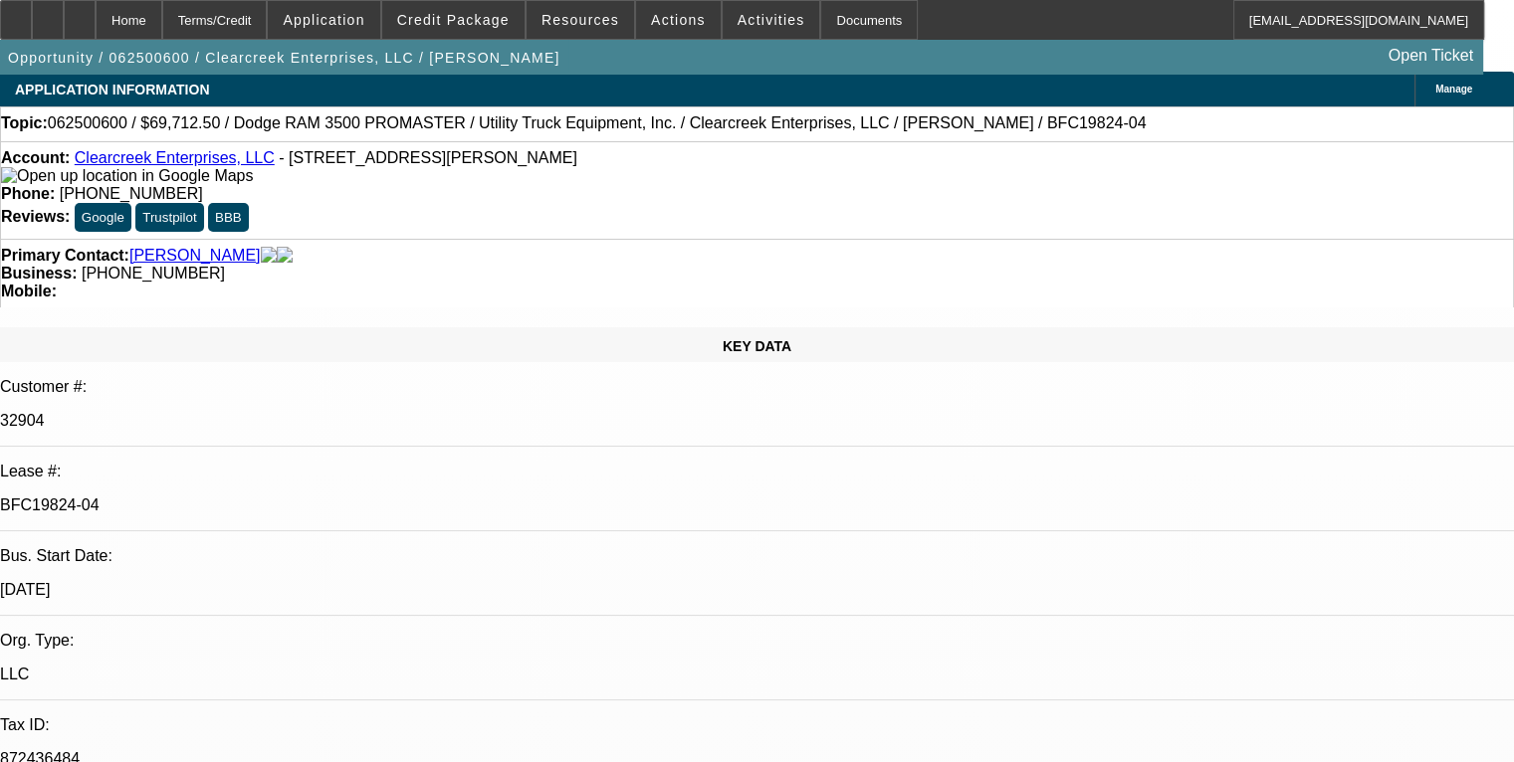
scroll to position [0, 0]
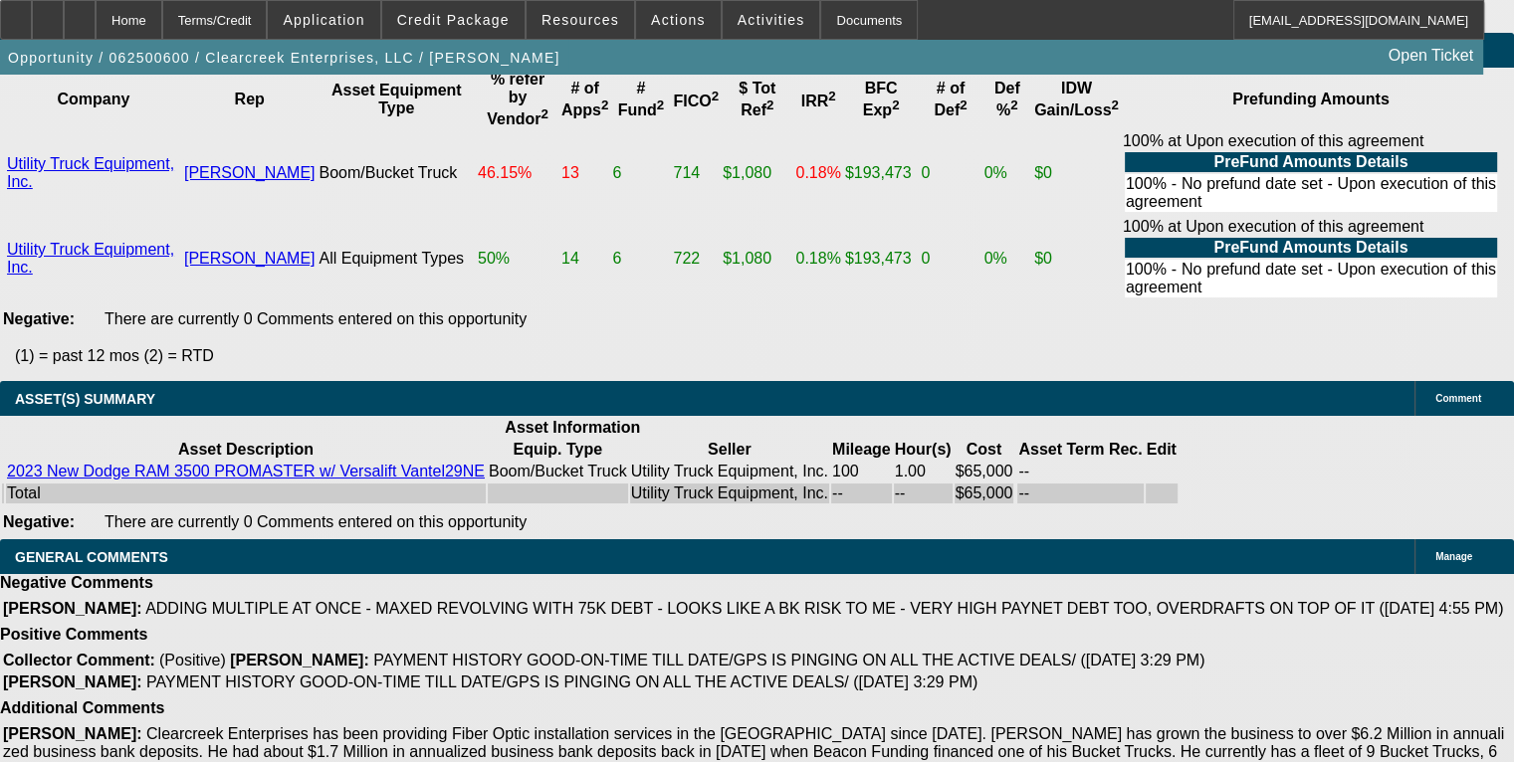
scroll to position [4775, 0]
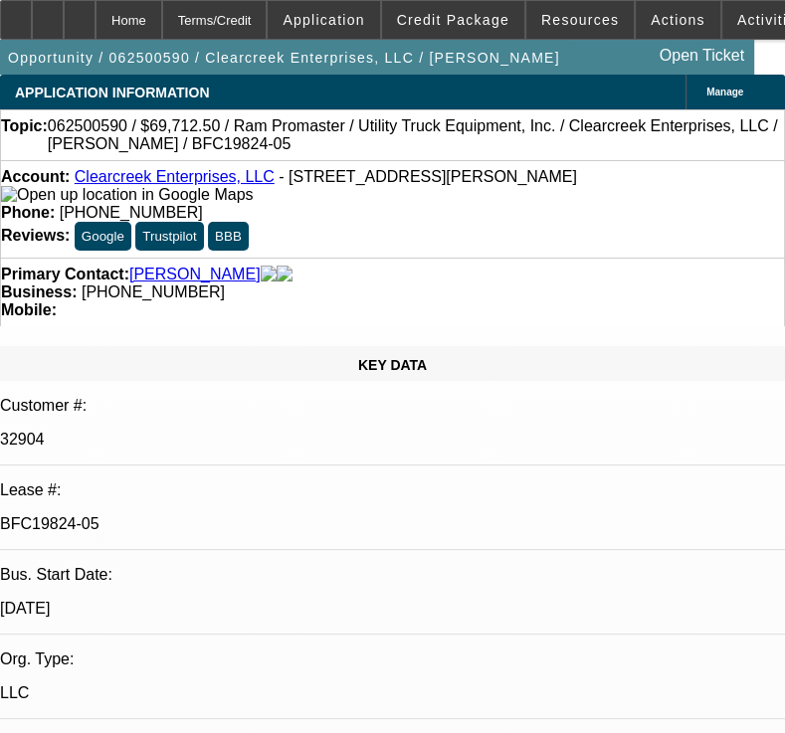
select select "0"
select select "6"
select select "0"
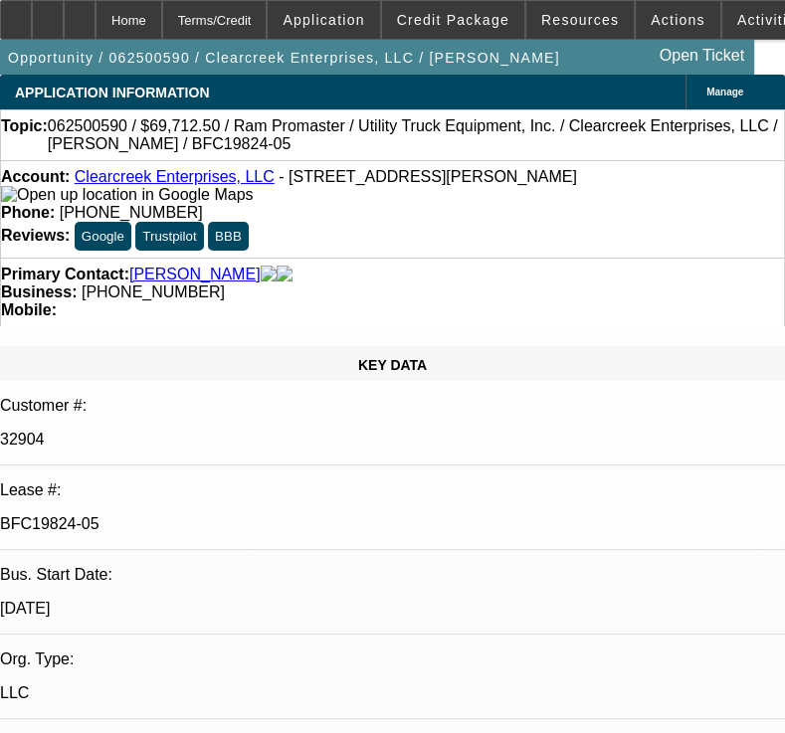
select select "2"
select select "0"
select select "6"
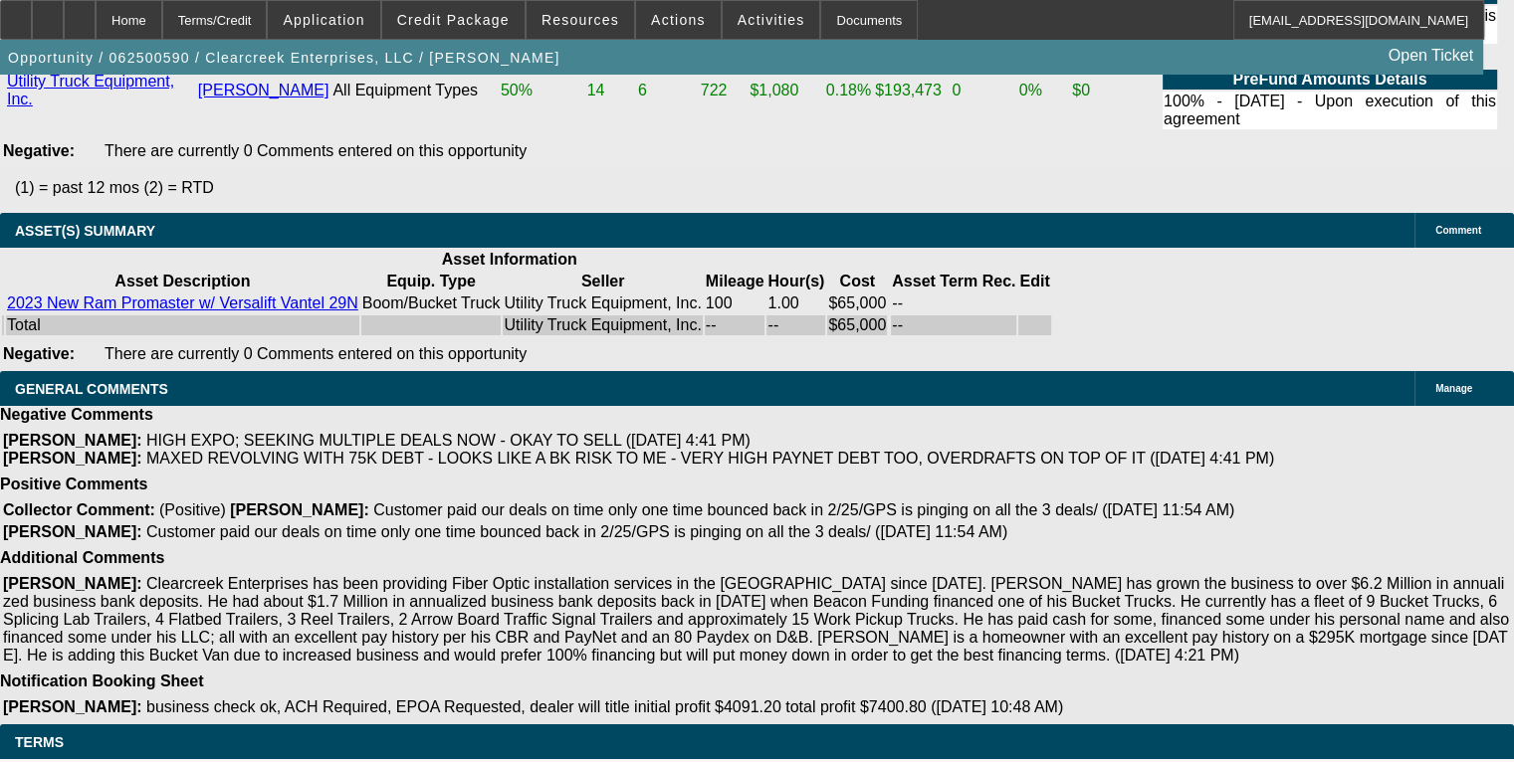
scroll to position [4725, 0]
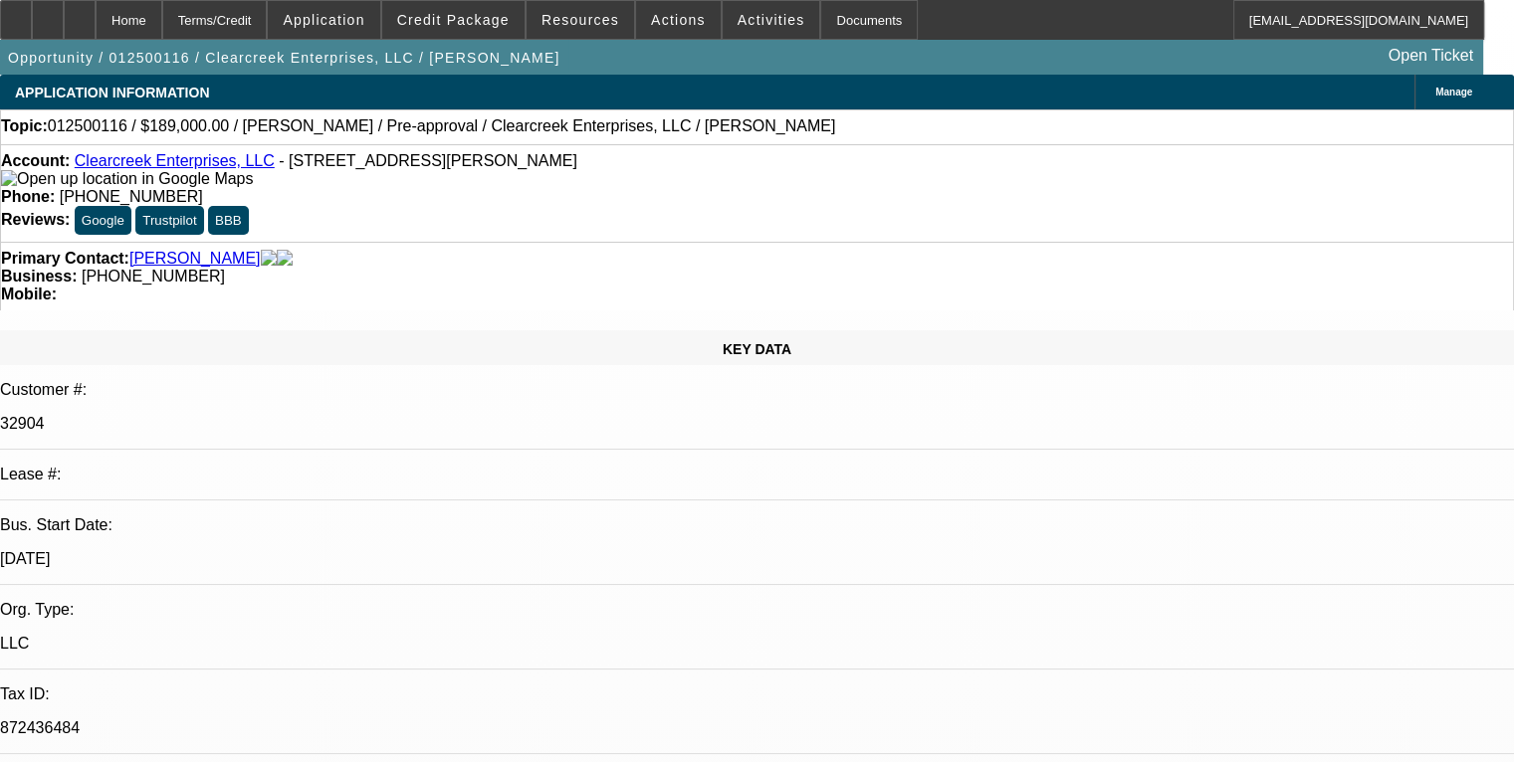
select select "0.1"
select select "0"
select select "6"
select select "0.1"
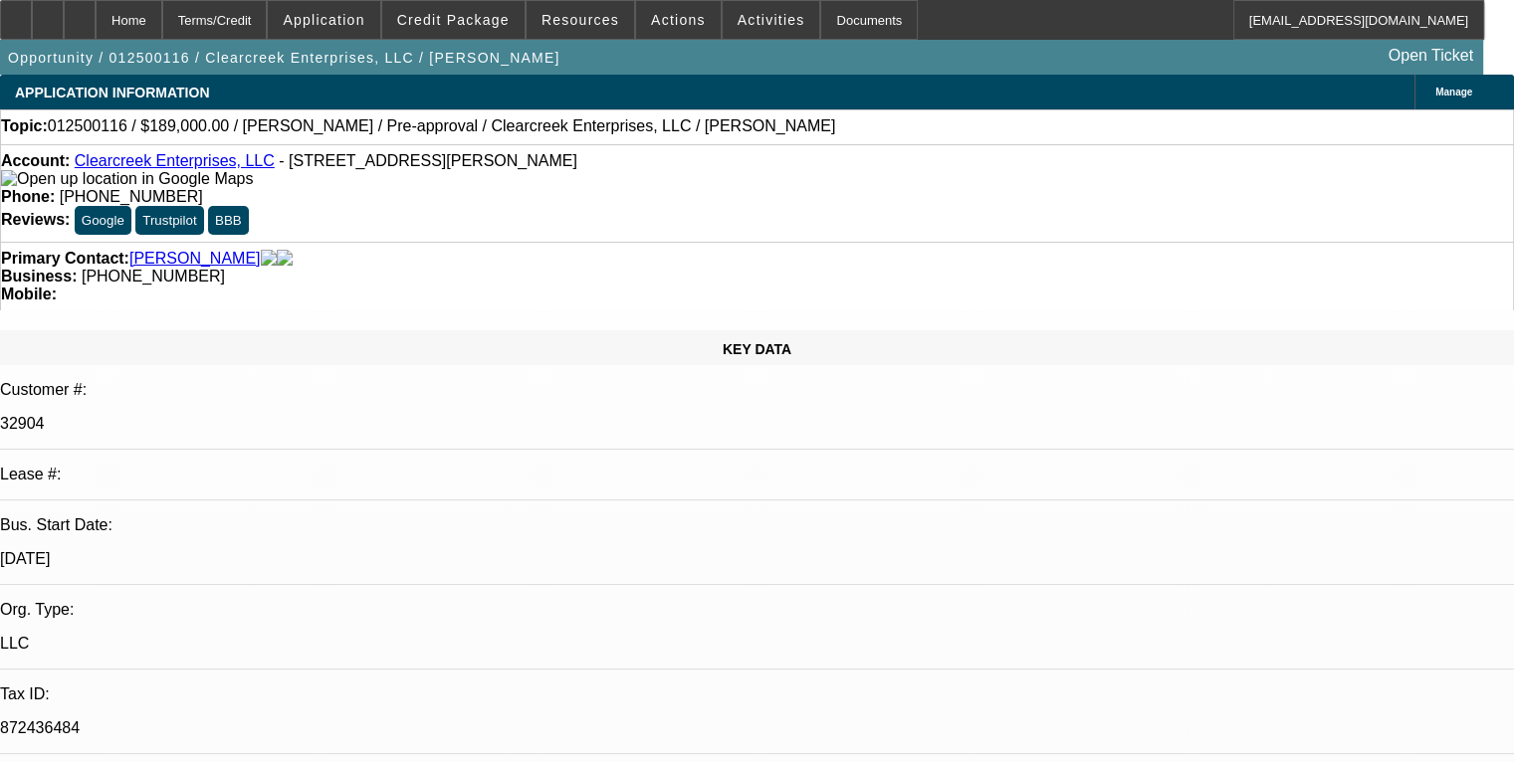
select select "2"
select select "0"
select select "6"
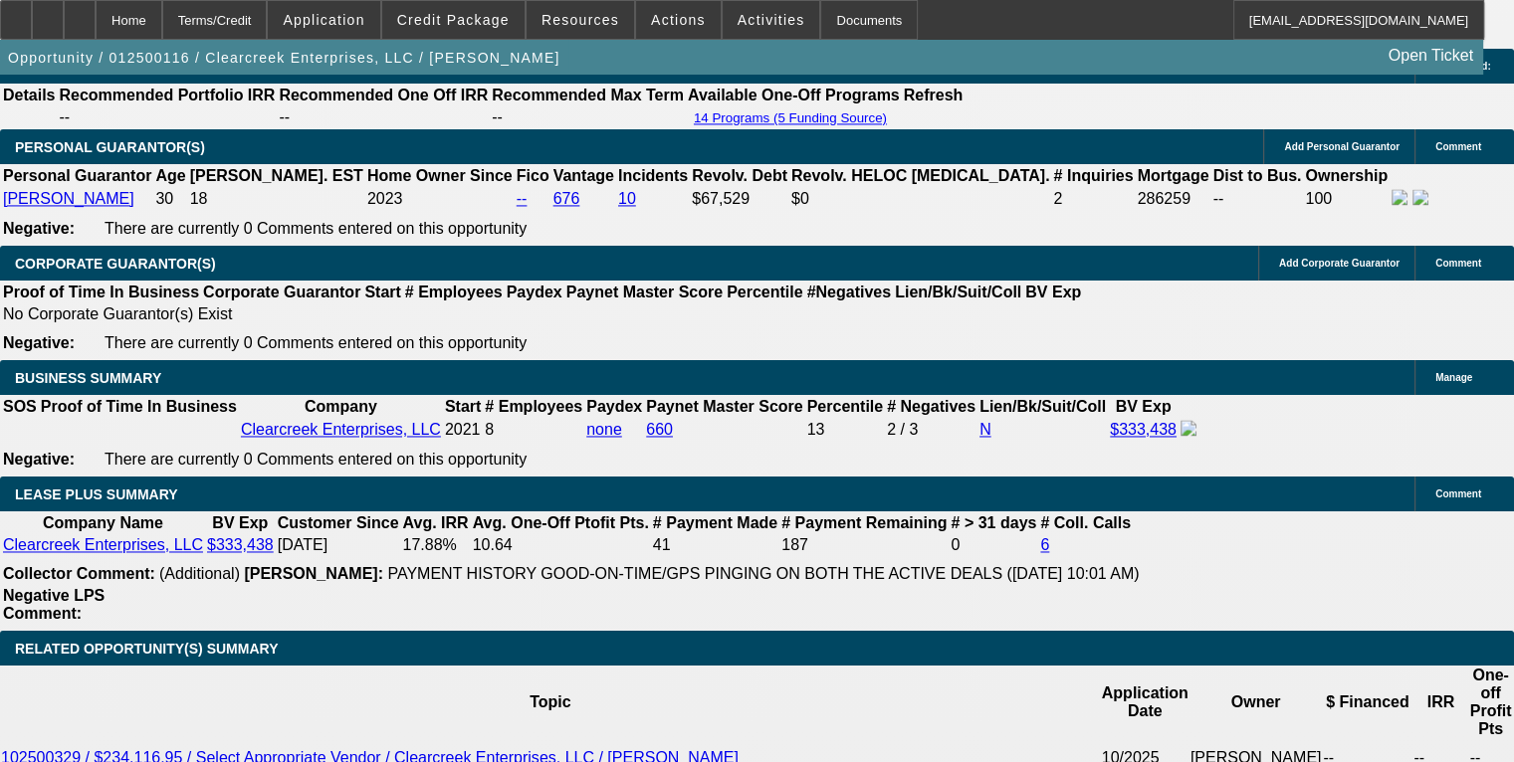
scroll to position [3016, 0]
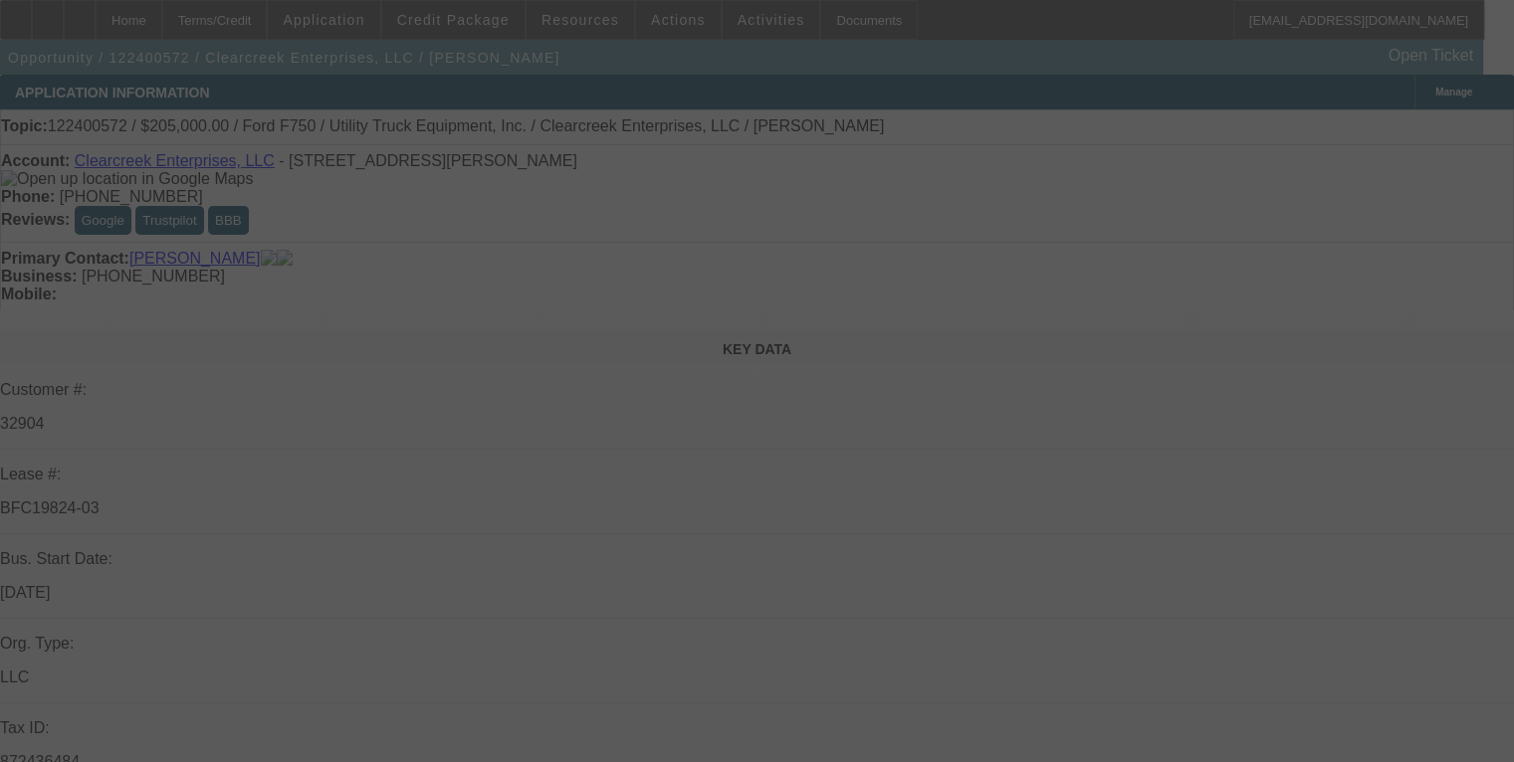
select select "0"
select select "2"
select select "0"
select select "6"
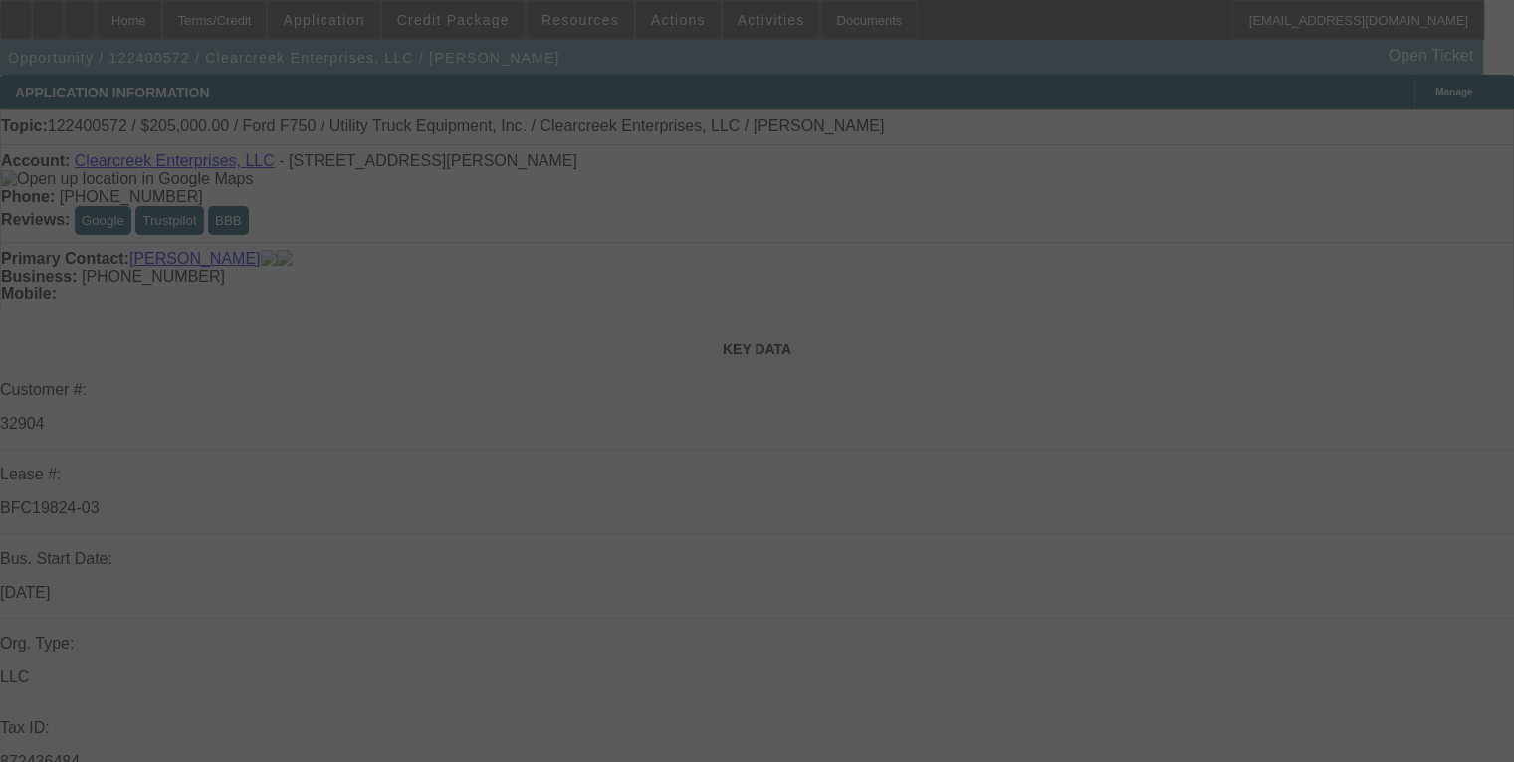
select select "0.1"
select select "2"
select select "0"
select select "6"
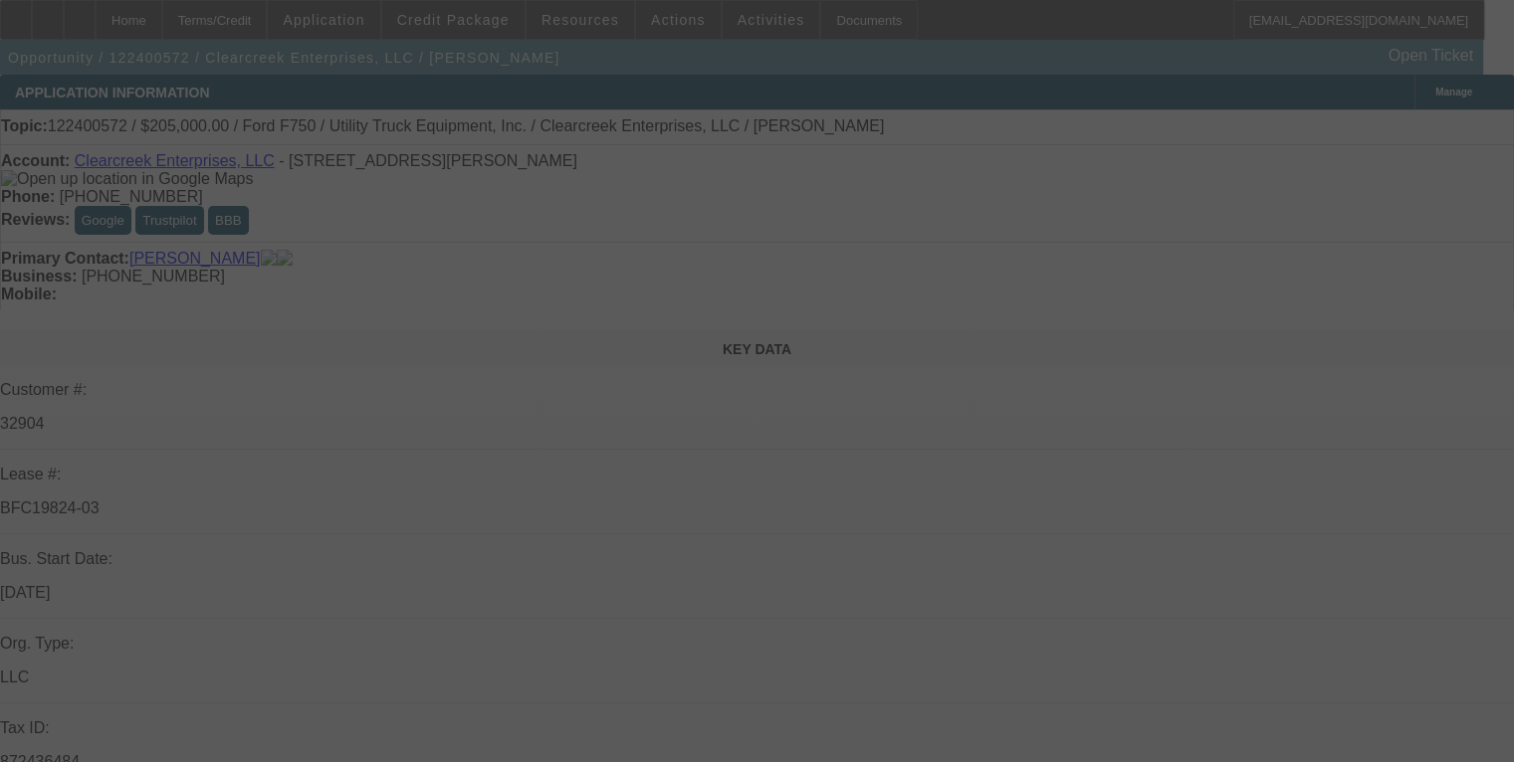
select select "0.1"
select select "2"
select select "0"
select select "6"
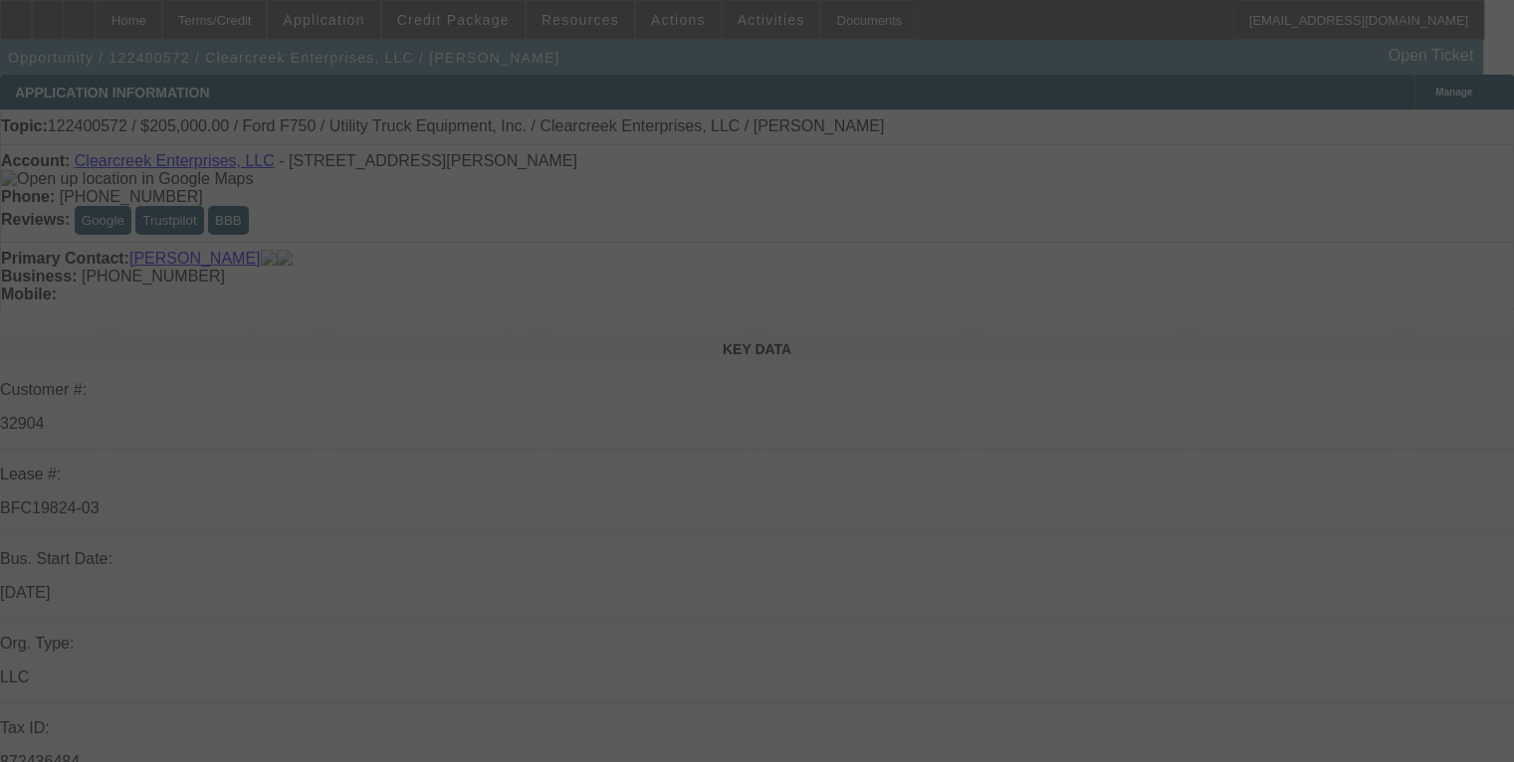
select select "0.1"
select select "2"
select select "0"
select select "6"
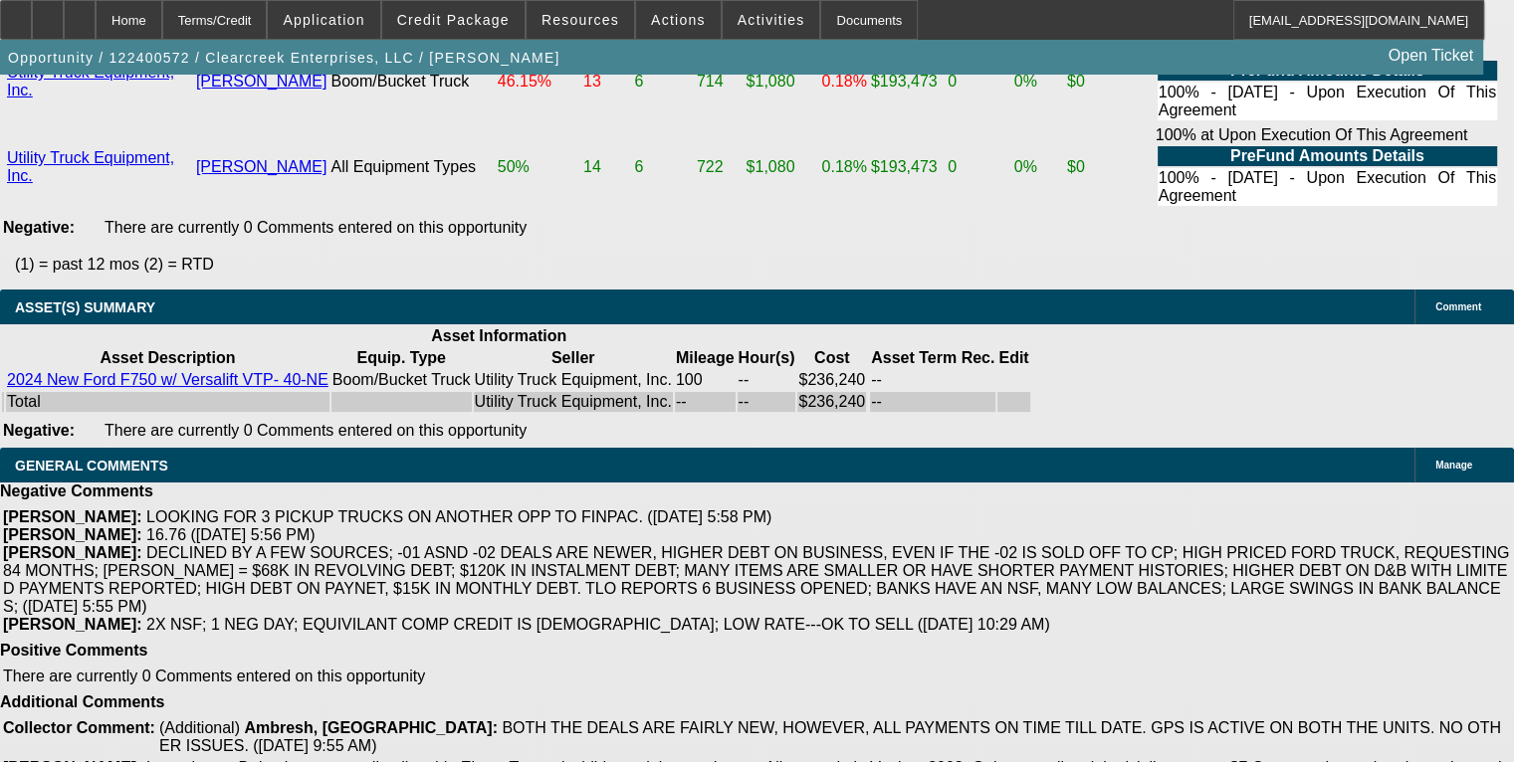
scroll to position [4683, 0]
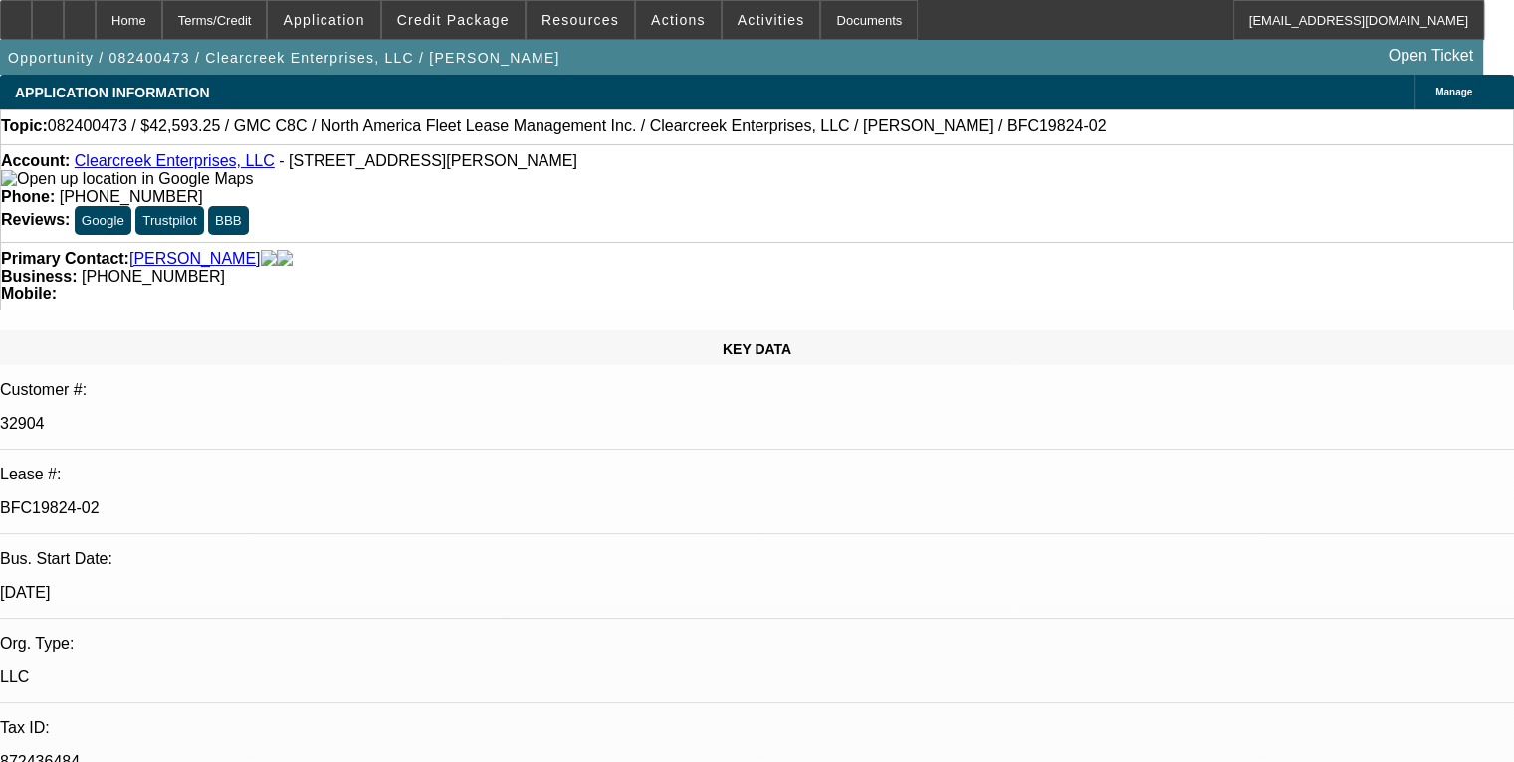
select select "0"
select select "6"
select select "0"
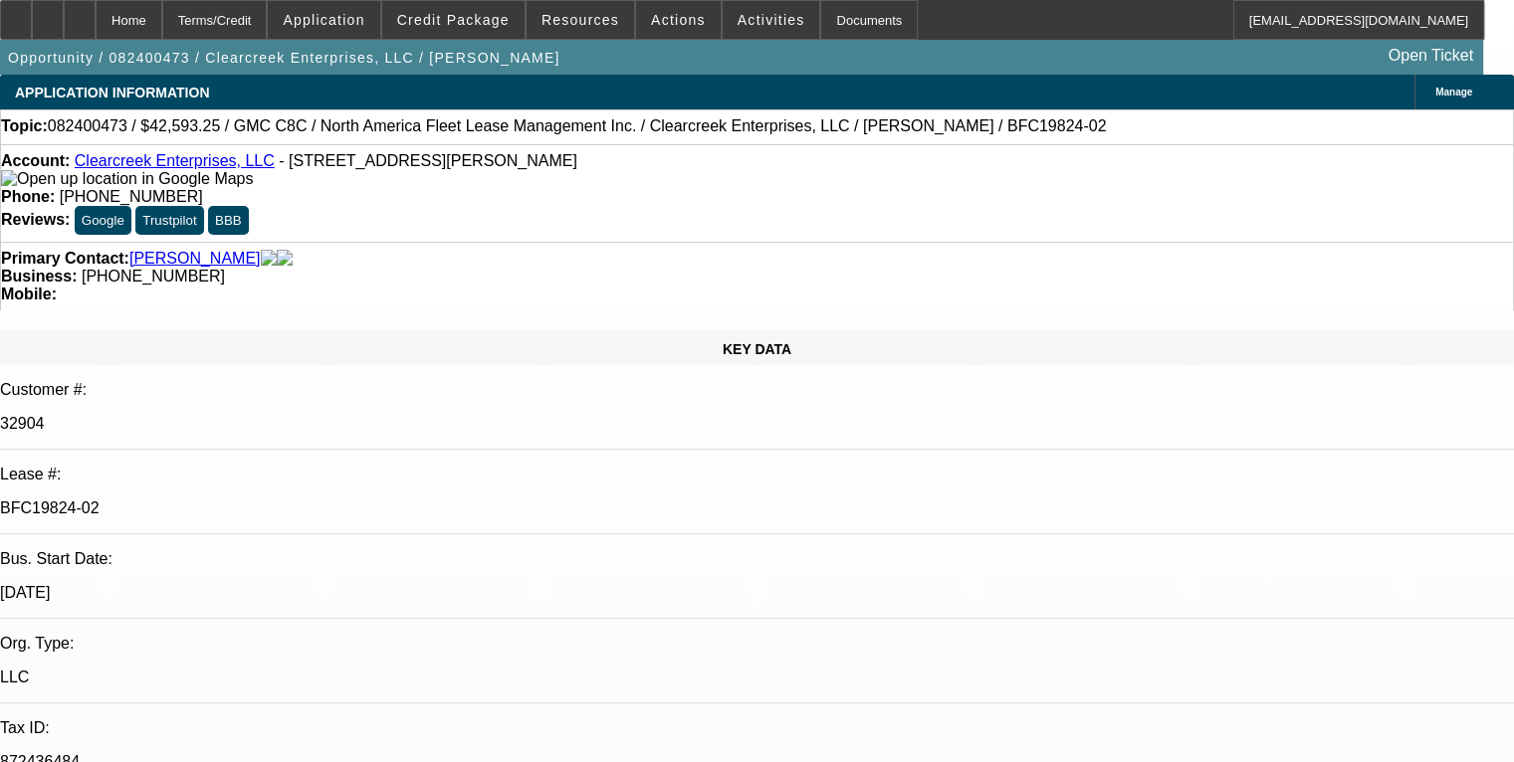
select select "6"
select select "0"
select select "6"
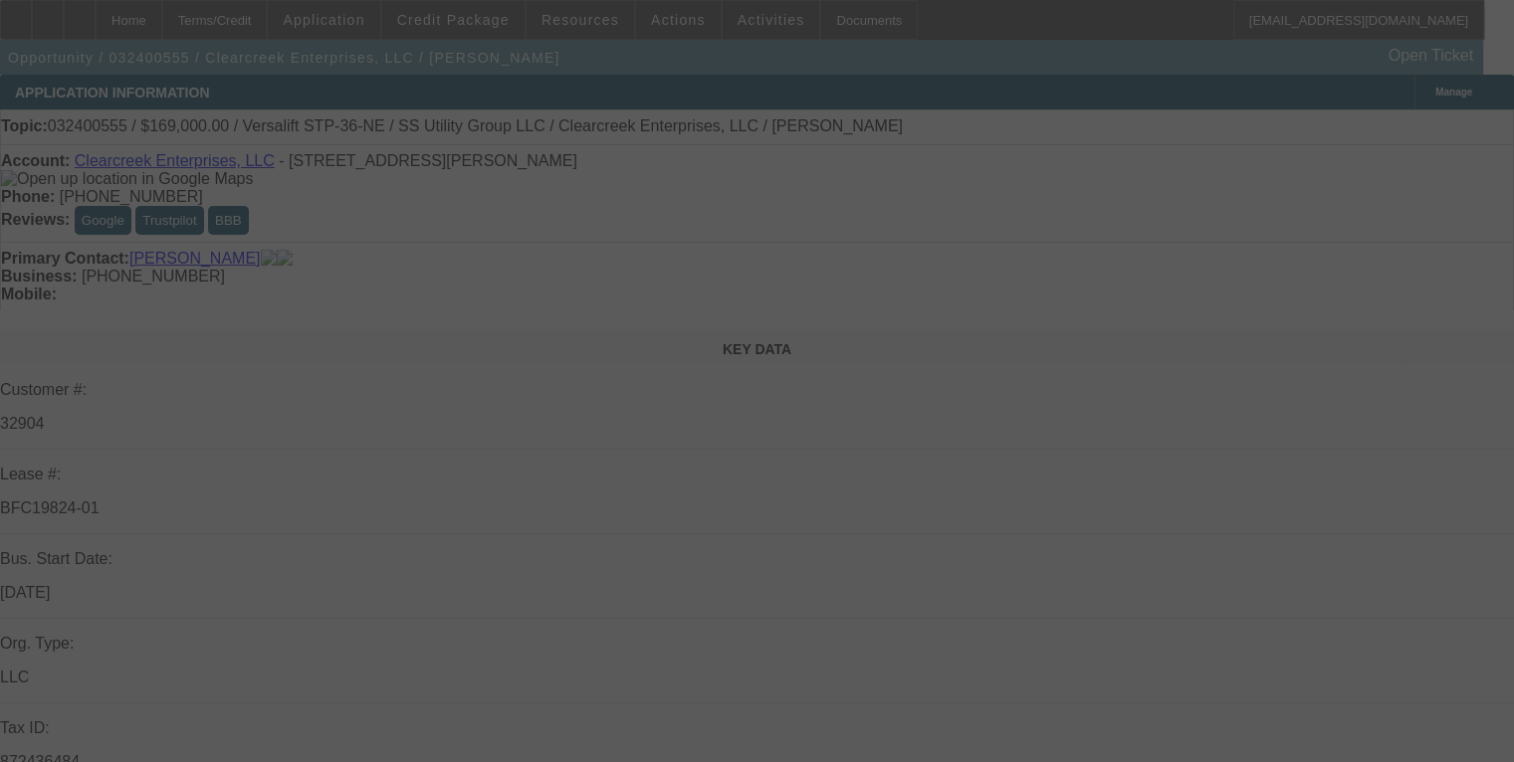
select select "0"
select select "2"
select select "0"
select select "6"
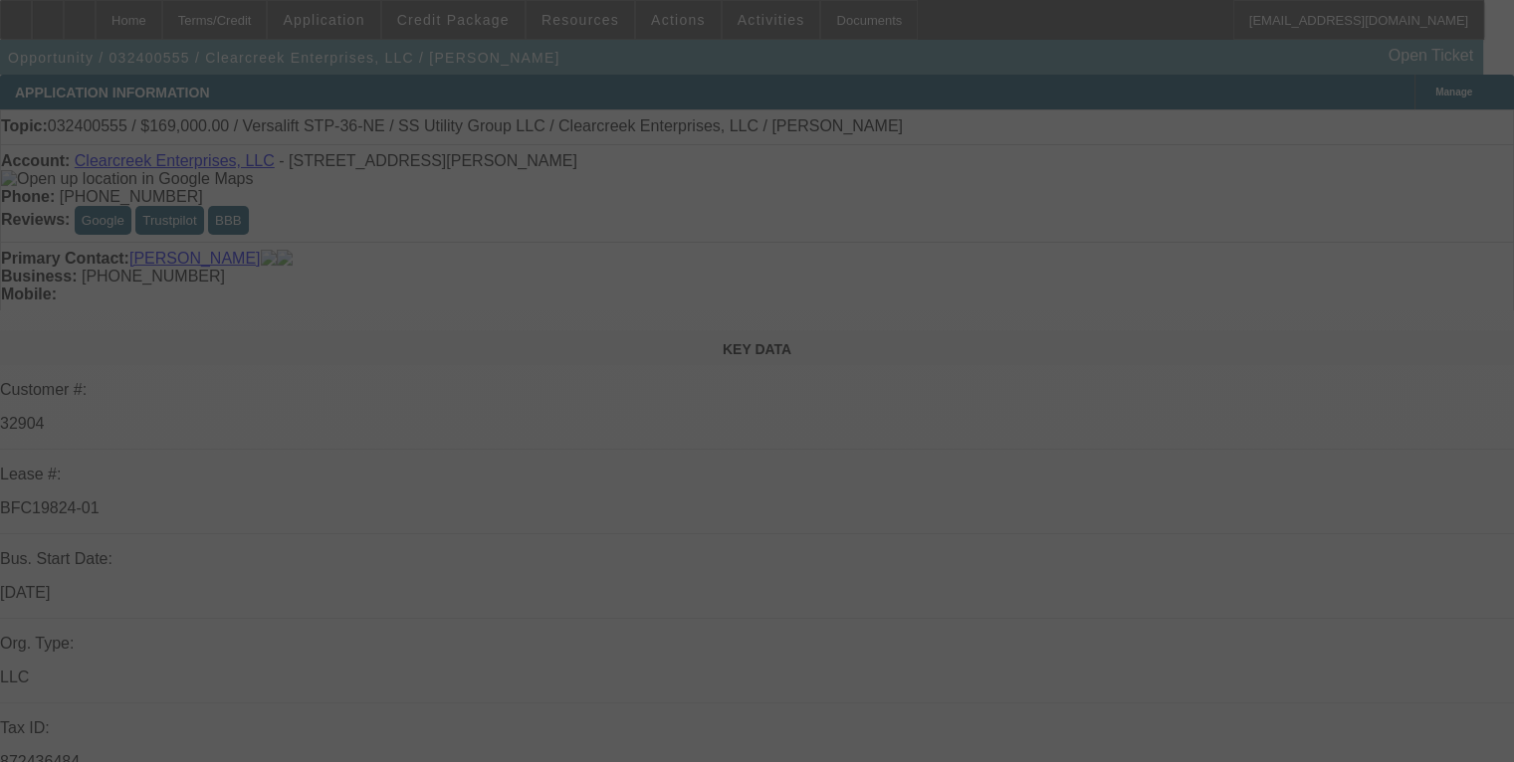
select select "0"
select select "2"
select select "0"
select select "6"
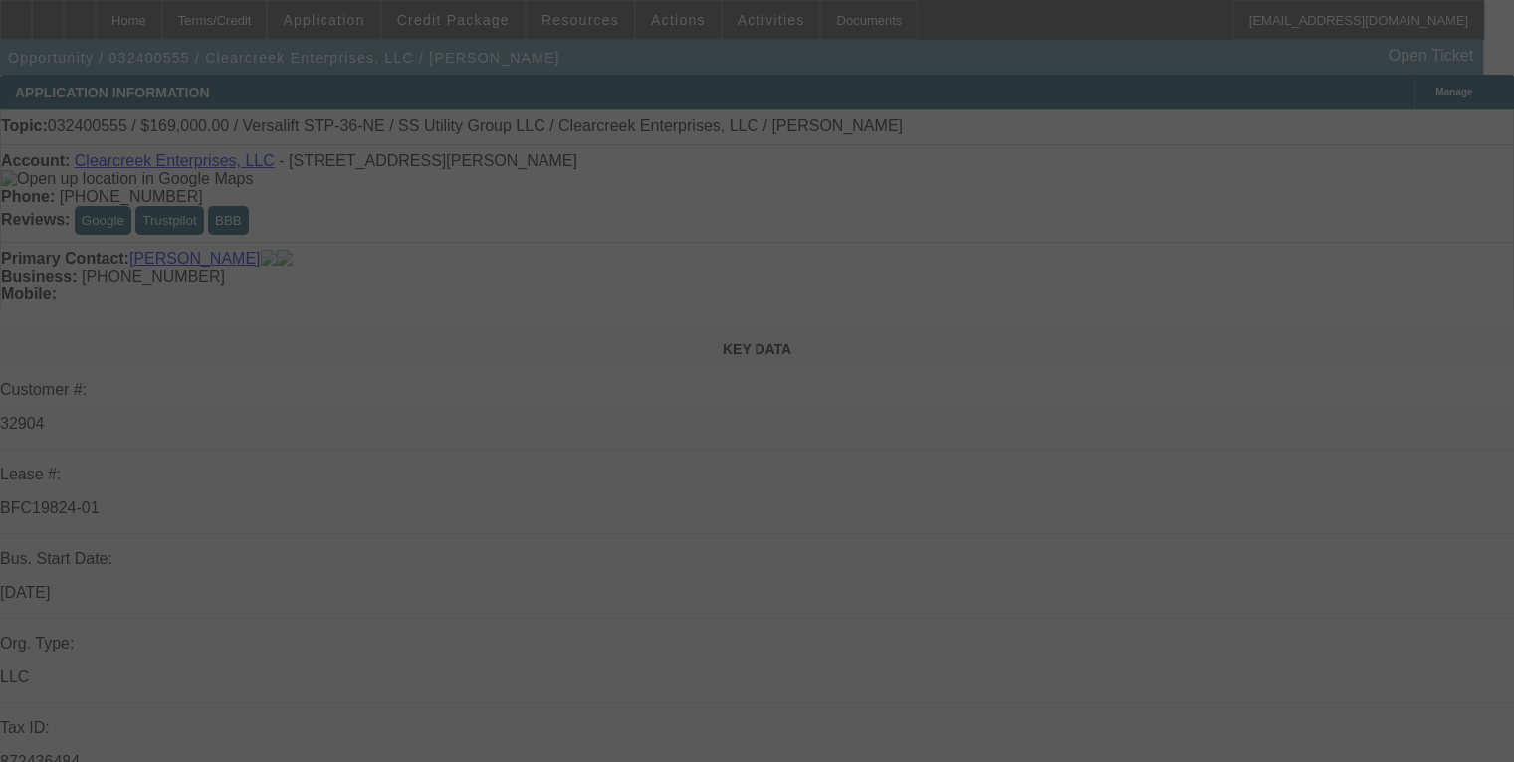
select select "0"
select select "2"
select select "0"
select select "6"
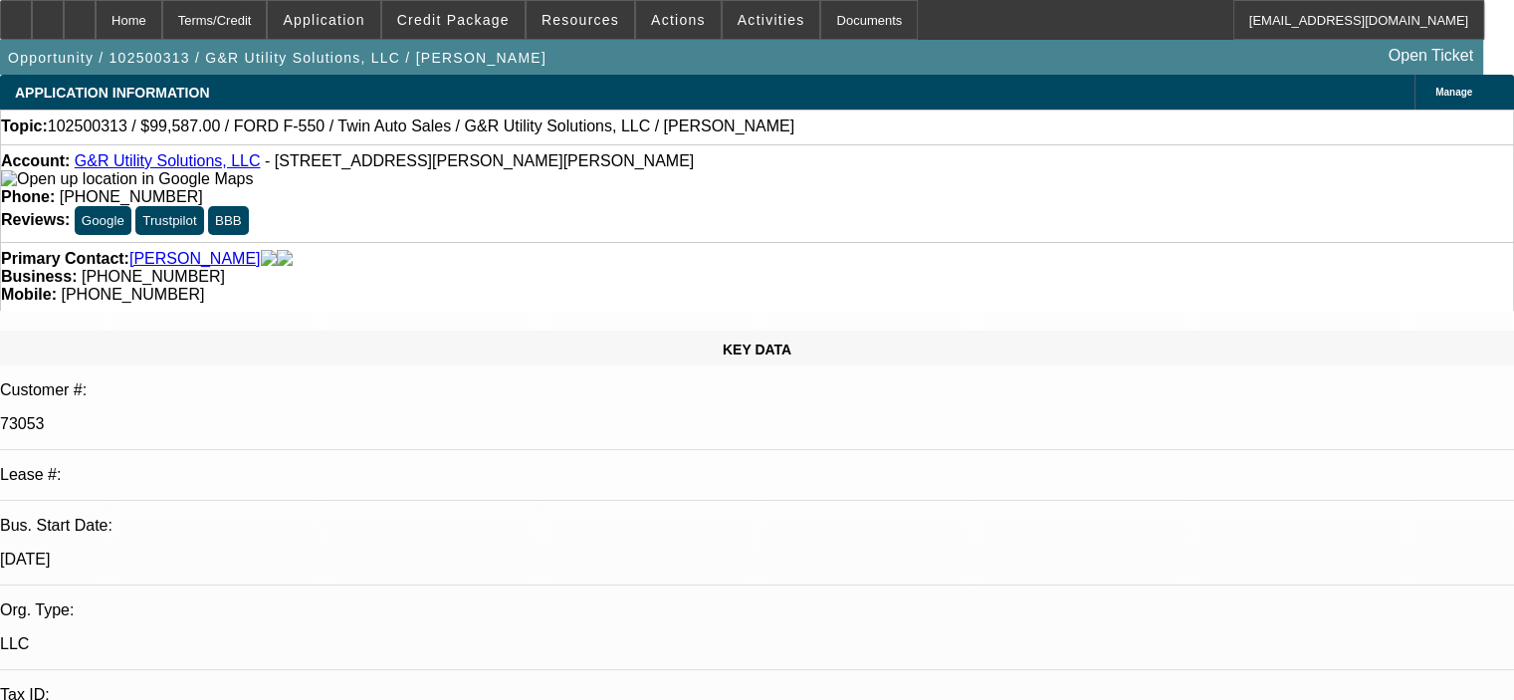
select select "0"
select select "2"
select select "0"
select select "2"
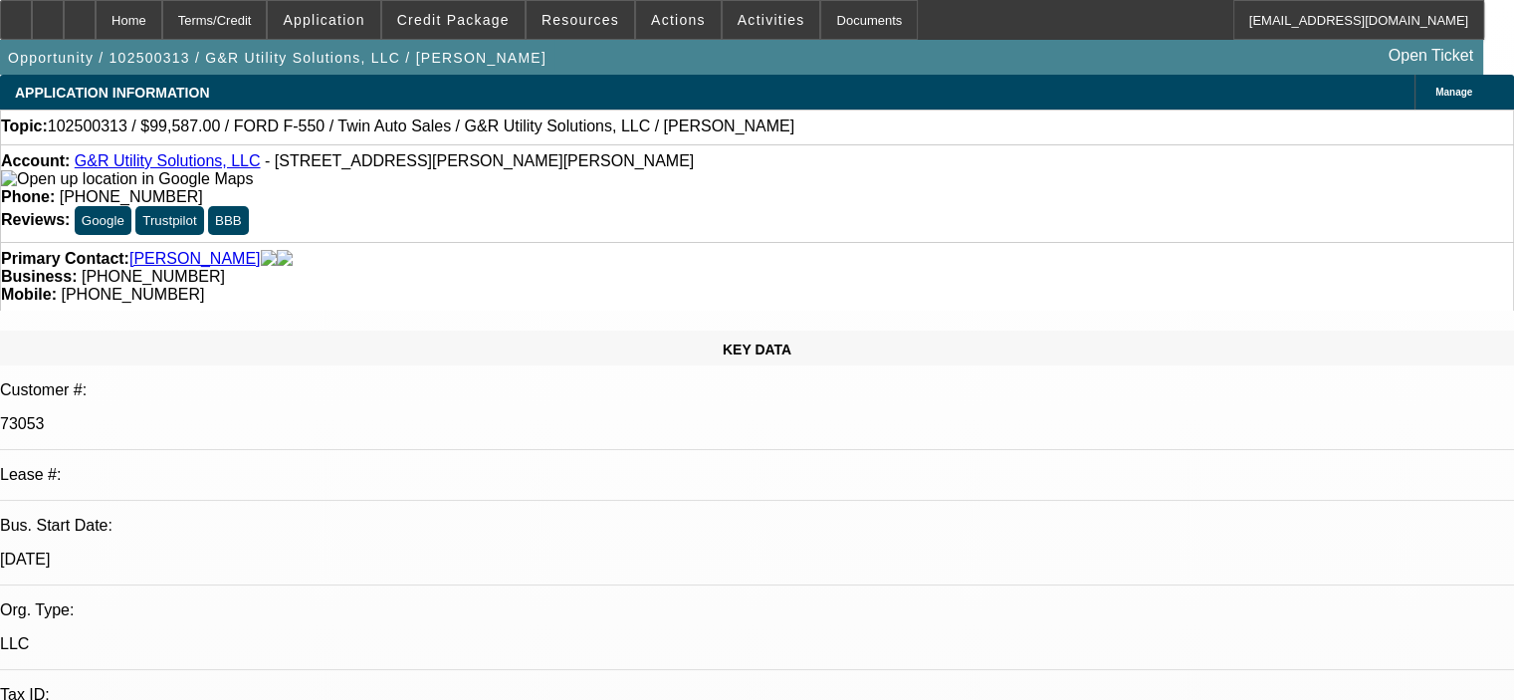
select select "0"
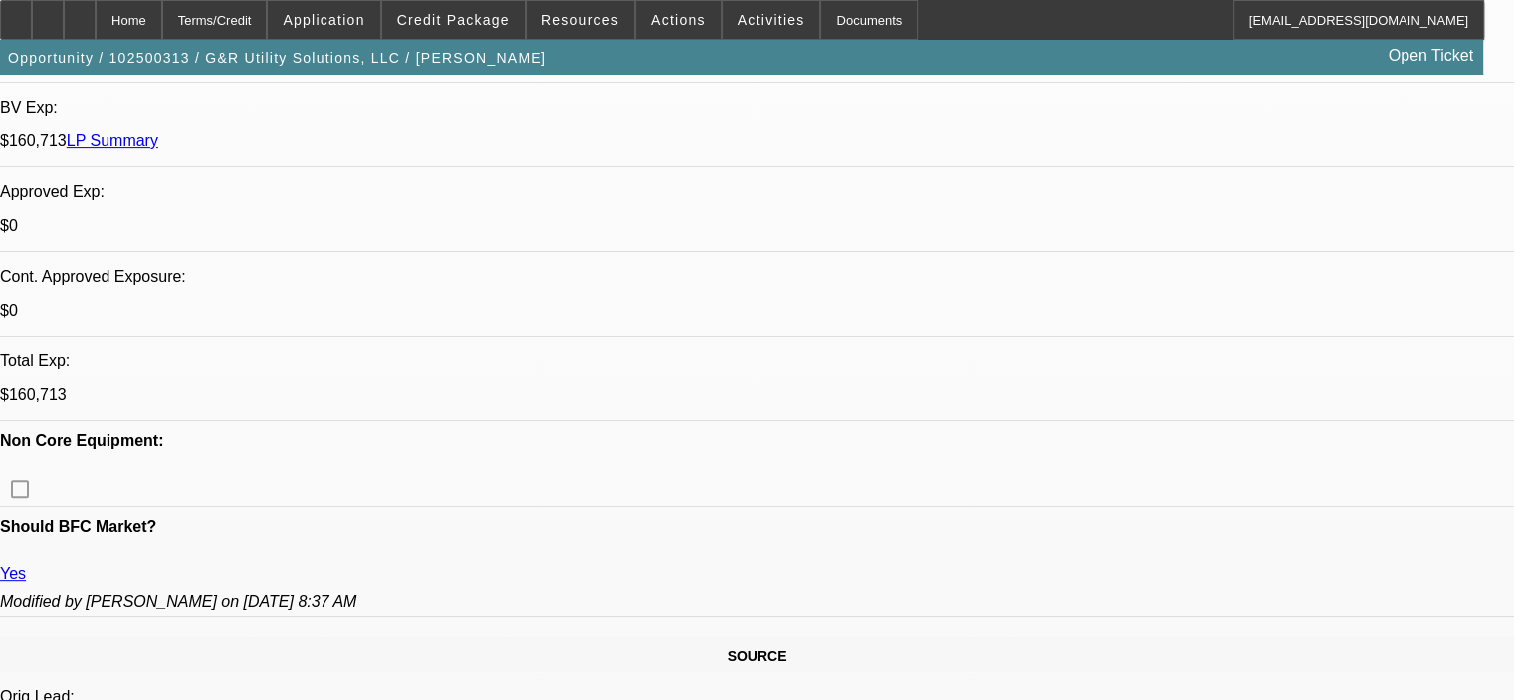
select select "1"
select select "2"
select select "6"
select select "1"
select select "2"
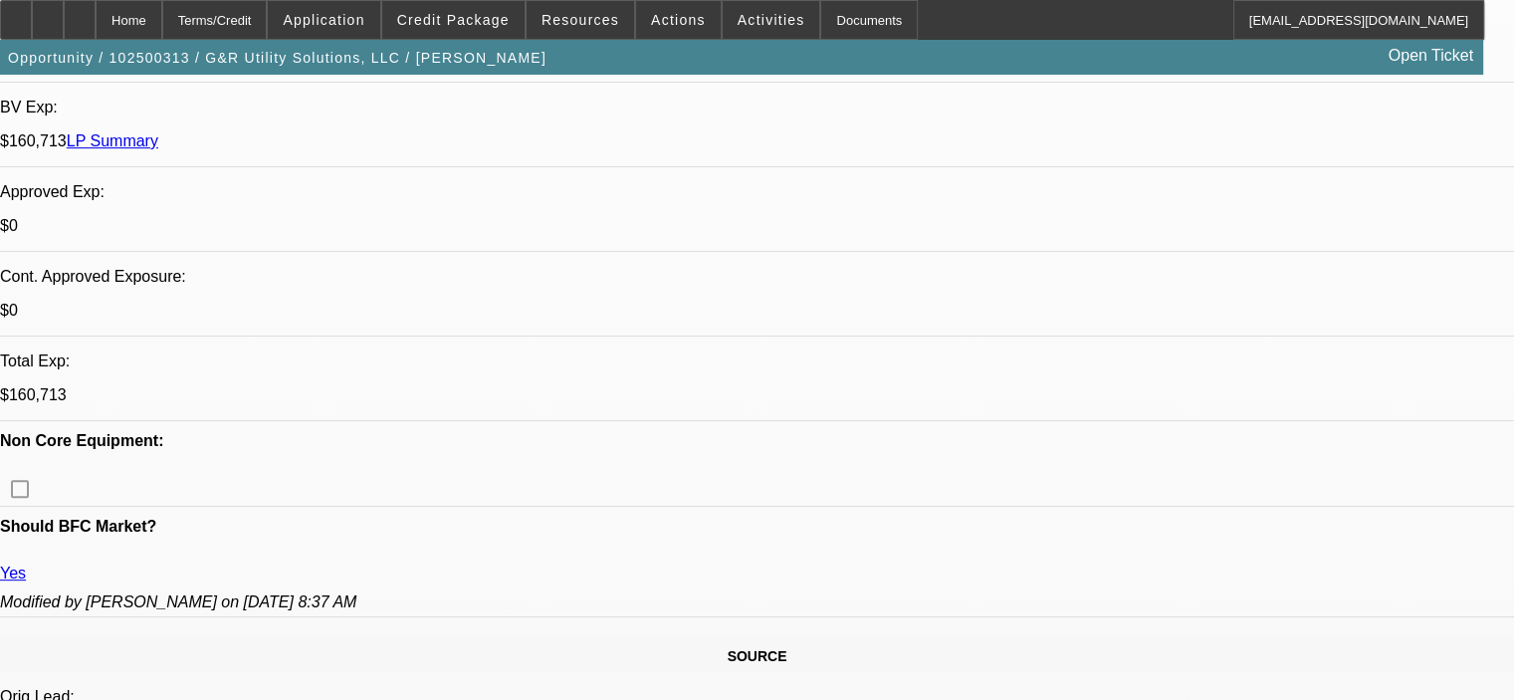
select select "6"
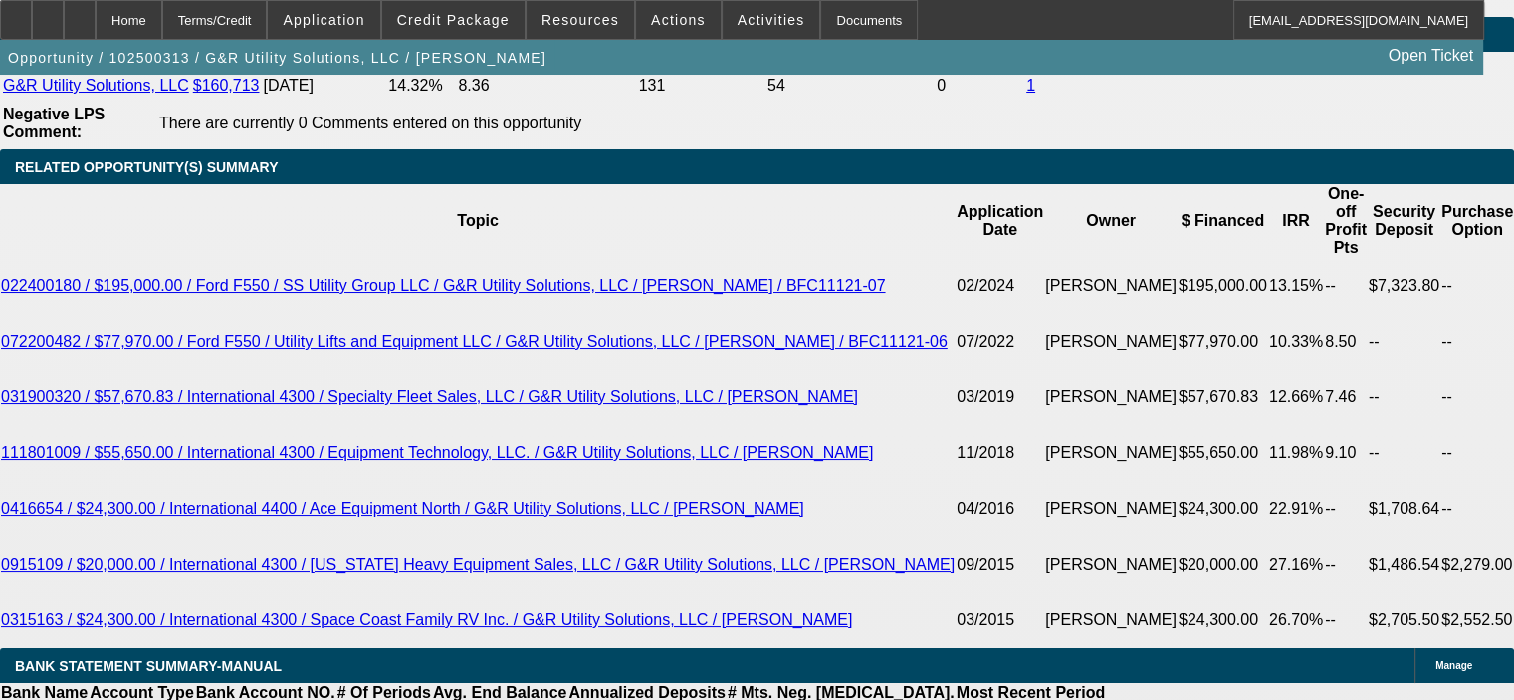
scroll to position [3634, 0]
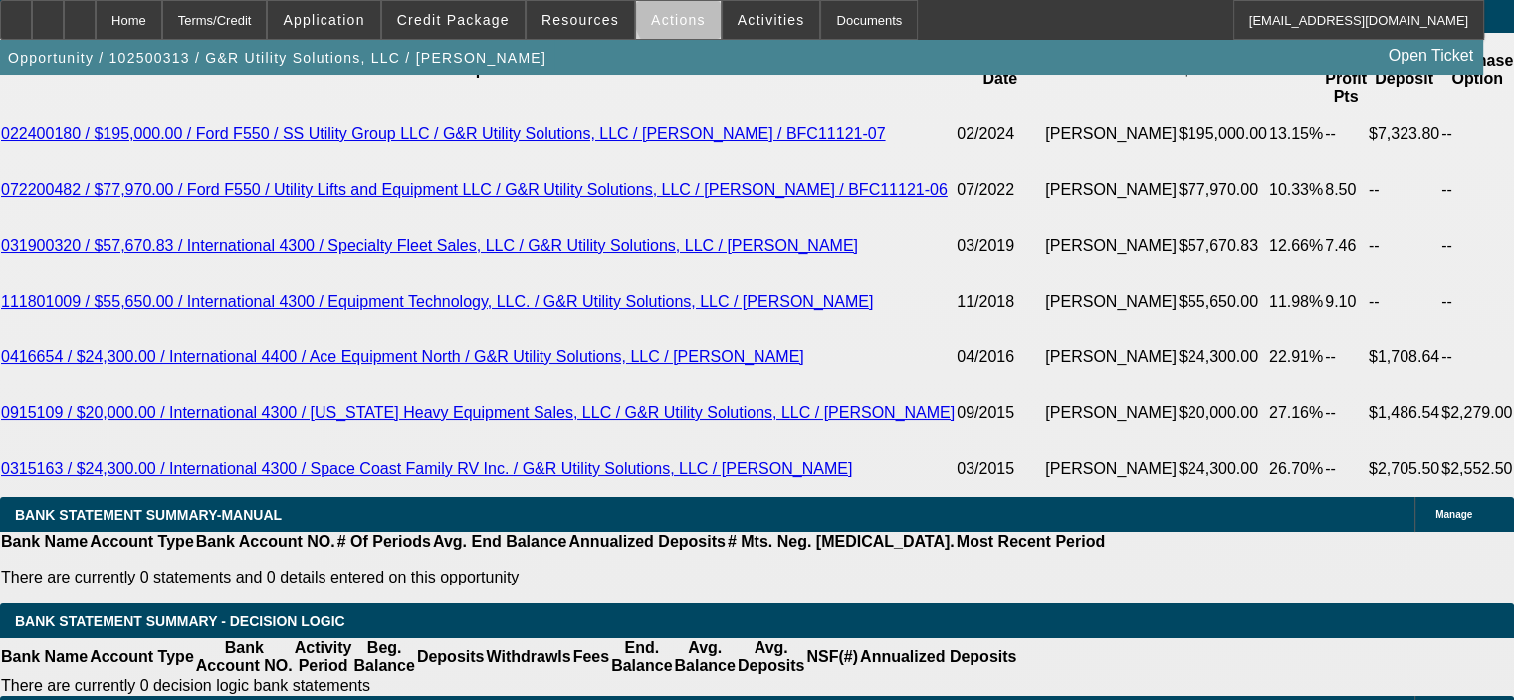
click at [673, 17] on span "Actions" at bounding box center [678, 20] width 55 height 16
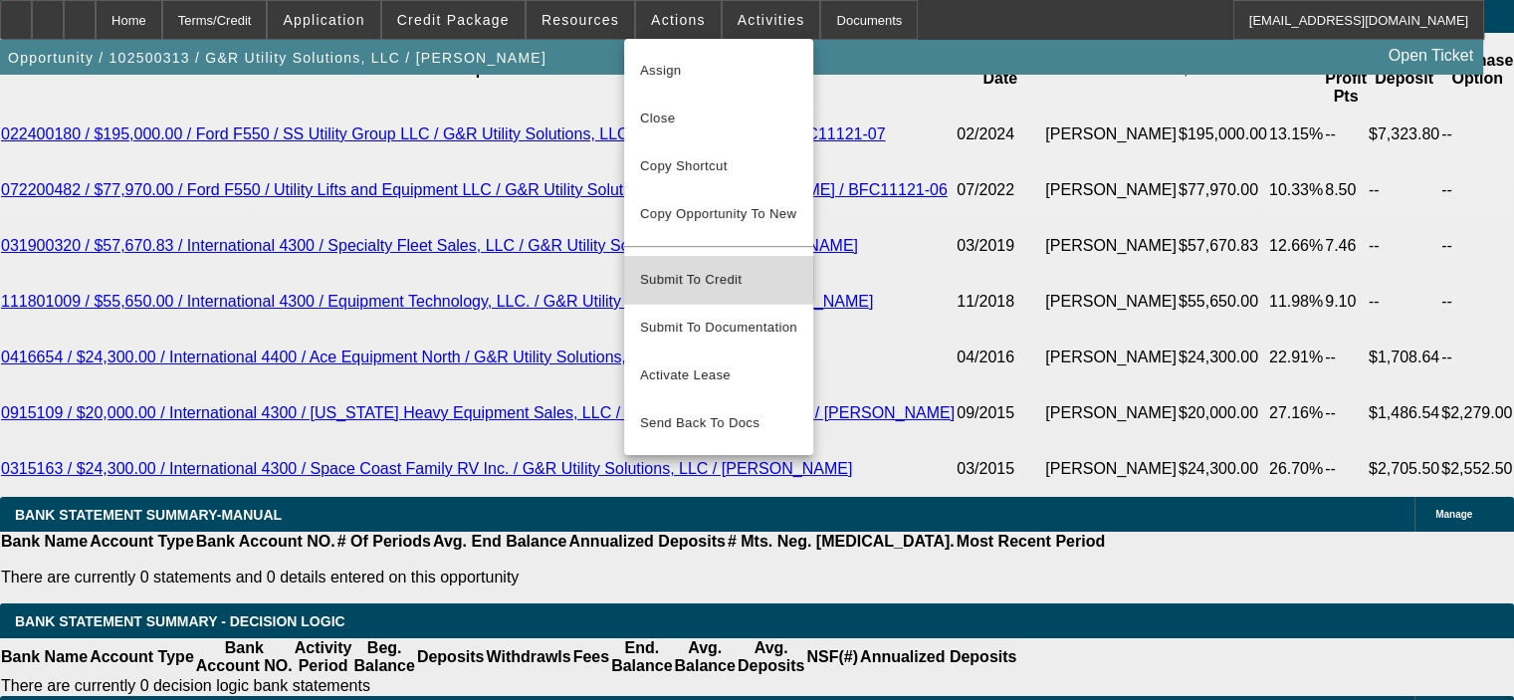
click at [702, 268] on span "Submit To Credit" at bounding box center [718, 280] width 157 height 24
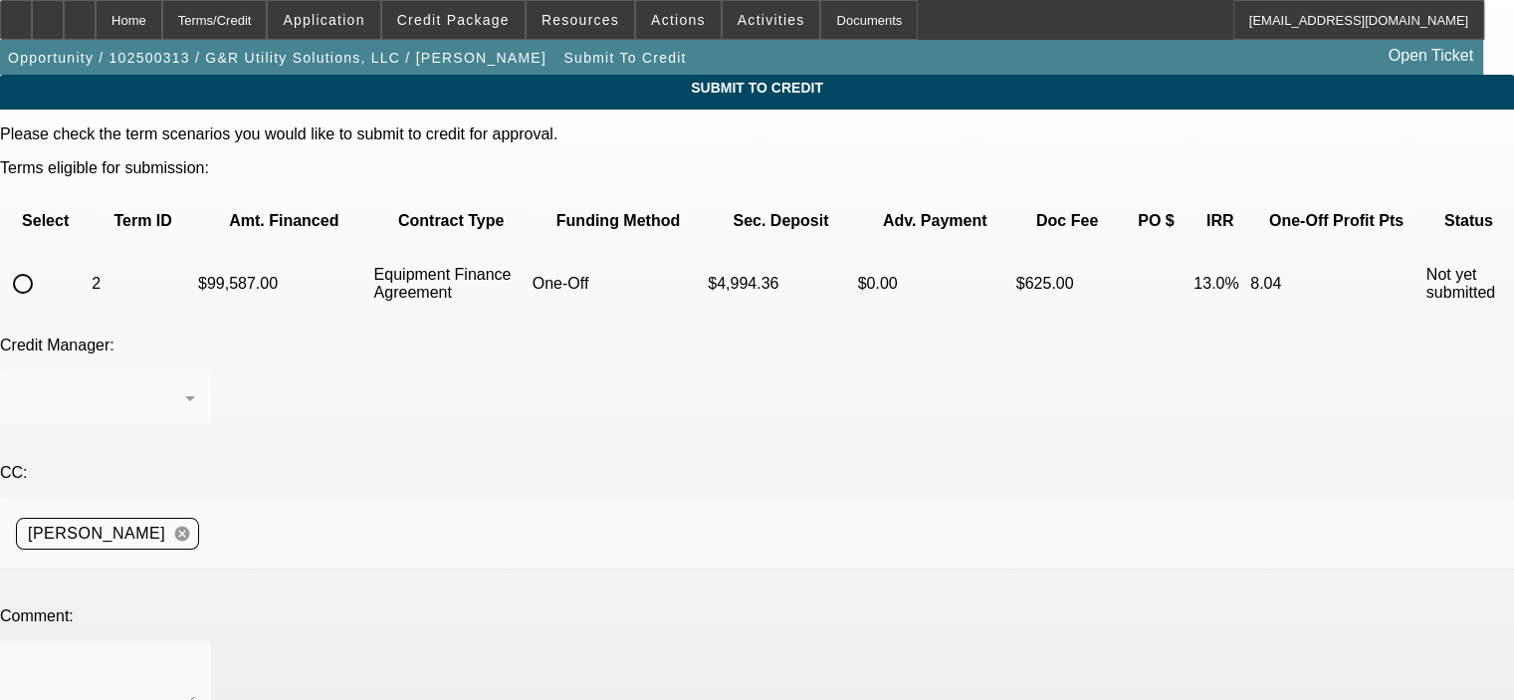
click at [43, 264] on input "radio" at bounding box center [23, 284] width 40 height 40
radio input "true"
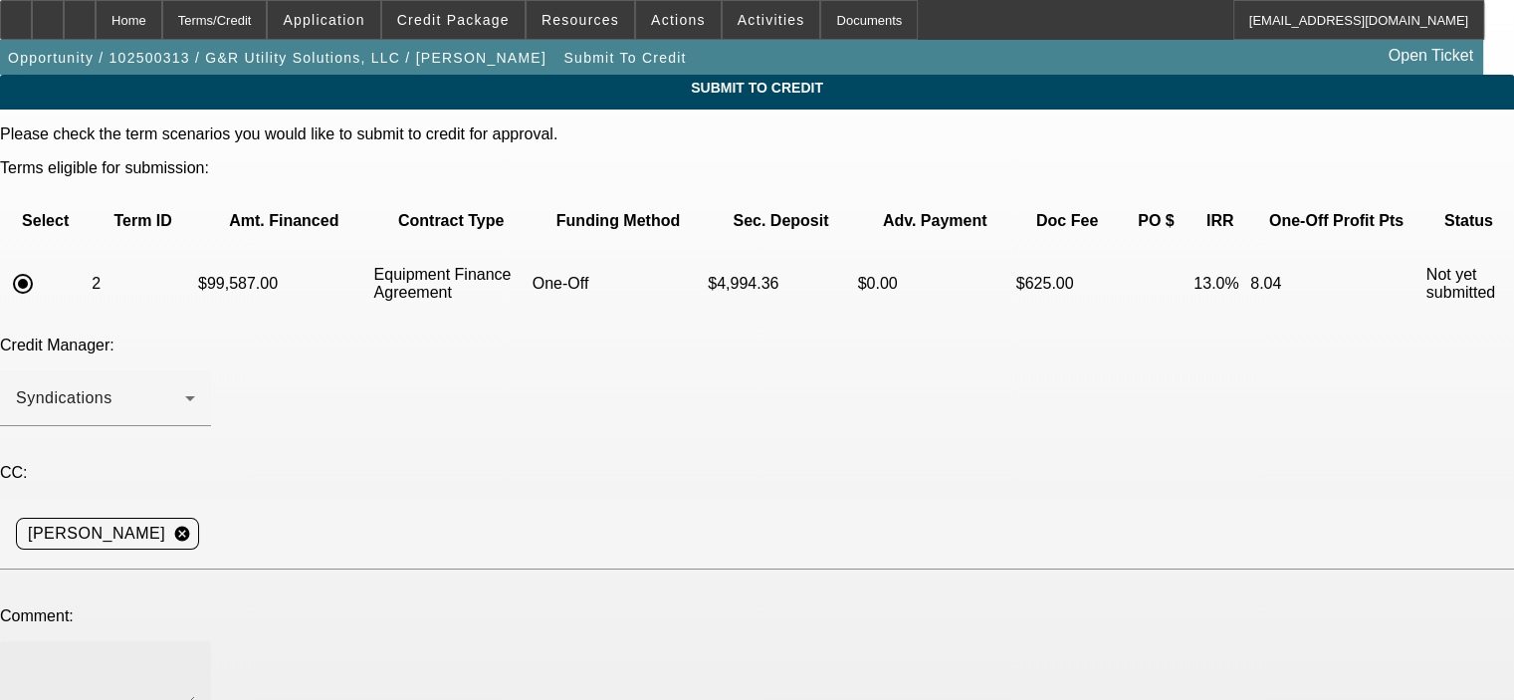
click at [195, 657] on textarea at bounding box center [105, 681] width 179 height 48
type textarea "Customers have unlocked their Experian credit, please resubmit, thanks Zach. Bob"
click at [677, 336] on div "Credit Manager: Syndications" at bounding box center [757, 391] width 1514 height 111
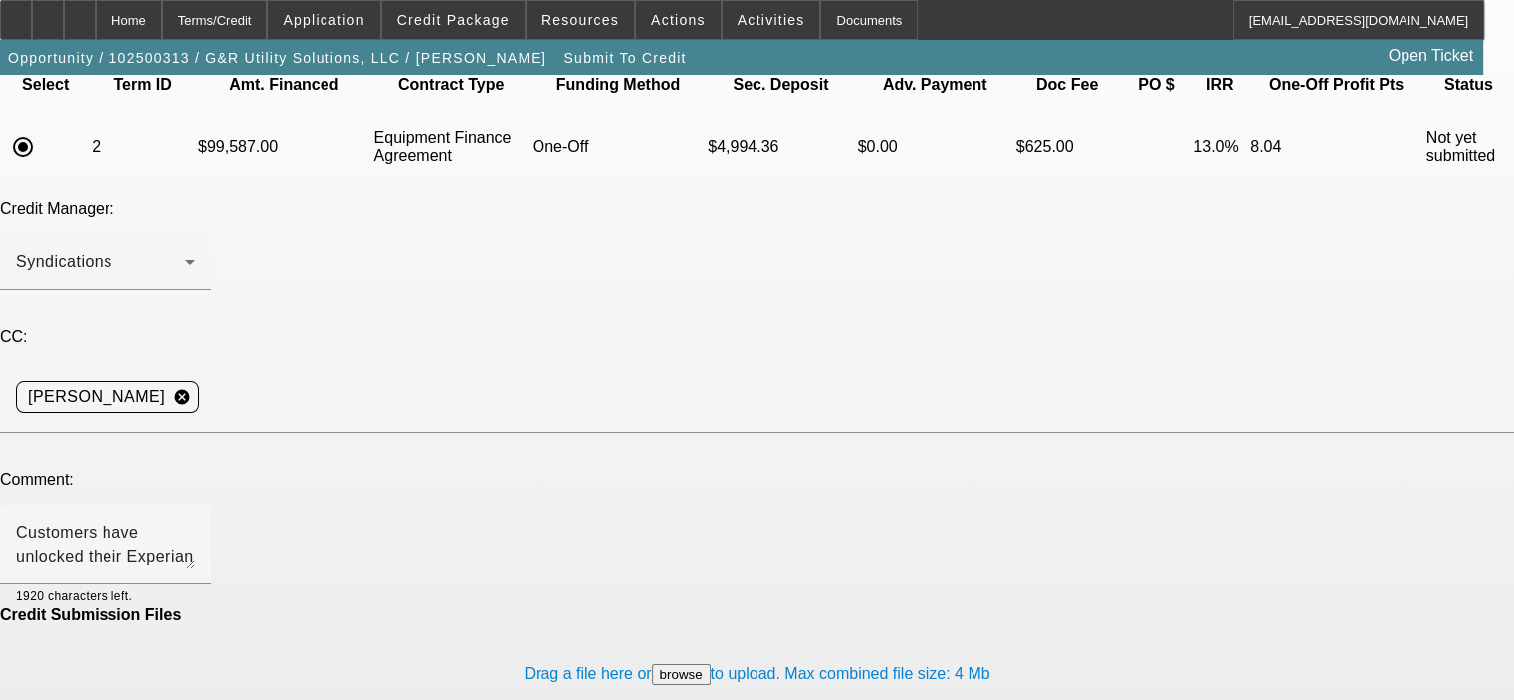
scroll to position [144, 0]
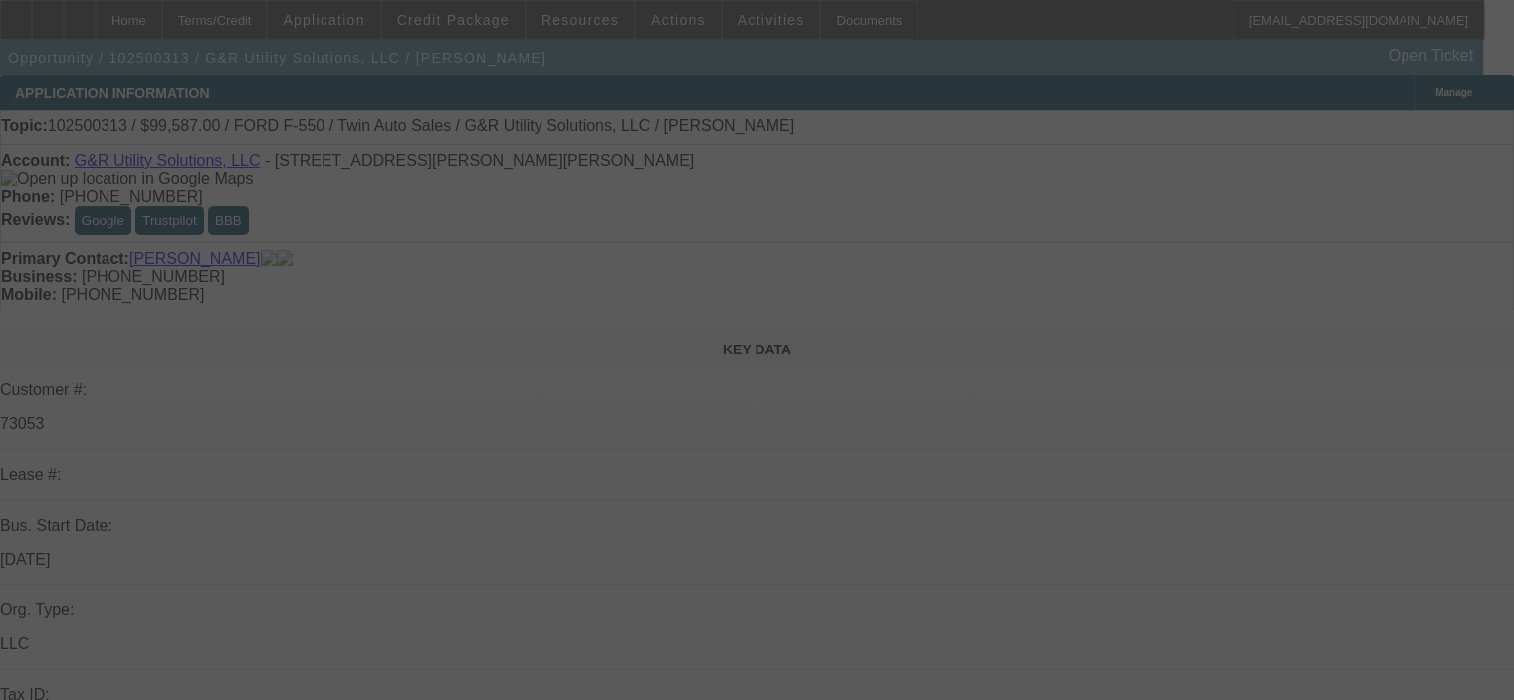
select select "0"
select select "2"
select select "0"
select select "6"
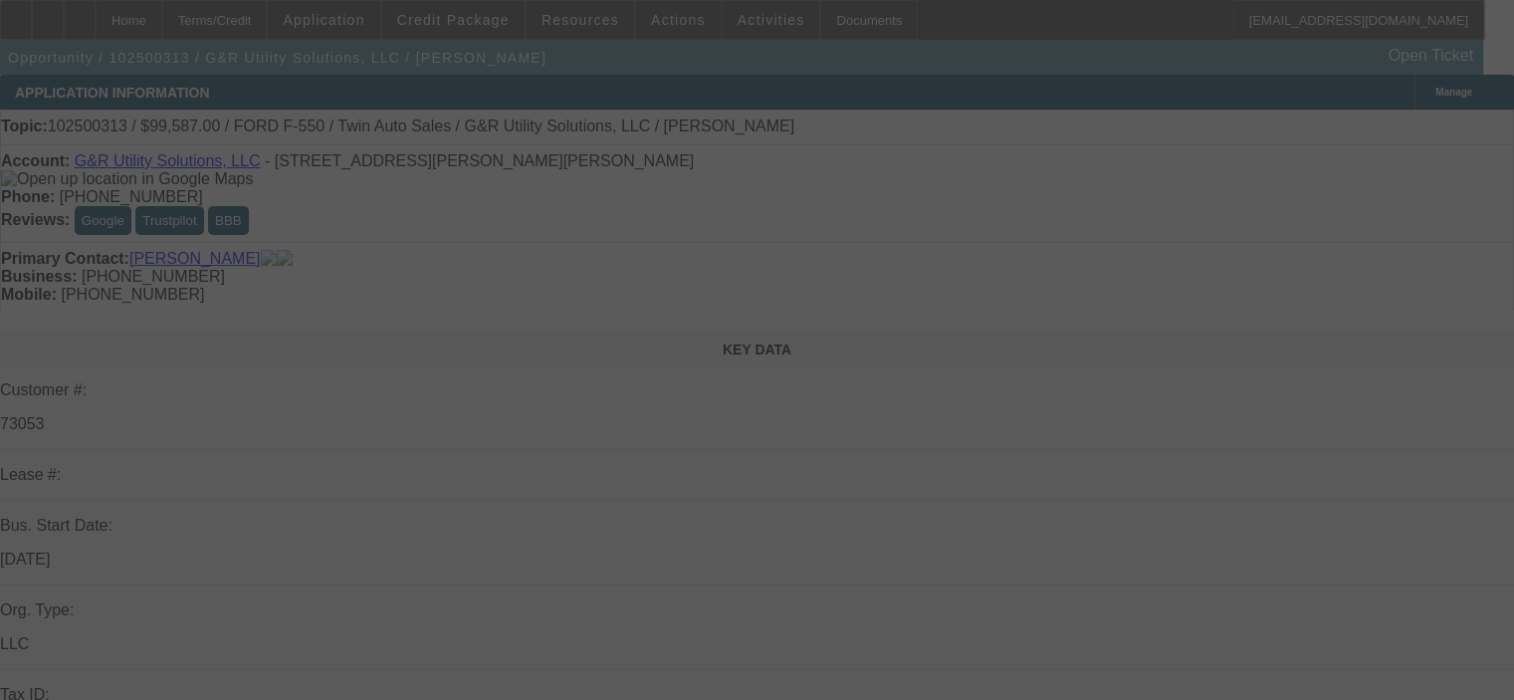
select select "0"
select select "2"
select select "0"
select select "6"
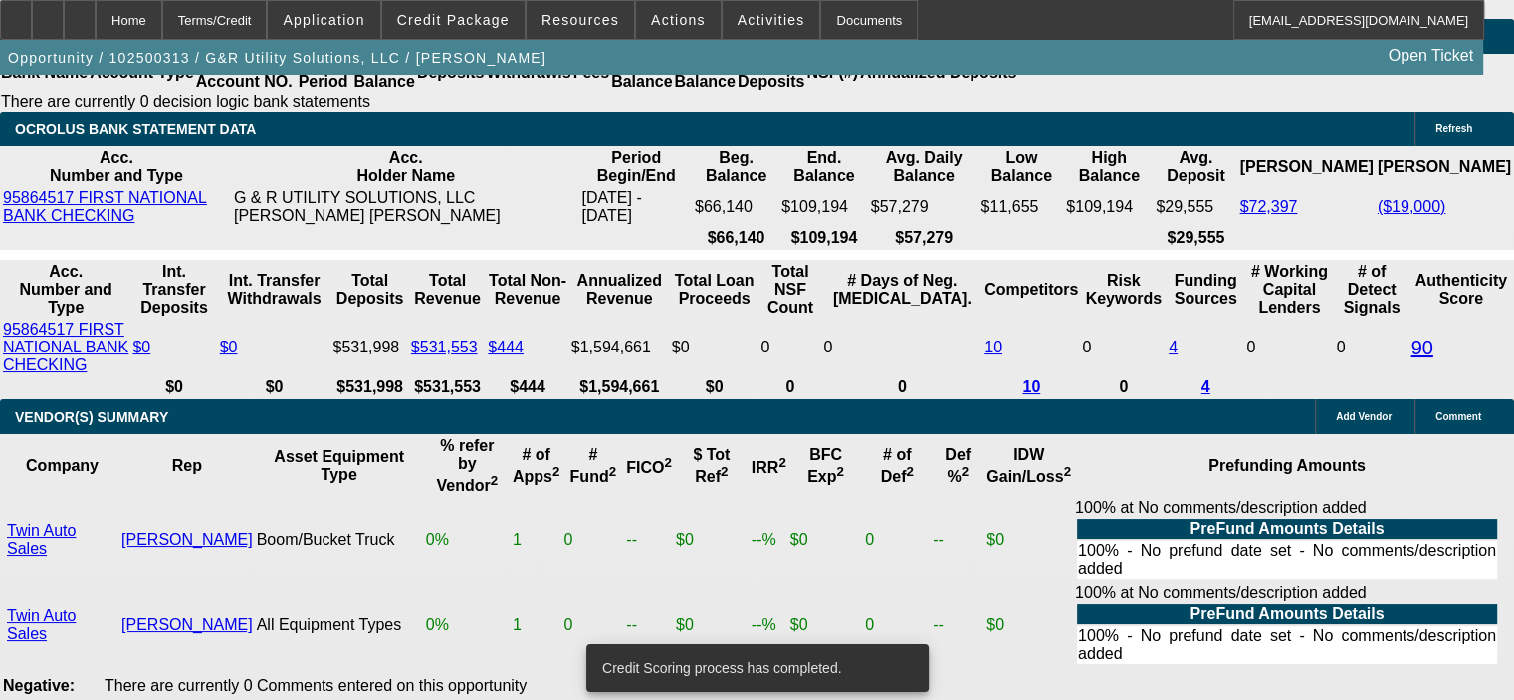
scroll to position [4210, 0]
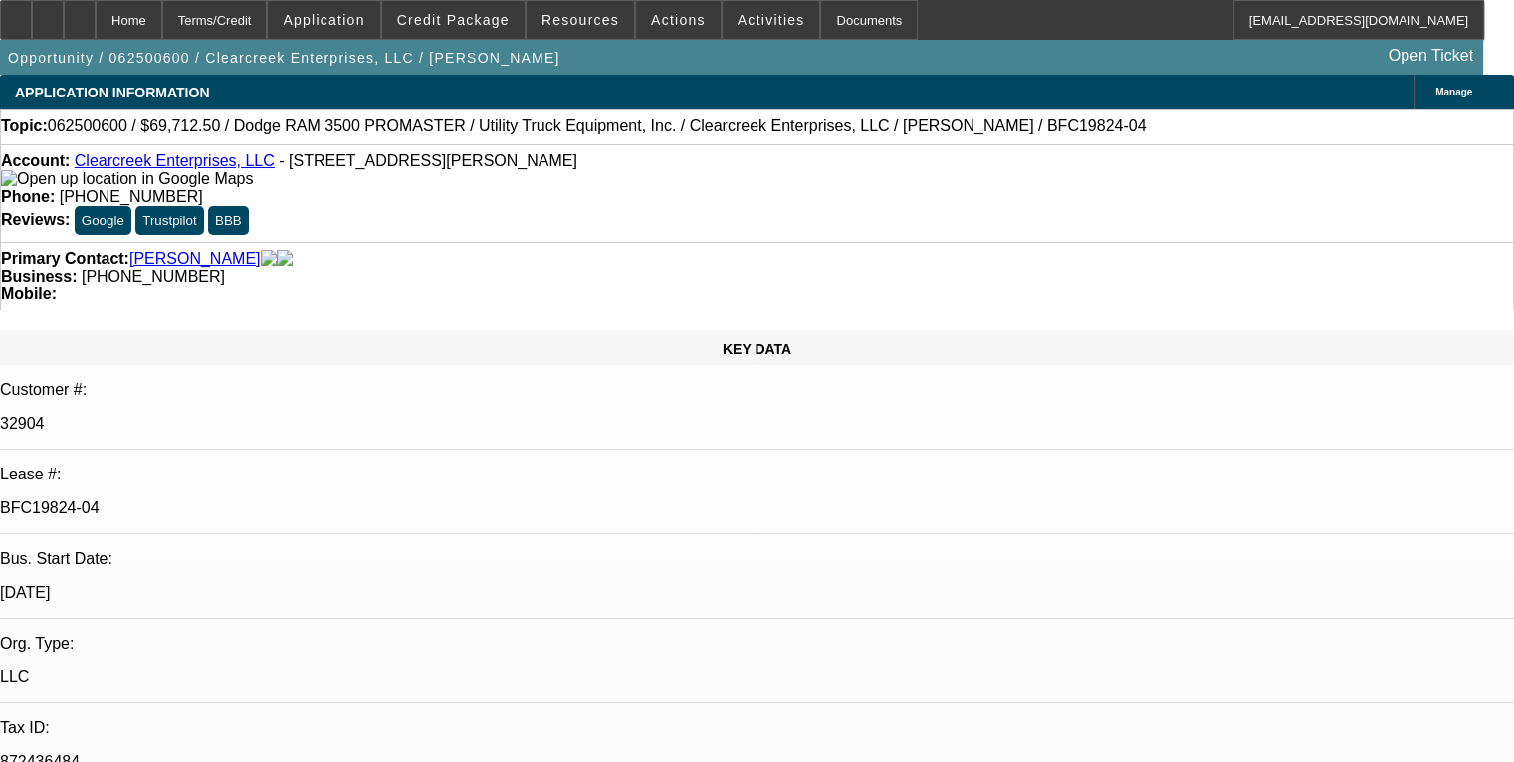
select select "0"
select select "6"
select select "0"
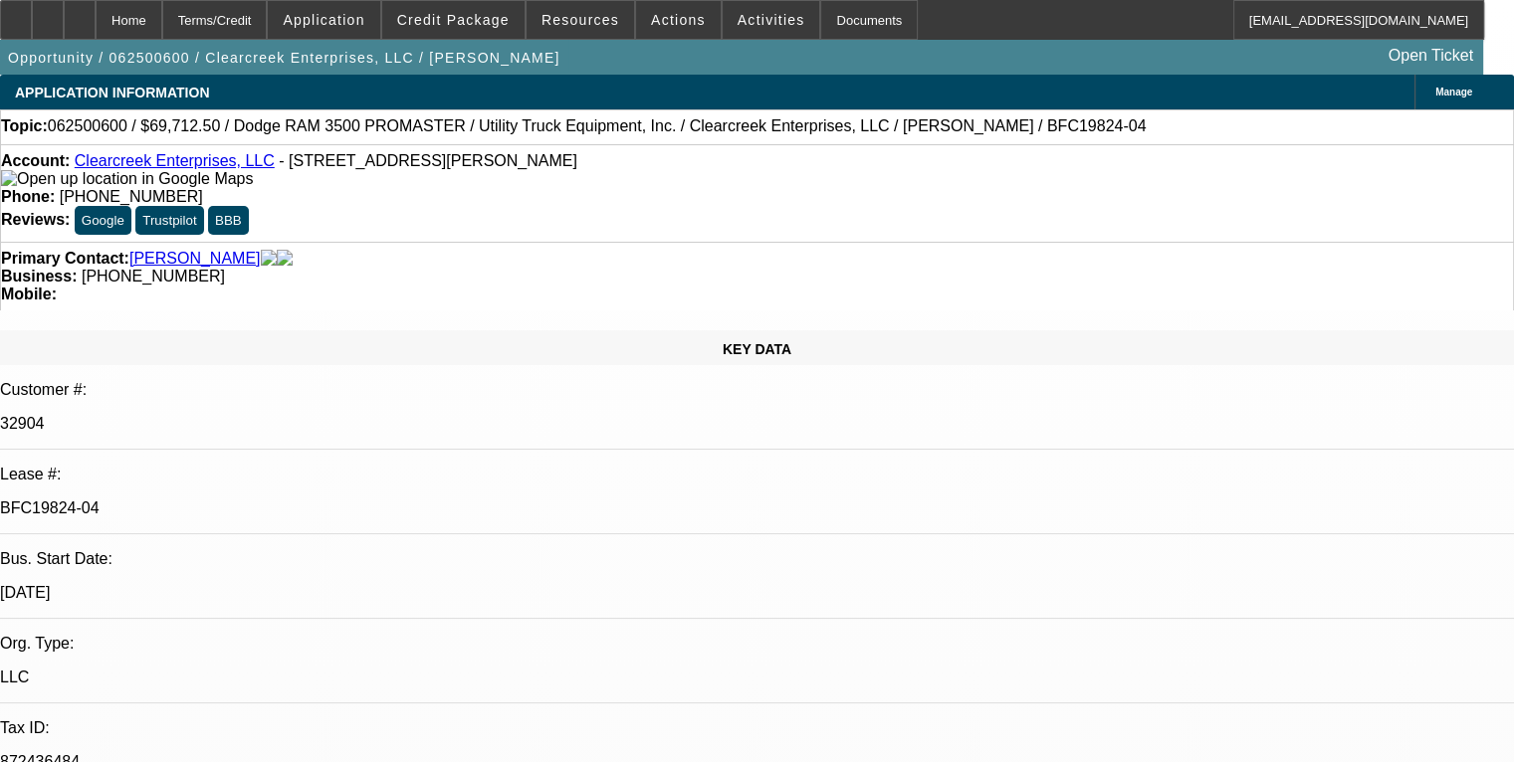
select select "0"
select select "6"
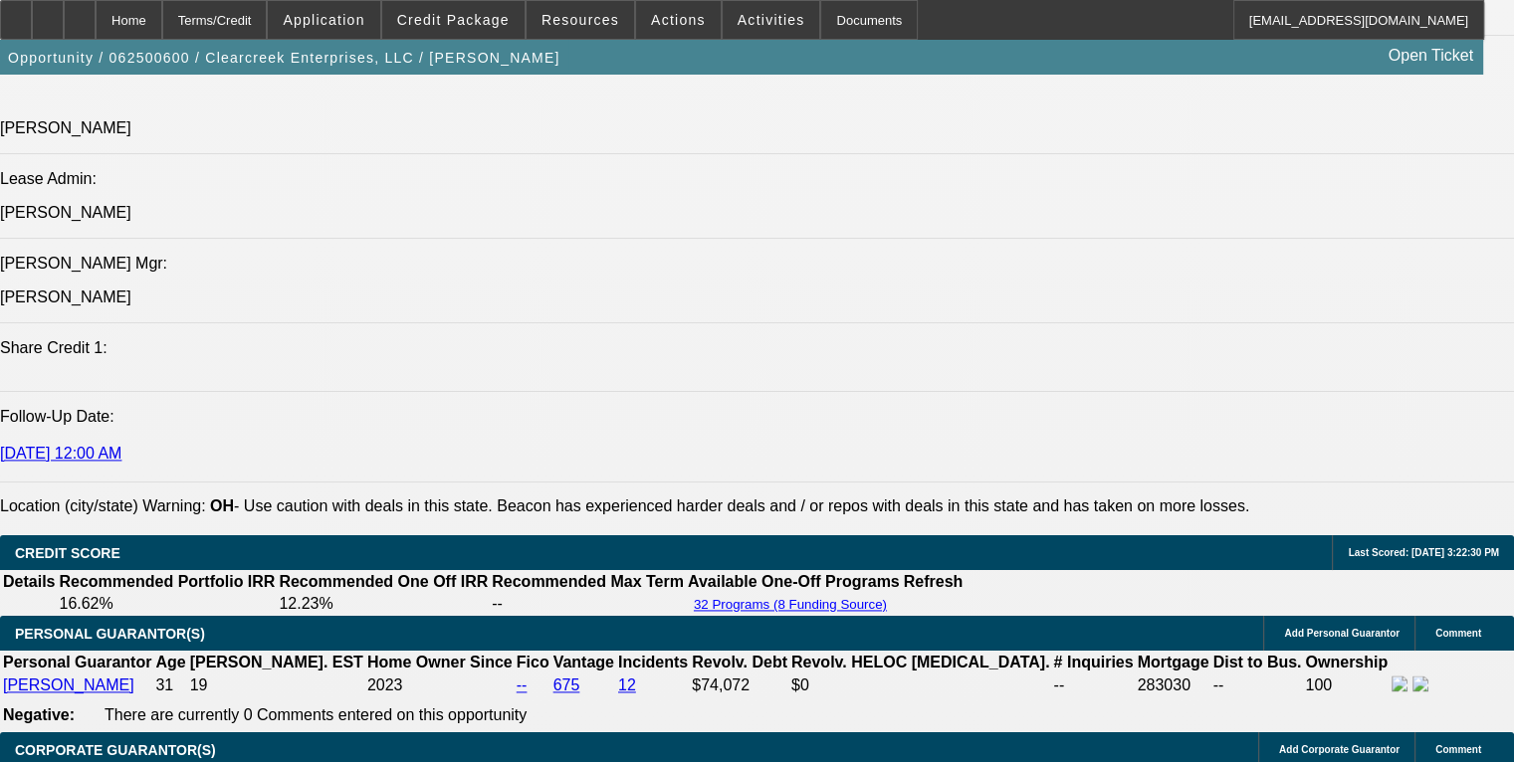
scroll to position [1564, 0]
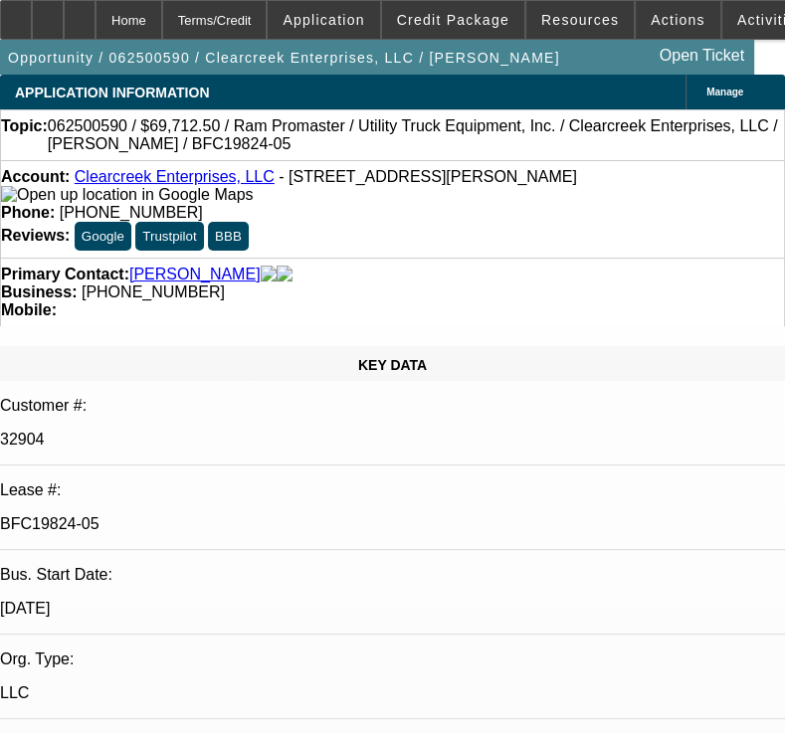
select select "0"
select select "6"
select select "0"
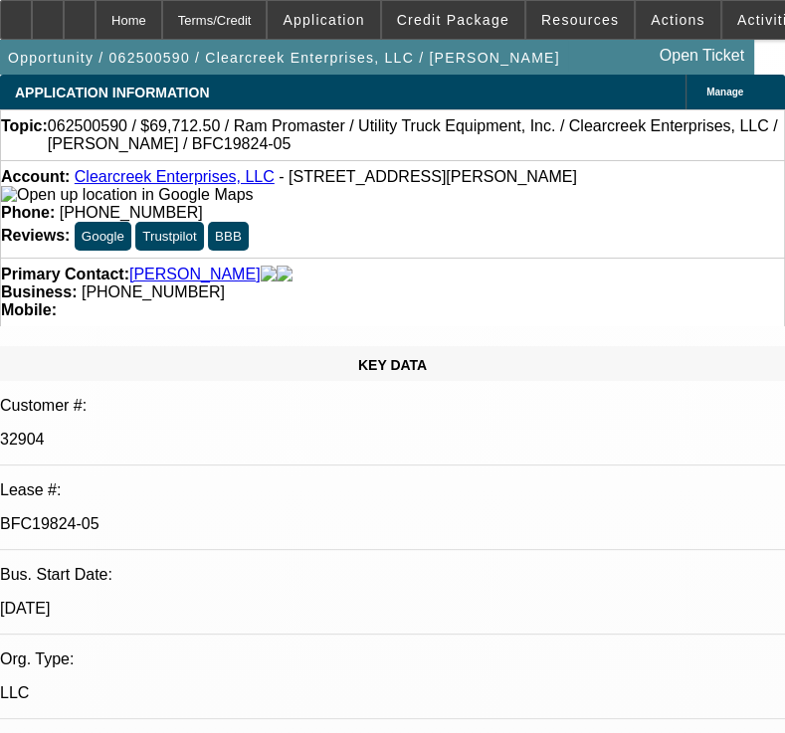
select select "2"
select select "0"
select select "6"
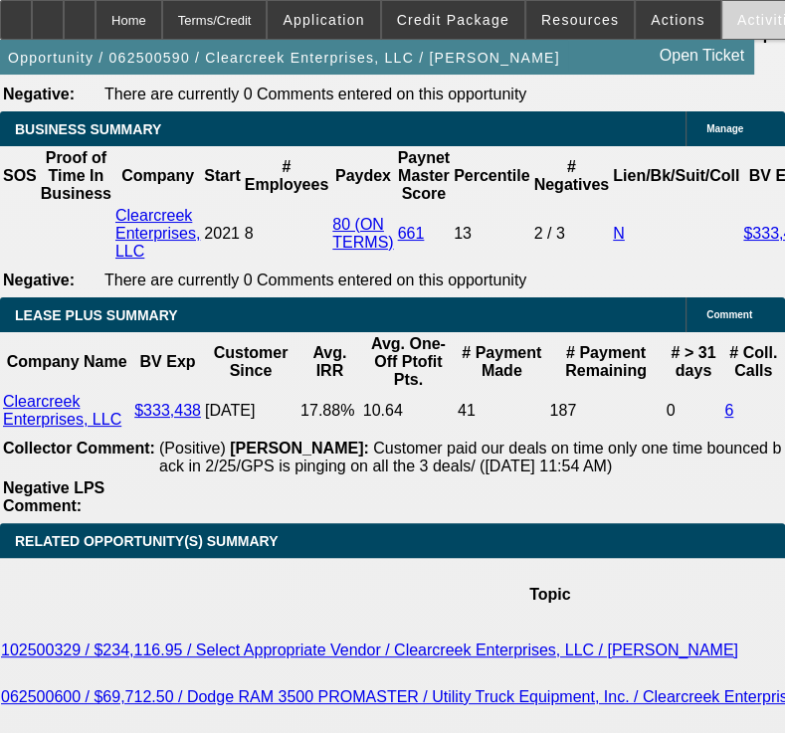
scroll to position [3662, 0]
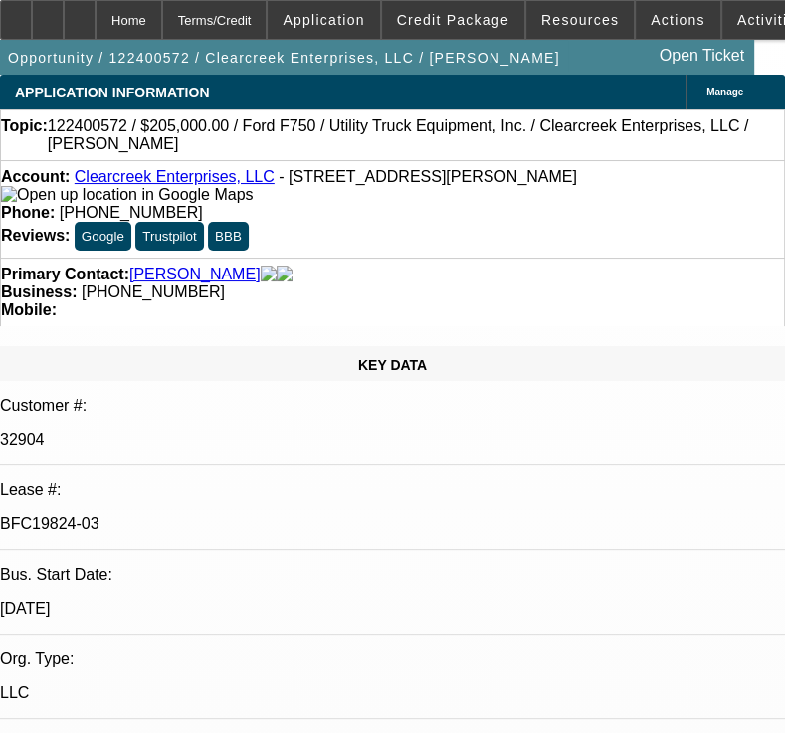
select select "0"
select select "2"
select select "0"
select select "6"
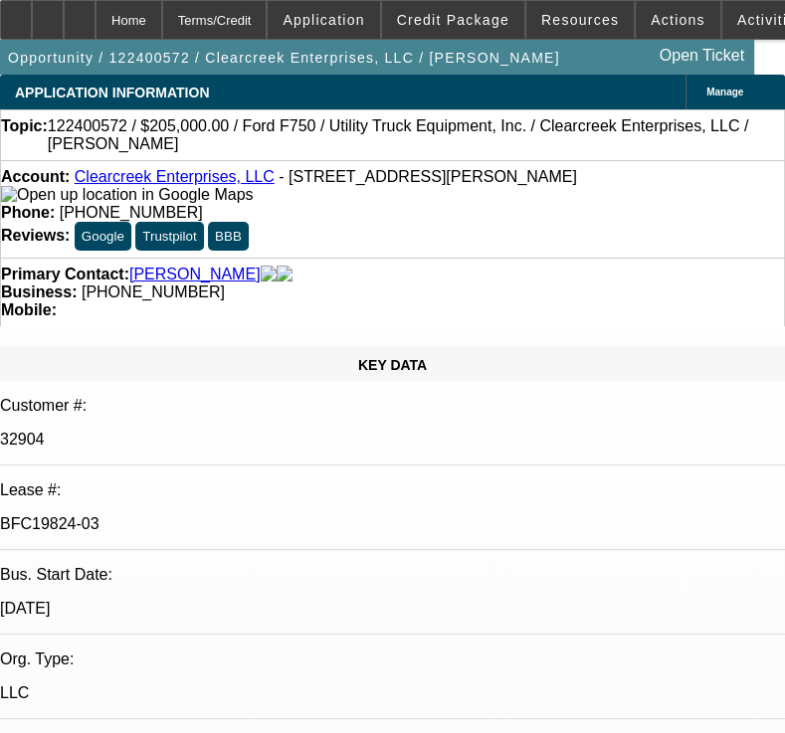
select select "0.1"
select select "2"
select select "0"
select select "6"
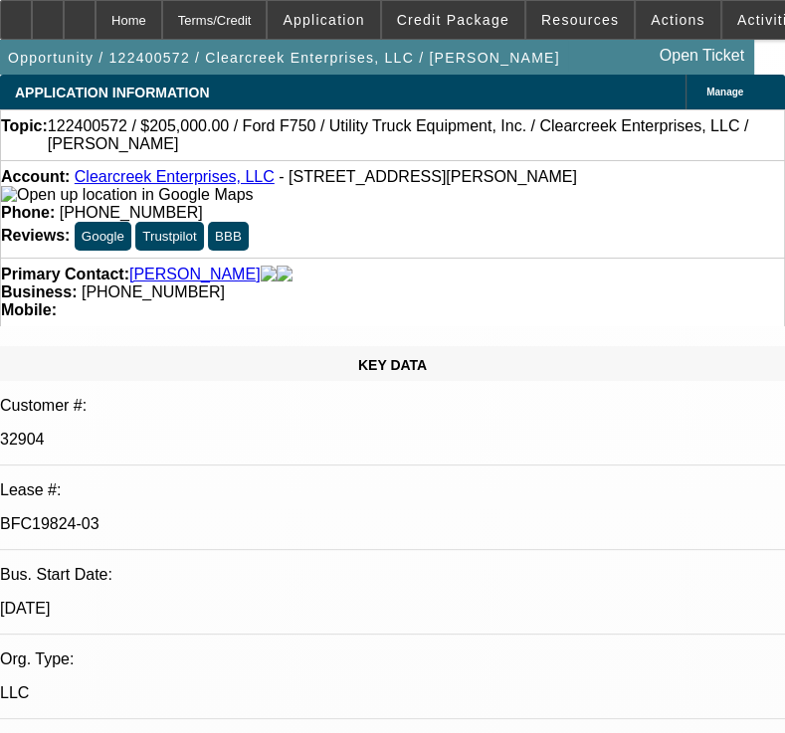
select select "0.1"
select select "2"
select select "0"
select select "6"
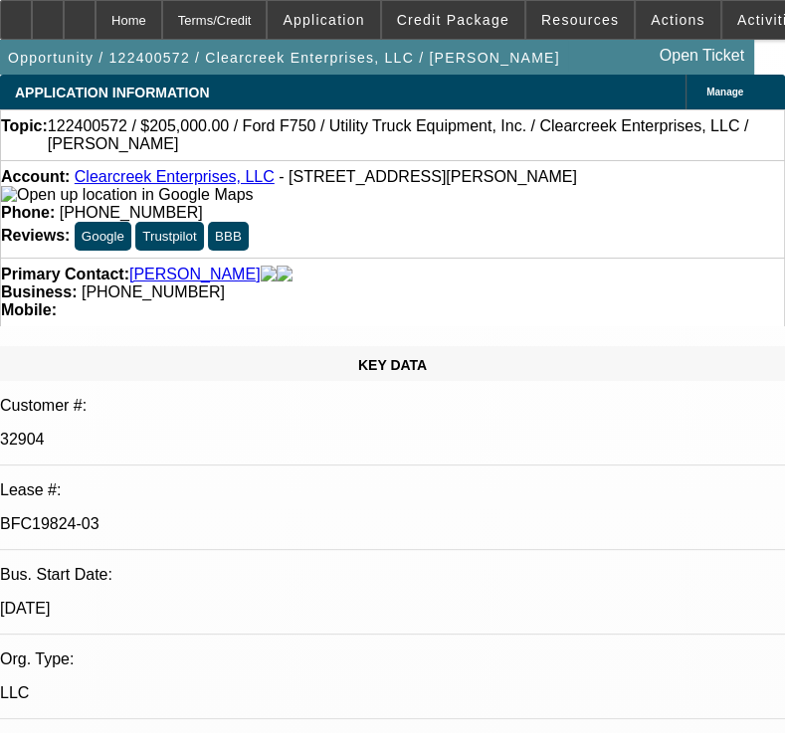
select select "0.1"
select select "2"
select select "0"
select select "6"
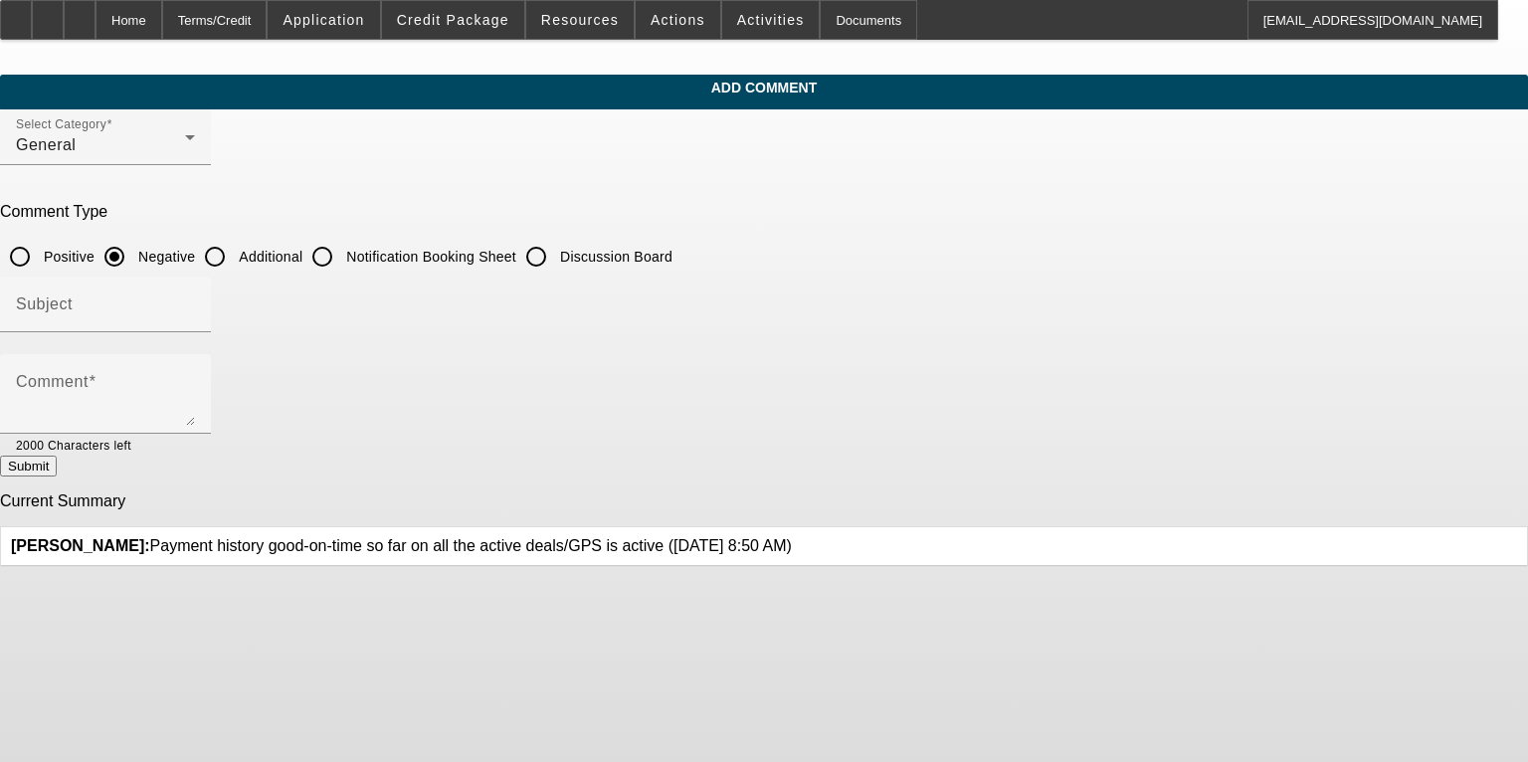
click at [235, 254] on input "Additional" at bounding box center [215, 257] width 40 height 40
radio input "true"
click at [195, 366] on div "Comment" at bounding box center [105, 394] width 179 height 80
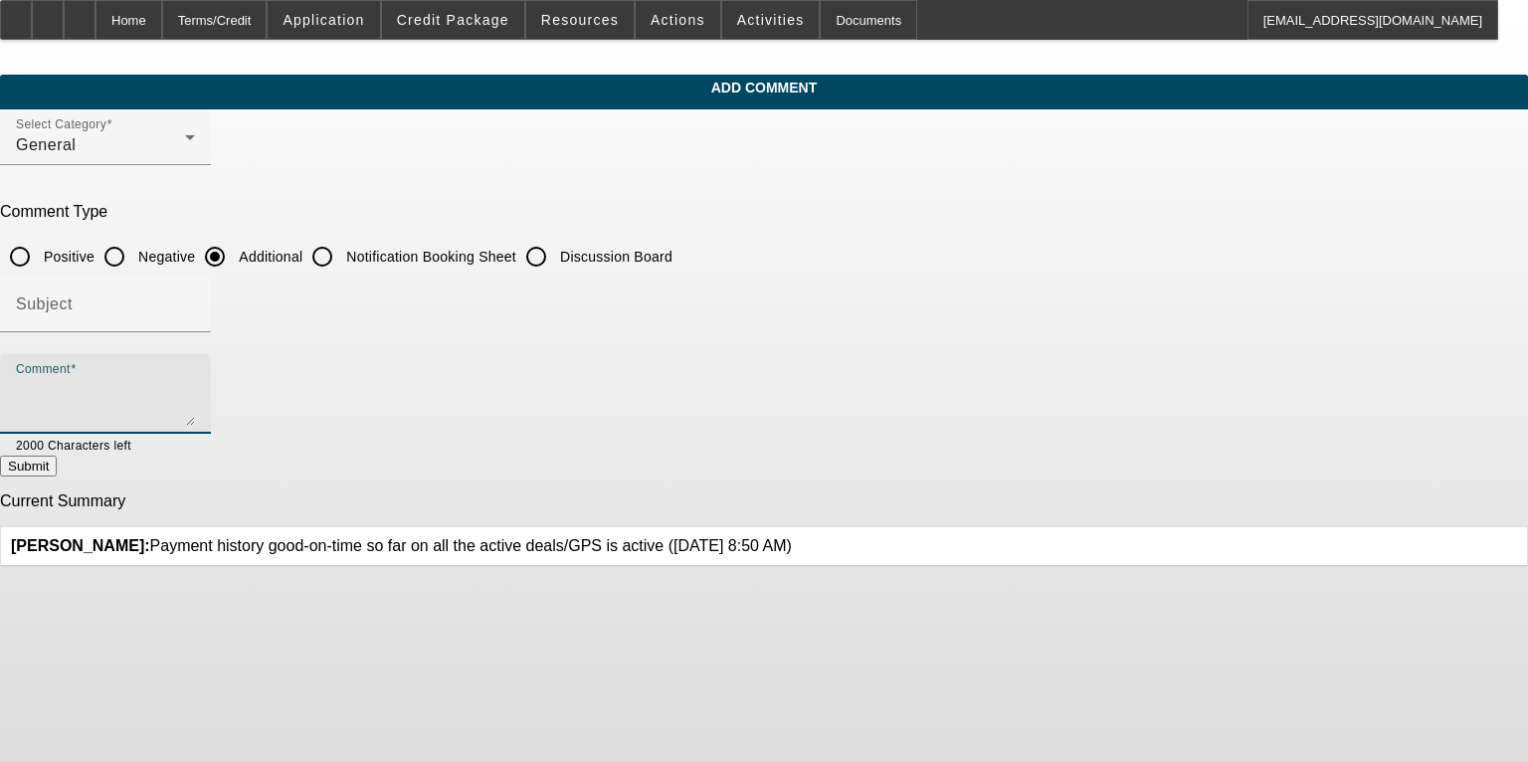
paste textarea "Clearcreek Enterprises has been providing Fiber Optic installation services in …"
type textarea "Clearcreek Enterprises has been providing Fiber Optic installation services in …"
click at [195, 310] on input "Subject" at bounding box center [105, 313] width 179 height 24
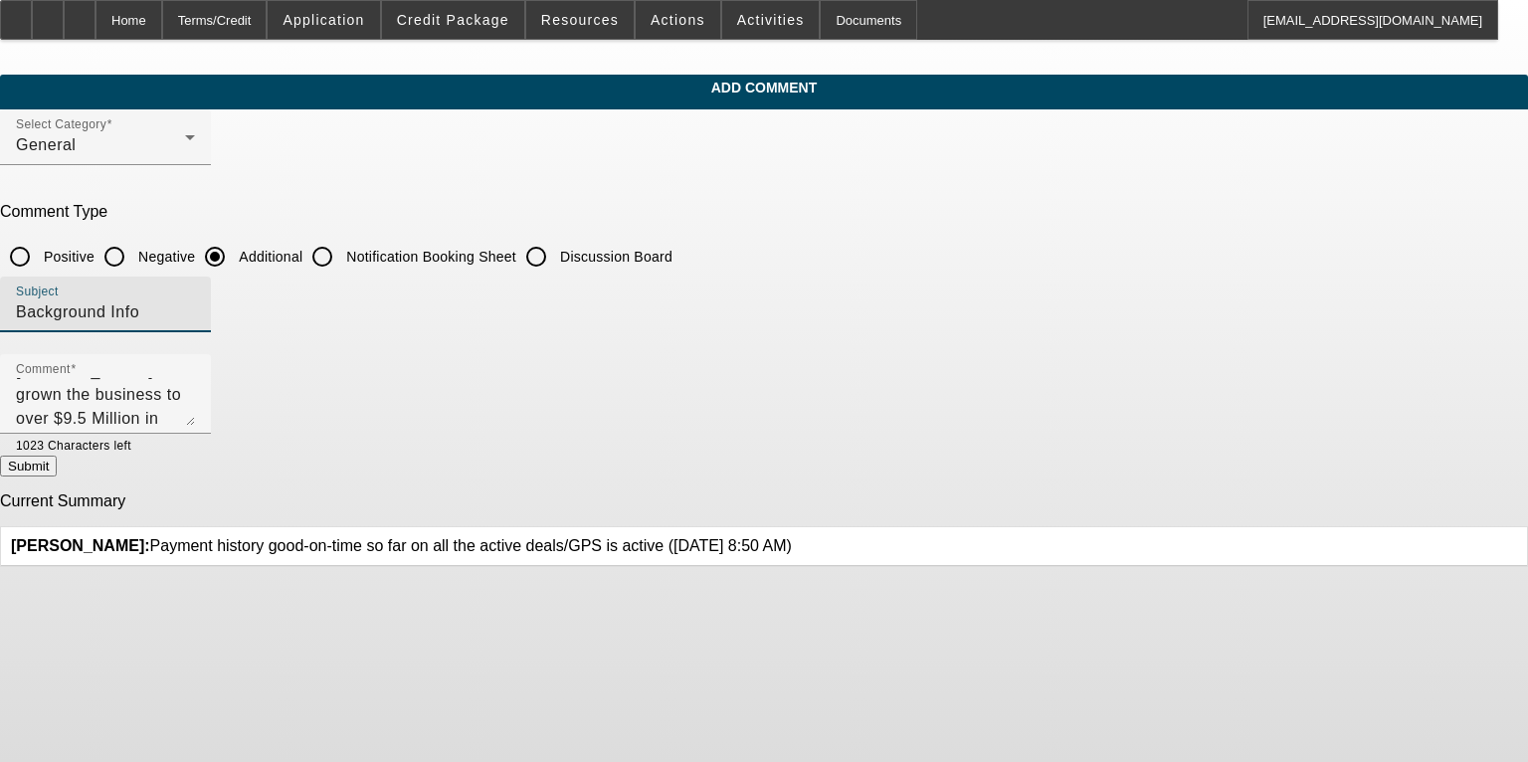
type input "Background Info"
click at [57, 466] on button "Submit" at bounding box center [28, 466] width 57 height 21
radio input "true"
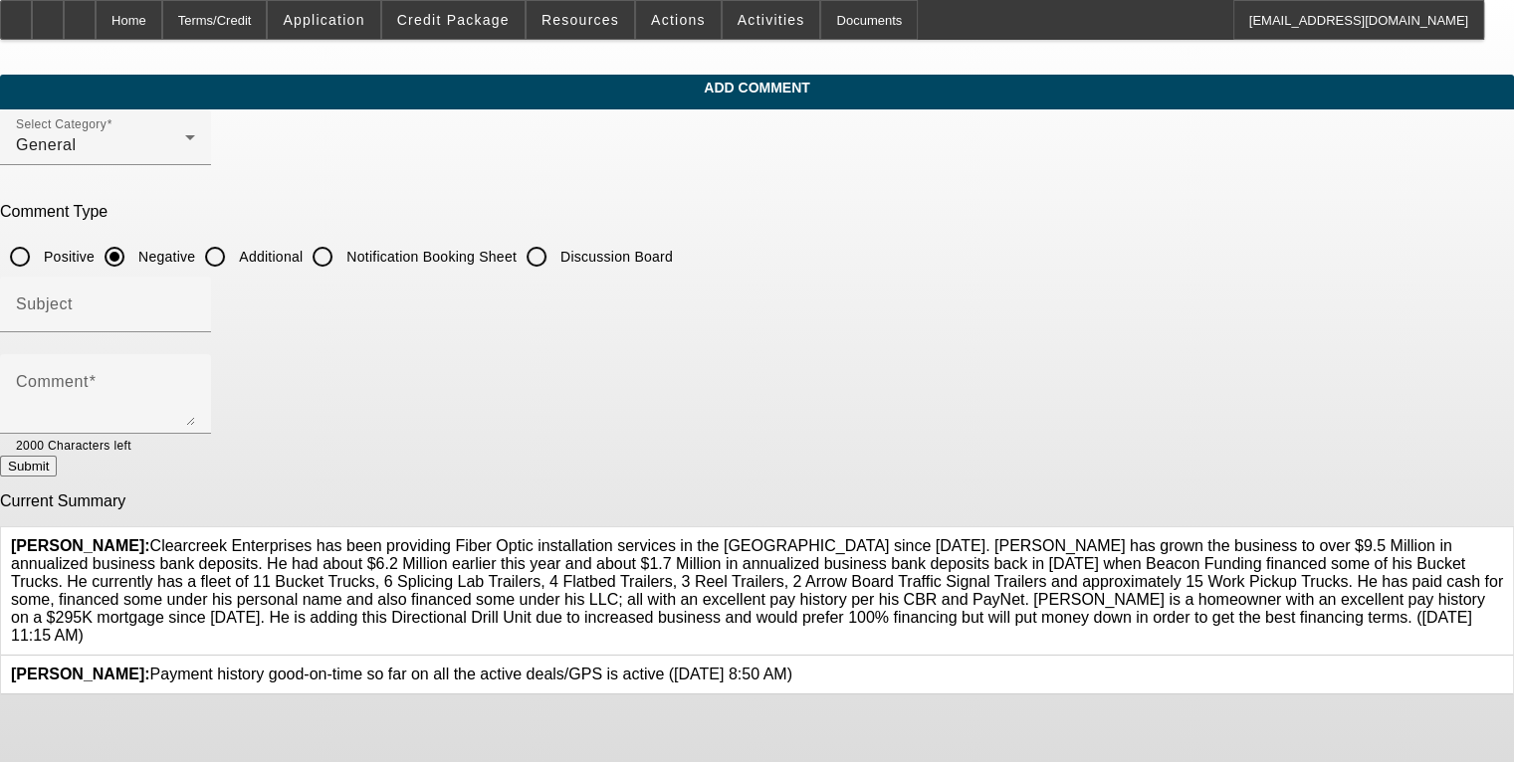
scroll to position [0, 0]
click at [162, 22] on div "Home" at bounding box center [129, 20] width 67 height 40
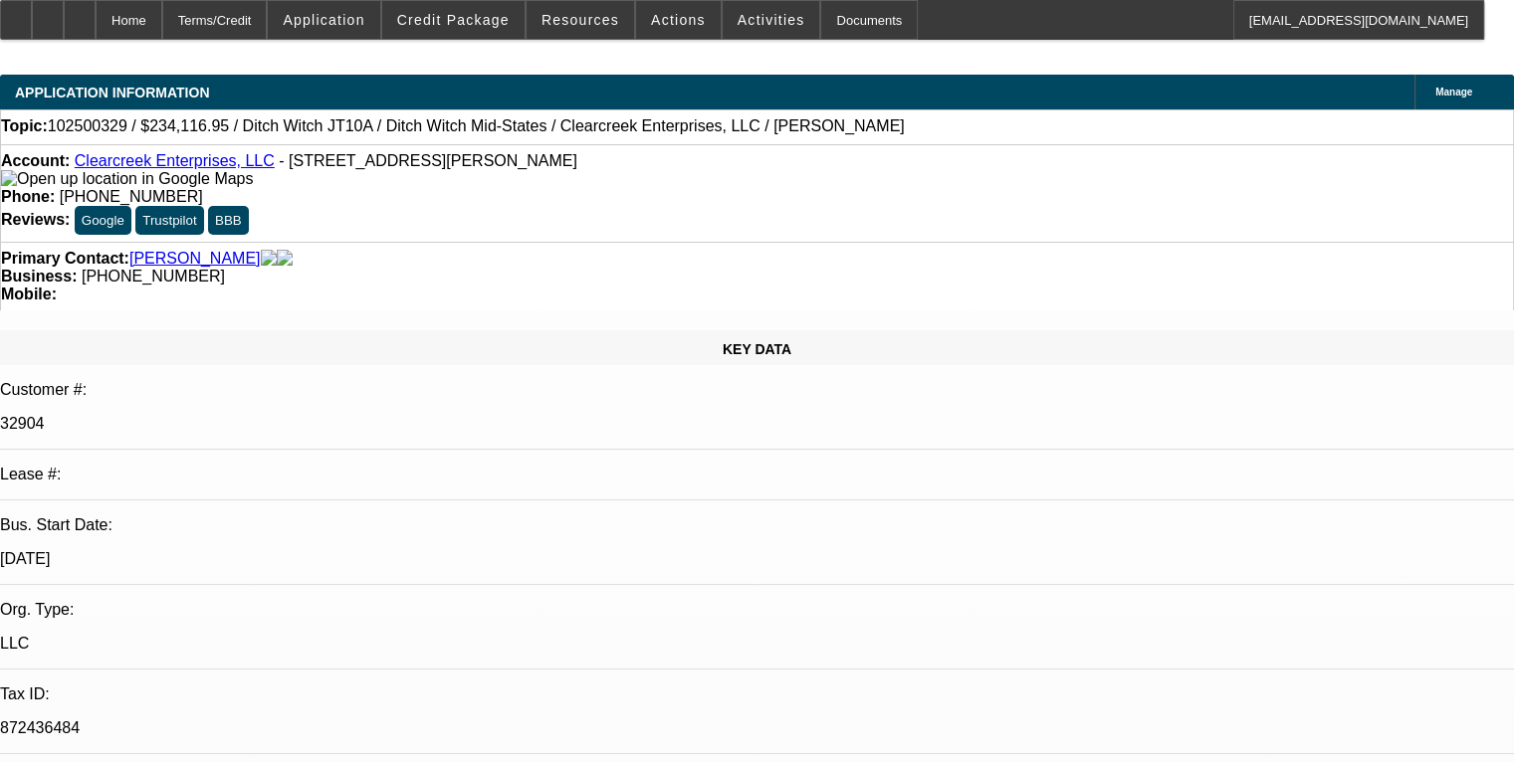
select select "0"
select select "2"
select select "0"
select select "6"
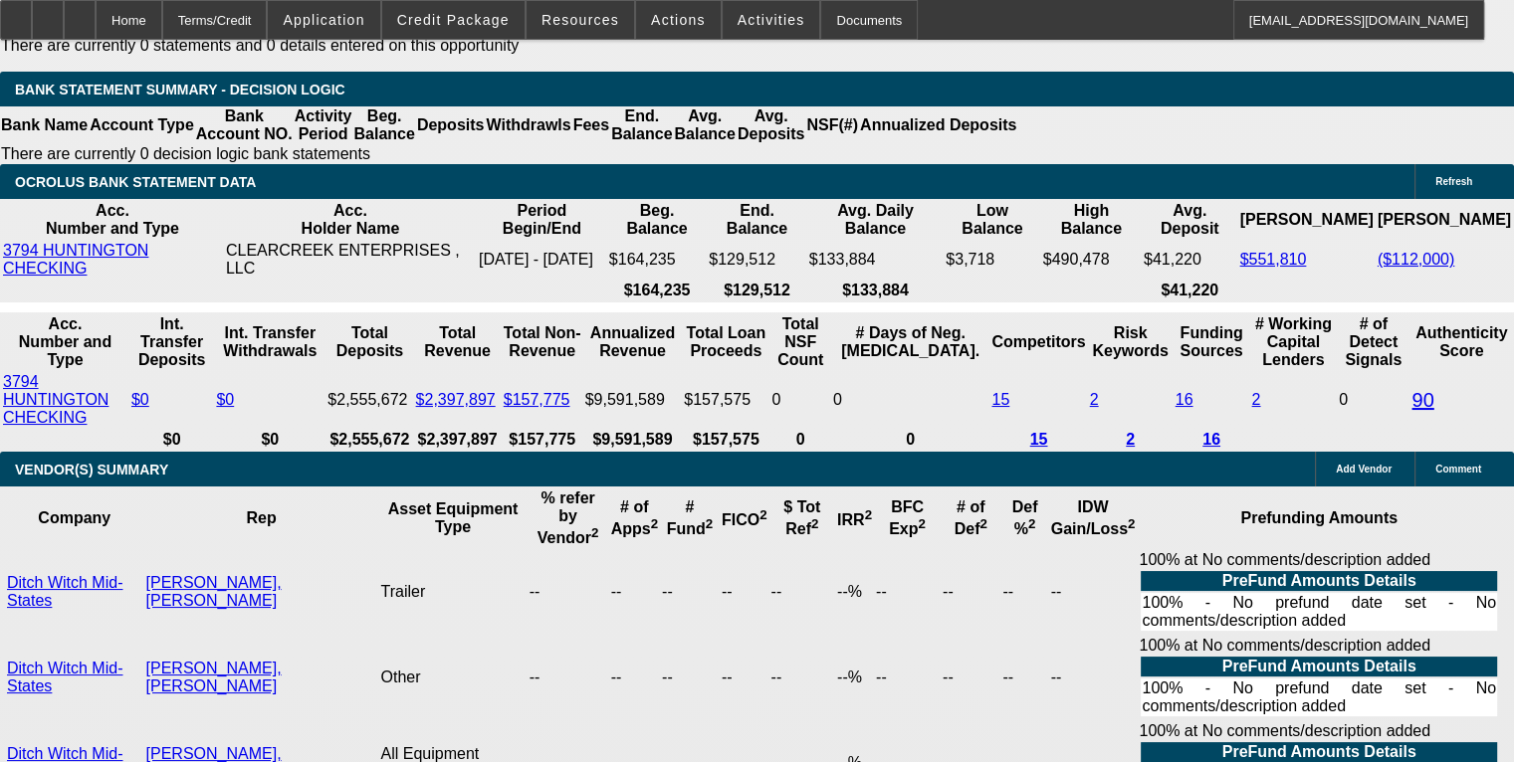
scroll to position [4080, 0]
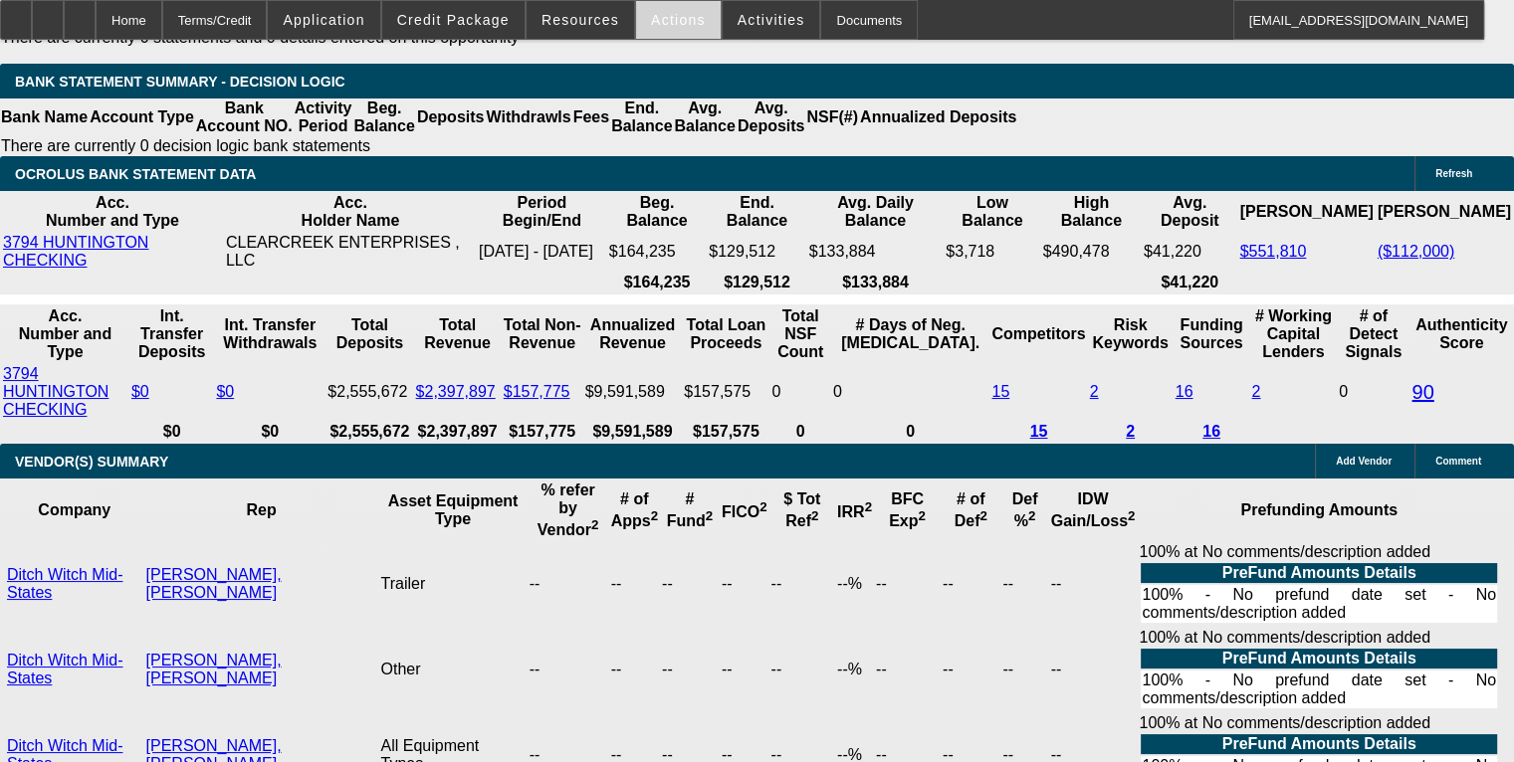
click at [659, 28] on span at bounding box center [678, 20] width 85 height 48
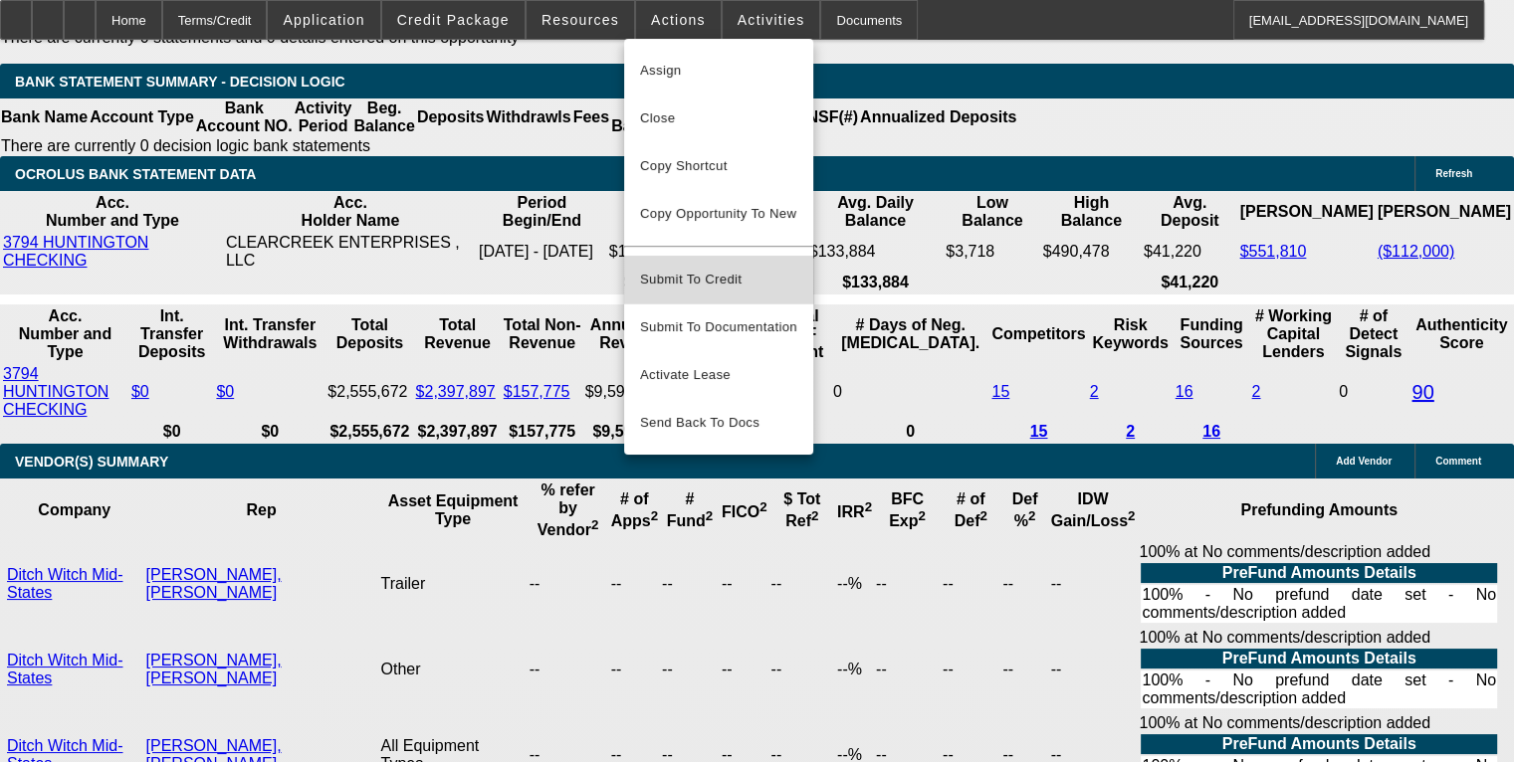
click at [709, 271] on span "Submit To Credit" at bounding box center [718, 280] width 157 height 24
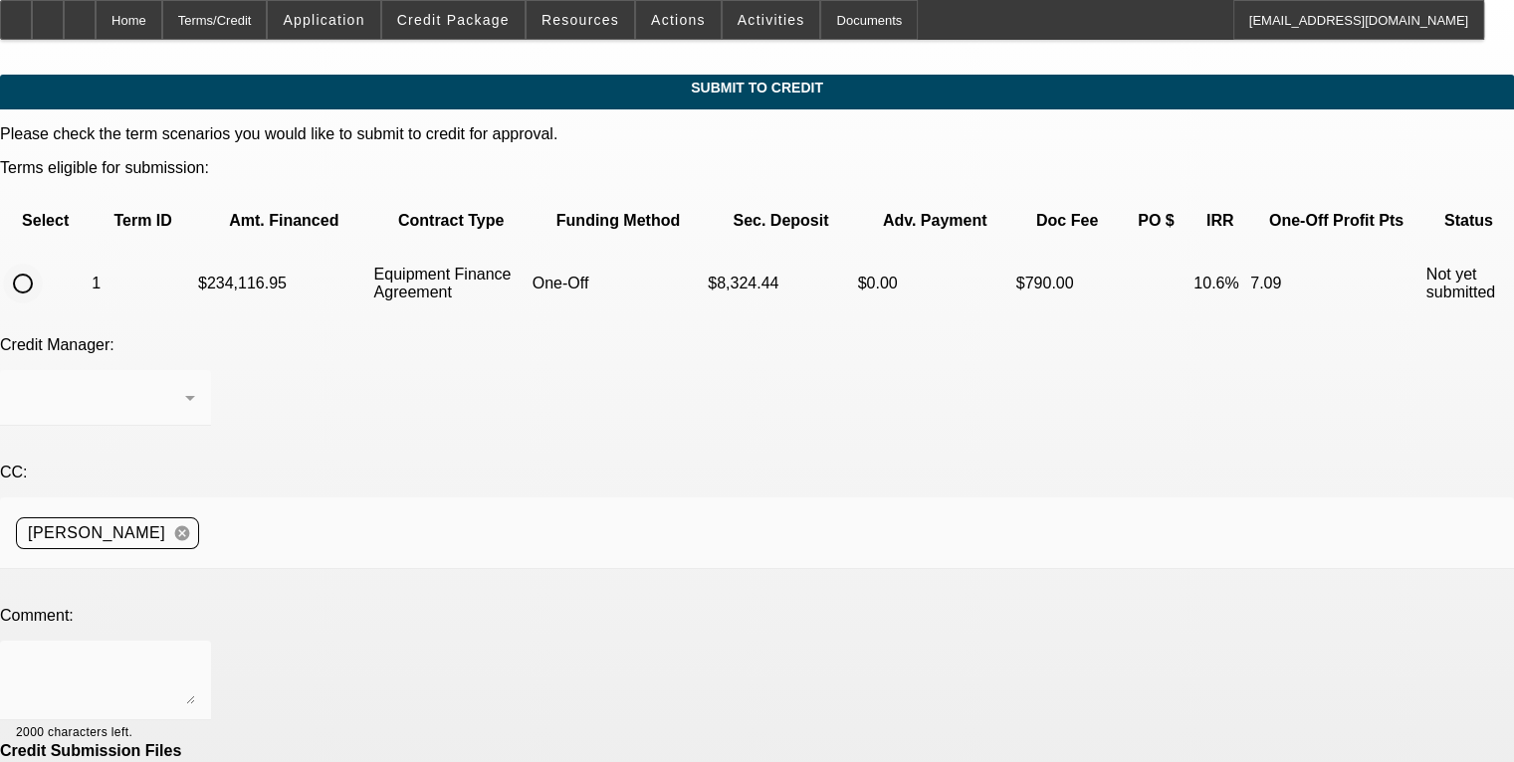
click at [43, 264] on input "radio" at bounding box center [23, 284] width 40 height 40
radio input "true"
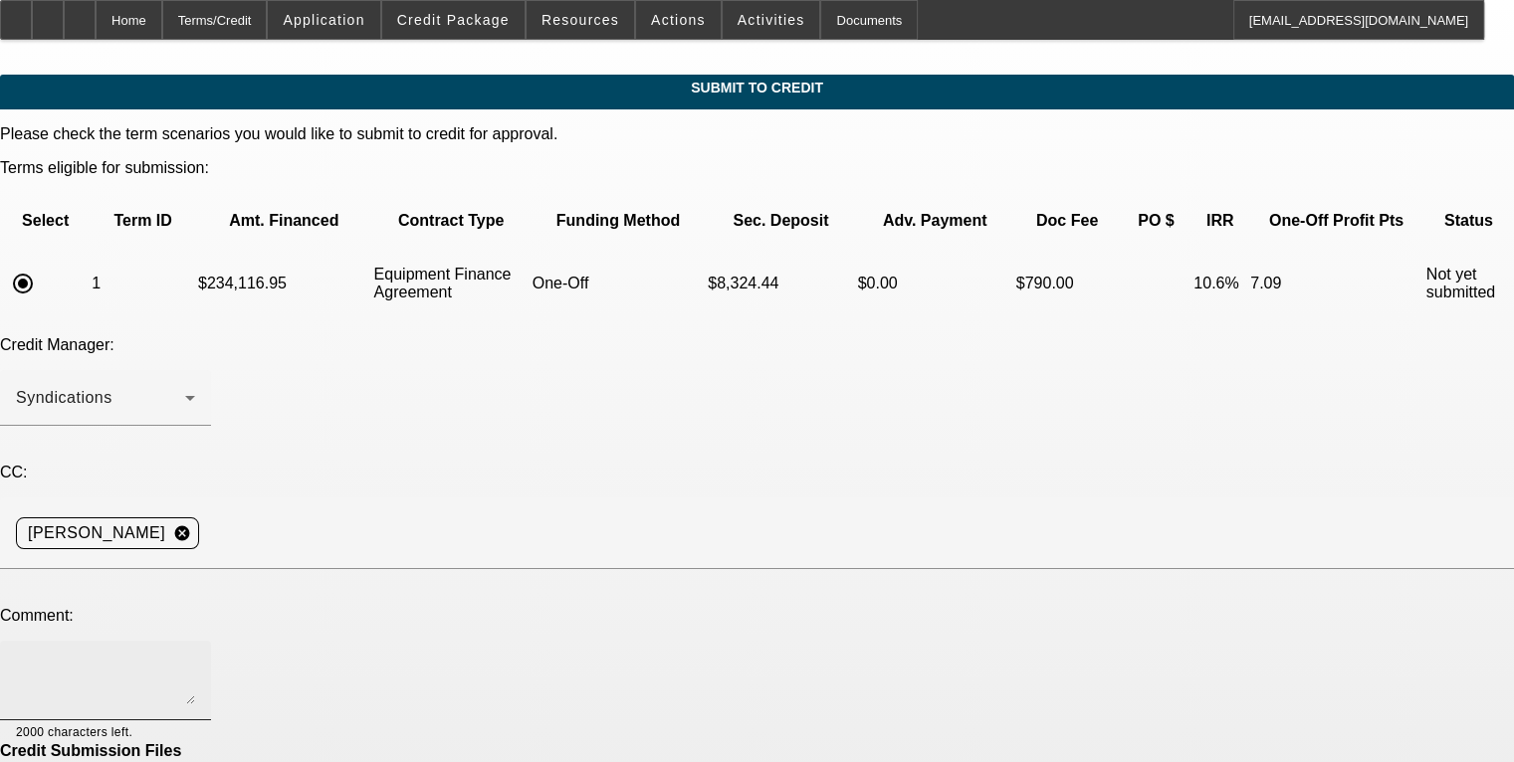
click at [195, 641] on div at bounding box center [105, 681] width 179 height 80
paste textarea "Clearcreek Enterprises has been providing Fiber Optic installation services in …"
type textarea "Clearcreek Enterprises has been providing Fiber Optic installation services in …"
click at [521, 742] on div "Credit Submission Files" at bounding box center [757, 751] width 1514 height 18
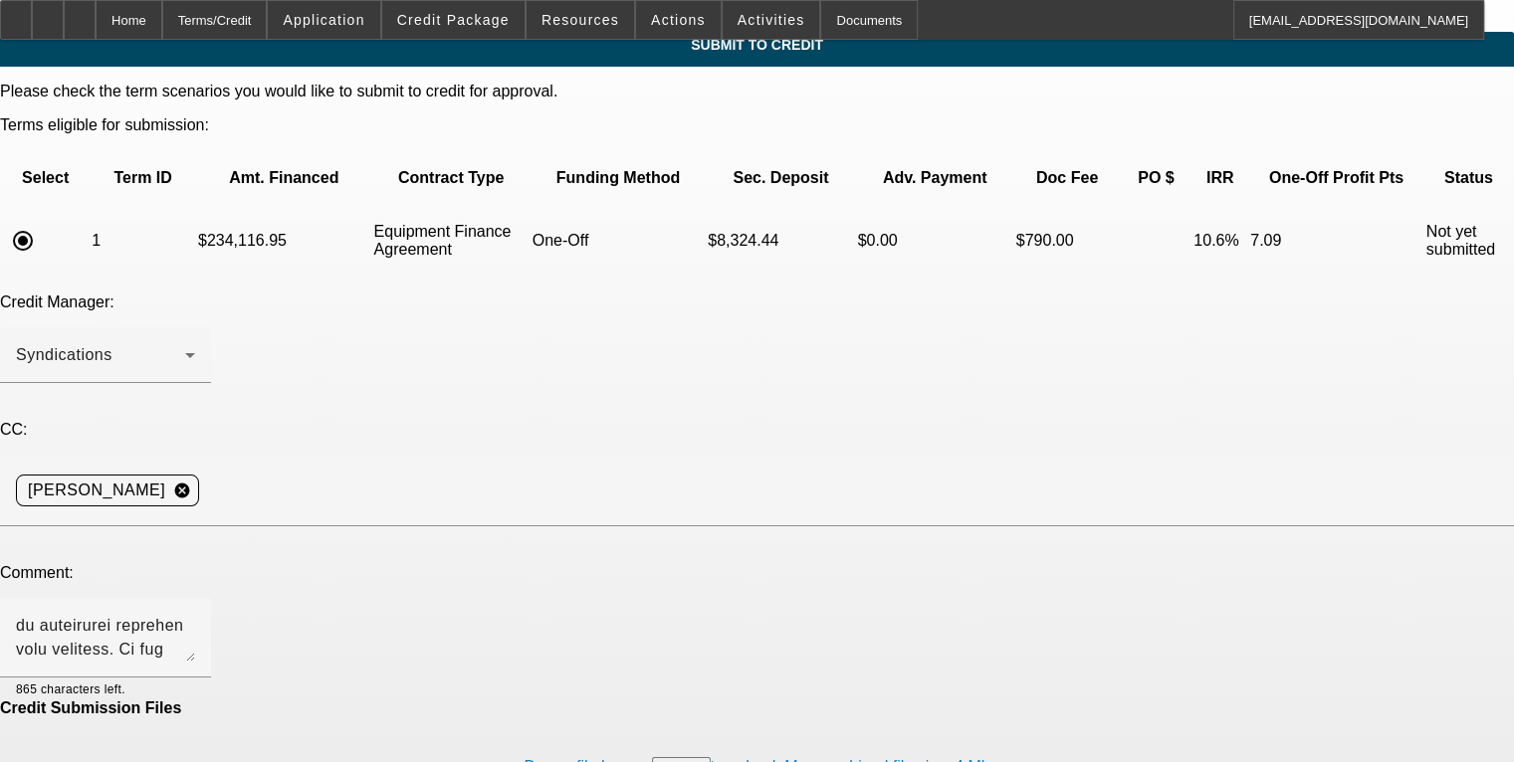
scroll to position [82, 0]
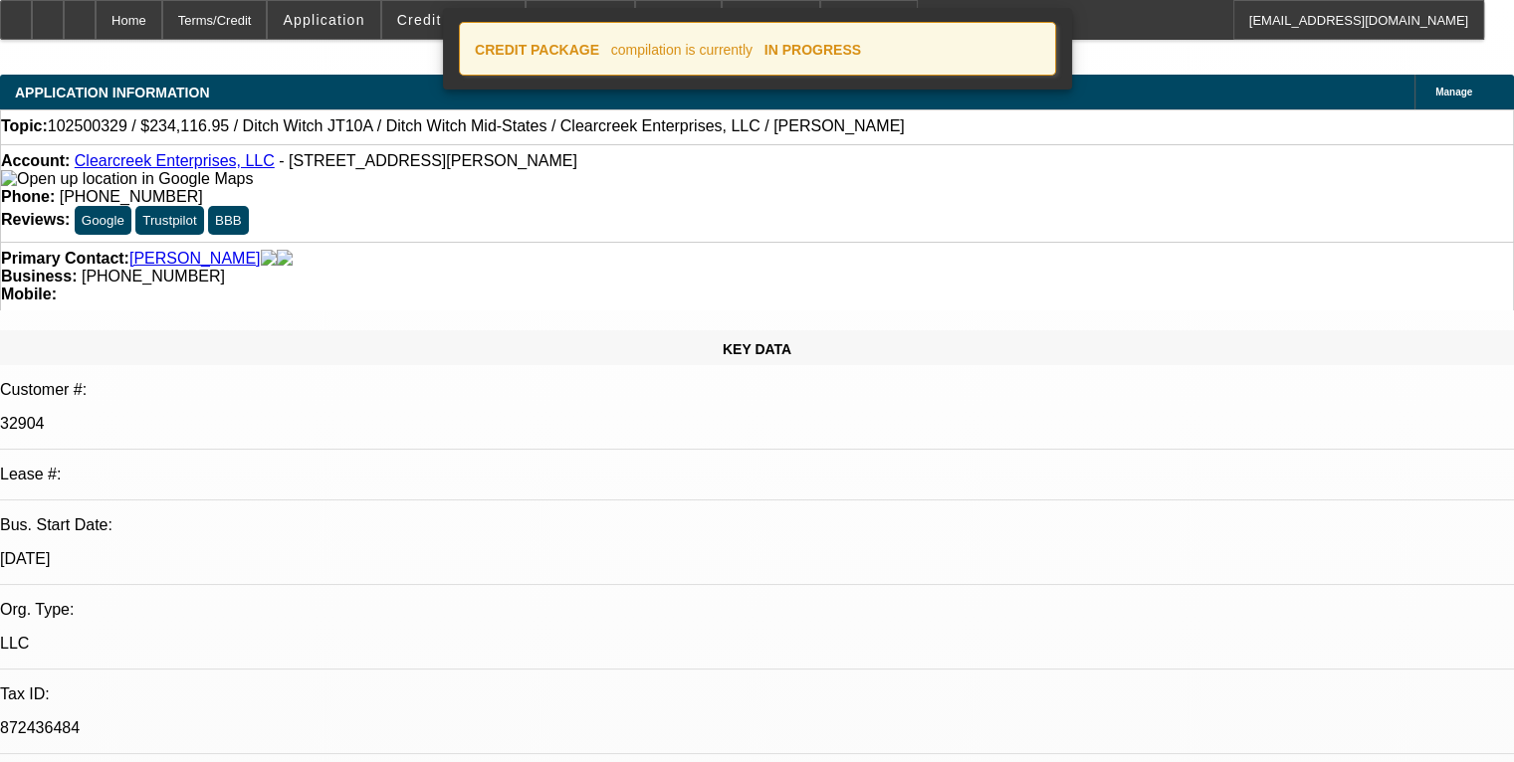
select select "0"
select select "2"
select select "0"
select select "6"
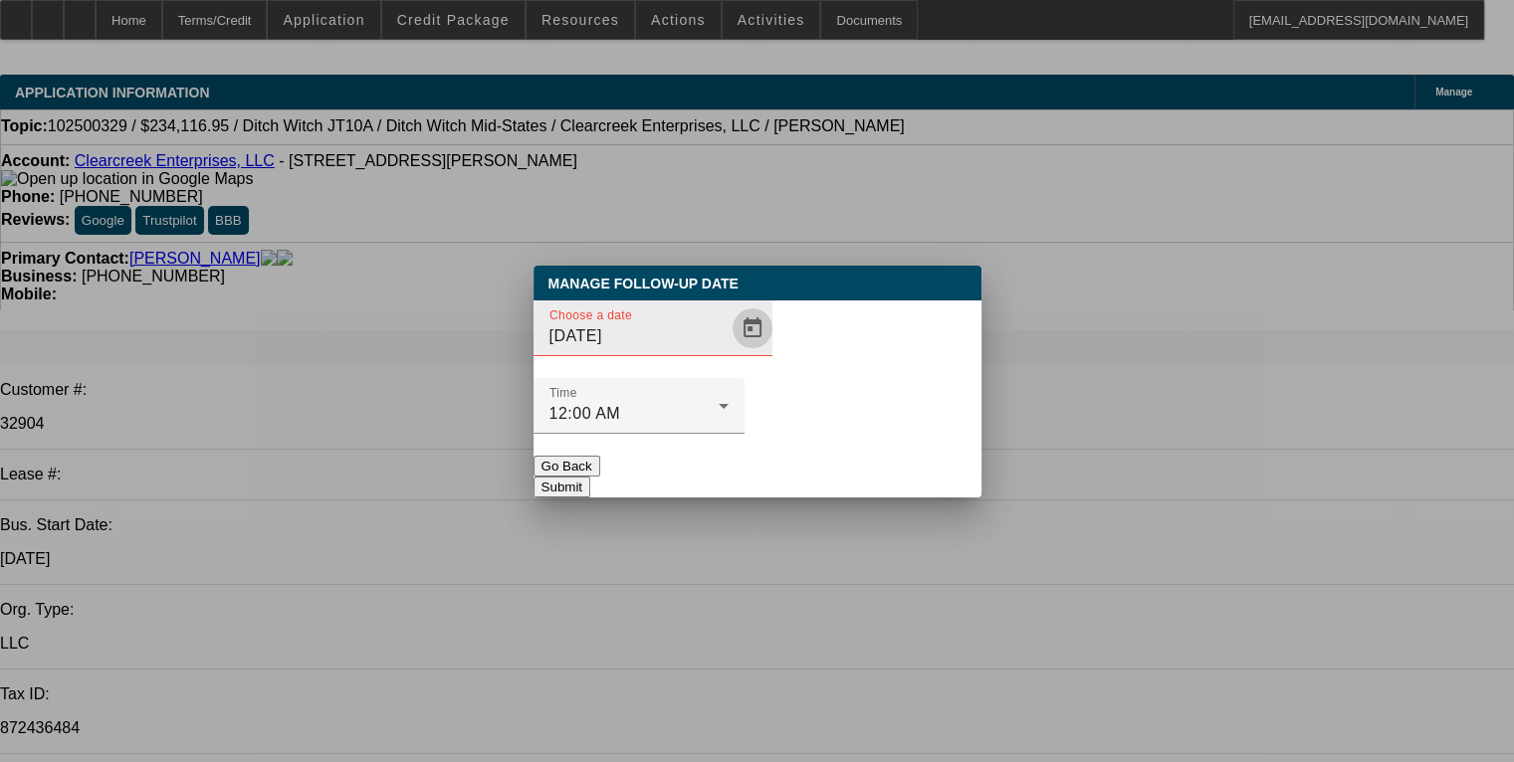
click at [728, 352] on span "Open calendar" at bounding box center [752, 328] width 48 height 48
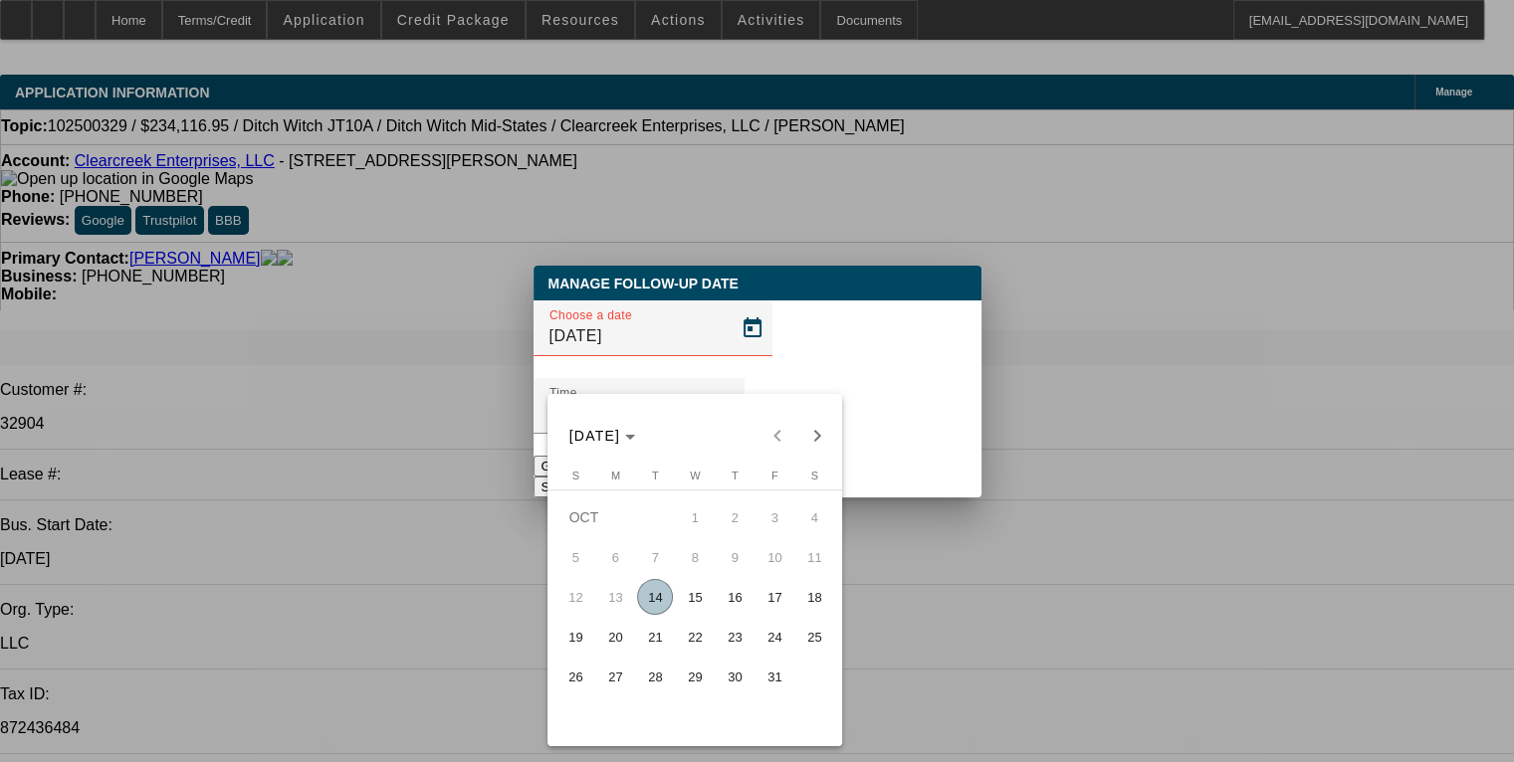
click at [643, 646] on span "21" at bounding box center [655, 637] width 36 height 36
type input "10/21/2025"
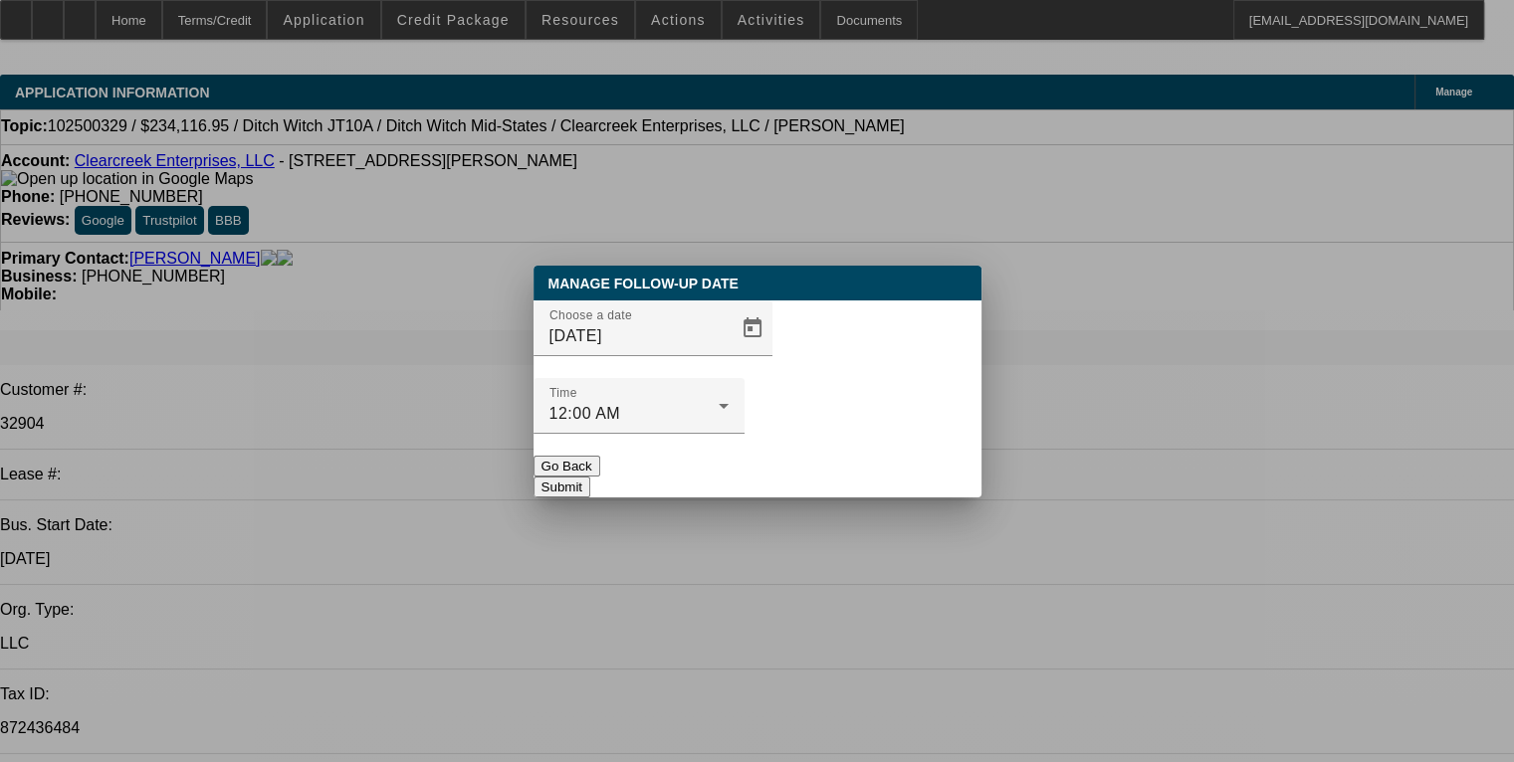
click at [590, 477] on button "Submit" at bounding box center [561, 487] width 57 height 21
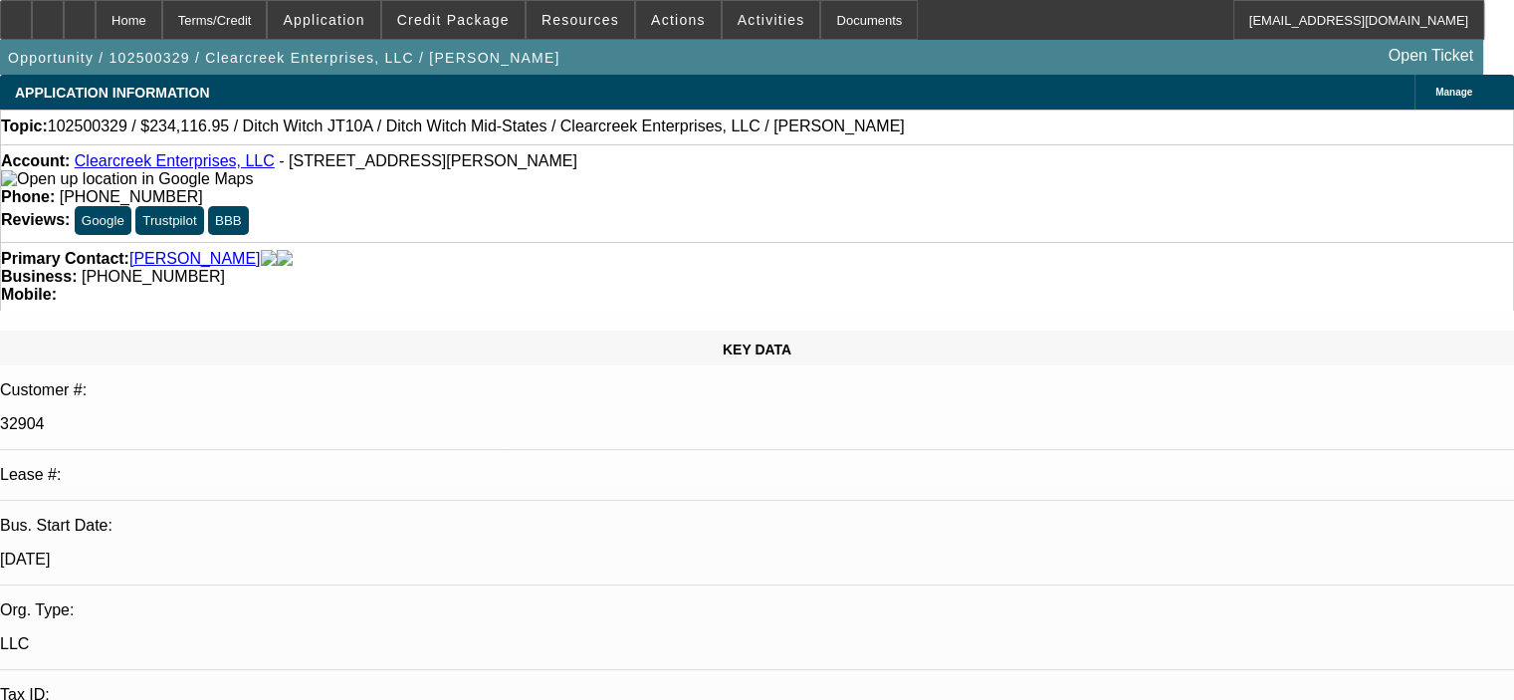
select select "0"
select select "2"
select select "0"
select select "6"
